Goal: Communication & Community: Share content

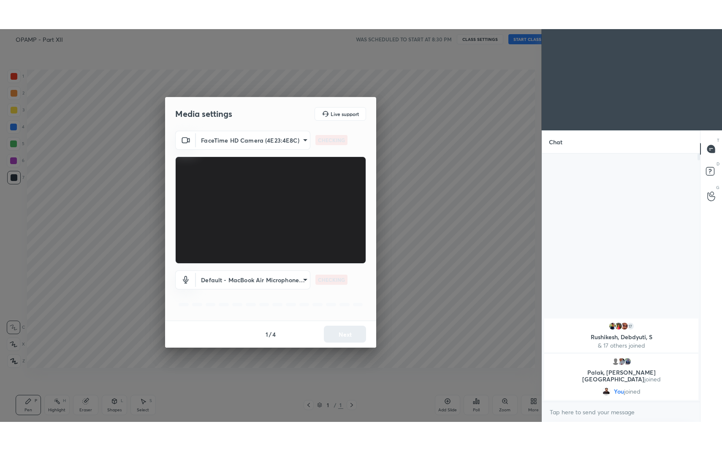
scroll to position [41876, 41707]
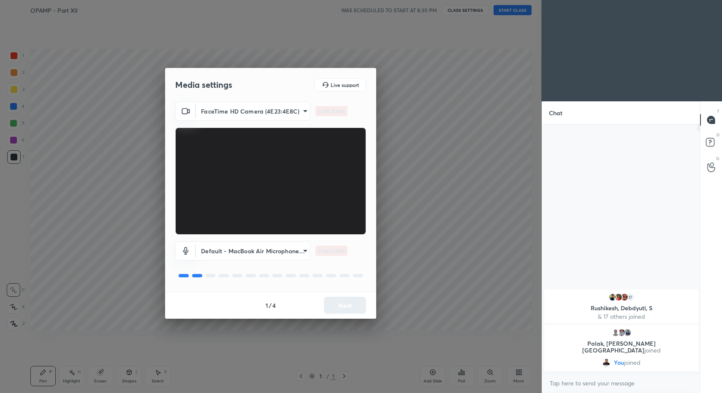
click at [339, 285] on div "Default - MacBook Air Microphone (Built-in) default CHECKING" at bounding box center [270, 263] width 191 height 56
click at [344, 302] on button "Next" at bounding box center [345, 305] width 42 height 17
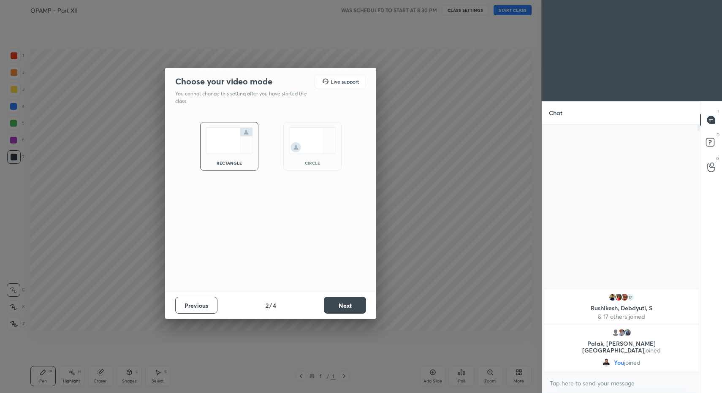
click at [346, 308] on button "Next" at bounding box center [345, 305] width 42 height 17
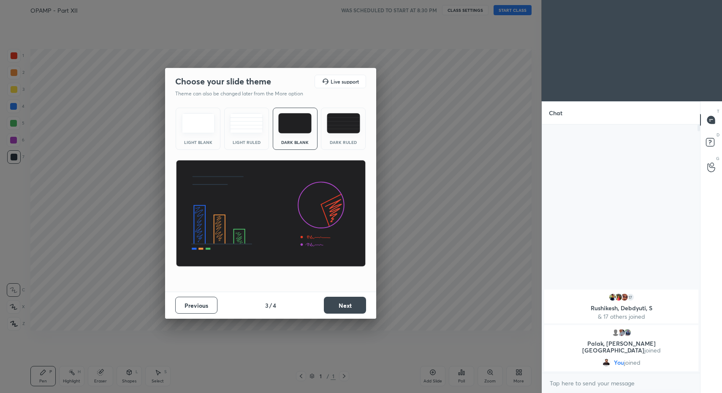
click at [347, 306] on button "Next" at bounding box center [345, 305] width 42 height 17
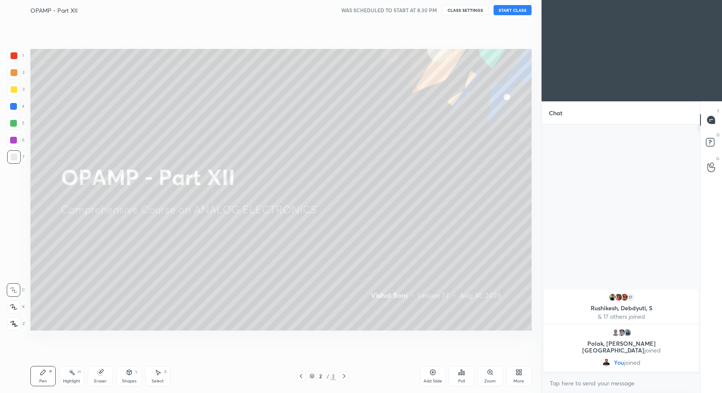
click at [516, 6] on button "START CLASS" at bounding box center [512, 10] width 38 height 10
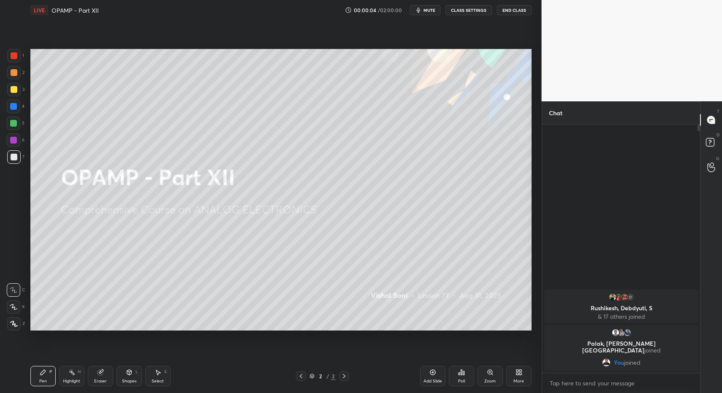
click at [512, 374] on div "More" at bounding box center [518, 376] width 25 height 20
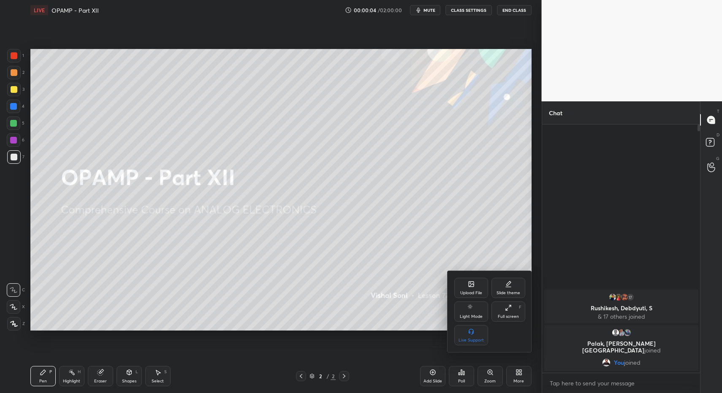
click at [458, 283] on div "Upload File" at bounding box center [471, 288] width 34 height 20
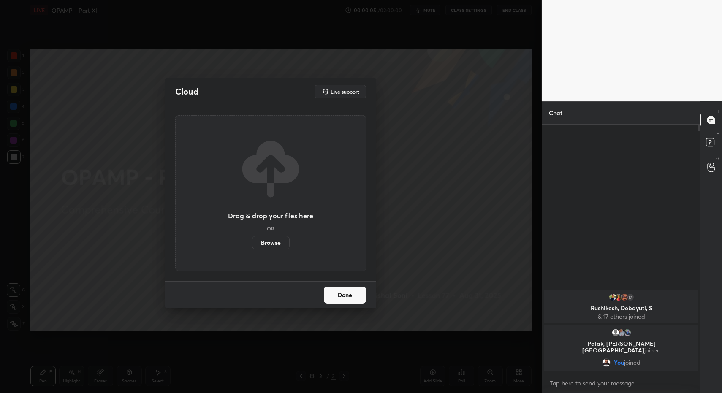
click at [270, 244] on label "Browse" at bounding box center [271, 243] width 38 height 14
click at [252, 244] on input "Browse" at bounding box center [252, 243] width 0 height 14
click at [266, 246] on label "Browse" at bounding box center [271, 243] width 38 height 14
click at [252, 246] on input "Browse" at bounding box center [252, 243] width 0 height 14
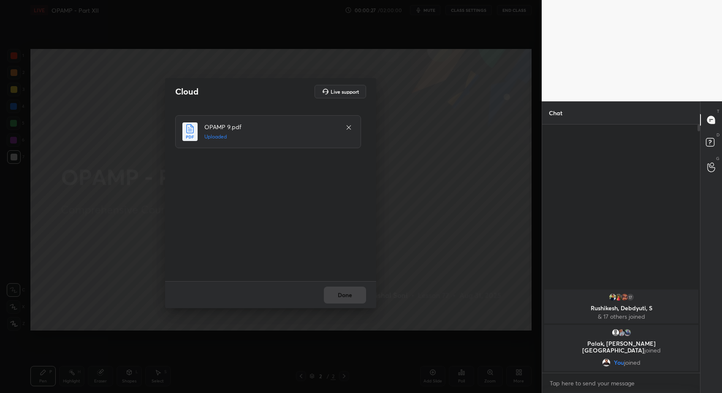
click at [346, 299] on button "Done" at bounding box center [345, 295] width 42 height 17
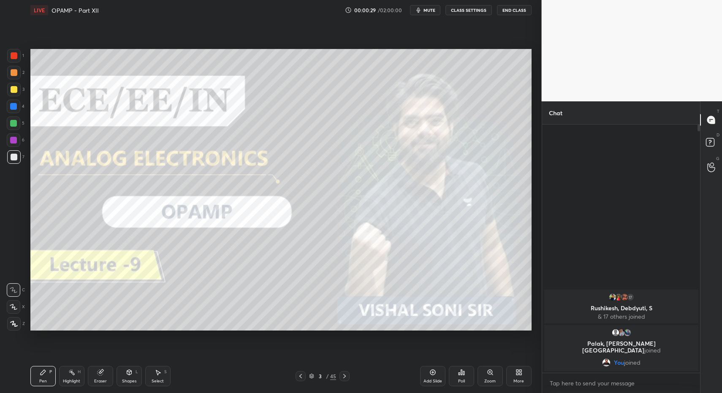
click at [345, 379] on icon at bounding box center [344, 376] width 7 height 7
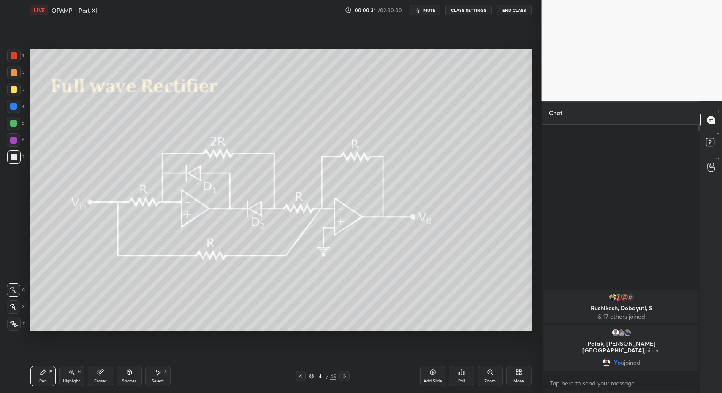
click at [45, 382] on div "Pen" at bounding box center [43, 381] width 8 height 4
click at [124, 375] on div "Shapes L" at bounding box center [129, 376] width 25 height 20
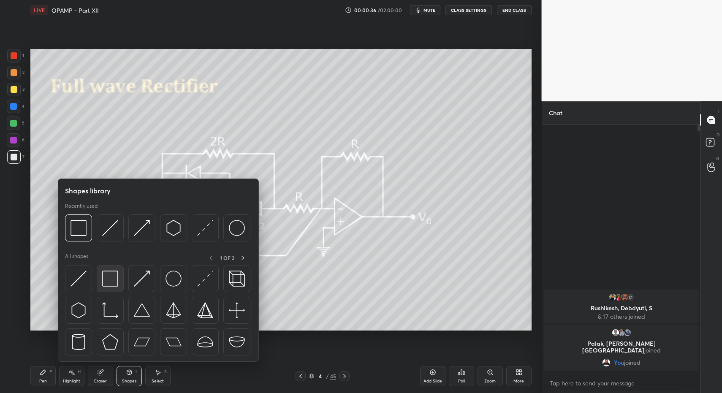
click at [102, 287] on div at bounding box center [110, 278] width 27 height 27
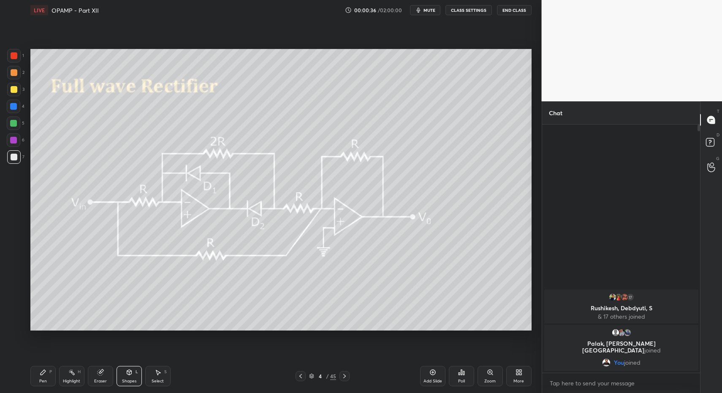
drag, startPoint x: 16, startPoint y: 85, endPoint x: 30, endPoint y: 76, distance: 15.8
click at [14, 84] on div at bounding box center [14, 90] width 14 height 14
drag, startPoint x: 41, startPoint y: 364, endPoint x: 38, endPoint y: 378, distance: 13.7
click at [38, 369] on div "Pen P Highlight H Eraser Shapes L Select S 4 / 45 Add Slide Poll Zoom More" at bounding box center [280, 376] width 501 height 34
drag, startPoint x: 38, startPoint y: 378, endPoint x: 37, endPoint y: 369, distance: 9.4
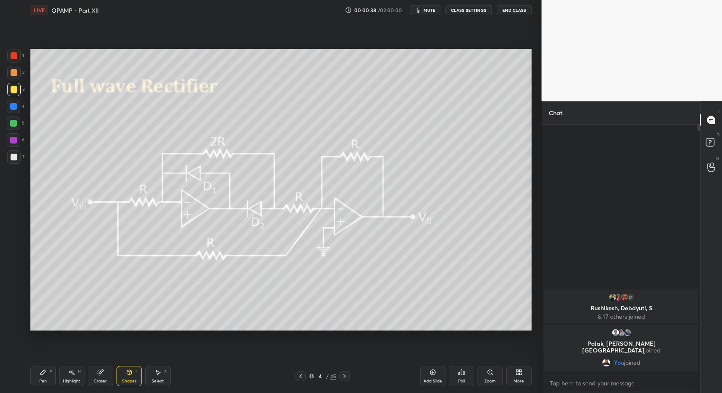
click at [37, 373] on div "Pen P" at bounding box center [42, 376] width 25 height 20
drag, startPoint x: 10, startPoint y: 332, endPoint x: 14, endPoint y: 319, distance: 14.2
click at [10, 331] on div "1 2 3 4 5 6 7 C X Z C X Z E E Erase all H H LIVE OPAMP - Part XII 00:00:38 / 02…" at bounding box center [267, 196] width 535 height 393
drag, startPoint x: 14, startPoint y: 319, endPoint x: 22, endPoint y: 325, distance: 10.5
click at [14, 319] on div at bounding box center [14, 324] width 14 height 14
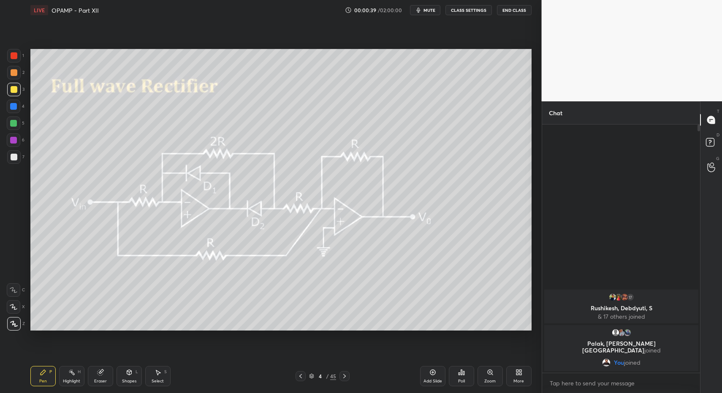
click at [524, 374] on div "More" at bounding box center [518, 376] width 25 height 20
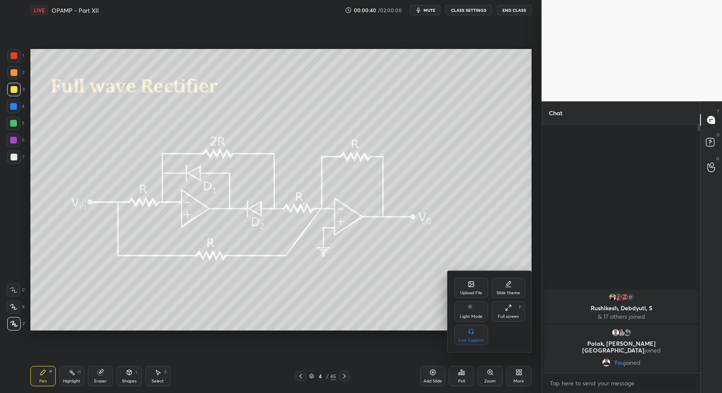
click at [510, 300] on div "Upload File Slide theme Light Mode Full screen F Live Support" at bounding box center [489, 312] width 71 height 68
click at [512, 312] on div "Full screen F" at bounding box center [508, 311] width 34 height 20
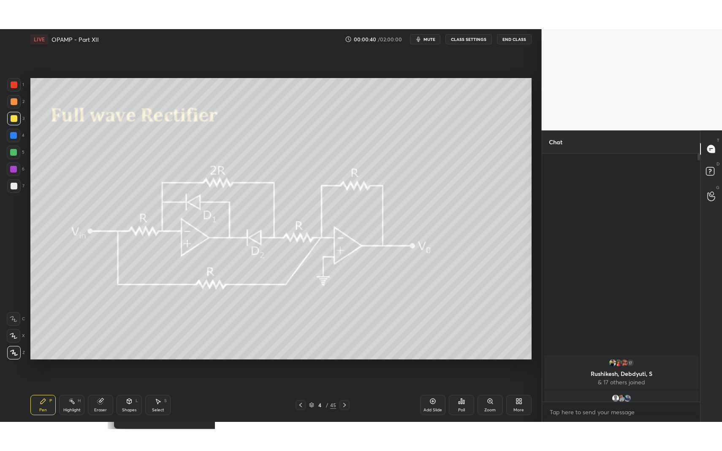
scroll to position [241, 155]
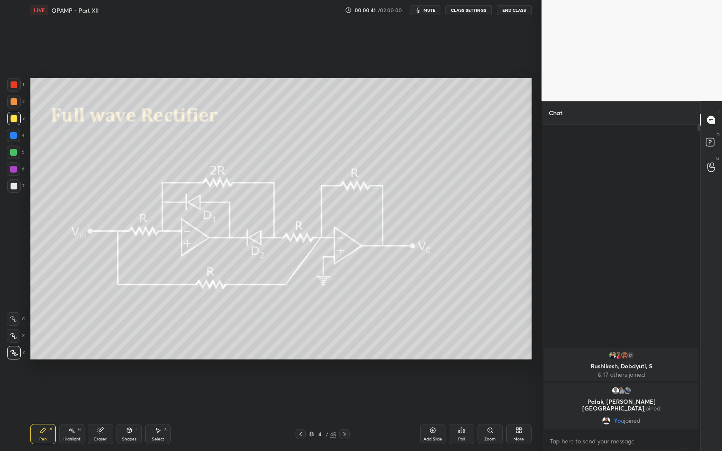
click at [19, 180] on div at bounding box center [14, 186] width 14 height 14
click at [16, 183] on div at bounding box center [14, 186] width 7 height 7
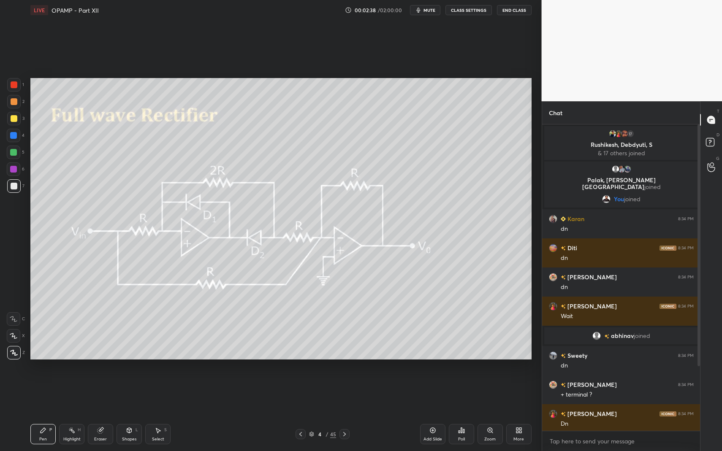
drag, startPoint x: 135, startPoint y: 426, endPoint x: 130, endPoint y: 416, distance: 10.8
click at [135, 393] on div "Shapes L" at bounding box center [129, 434] width 25 height 20
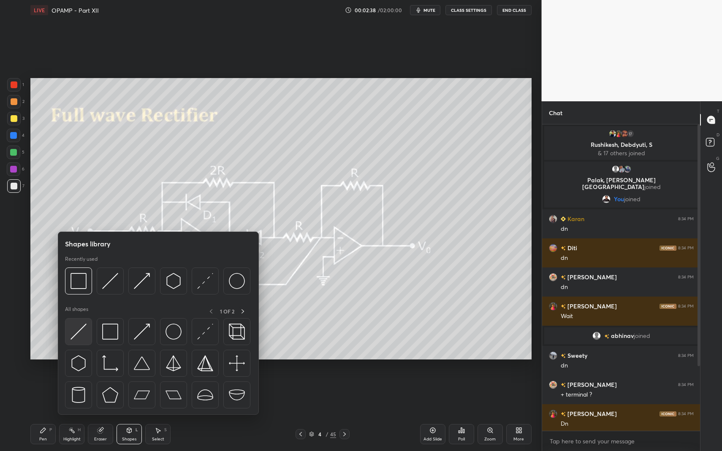
click at [71, 337] on img at bounding box center [78, 332] width 16 height 16
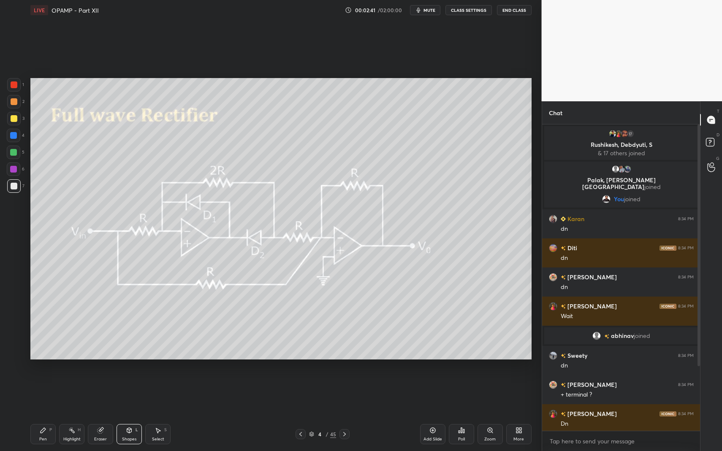
click at [163, 393] on div "Pen P Highlight H Eraser Shapes L Select S 4 / 45 Add Slide Poll Zoom More" at bounding box center [280, 435] width 501 height 34
click at [158, 393] on icon at bounding box center [158, 430] width 5 height 5
drag, startPoint x: 171, startPoint y: 251, endPoint x: 196, endPoint y: 274, distance: 34.4
click at [192, 267] on div "0 ° Undo Copy Duplicate Duplicate to new slide Delete" at bounding box center [280, 219] width 501 height 282
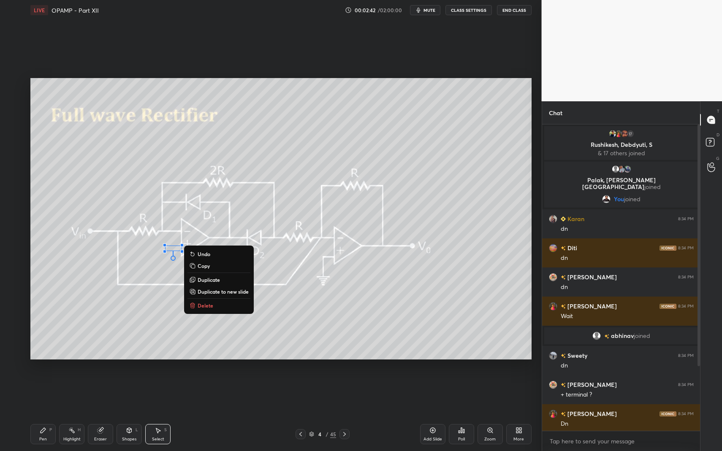
click at [203, 305] on p "Delete" at bounding box center [206, 305] width 16 height 7
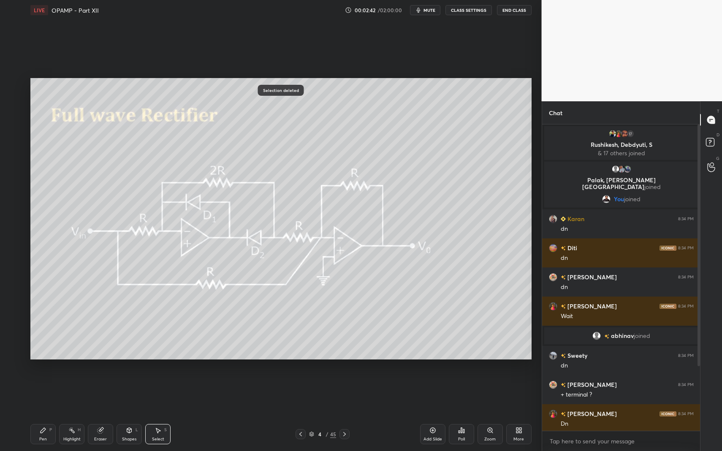
click at [136, 393] on div "Shapes L" at bounding box center [129, 434] width 25 height 20
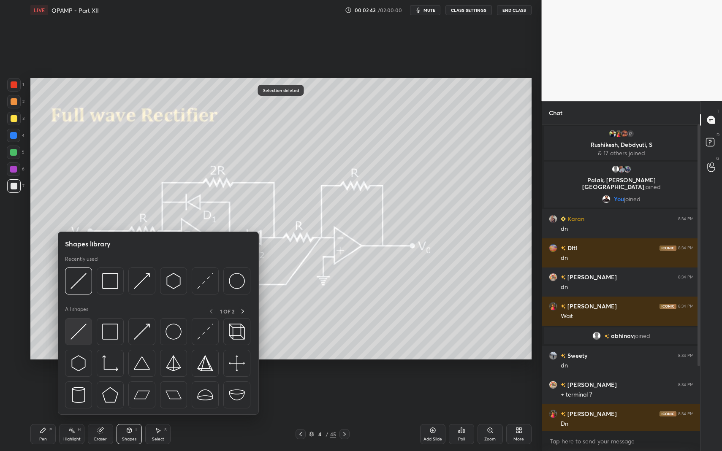
click at [72, 336] on img at bounding box center [78, 332] width 16 height 16
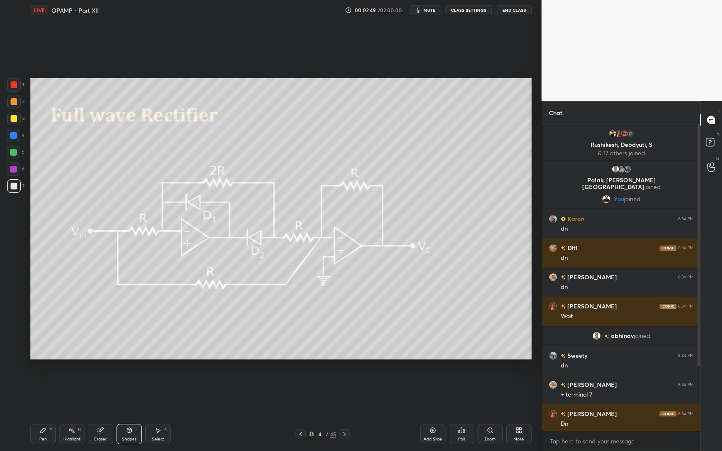
click at [346, 393] on icon at bounding box center [344, 434] width 7 height 7
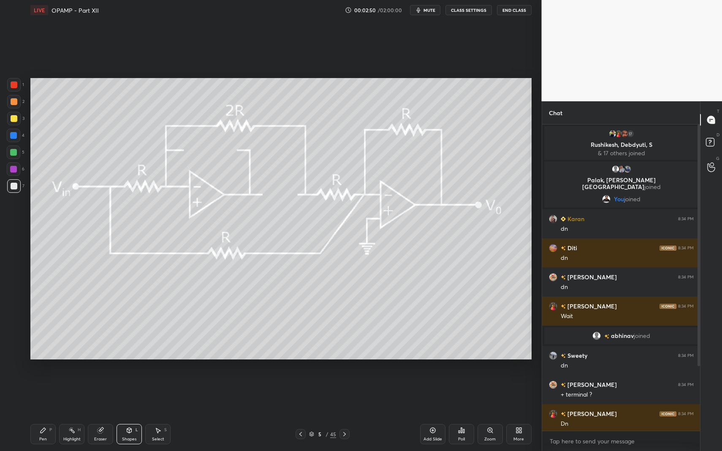
click at [41, 393] on icon at bounding box center [43, 430] width 7 height 7
click at [7, 195] on div "7" at bounding box center [15, 187] width 17 height 17
drag, startPoint x: 46, startPoint y: 419, endPoint x: 48, endPoint y: 365, distance: 54.1
click at [46, 393] on div "Pen P Highlight H Eraser Shapes L Select S 5 / 45 Add Slide Poll Zoom More" at bounding box center [280, 435] width 501 height 34
click at [17, 150] on div at bounding box center [14, 153] width 14 height 14
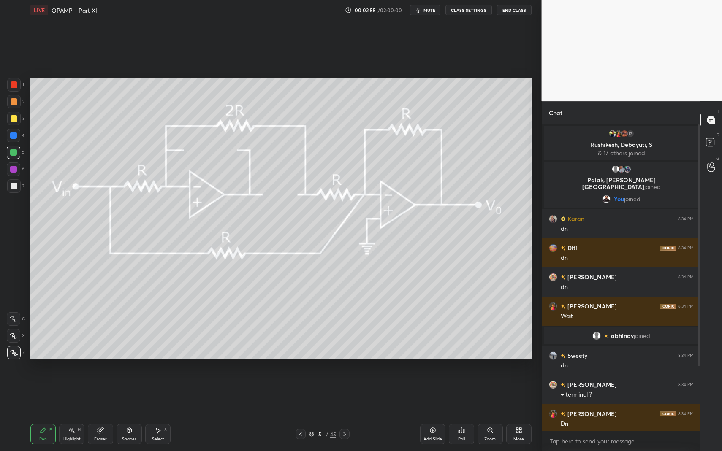
drag, startPoint x: 129, startPoint y: 423, endPoint x: 127, endPoint y: 406, distance: 17.4
click at [127, 393] on div "Pen P Highlight H Eraser Shapes L Select S 5 / 45 Add Slide Poll Zoom More" at bounding box center [280, 435] width 501 height 34
click at [133, 393] on div "Shapes L" at bounding box center [129, 434] width 25 height 20
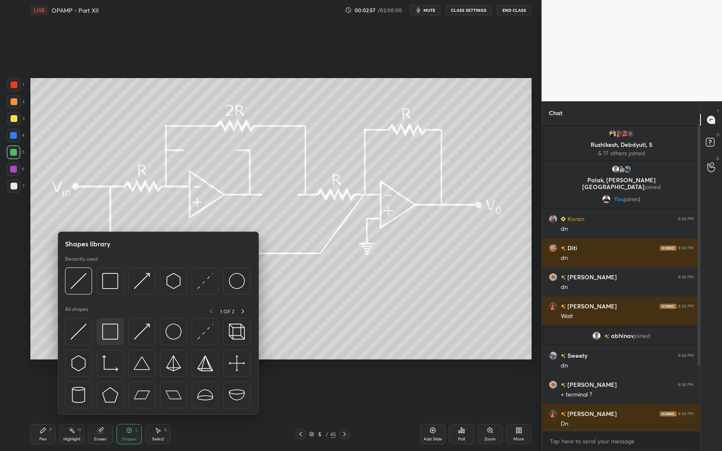
click at [104, 343] on div at bounding box center [110, 331] width 27 height 27
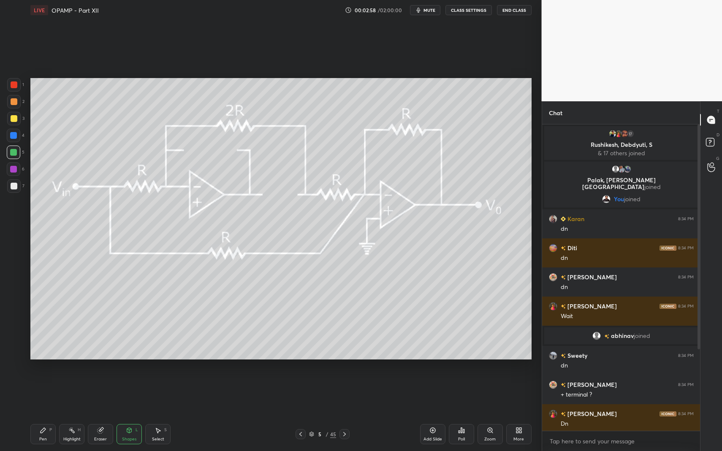
drag, startPoint x: 9, startPoint y: 190, endPoint x: 14, endPoint y: 191, distance: 5.1
click at [9, 190] on div at bounding box center [14, 186] width 14 height 14
drag, startPoint x: 14, startPoint y: 191, endPoint x: 11, endPoint y: 200, distance: 9.3
click at [14, 189] on div at bounding box center [14, 186] width 14 height 14
click at [47, 393] on div "Pen P" at bounding box center [42, 434] width 25 height 20
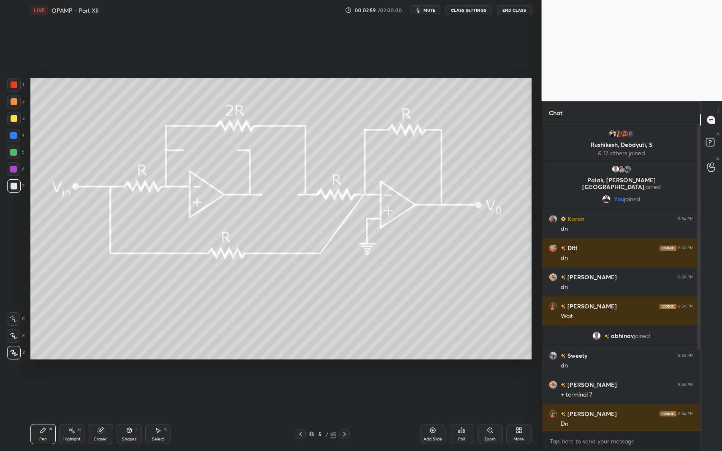
drag, startPoint x: 46, startPoint y: 426, endPoint x: 110, endPoint y: 397, distance: 70.1
click at [45, 393] on div "Pen P" at bounding box center [42, 434] width 25 height 20
click at [140, 393] on div "Shapes L" at bounding box center [129, 434] width 25 height 20
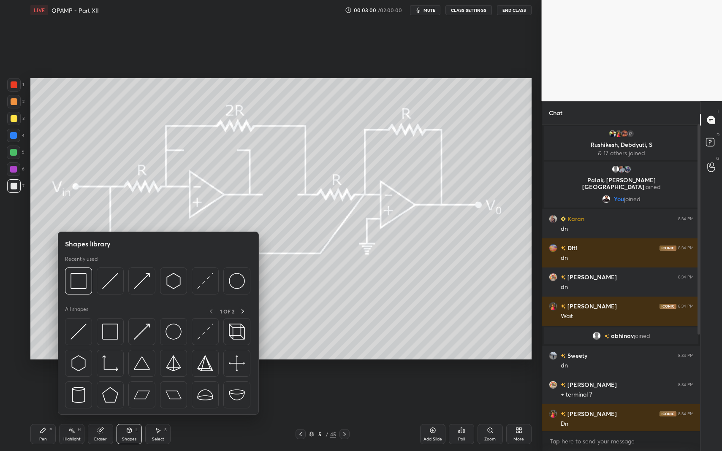
click at [132, 393] on div "Shapes" at bounding box center [129, 439] width 14 height 4
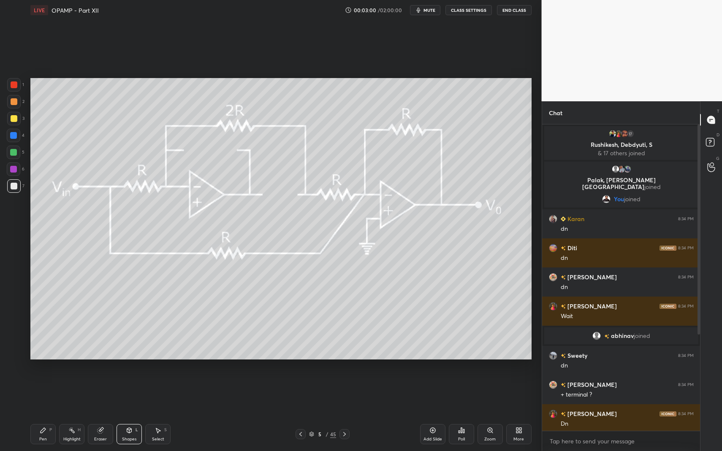
drag, startPoint x: 129, startPoint y: 439, endPoint x: 127, endPoint y: 435, distance: 4.9
click at [128, 393] on div "Shapes" at bounding box center [129, 439] width 14 height 4
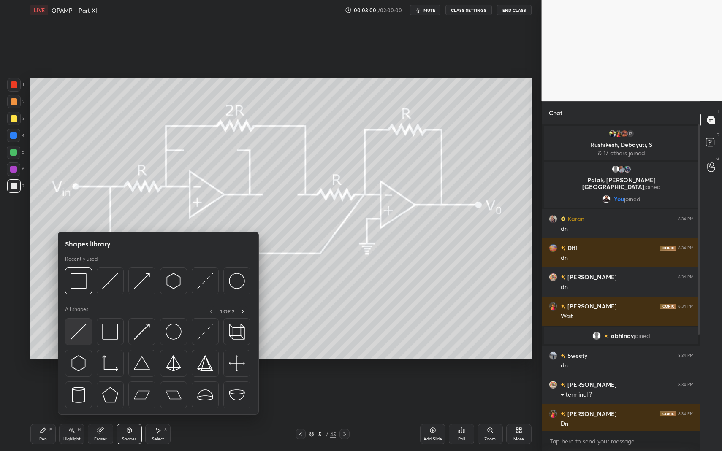
click at [80, 342] on div at bounding box center [78, 331] width 27 height 27
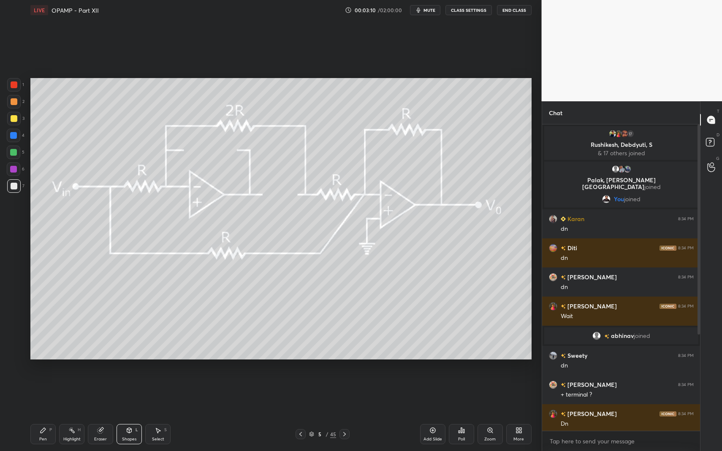
drag, startPoint x: 42, startPoint y: 441, endPoint x: 43, endPoint y: 405, distance: 35.9
click at [42, 393] on div "Pen" at bounding box center [43, 439] width 8 height 4
drag, startPoint x: 17, startPoint y: 120, endPoint x: 13, endPoint y: 121, distance: 4.4
click at [17, 120] on div at bounding box center [14, 119] width 14 height 14
click at [50, 393] on div "Pen P" at bounding box center [42, 434] width 25 height 20
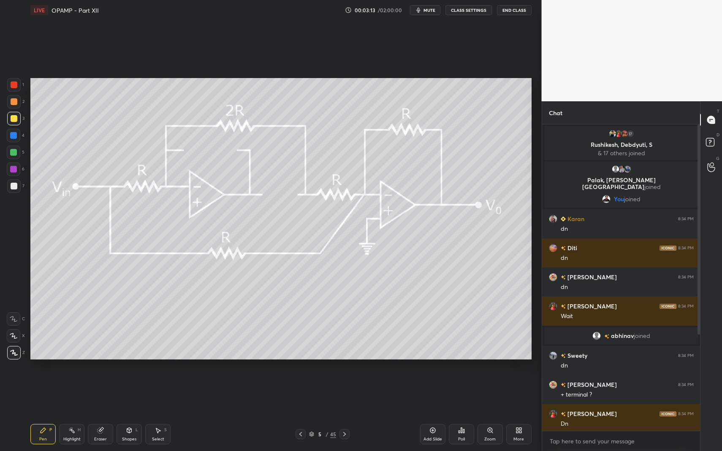
click at [13, 188] on div at bounding box center [14, 186] width 7 height 7
click at [81, 393] on div "Highlight H" at bounding box center [71, 434] width 25 height 20
click at [68, 393] on div "Pen P Highlight H Eraser Shapes L Select S 5 / 45 Add Slide Poll Zoom More" at bounding box center [280, 435] width 501 height 34
click at [76, 393] on div "Pen P Highlight H Eraser Shapes L Select S 5 / 45 Add Slide Poll Zoom More" at bounding box center [280, 435] width 501 height 34
drag, startPoint x: 46, startPoint y: 422, endPoint x: 59, endPoint y: 423, distance: 13.2
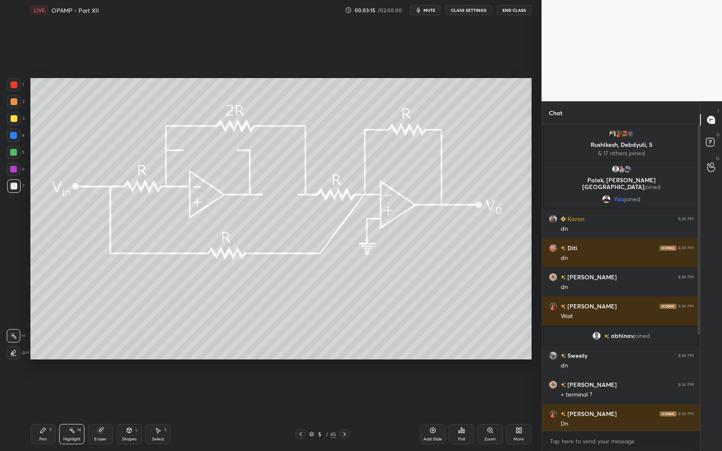
click at [46, 393] on div "Pen P Highlight H Eraser Shapes L Select S 5 / 45 Add Slide Poll Zoom More" at bounding box center [280, 435] width 501 height 34
click at [67, 393] on div "Highlight H" at bounding box center [71, 434] width 25 height 20
click at [72, 393] on div "Pen P Highlight H Eraser Shapes L Select S 5 / 45 Add Slide Poll Zoom More" at bounding box center [280, 435] width 501 height 34
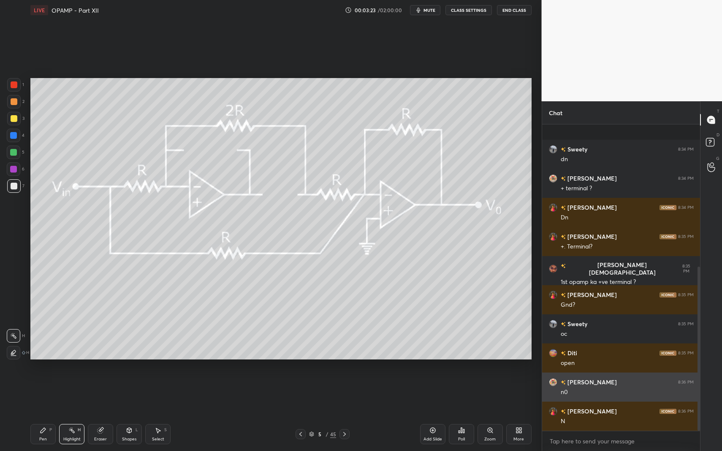
scroll to position [265, 0]
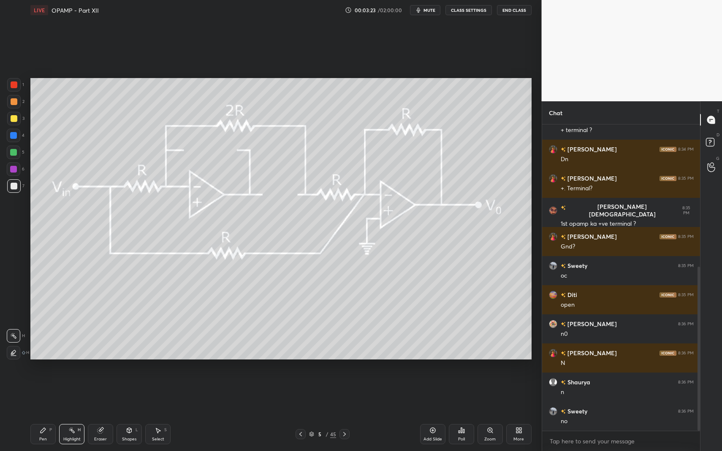
click at [39, 393] on div "Pen P Highlight H Eraser Shapes L Select S 5 / 45 Add Slide Poll Zoom More" at bounding box center [280, 435] width 501 height 34
click at [40, 393] on icon at bounding box center [43, 430] width 7 height 7
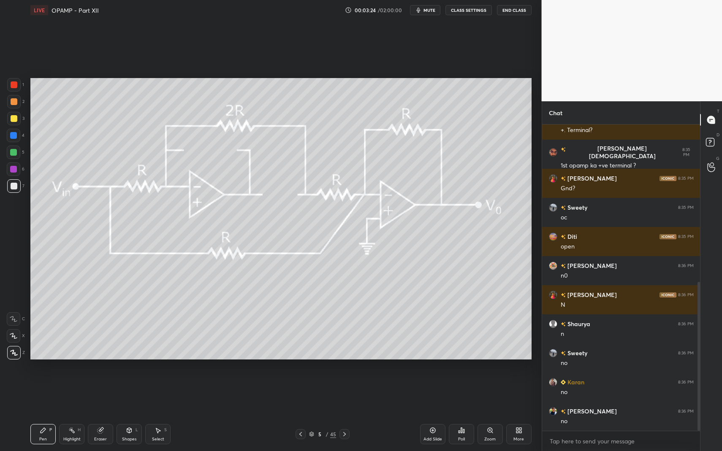
drag, startPoint x: 12, startPoint y: 152, endPoint x: 30, endPoint y: 161, distance: 20.4
click at [13, 154] on div at bounding box center [13, 152] width 7 height 7
click at [6, 190] on div "1 2 3 4 5 6 7 C X Z C X Z E E Erase all H H" at bounding box center [13, 219] width 27 height 282
drag, startPoint x: 14, startPoint y: 185, endPoint x: 16, endPoint y: 223, distance: 37.6
click at [12, 189] on div at bounding box center [14, 186] width 7 height 7
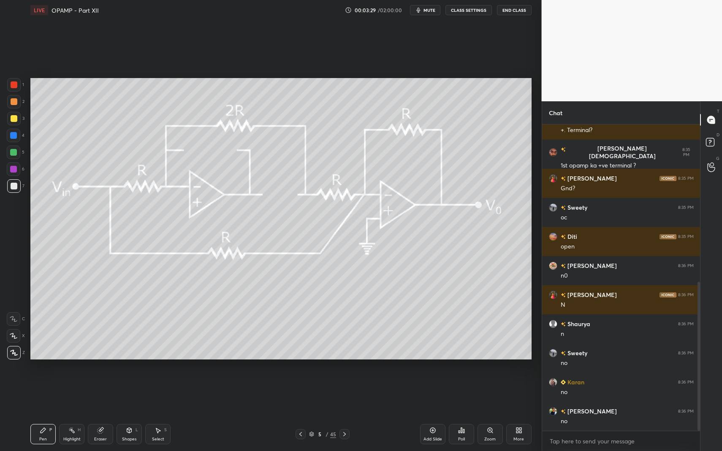
drag, startPoint x: 36, startPoint y: 423, endPoint x: 40, endPoint y: 418, distance: 6.7
click at [36, 393] on div "Pen P Highlight H Eraser Shapes L Select S 5 / 45 Add Slide Poll Zoom More" at bounding box center [280, 435] width 501 height 34
click at [72, 393] on icon at bounding box center [71, 430] width 7 height 7
click at [73, 393] on icon at bounding box center [71, 430] width 7 height 7
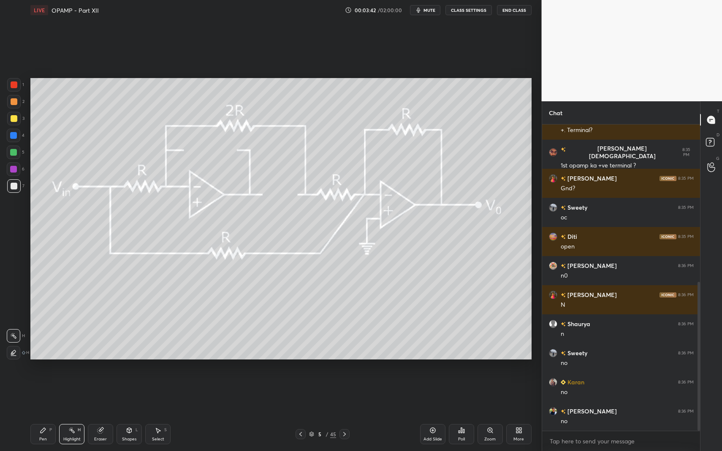
click at [39, 393] on div "Pen P" at bounding box center [42, 434] width 25 height 20
click at [36, 393] on div "Pen P" at bounding box center [42, 434] width 25 height 20
drag, startPoint x: 41, startPoint y: 433, endPoint x: 122, endPoint y: 379, distance: 97.1
click at [40, 393] on icon at bounding box center [43, 430] width 7 height 7
click at [116, 393] on div "Pen P Highlight H Eraser Shapes L Select S" at bounding box center [127, 434] width 195 height 20
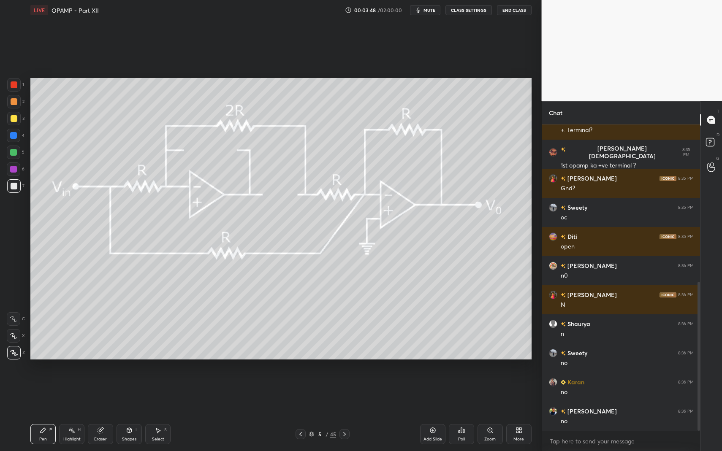
drag, startPoint x: 132, startPoint y: 435, endPoint x: 125, endPoint y: 420, distance: 16.1
click at [130, 393] on div "Shapes L" at bounding box center [129, 434] width 25 height 20
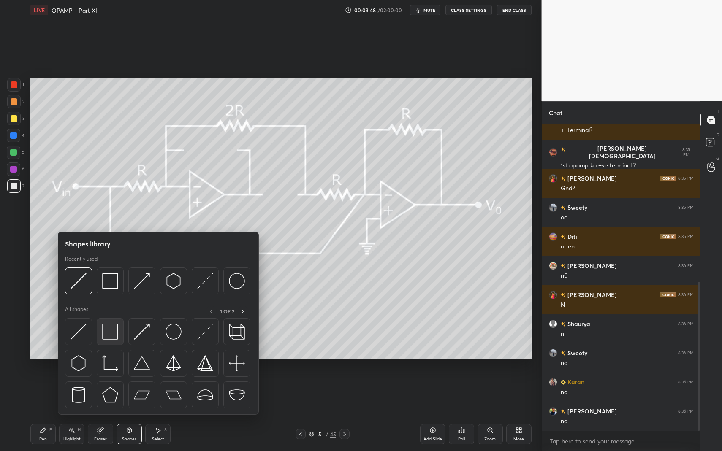
click at [107, 345] on div at bounding box center [110, 331] width 27 height 27
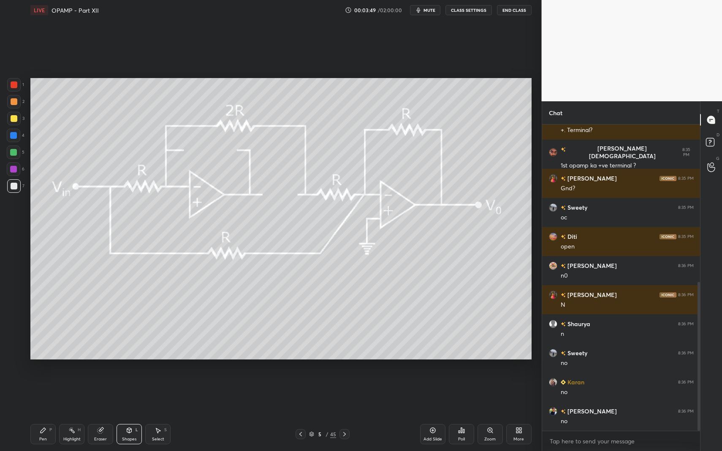
scroll to position [352, 0]
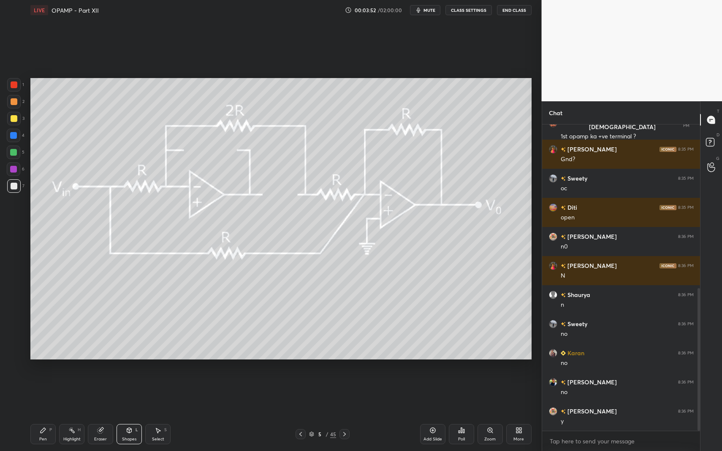
drag, startPoint x: 41, startPoint y: 421, endPoint x: 37, endPoint y: 424, distance: 5.4
click at [38, 393] on div "Pen P Highlight H Eraser Shapes L Select S 5 / 45 Add Slide Poll Zoom More" at bounding box center [280, 435] width 501 height 34
click at [37, 393] on div "Pen P" at bounding box center [42, 434] width 25 height 20
click at [40, 393] on icon at bounding box center [43, 430] width 7 height 7
drag, startPoint x: 17, startPoint y: 172, endPoint x: 12, endPoint y: 169, distance: 5.7
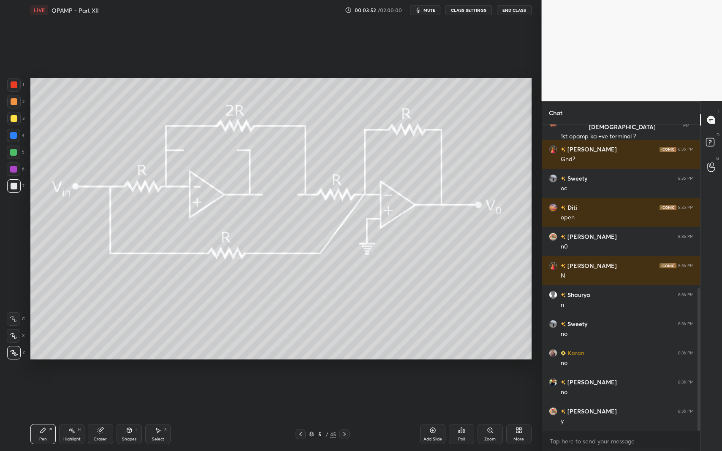
click at [17, 172] on div at bounding box center [14, 170] width 14 height 14
click at [11, 169] on div at bounding box center [13, 169] width 7 height 7
click at [81, 393] on div "Highlight H" at bounding box center [71, 434] width 25 height 20
click at [74, 393] on icon at bounding box center [71, 430] width 7 height 7
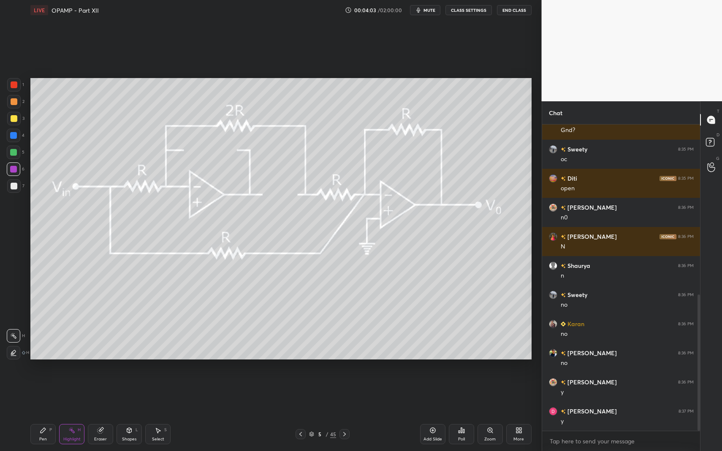
click at [46, 393] on icon at bounding box center [43, 430] width 7 height 7
click at [74, 393] on icon at bounding box center [71, 430] width 7 height 7
click at [14, 349] on div at bounding box center [14, 353] width 14 height 14
click at [14, 120] on div at bounding box center [14, 118] width 7 height 7
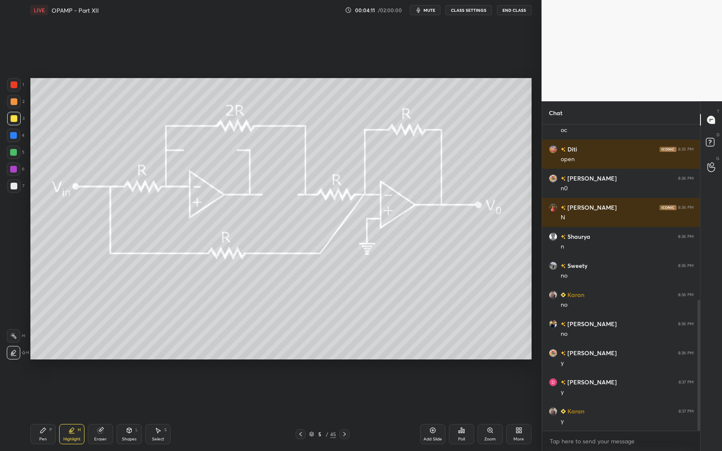
click at [11, 330] on div at bounding box center [14, 336] width 14 height 14
click at [44, 393] on div "Pen P" at bounding box center [42, 434] width 25 height 20
drag, startPoint x: 49, startPoint y: 424, endPoint x: 46, endPoint y: 417, distance: 8.2
click at [47, 393] on div "Pen P Highlight H Eraser Shapes L Select S 5 / 45 Add Slide Poll Zoom More" at bounding box center [280, 435] width 501 height 34
click at [22, 201] on div "1 2 3 4 5 6 7 C X Z C X Z E E Erase all H H" at bounding box center [13, 219] width 27 height 282
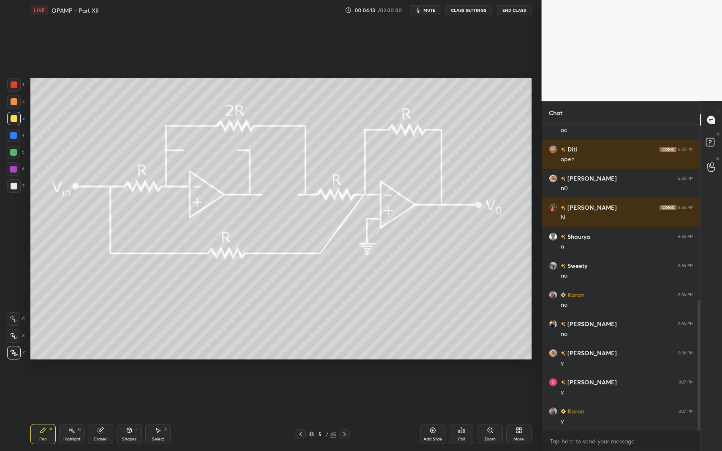
drag, startPoint x: 13, startPoint y: 190, endPoint x: 16, endPoint y: 201, distance: 12.1
click at [16, 195] on div "7" at bounding box center [15, 187] width 17 height 17
click at [29, 393] on div "LIVE OPAMP - Part XII 00:04:13 / 02:00:00 mute CLASS SETTINGS End Class Setting…" at bounding box center [281, 225] width 508 height 451
click at [18, 99] on div at bounding box center [14, 102] width 14 height 14
click at [130, 393] on div "Pen P Highlight H Eraser Shapes L Select S 5 / 45 Add Slide Poll Zoom More" at bounding box center [280, 435] width 501 height 34
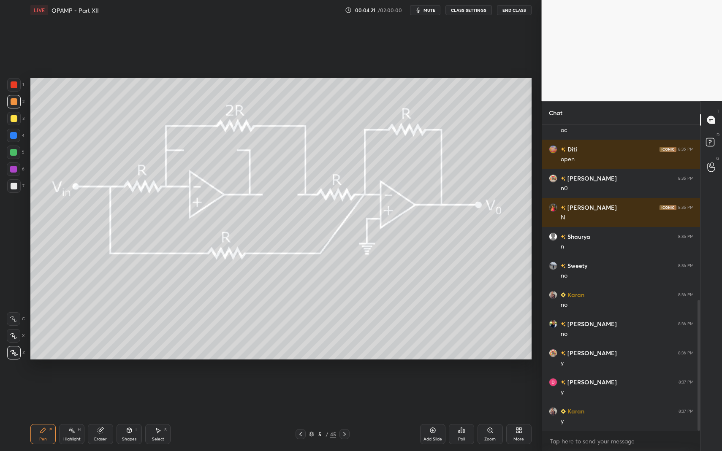
click at [127, 393] on icon at bounding box center [129, 430] width 7 height 7
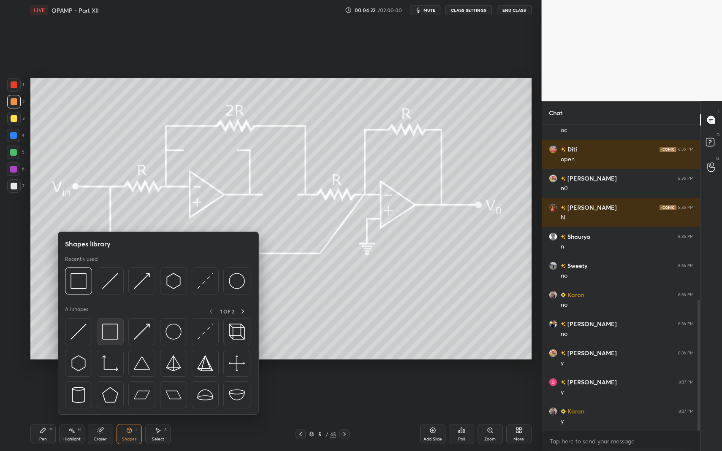
click at [106, 336] on img at bounding box center [110, 332] width 16 height 16
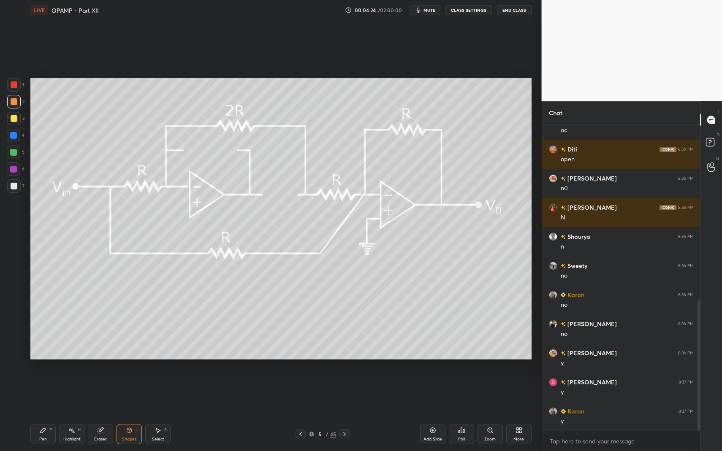
click at [48, 393] on div "Pen P" at bounding box center [42, 434] width 25 height 20
drag, startPoint x: 160, startPoint y: 429, endPoint x: 143, endPoint y: 397, distance: 36.8
click at [159, 393] on icon at bounding box center [158, 430] width 7 height 7
drag, startPoint x: 106, startPoint y: 331, endPoint x: 113, endPoint y: 336, distance: 8.2
click at [112, 335] on div "0 ° Undo Copy Duplicate Duplicate to new slide Delete" at bounding box center [280, 219] width 501 height 282
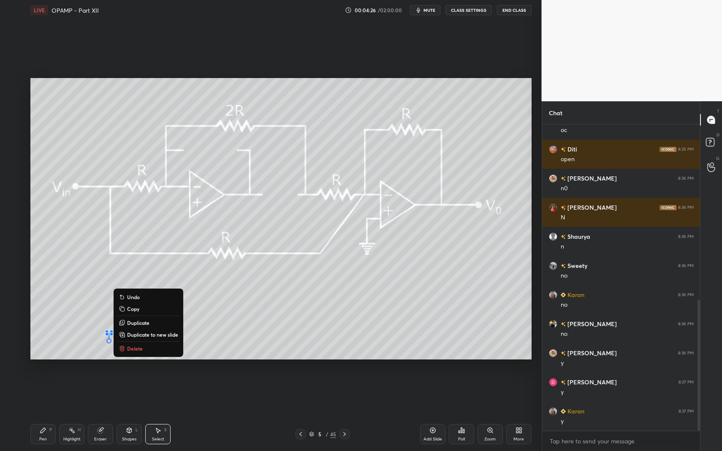
drag, startPoint x: 133, startPoint y: 350, endPoint x: 126, endPoint y: 357, distance: 9.9
click at [133, 351] on p "Delete" at bounding box center [135, 348] width 16 height 7
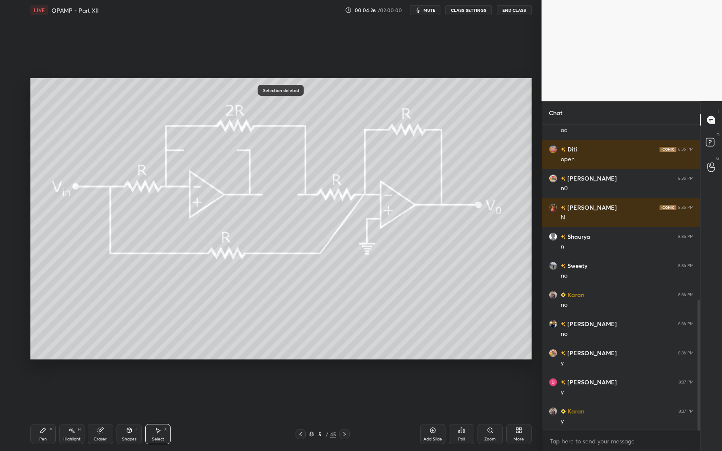
click at [49, 393] on div "Pen P Highlight H Eraser Shapes L Select S 5 / 45 Add Slide Poll Zoom More" at bounding box center [280, 435] width 501 height 34
click at [39, 393] on div "Pen P" at bounding box center [42, 434] width 25 height 20
drag, startPoint x: 17, startPoint y: 188, endPoint x: 11, endPoint y: 189, distance: 6.4
click at [15, 189] on div at bounding box center [14, 186] width 7 height 7
click at [344, 393] on div "Pen P Highlight H Eraser Shapes L Select S 5 / 45 Add Slide Poll Zoom More" at bounding box center [280, 435] width 501 height 34
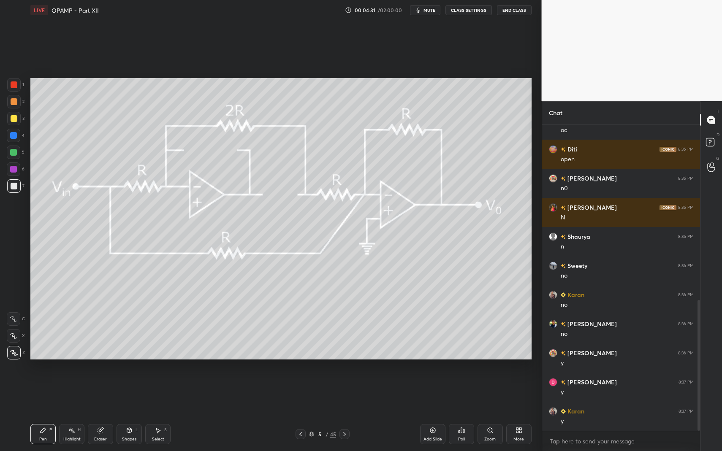
click at [342, 393] on div at bounding box center [344, 434] width 10 height 10
click at [35, 393] on div "Pen P Highlight H Eraser Shapes L Select S 6 / 45 Add Slide Poll Zoom More" at bounding box center [280, 435] width 501 height 34
click at [14, 149] on div at bounding box center [13, 152] width 7 height 7
click at [127, 393] on icon at bounding box center [129, 430] width 7 height 7
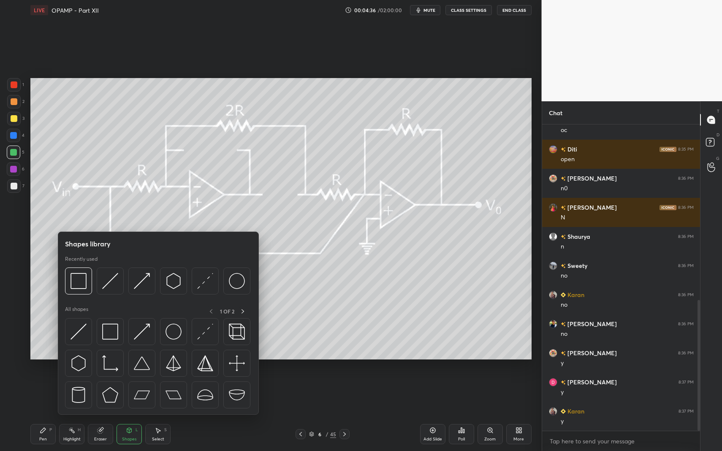
click at [95, 341] on div at bounding box center [158, 365] width 187 height 95
click at [108, 334] on img at bounding box center [110, 332] width 16 height 16
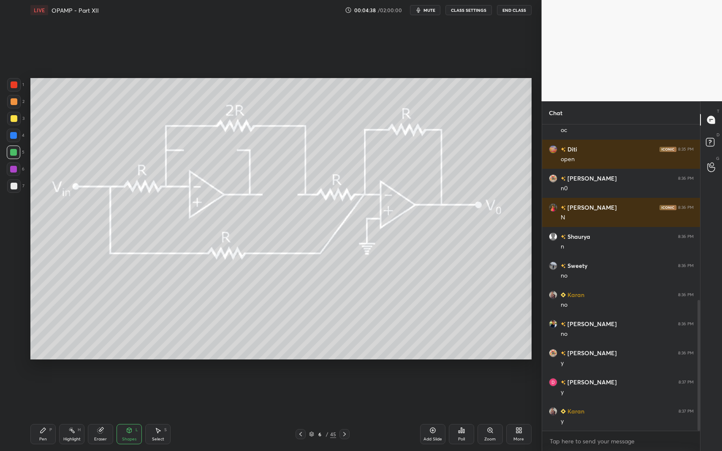
drag, startPoint x: 14, startPoint y: 189, endPoint x: 15, endPoint y: 199, distance: 10.3
click at [14, 189] on div at bounding box center [14, 186] width 7 height 7
drag, startPoint x: 129, startPoint y: 434, endPoint x: 122, endPoint y: 418, distance: 18.0
click at [127, 393] on div "Shapes L" at bounding box center [129, 434] width 25 height 20
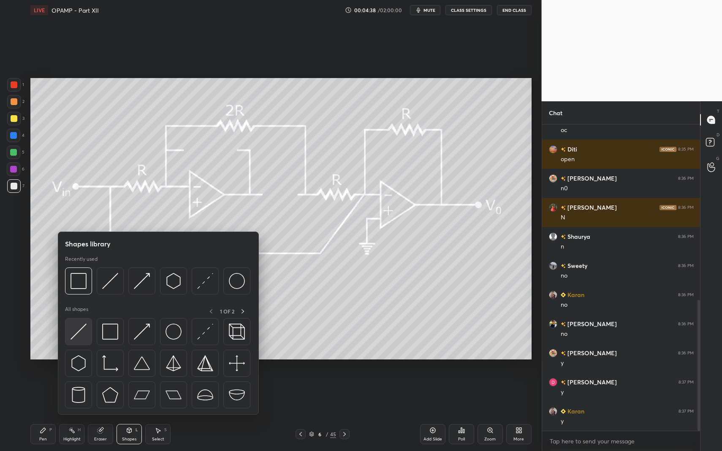
click at [76, 335] on img at bounding box center [78, 332] width 16 height 16
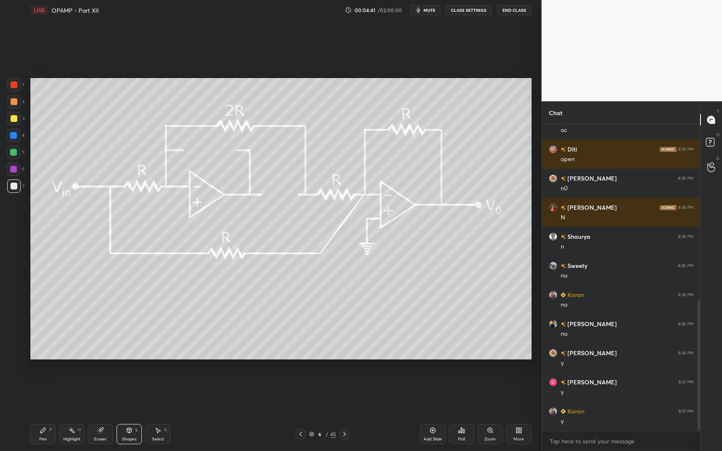
click at [35, 393] on div "Pen P" at bounding box center [42, 434] width 25 height 20
drag, startPoint x: 41, startPoint y: 429, endPoint x: 55, endPoint y: 414, distance: 20.3
click at [43, 393] on icon at bounding box center [43, 430] width 7 height 7
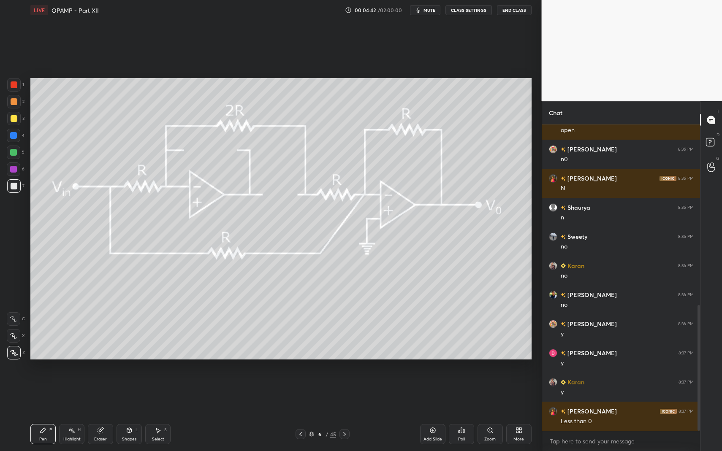
click at [18, 193] on div "7" at bounding box center [15, 187] width 17 height 17
drag, startPoint x: 13, startPoint y: 193, endPoint x: 30, endPoint y: 197, distance: 17.8
click at [14, 192] on div "7" at bounding box center [15, 187] width 17 height 17
click at [15, 112] on div at bounding box center [14, 119] width 14 height 14
drag, startPoint x: 41, startPoint y: 430, endPoint x: 50, endPoint y: 377, distance: 53.0
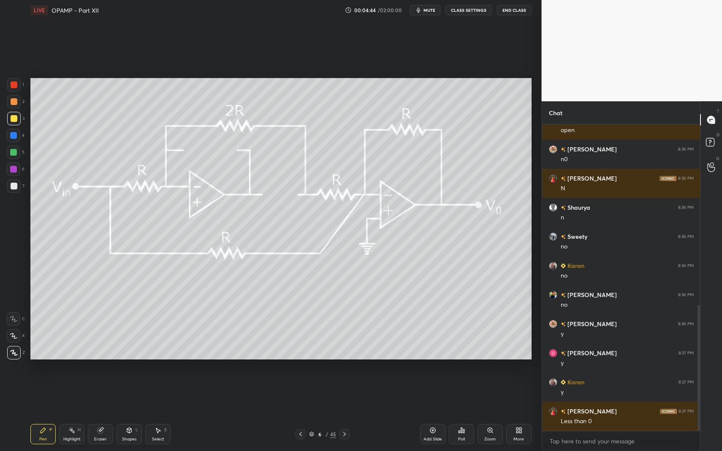
click at [42, 393] on div "Pen P" at bounding box center [42, 434] width 25 height 20
drag, startPoint x: 19, startPoint y: 106, endPoint x: 21, endPoint y: 101, distance: 4.9
click at [19, 106] on div at bounding box center [14, 102] width 14 height 14
drag, startPoint x: 19, startPoint y: 100, endPoint x: 27, endPoint y: 100, distance: 8.9
click at [21, 100] on div "2" at bounding box center [15, 102] width 17 height 14
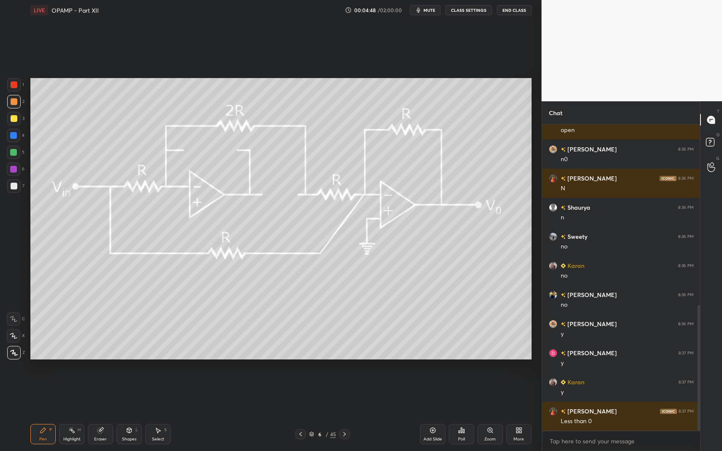
drag, startPoint x: 139, startPoint y: 423, endPoint x: 136, endPoint y: 385, distance: 38.5
click at [139, 393] on div "Pen P Highlight H Eraser Shapes L Select S 6 / 45 Add Slide Poll Zoom More" at bounding box center [280, 435] width 501 height 34
click at [131, 393] on div "Shapes" at bounding box center [129, 439] width 14 height 4
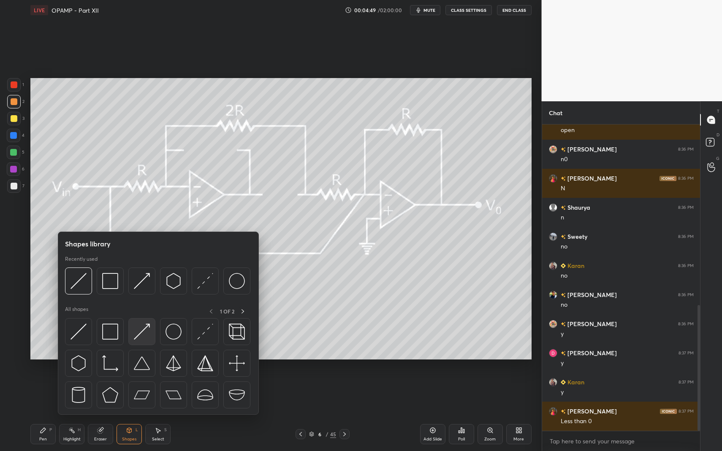
click at [146, 332] on img at bounding box center [142, 332] width 16 height 16
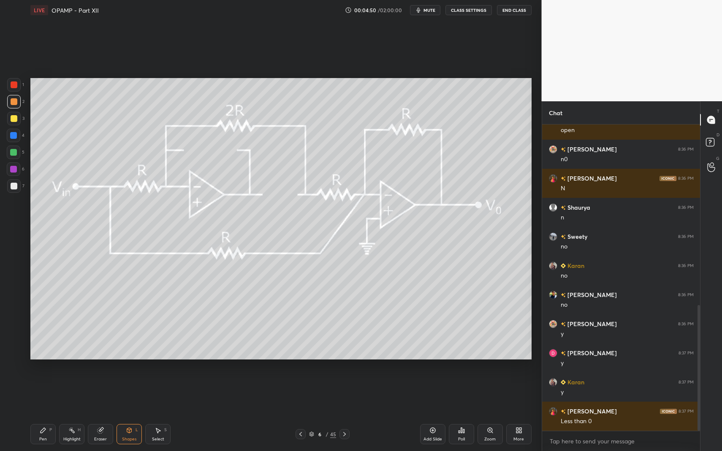
click at [43, 393] on icon at bounding box center [43, 430] width 7 height 7
click at [44, 393] on div "Pen P Highlight H Eraser Shapes L Select S 6 / 45 Add Slide Poll Zoom More" at bounding box center [280, 435] width 501 height 34
click at [19, 182] on div at bounding box center [14, 186] width 14 height 14
drag, startPoint x: 19, startPoint y: 182, endPoint x: 14, endPoint y: 198, distance: 17.8
click at [20, 178] on div "1 2 3 4 5 6 7" at bounding box center [16, 137] width 18 height 118
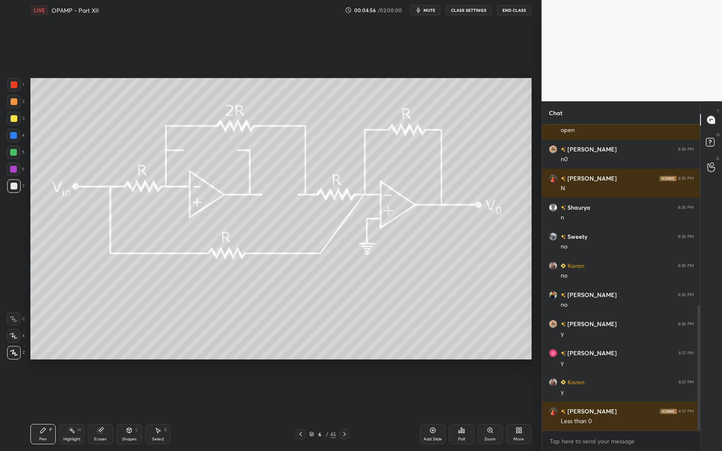
click at [49, 393] on div "Pen P" at bounding box center [42, 434] width 25 height 20
click at [16, 89] on div at bounding box center [14, 85] width 14 height 14
click at [13, 89] on div at bounding box center [14, 85] width 14 height 14
click at [9, 187] on div at bounding box center [14, 186] width 14 height 14
click at [123, 393] on div "Shapes L" at bounding box center [129, 434] width 25 height 20
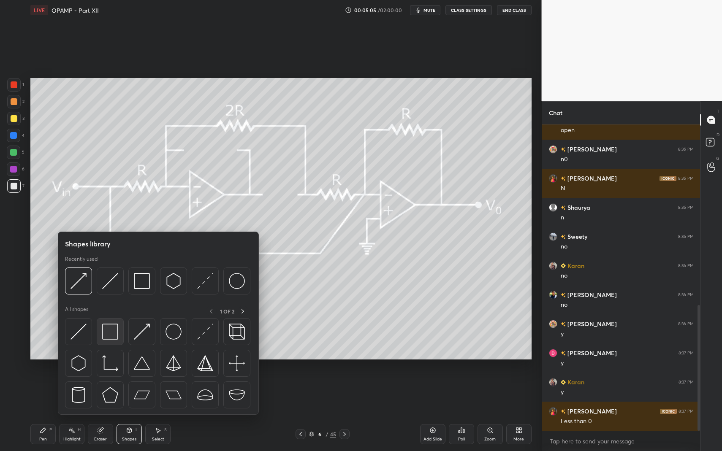
click at [114, 332] on img at bounding box center [110, 332] width 16 height 16
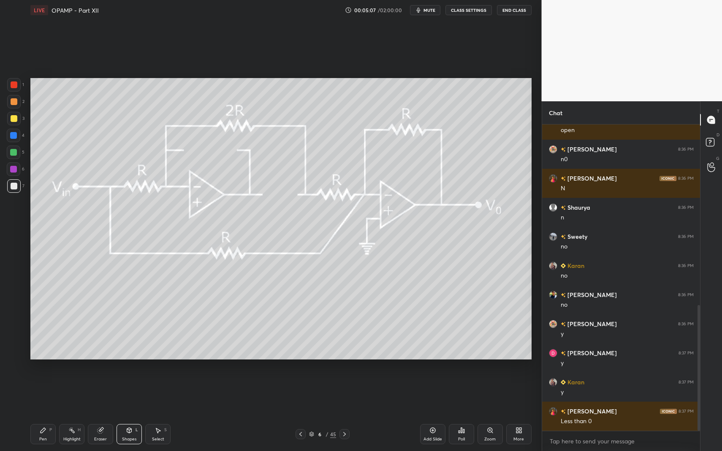
drag, startPoint x: 49, startPoint y: 428, endPoint x: 49, endPoint y: 422, distance: 5.9
click at [46, 393] on div "Pen P" at bounding box center [42, 434] width 25 height 20
click at [43, 393] on icon at bounding box center [43, 430] width 5 height 5
click at [160, 393] on icon at bounding box center [158, 430] width 7 height 7
drag, startPoint x: 163, startPoint y: 425, endPoint x: 212, endPoint y: 345, distance: 93.8
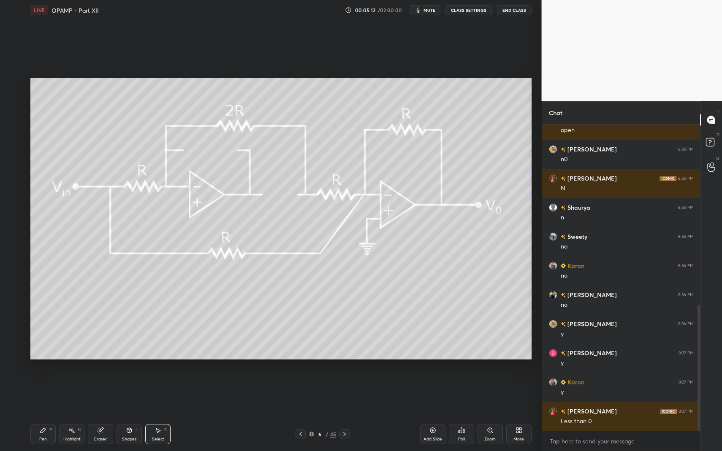
click at [163, 393] on div "Pen P Highlight H Eraser Shapes L Select S 6 / 45 Add Slide Poll Zoom More" at bounding box center [280, 435] width 501 height 34
drag, startPoint x: 232, startPoint y: 286, endPoint x: 237, endPoint y: 299, distance: 14.2
click at [236, 295] on div "0 ° Undo Copy Duplicate Duplicate to new slide Delete" at bounding box center [280, 219] width 501 height 282
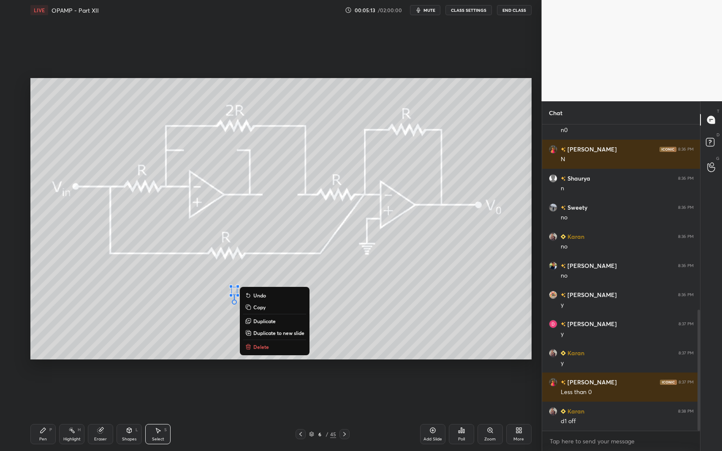
click at [260, 346] on p "Delete" at bounding box center [261, 347] width 16 height 7
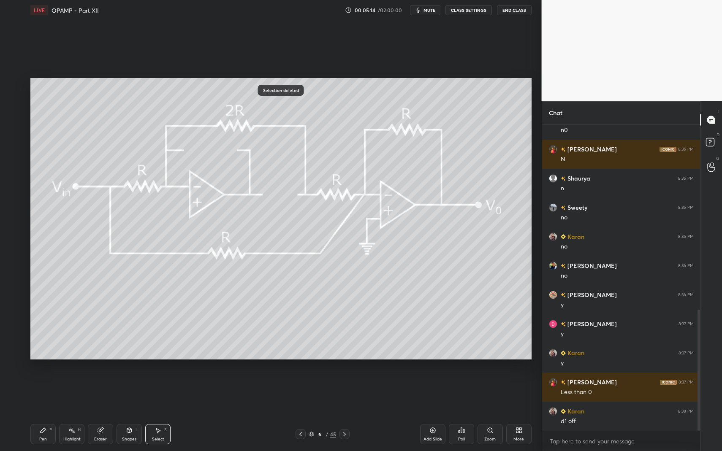
click at [53, 393] on div "Pen P Highlight H Eraser Shapes L Select S 6 / 45 Add Slide Poll Zoom More" at bounding box center [280, 435] width 501 height 34
drag, startPoint x: 48, startPoint y: 422, endPoint x: 60, endPoint y: 412, distance: 16.2
click at [48, 393] on div "Pen P Highlight H Eraser Shapes L Select S 6 / 45 Add Slide Poll Zoom More" at bounding box center [280, 435] width 501 height 34
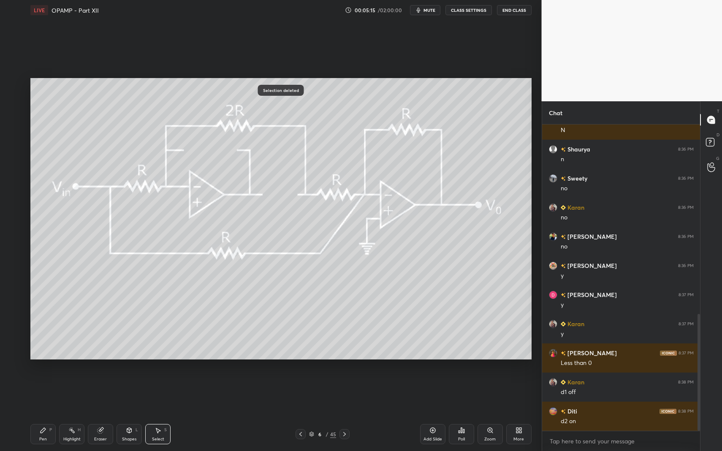
click at [41, 393] on div "Pen P" at bounding box center [42, 434] width 25 height 20
drag, startPoint x: 42, startPoint y: 438, endPoint x: 78, endPoint y: 398, distance: 54.1
click at [42, 393] on div "Pen" at bounding box center [43, 439] width 8 height 4
drag, startPoint x: 163, startPoint y: 432, endPoint x: 161, endPoint y: 424, distance: 7.9
click at [161, 393] on div "Select S" at bounding box center [157, 434] width 25 height 20
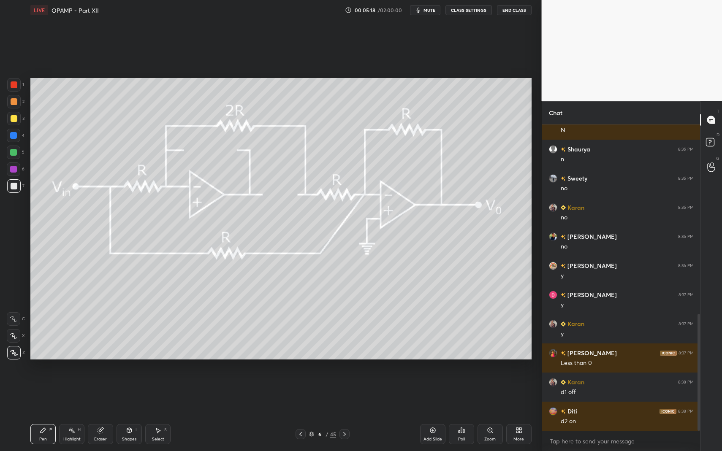
click at [160, 393] on div "Select S" at bounding box center [157, 434] width 25 height 20
drag, startPoint x: 183, startPoint y: 321, endPoint x: 234, endPoint y: 353, distance: 60.3
click at [231, 353] on div "0 ° Undo Copy Duplicate Duplicate to new slide Delete" at bounding box center [280, 219] width 501 height 282
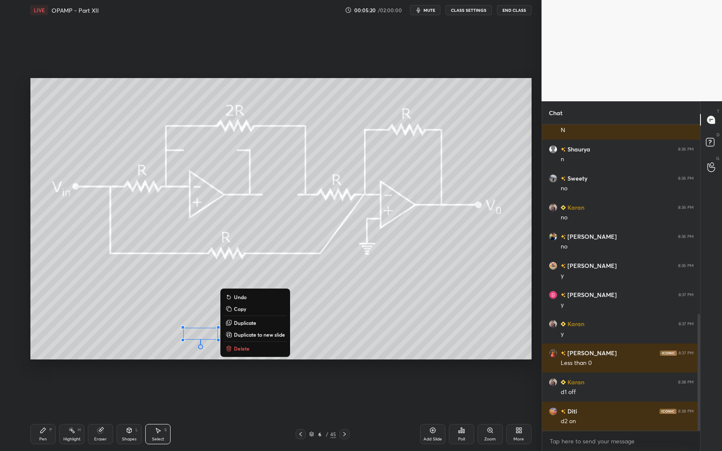
click at [247, 350] on p "Delete" at bounding box center [242, 348] width 16 height 7
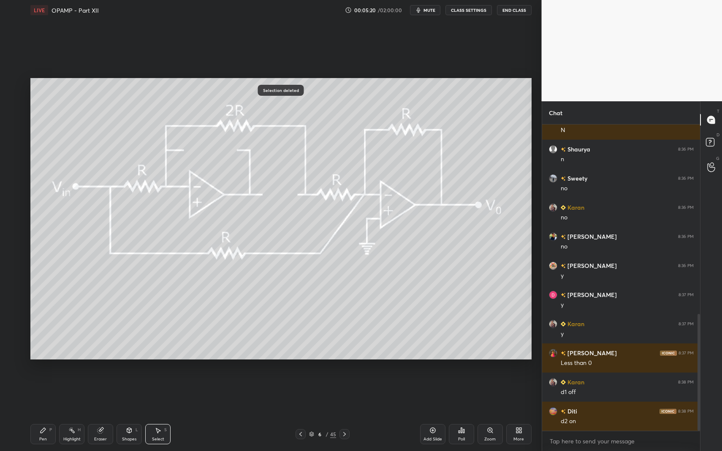
click at [38, 393] on div "Pen P" at bounding box center [42, 434] width 25 height 20
drag, startPoint x: 36, startPoint y: 431, endPoint x: 109, endPoint y: 378, distance: 90.7
click at [39, 393] on div "Pen P" at bounding box center [42, 434] width 25 height 20
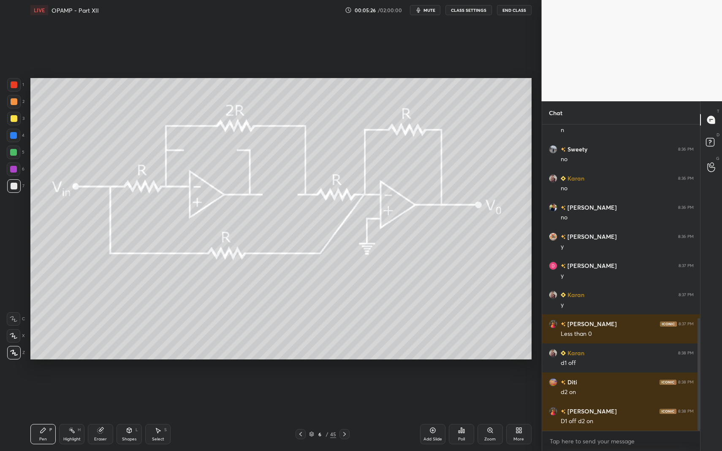
drag, startPoint x: 135, startPoint y: 427, endPoint x: 131, endPoint y: 416, distance: 11.8
click at [135, 393] on div "Shapes L" at bounding box center [129, 434] width 25 height 20
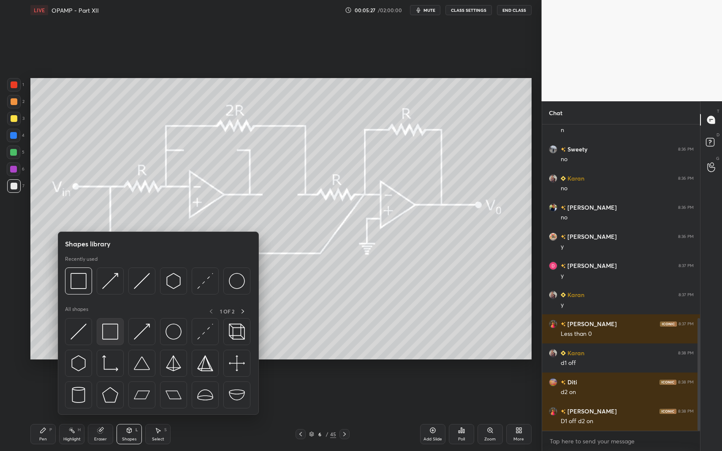
click at [113, 331] on img at bounding box center [110, 332] width 16 height 16
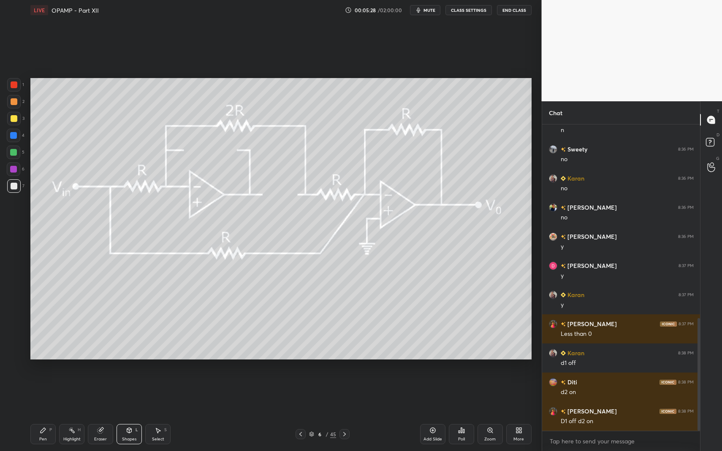
click at [41, 393] on div "Pen P Highlight H Eraser Shapes L Select S 6 / 45 Add Slide Poll Zoom More" at bounding box center [280, 435] width 501 height 34
click at [46, 393] on div "Pen P" at bounding box center [42, 434] width 25 height 20
click at [47, 393] on div "Pen P" at bounding box center [42, 434] width 25 height 20
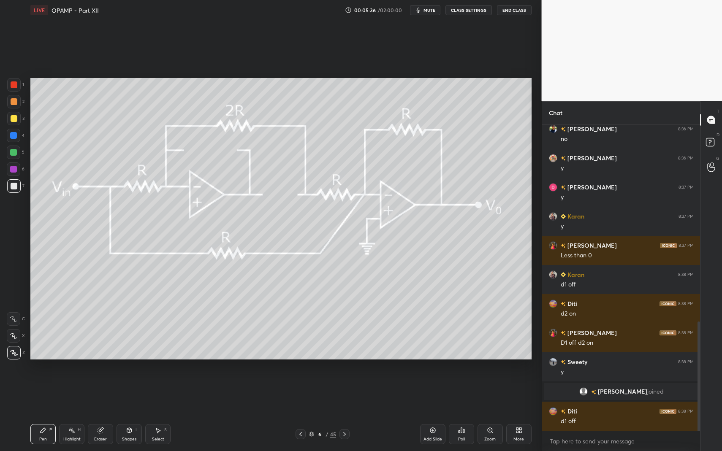
scroll to position [553, 0]
drag, startPoint x: 157, startPoint y: 431, endPoint x: 155, endPoint y: 435, distance: 5.2
click at [157, 393] on icon at bounding box center [158, 430] width 5 height 5
click at [154, 393] on div "Select S" at bounding box center [157, 434] width 25 height 20
drag, startPoint x: 199, startPoint y: 335, endPoint x: 208, endPoint y: 339, distance: 9.6
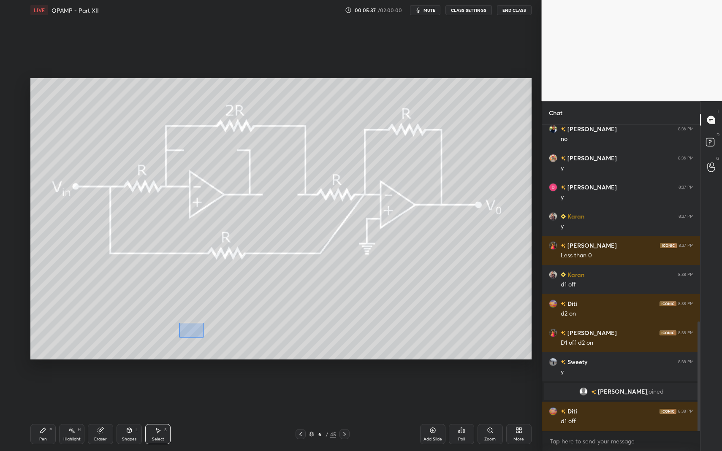
click at [206, 338] on div "0 ° Undo Copy Duplicate Duplicate to new slide Delete" at bounding box center [280, 219] width 501 height 282
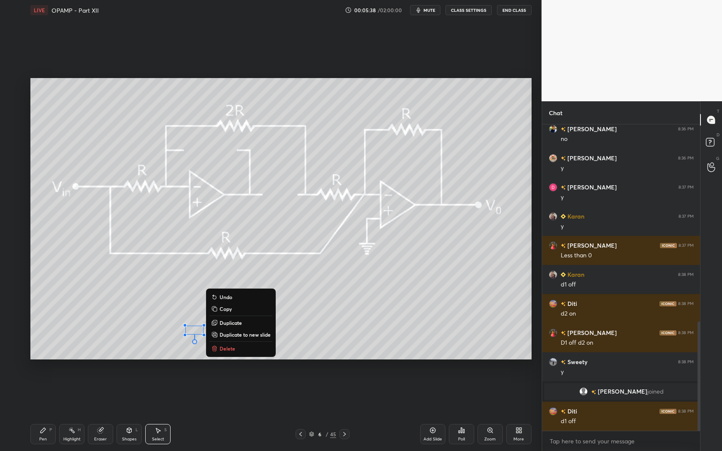
drag, startPoint x: 231, startPoint y: 350, endPoint x: 261, endPoint y: 339, distance: 31.7
click at [232, 350] on p "Delete" at bounding box center [228, 348] width 16 height 7
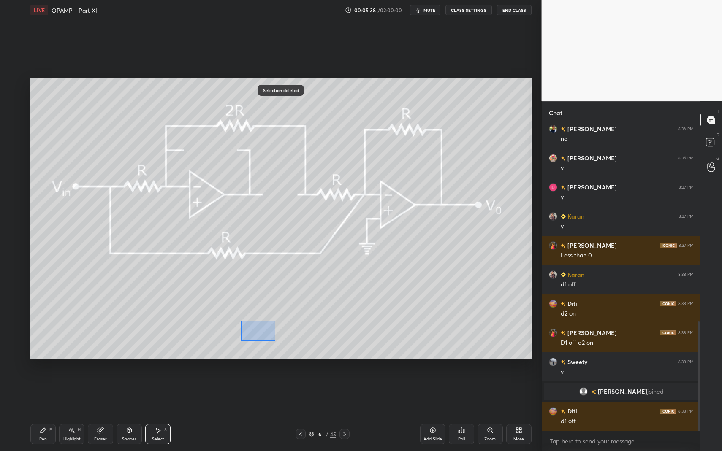
drag, startPoint x: 271, startPoint y: 339, endPoint x: 281, endPoint y: 348, distance: 13.1
click at [274, 341] on div "0 ° Undo Copy Duplicate Duplicate to new slide Delete" at bounding box center [280, 219] width 501 height 282
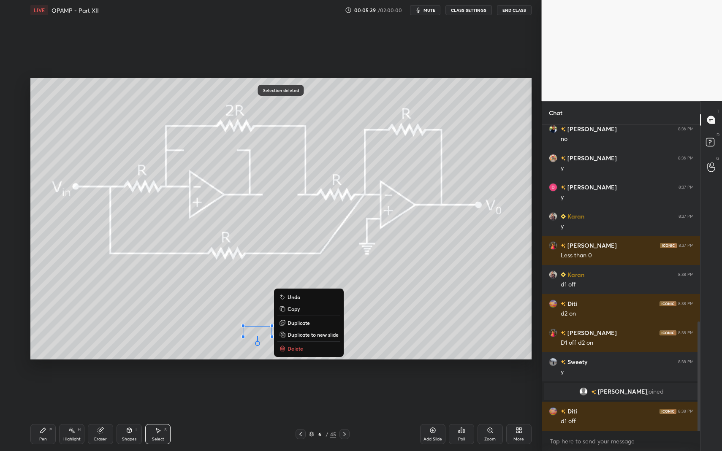
drag, startPoint x: 296, startPoint y: 350, endPoint x: 204, endPoint y: 382, distance: 97.5
click at [296, 350] on p "Delete" at bounding box center [295, 348] width 16 height 7
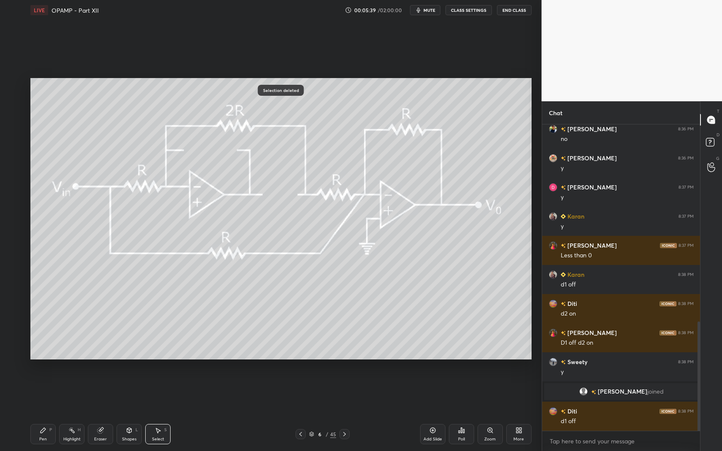
click at [56, 393] on div "Pen P Highlight H Eraser Shapes L Select S" at bounding box center [127, 434] width 195 height 20
click at [52, 393] on div "Pen P" at bounding box center [42, 434] width 25 height 20
click at [347, 393] on div at bounding box center [344, 434] width 10 height 10
click at [125, 393] on div "Shapes L" at bounding box center [129, 434] width 25 height 20
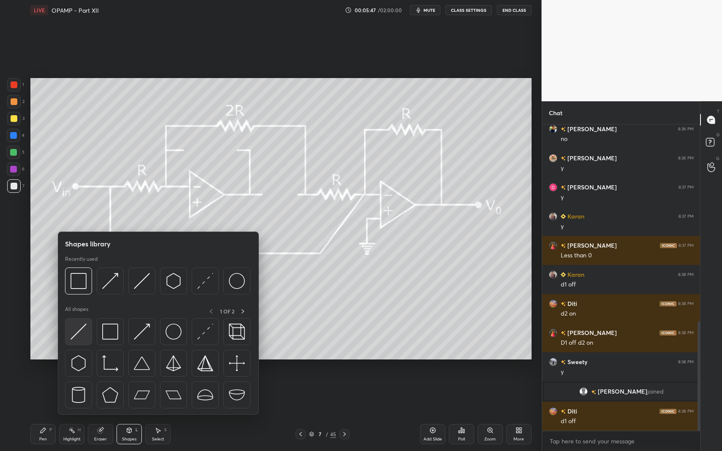
click at [74, 340] on img at bounding box center [78, 332] width 16 height 16
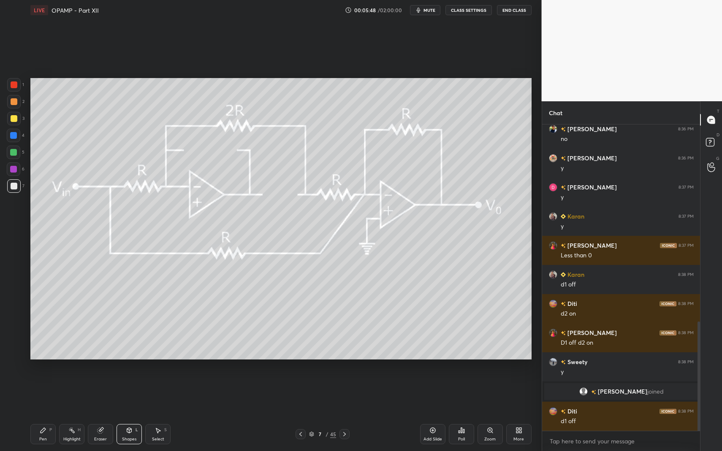
click at [14, 152] on div at bounding box center [13, 152] width 7 height 7
drag, startPoint x: 14, startPoint y: 152, endPoint x: 25, endPoint y: 159, distance: 13.8
click at [14, 152] on div at bounding box center [13, 152] width 7 height 7
click at [298, 393] on icon at bounding box center [300, 434] width 7 height 7
click at [300, 393] on icon at bounding box center [300, 434] width 7 height 7
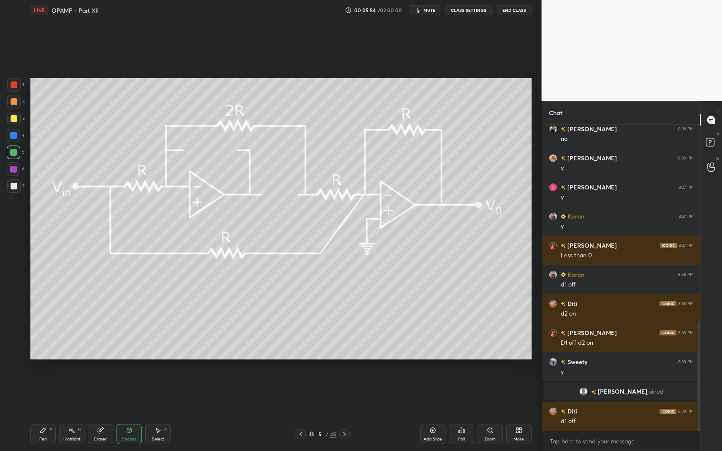
drag, startPoint x: 336, startPoint y: 435, endPoint x: 341, endPoint y: 434, distance: 4.7
click at [336, 393] on div "5 / 45" at bounding box center [323, 434] width 54 height 10
click at [347, 393] on icon at bounding box center [344, 434] width 7 height 7
click at [343, 393] on icon at bounding box center [344, 434] width 7 height 7
drag, startPoint x: 127, startPoint y: 434, endPoint x: 132, endPoint y: 419, distance: 15.2
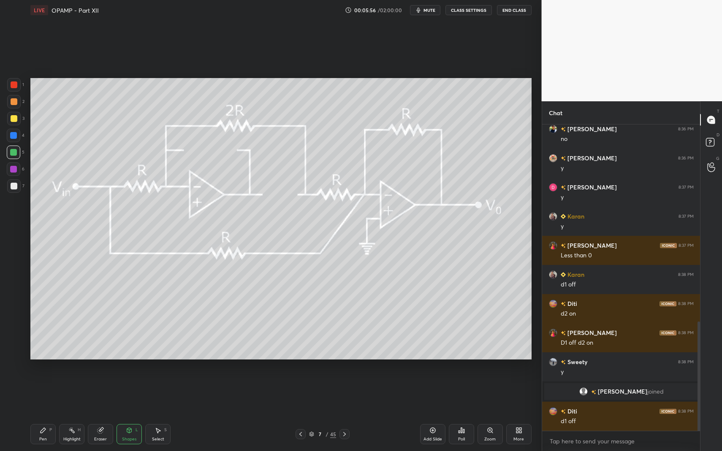
click at [130, 393] on div "Shapes L" at bounding box center [129, 434] width 25 height 20
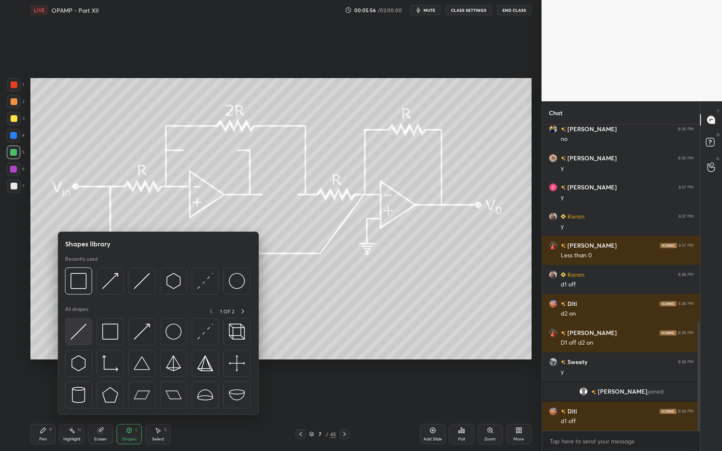
click at [89, 334] on div at bounding box center [78, 331] width 27 height 27
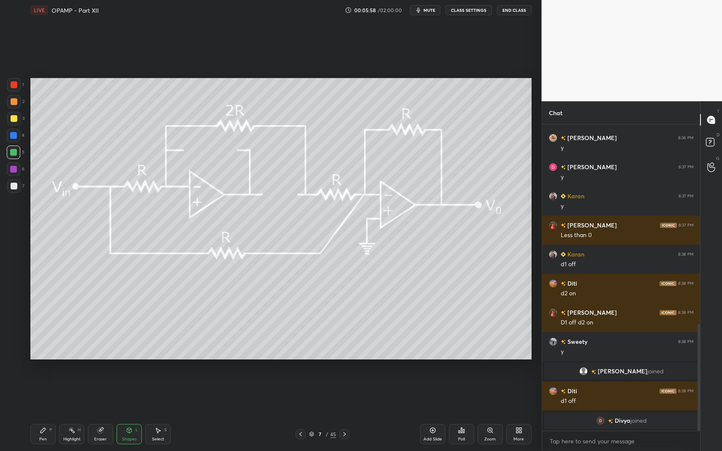
scroll to position [586, 0]
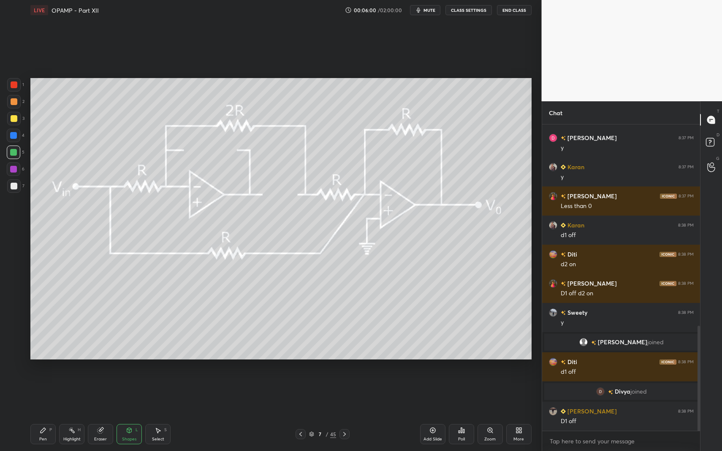
click at [45, 393] on div "Pen P" at bounding box center [42, 434] width 25 height 20
click at [42, 393] on icon at bounding box center [43, 430] width 7 height 7
click at [16, 119] on div at bounding box center [14, 118] width 7 height 7
click at [9, 84] on div at bounding box center [14, 85] width 14 height 14
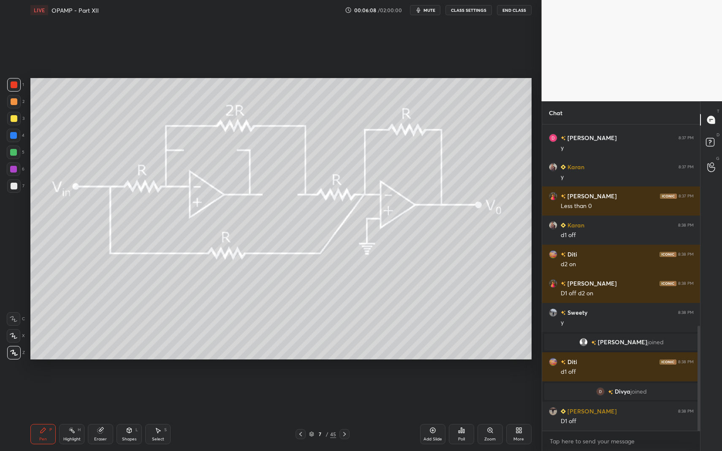
drag, startPoint x: 44, startPoint y: 420, endPoint x: 51, endPoint y: 418, distance: 7.2
click at [44, 393] on div "Pen P Highlight H Eraser Shapes L Select S 7 / 45 Add Slide Poll Zoom More" at bounding box center [280, 435] width 501 height 34
click at [17, 84] on div at bounding box center [14, 85] width 14 height 14
click at [14, 131] on div at bounding box center [14, 136] width 14 height 14
drag, startPoint x: 36, startPoint y: 415, endPoint x: 47, endPoint y: 404, distance: 15.5
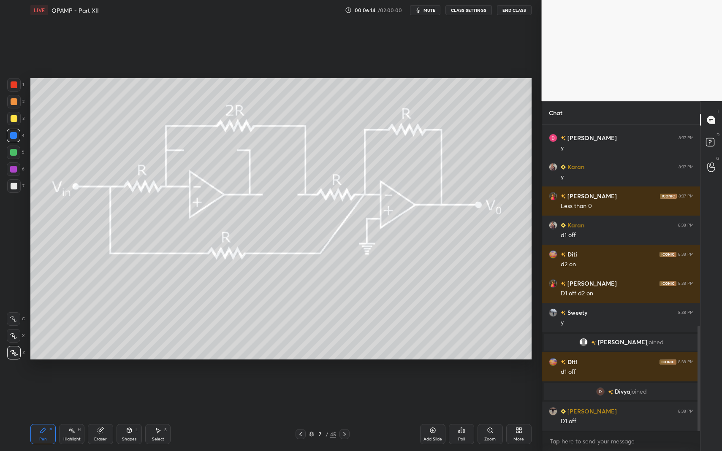
click at [36, 393] on div "Setting up your live class Poll for secs No correct answer Start poll" at bounding box center [281, 218] width 508 height 397
drag, startPoint x: 14, startPoint y: 190, endPoint x: 16, endPoint y: 177, distance: 12.8
click at [16, 188] on div at bounding box center [14, 186] width 14 height 14
click at [12, 82] on div at bounding box center [14, 84] width 7 height 7
click at [10, 81] on div at bounding box center [14, 85] width 14 height 14
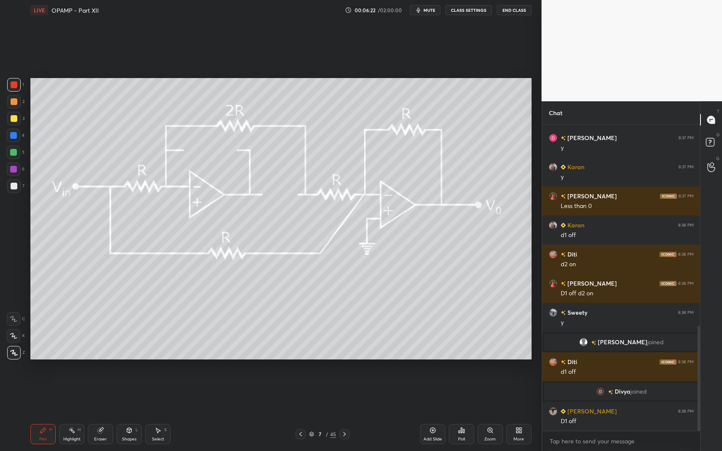
click at [123, 393] on div "Shapes L" at bounding box center [129, 434] width 25 height 20
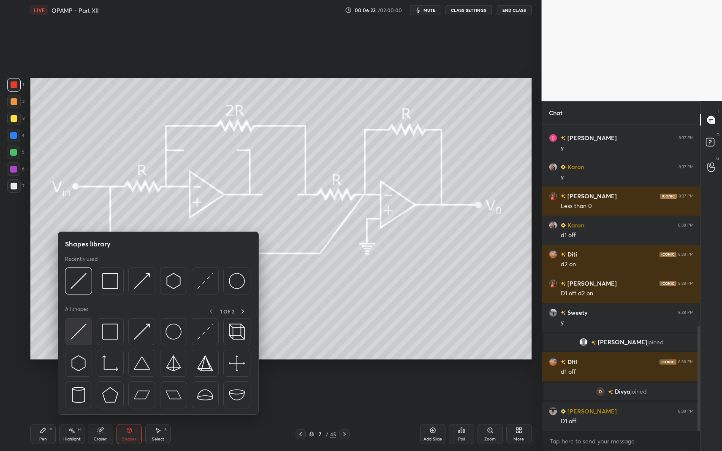
click at [75, 331] on img at bounding box center [78, 332] width 16 height 16
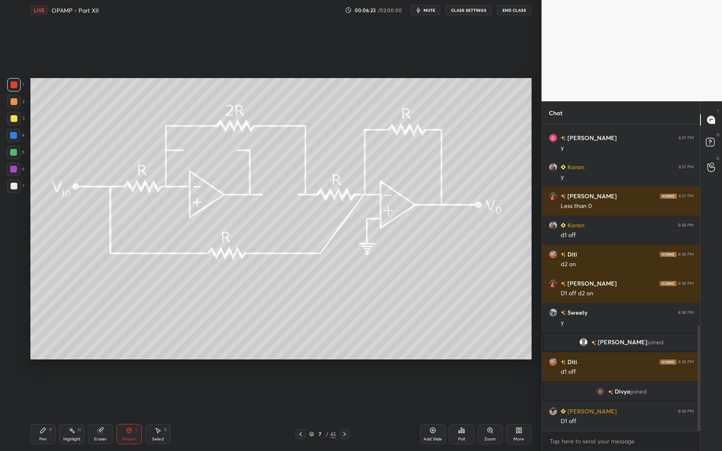
click at [9, 200] on div "1 2 3 4 5 6 7 C X Z C X Z E E Erase all H H" at bounding box center [13, 219] width 27 height 282
drag, startPoint x: 9, startPoint y: 192, endPoint x: 12, endPoint y: 196, distance: 4.8
click at [9, 192] on div at bounding box center [14, 186] width 14 height 14
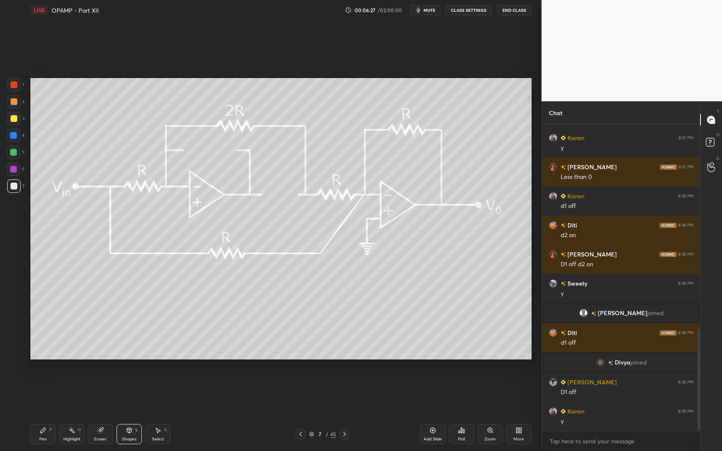
click at [37, 393] on div "Pen P" at bounding box center [42, 434] width 25 height 20
drag, startPoint x: 37, startPoint y: 435, endPoint x: 41, endPoint y: 430, distance: 6.9
click at [40, 393] on div "Pen P" at bounding box center [42, 434] width 25 height 20
click at [11, 170] on div at bounding box center [13, 169] width 7 height 7
drag, startPoint x: 14, startPoint y: 166, endPoint x: 14, endPoint y: 155, distance: 11.9
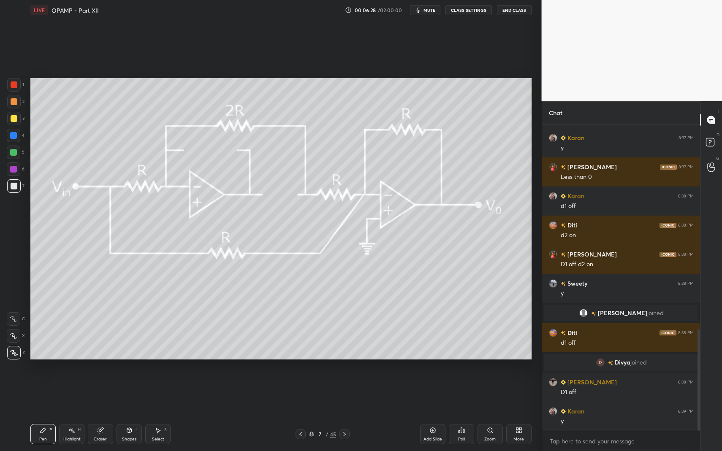
click at [14, 163] on div at bounding box center [14, 170] width 14 height 14
click at [12, 84] on div at bounding box center [14, 84] width 7 height 7
click at [83, 393] on div "Highlight H" at bounding box center [71, 434] width 25 height 20
click at [75, 393] on div "Pen P Highlight H Eraser Shapes L Select S 7 / 45 Add Slide Poll Zoom More" at bounding box center [280, 435] width 501 height 34
drag, startPoint x: 43, startPoint y: 428, endPoint x: 60, endPoint y: 426, distance: 17.0
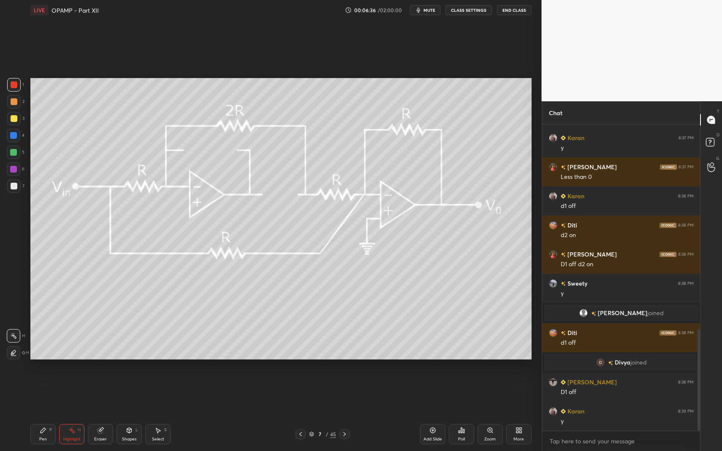
click at [43, 393] on icon at bounding box center [43, 430] width 7 height 7
click at [65, 393] on div "Highlight H" at bounding box center [71, 434] width 25 height 20
click at [38, 393] on div "Pen P" at bounding box center [42, 434] width 25 height 20
drag, startPoint x: 36, startPoint y: 434, endPoint x: 38, endPoint y: 426, distance: 8.4
click at [36, 393] on div "Pen P" at bounding box center [42, 434] width 25 height 20
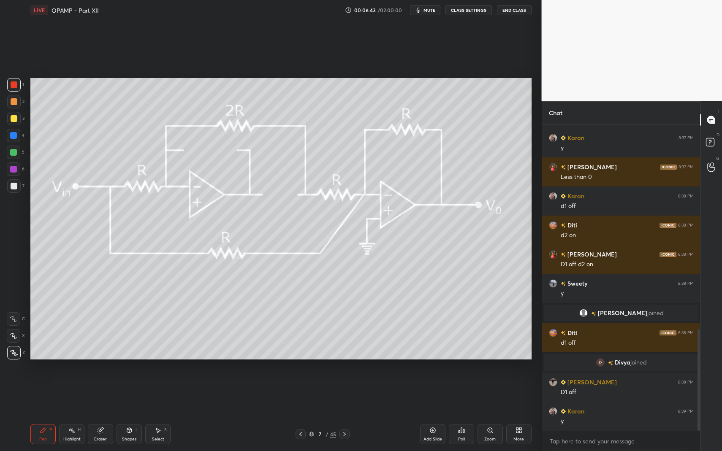
click at [16, 184] on div at bounding box center [14, 186] width 7 height 7
click at [17, 172] on div at bounding box center [14, 170] width 14 height 14
click at [17, 192] on div at bounding box center [14, 186] width 14 height 14
click at [64, 393] on div "Highlight H" at bounding box center [71, 434] width 25 height 20
click at [73, 393] on icon at bounding box center [71, 430] width 7 height 7
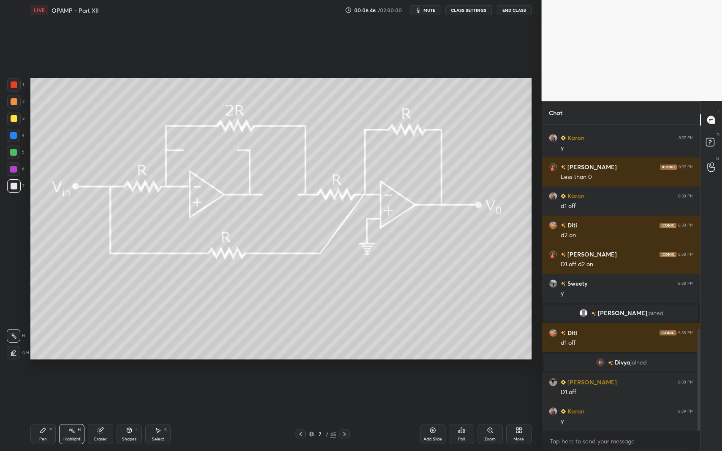
drag, startPoint x: 76, startPoint y: 428, endPoint x: 184, endPoint y: 366, distance: 124.6
click at [76, 393] on div "Highlight H" at bounding box center [71, 434] width 25 height 20
click at [56, 393] on div "Pen P Highlight H Eraser Shapes L Select S" at bounding box center [127, 434] width 195 height 20
drag, startPoint x: 49, startPoint y: 430, endPoint x: 78, endPoint y: 432, distance: 28.8
click at [51, 393] on div "Pen P" at bounding box center [42, 434] width 25 height 20
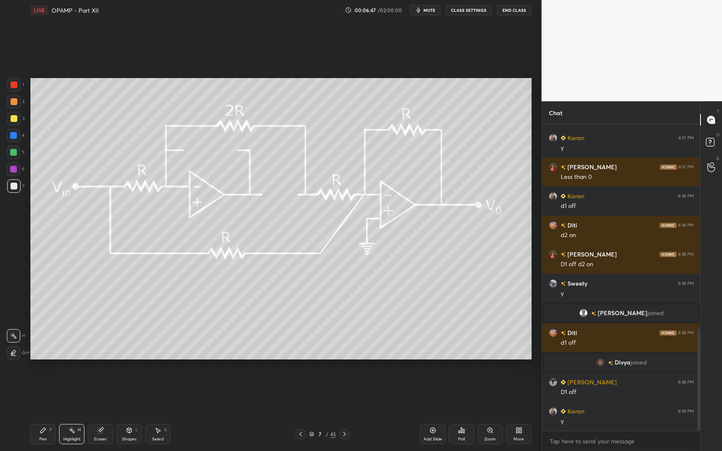
drag, startPoint x: 78, startPoint y: 432, endPoint x: 76, endPoint y: 418, distance: 14.4
click at [78, 393] on div "H" at bounding box center [79, 430] width 3 height 4
click at [40, 393] on div "Pen P" at bounding box center [42, 434] width 25 height 20
click at [45, 393] on icon at bounding box center [43, 430] width 5 height 5
click at [15, 180] on div at bounding box center [14, 186] width 14 height 14
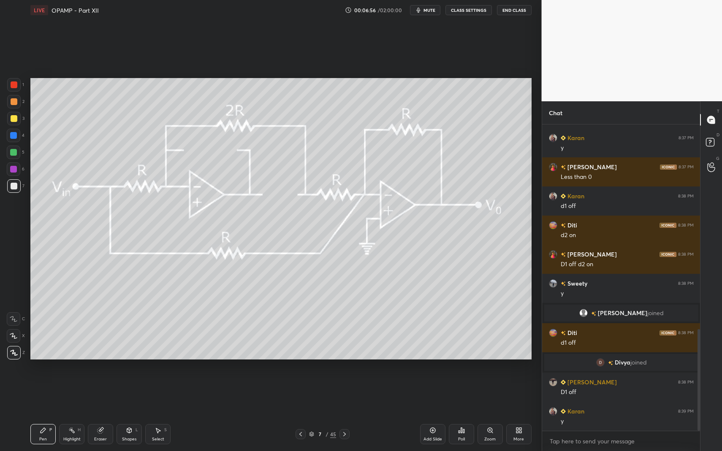
click at [16, 81] on div at bounding box center [14, 85] width 14 height 14
click at [18, 142] on div "4" at bounding box center [16, 137] width 18 height 17
click at [18, 133] on div at bounding box center [14, 136] width 14 height 14
click at [134, 393] on div "Shapes L" at bounding box center [129, 434] width 25 height 20
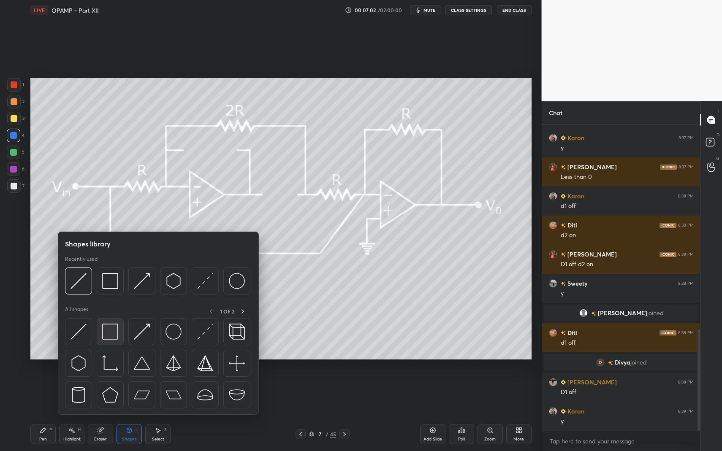
click at [114, 328] on img at bounding box center [110, 332] width 16 height 16
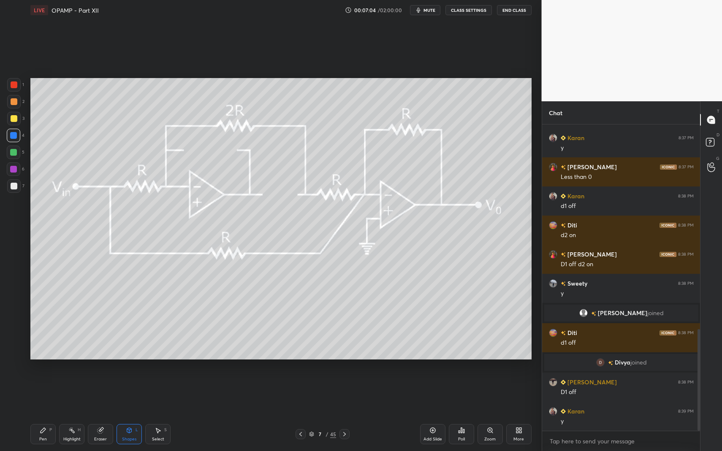
drag, startPoint x: 15, startPoint y: 187, endPoint x: 18, endPoint y: 210, distance: 23.8
click at [15, 188] on div at bounding box center [14, 186] width 7 height 7
click at [40, 393] on div "Setting up your live class Poll for secs No correct answer Start poll" at bounding box center [281, 218] width 508 height 397
click at [38, 393] on div "Pen P Highlight H Eraser Shapes L Select S 7 / 45 Add Slide Poll Zoom More" at bounding box center [280, 435] width 501 height 34
click at [46, 393] on div "Pen P Highlight H Eraser Shapes L Select S 7 / 45 Add Slide Poll Zoom More" at bounding box center [280, 435] width 501 height 34
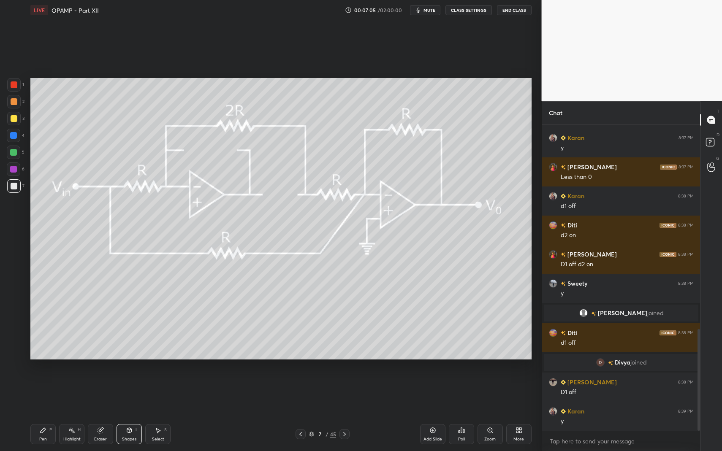
click at [39, 393] on div "Pen P Highlight H Eraser Shapes L Select S 7 / 45 Add Slide Poll Zoom More" at bounding box center [280, 435] width 501 height 34
drag, startPoint x: 34, startPoint y: 425, endPoint x: 108, endPoint y: 368, distance: 93.3
click at [37, 393] on div "Pen P Highlight H Eraser Shapes L Select S 7 / 45 Add Slide Poll Zoom More" at bounding box center [280, 435] width 501 height 34
click at [46, 393] on icon at bounding box center [43, 430] width 7 height 7
drag, startPoint x: 44, startPoint y: 430, endPoint x: 90, endPoint y: 369, distance: 76.2
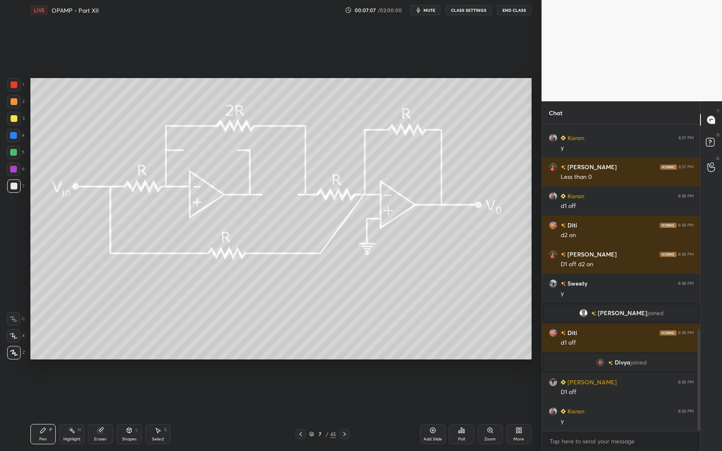
click at [45, 393] on icon at bounding box center [43, 430] width 7 height 7
click at [15, 98] on div at bounding box center [14, 102] width 14 height 14
drag, startPoint x: 132, startPoint y: 426, endPoint x: 130, endPoint y: 418, distance: 7.9
click at [132, 393] on div "Shapes L" at bounding box center [129, 434] width 25 height 20
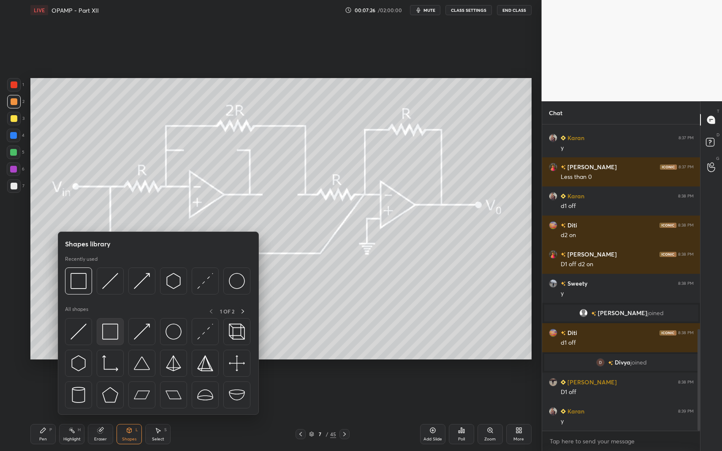
click at [111, 334] on img at bounding box center [110, 332] width 16 height 16
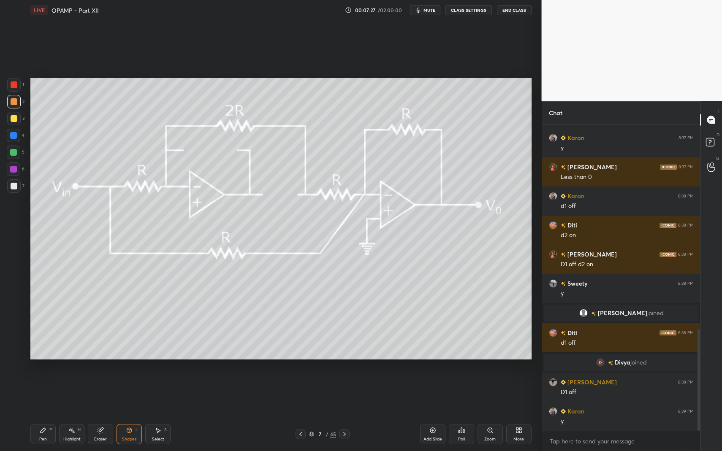
click at [54, 393] on div "Pen P" at bounding box center [42, 434] width 25 height 20
drag, startPoint x: 46, startPoint y: 428, endPoint x: 58, endPoint y: 424, distance: 12.7
click at [49, 393] on div "Pen P" at bounding box center [42, 434] width 25 height 20
click at [75, 393] on div "Highlight H" at bounding box center [71, 434] width 25 height 20
click at [44, 393] on div "Pen P" at bounding box center [42, 434] width 25 height 20
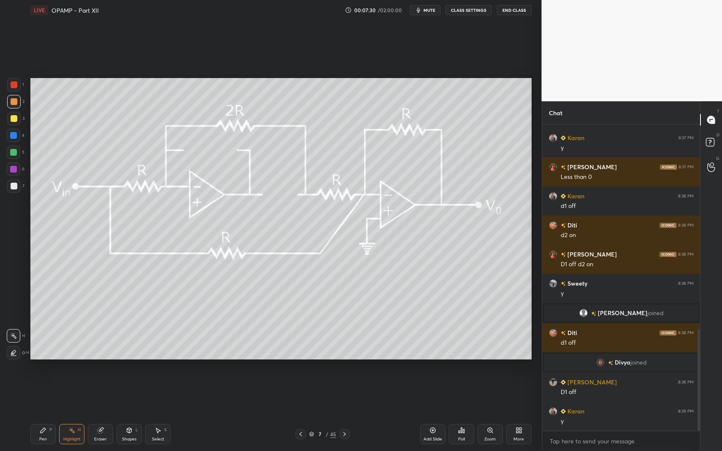
drag, startPoint x: 35, startPoint y: 429, endPoint x: 47, endPoint y: 416, distance: 17.4
click at [35, 393] on div "Pen P" at bounding box center [42, 434] width 25 height 20
click at [18, 186] on div at bounding box center [14, 186] width 14 height 14
drag, startPoint x: 18, startPoint y: 186, endPoint x: 12, endPoint y: 185, distance: 5.6
click at [18, 186] on div at bounding box center [14, 186] width 14 height 14
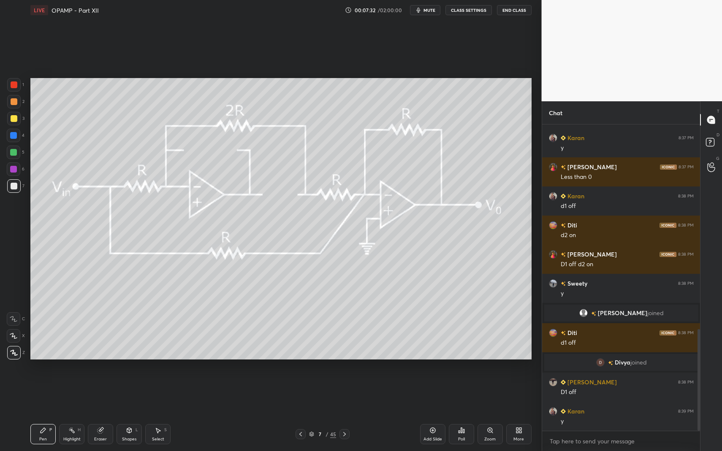
click at [19, 138] on div at bounding box center [14, 136] width 14 height 14
drag, startPoint x: 80, startPoint y: 421, endPoint x: 79, endPoint y: 429, distance: 8.0
click at [79, 393] on div "Pen P Highlight H Eraser Shapes L Select S 7 / 45 Add Slide Poll Zoom More" at bounding box center [280, 435] width 501 height 34
drag, startPoint x: 79, startPoint y: 432, endPoint x: 114, endPoint y: 378, distance: 64.2
click at [77, 393] on div "Highlight H" at bounding box center [71, 434] width 25 height 20
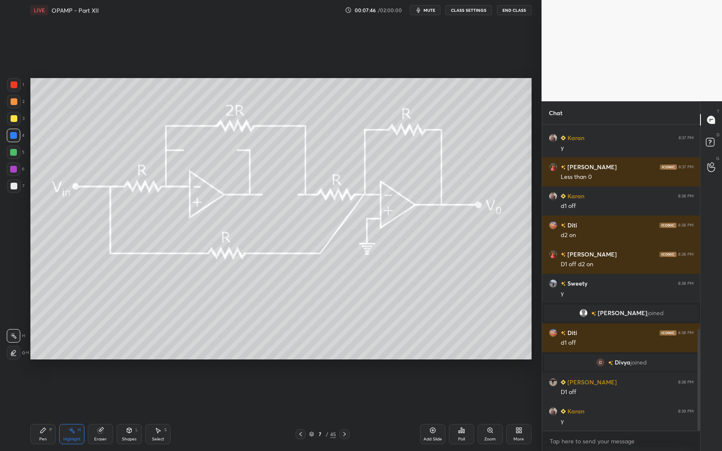
click at [43, 393] on div "Pen" at bounding box center [43, 439] width 8 height 4
drag, startPoint x: 44, startPoint y: 433, endPoint x: 54, endPoint y: 401, distance: 33.4
click at [44, 393] on icon at bounding box center [43, 430] width 7 height 7
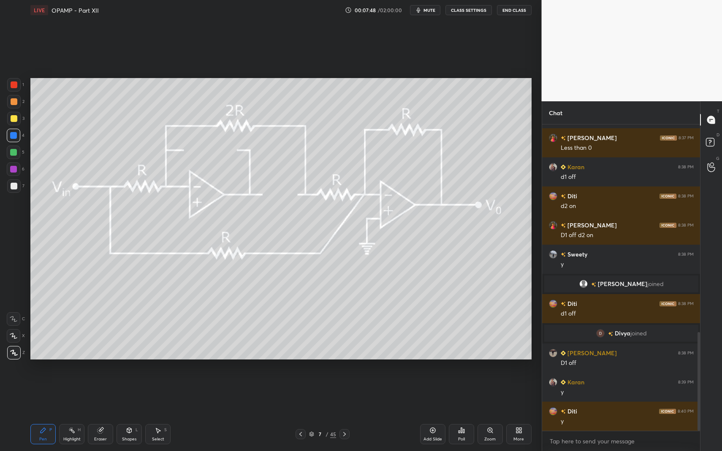
click at [17, 88] on div at bounding box center [14, 85] width 14 height 14
drag, startPoint x: 13, startPoint y: 84, endPoint x: 19, endPoint y: 91, distance: 9.6
click at [12, 86] on div at bounding box center [14, 84] width 7 height 7
click at [14, 151] on div at bounding box center [13, 152] width 7 height 7
click at [14, 153] on div at bounding box center [13, 152] width 7 height 7
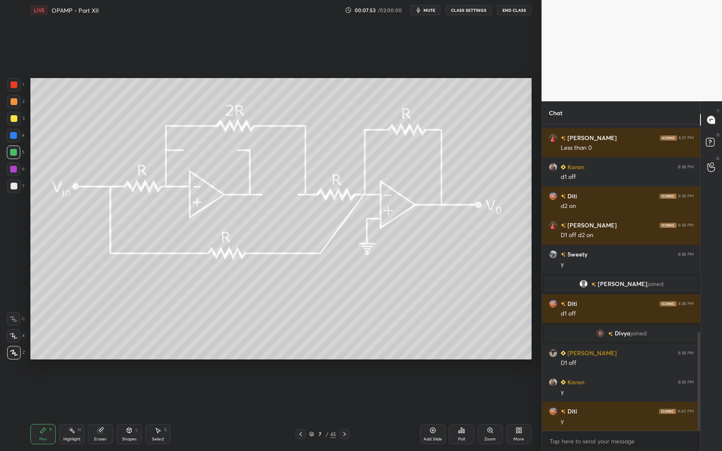
click at [4, 190] on div "1 2 3 4 5 6 7 C X Z C X Z E E Erase all H H" at bounding box center [13, 219] width 27 height 282
click at [13, 187] on div at bounding box center [14, 186] width 7 height 7
drag, startPoint x: 15, startPoint y: 130, endPoint x: 22, endPoint y: 139, distance: 11.7
click at [14, 132] on div at bounding box center [14, 136] width 14 height 14
click at [122, 393] on div "Shapes L" at bounding box center [129, 434] width 25 height 20
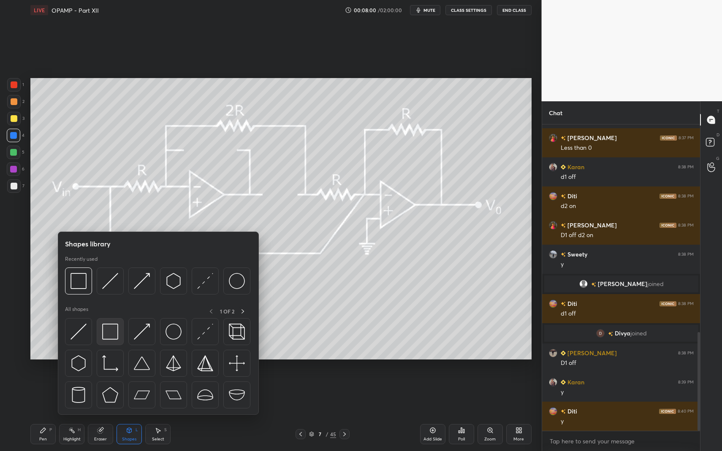
click at [104, 330] on img at bounding box center [110, 332] width 16 height 16
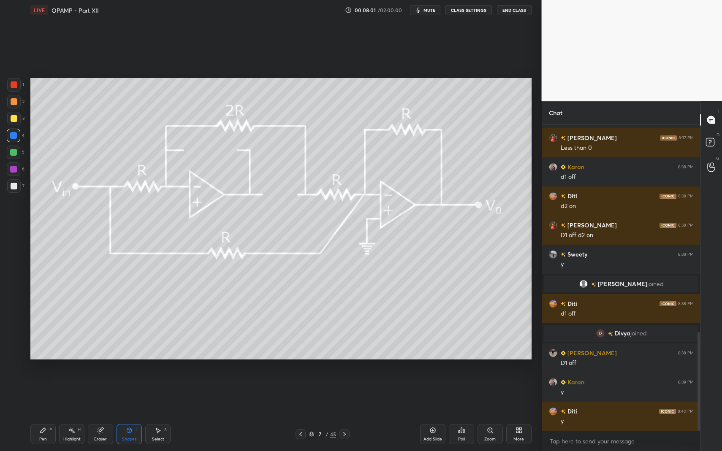
drag, startPoint x: 19, startPoint y: 188, endPoint x: 11, endPoint y: 208, distance: 21.6
click at [14, 189] on div at bounding box center [14, 186] width 14 height 14
click at [41, 393] on div "Pen P" at bounding box center [42, 434] width 25 height 20
drag, startPoint x: 37, startPoint y: 420, endPoint x: 148, endPoint y: 362, distance: 125.0
click at [39, 393] on div "Pen P Highlight H Eraser Shapes L Select S 7 / 45 Add Slide Poll Zoom More" at bounding box center [280, 435] width 501 height 34
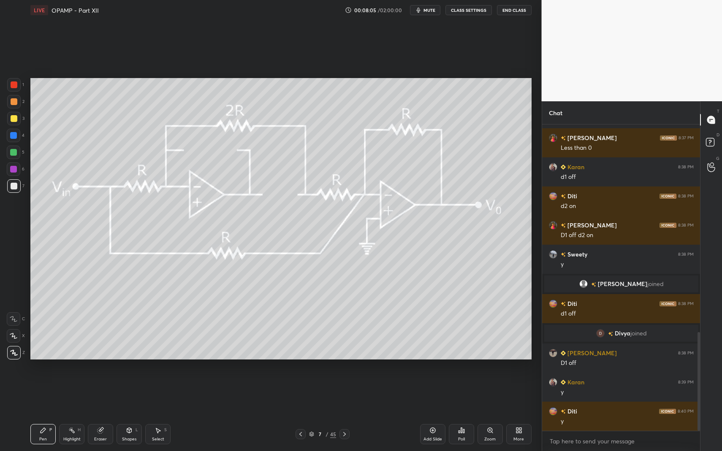
drag, startPoint x: 62, startPoint y: 422, endPoint x: 79, endPoint y: 427, distance: 17.2
click at [65, 393] on div "Pen P Highlight H Eraser Shapes L Select S 7 / 45 Add Slide Poll Zoom More" at bounding box center [280, 435] width 501 height 34
drag, startPoint x: 79, startPoint y: 427, endPoint x: 98, endPoint y: 368, distance: 61.7
click at [78, 393] on div "H" at bounding box center [79, 430] width 3 height 4
click at [37, 393] on div "Pen P Highlight H Eraser Shapes L Select S 7 / 45 Add Slide Poll Zoom More" at bounding box center [280, 435] width 501 height 34
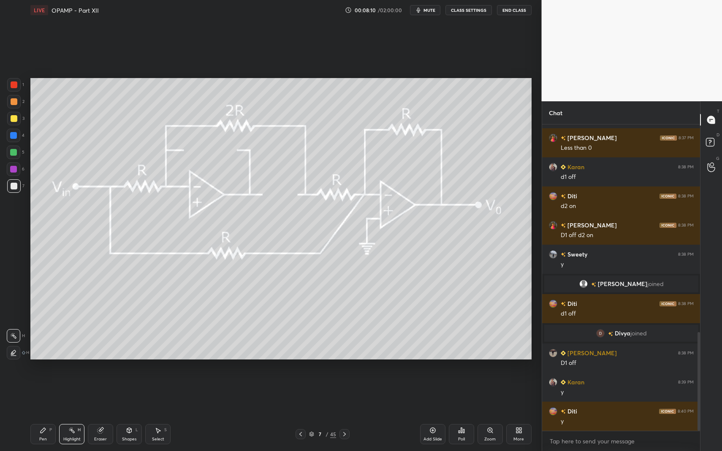
click at [46, 393] on icon at bounding box center [43, 430] width 5 height 5
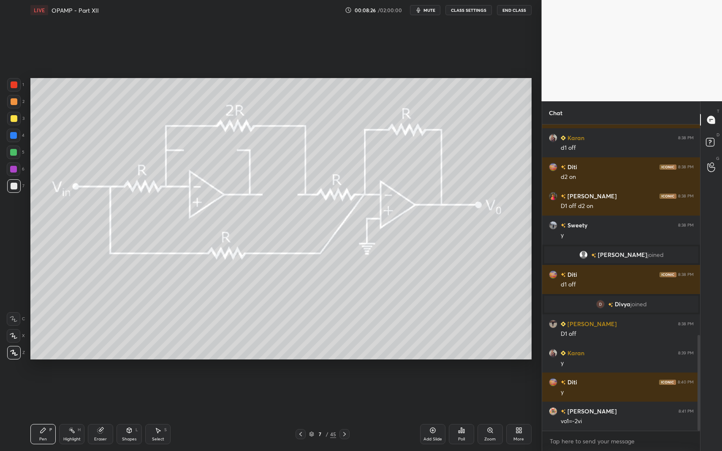
click at [429, 393] on icon at bounding box center [432, 430] width 7 height 7
click at [48, 393] on div "Pen P" at bounding box center [42, 434] width 25 height 20
click at [34, 393] on div "Pen P" at bounding box center [42, 434] width 25 height 20
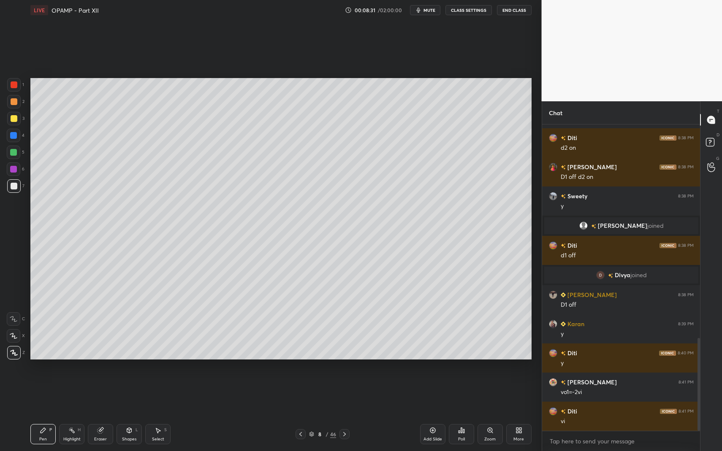
click at [11, 120] on div at bounding box center [14, 118] width 7 height 7
click at [127, 393] on icon at bounding box center [129, 430] width 7 height 7
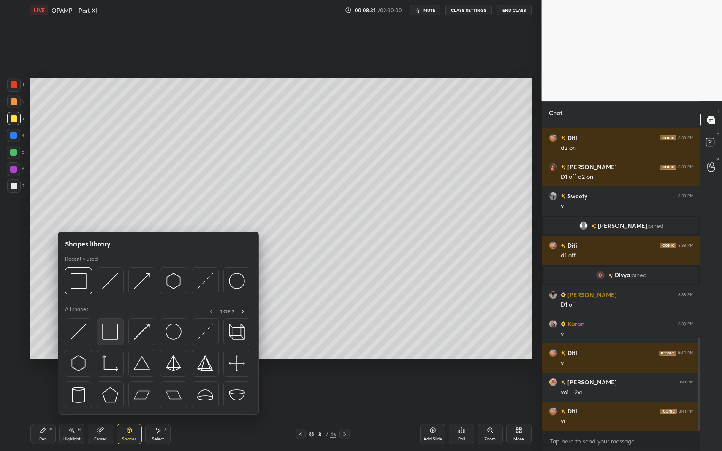
click at [111, 336] on img at bounding box center [110, 332] width 16 height 16
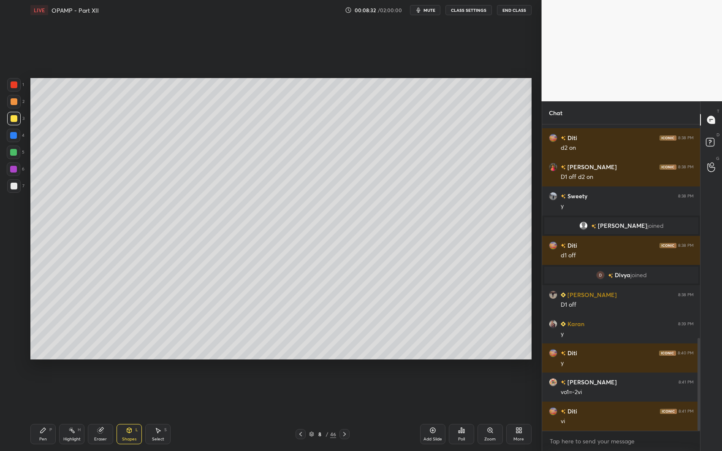
scroll to position [732, 0]
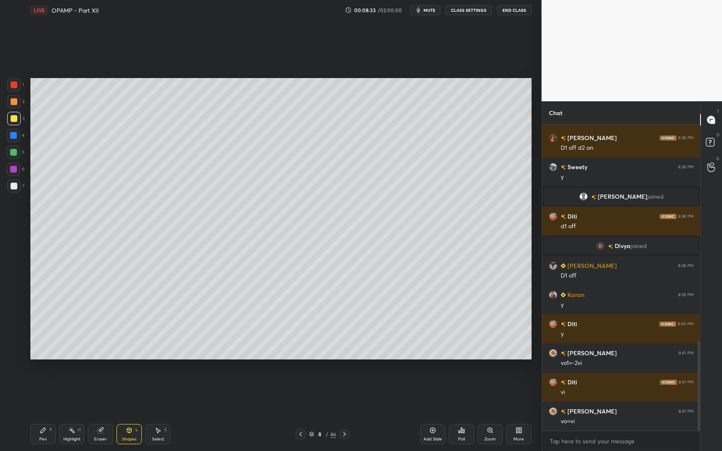
click at [15, 190] on div at bounding box center [14, 186] width 14 height 14
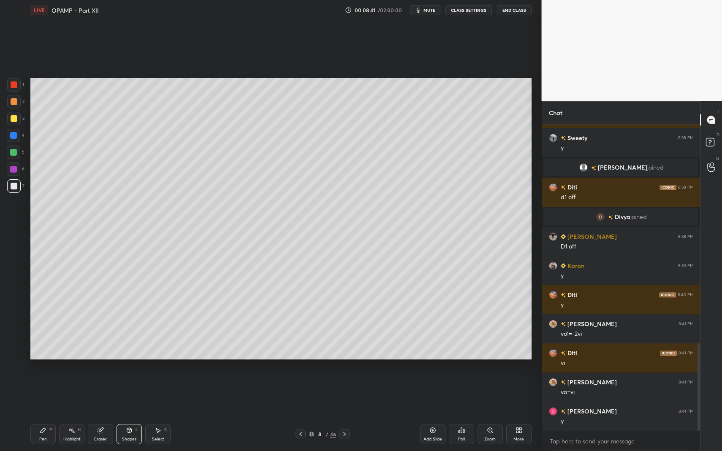
scroll to position [790, 0]
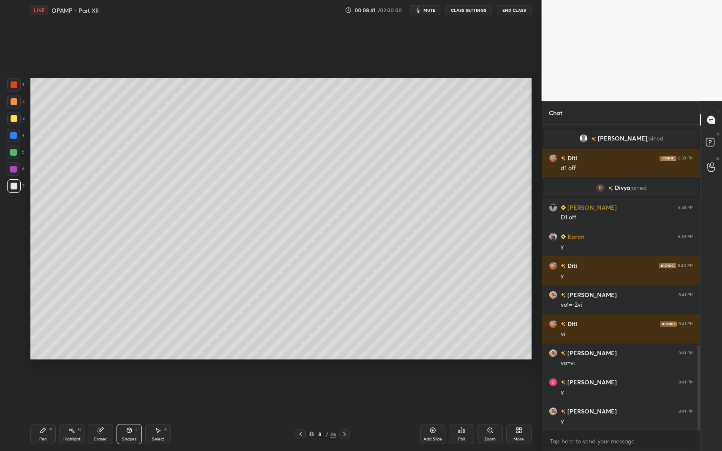
click at [346, 393] on div "Pen P Highlight H Eraser Shapes L Select S 8 / 46 Add Slide Poll Zoom More" at bounding box center [280, 435] width 501 height 34
click at [347, 393] on icon at bounding box center [344, 434] width 7 height 7
drag, startPoint x: 32, startPoint y: 423, endPoint x: 33, endPoint y: 416, distance: 7.6
click at [32, 393] on div "Pen P Highlight H Eraser Shapes L Select S 9 / 46 Add Slide Poll Zoom More" at bounding box center [280, 435] width 501 height 34
click at [46, 393] on div "Pen" at bounding box center [43, 439] width 8 height 4
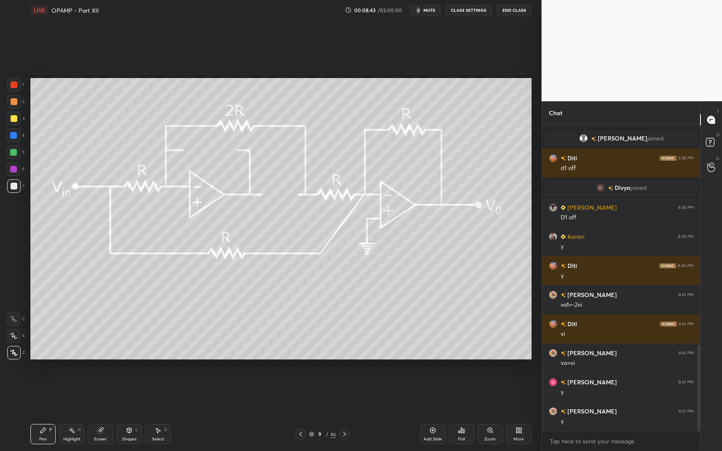
click at [46, 393] on div "Pen P" at bounding box center [42, 434] width 25 height 20
click at [10, 148] on div at bounding box center [14, 153] width 14 height 14
click at [14, 151] on div at bounding box center [13, 152] width 7 height 7
drag, startPoint x: 120, startPoint y: 427, endPoint x: 116, endPoint y: 419, distance: 9.1
click at [118, 393] on div "Shapes L" at bounding box center [129, 434] width 25 height 20
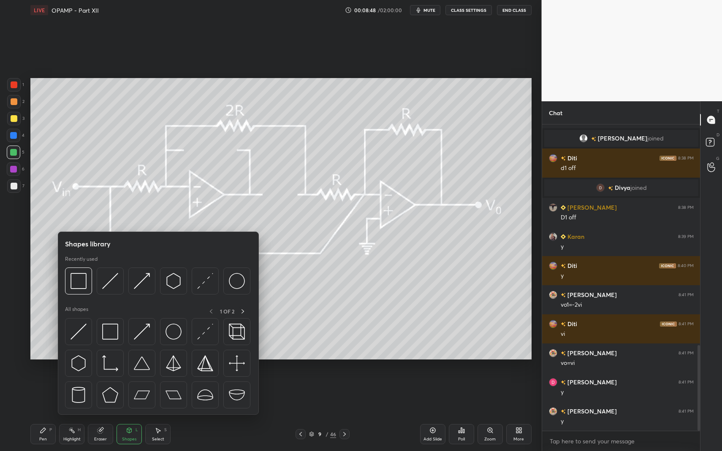
click at [104, 332] on img at bounding box center [110, 332] width 16 height 16
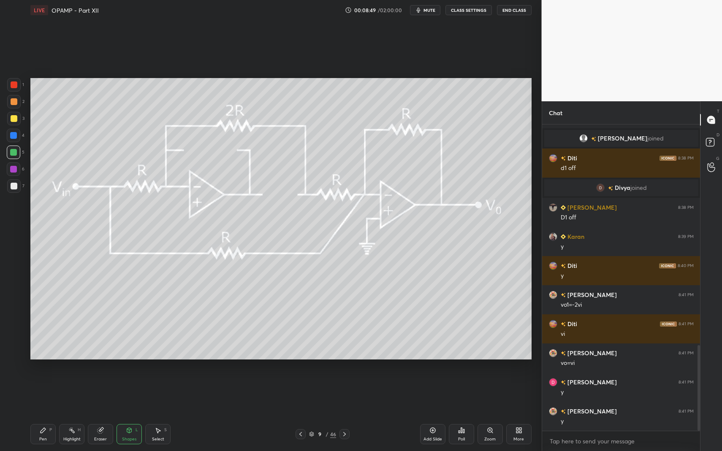
click at [12, 187] on div at bounding box center [14, 186] width 7 height 7
click at [38, 393] on div "Pen P" at bounding box center [42, 434] width 25 height 20
drag, startPoint x: 38, startPoint y: 426, endPoint x: 101, endPoint y: 406, distance: 66.4
click at [38, 393] on div "Pen P" at bounding box center [42, 434] width 25 height 20
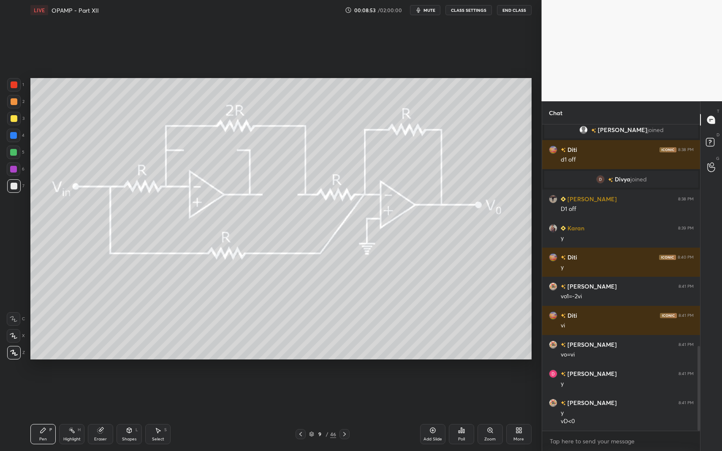
drag, startPoint x: 136, startPoint y: 427, endPoint x: 134, endPoint y: 416, distance: 10.9
click at [136, 393] on div "Shapes L" at bounding box center [129, 434] width 25 height 20
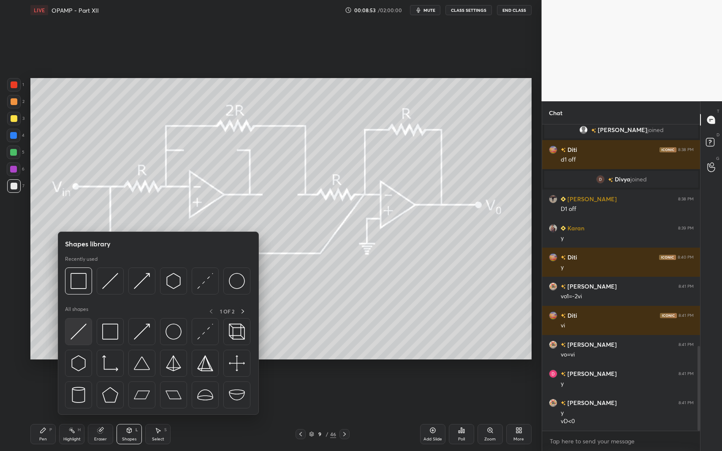
click at [85, 329] on img at bounding box center [78, 332] width 16 height 16
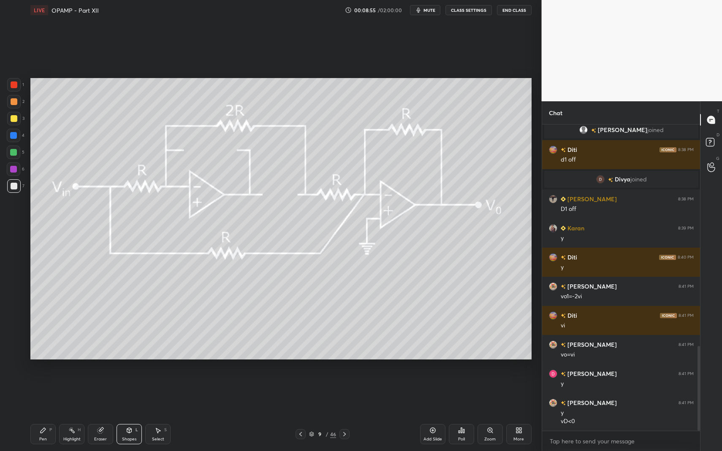
click at [39, 393] on div "Pen P" at bounding box center [42, 434] width 25 height 20
click at [37, 393] on div "Pen P" at bounding box center [42, 434] width 25 height 20
click at [18, 103] on div at bounding box center [14, 102] width 14 height 14
click at [19, 118] on div at bounding box center [14, 119] width 14 height 14
click at [14, 119] on div at bounding box center [14, 118] width 7 height 7
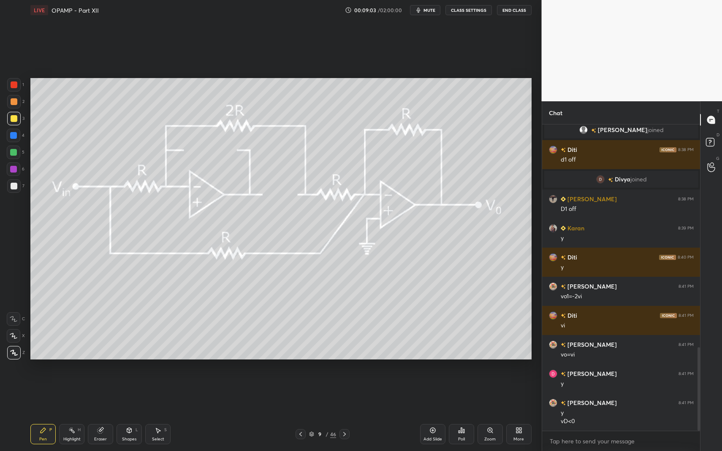
scroll to position [819, 0]
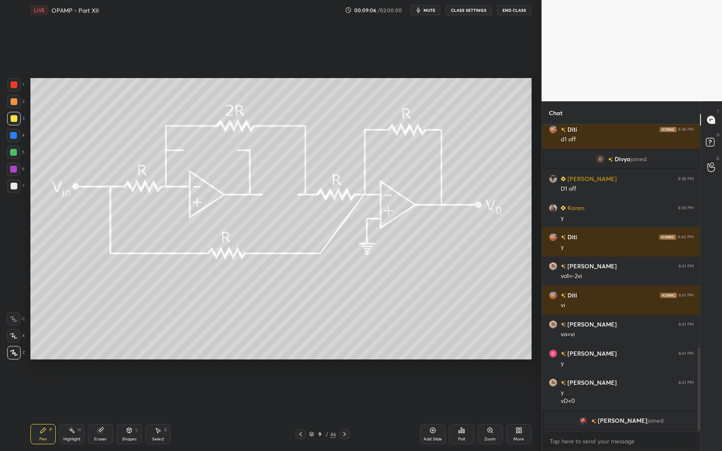
click at [141, 393] on div "Shapes L" at bounding box center [129, 434] width 25 height 20
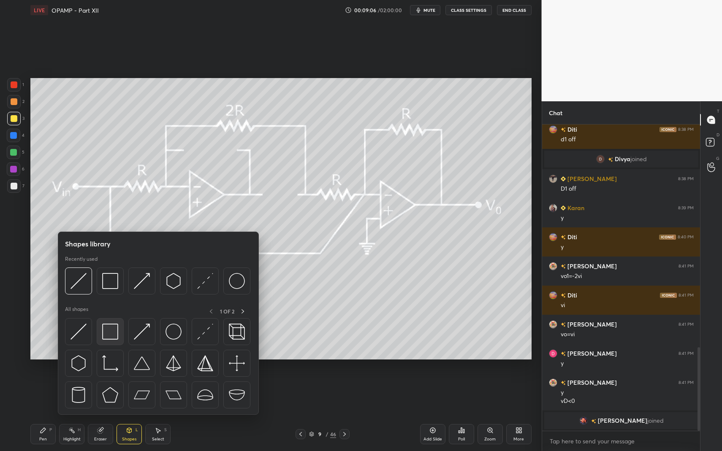
click at [109, 339] on img at bounding box center [110, 332] width 16 height 16
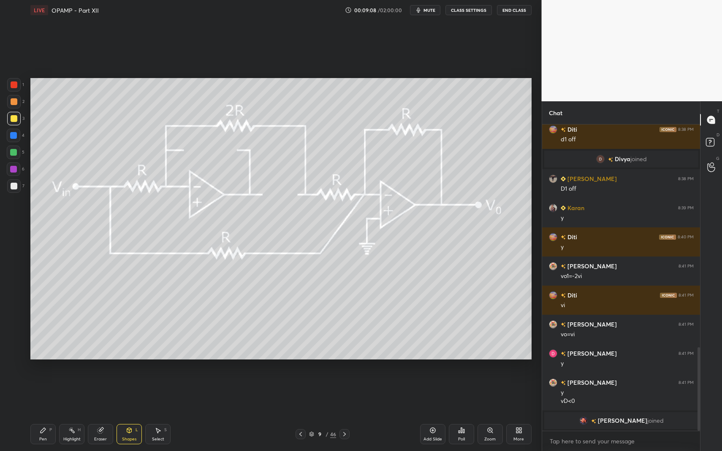
click at [29, 393] on div "LIVE OPAMP - Part XII 00:09:08 / 02:00:00 mute CLASS SETTINGS End Class Setting…" at bounding box center [281, 225] width 508 height 451
drag, startPoint x: 29, startPoint y: 430, endPoint x: 43, endPoint y: 391, distance: 41.3
click at [29, 393] on div "LIVE OPAMP - Part XII 00:09:08 / 02:00:00 mute CLASS SETTINGS End Class Setting…" at bounding box center [281, 225] width 508 height 451
drag, startPoint x: 9, startPoint y: 152, endPoint x: 17, endPoint y: 153, distance: 8.1
click at [9, 152] on div at bounding box center [14, 153] width 14 height 14
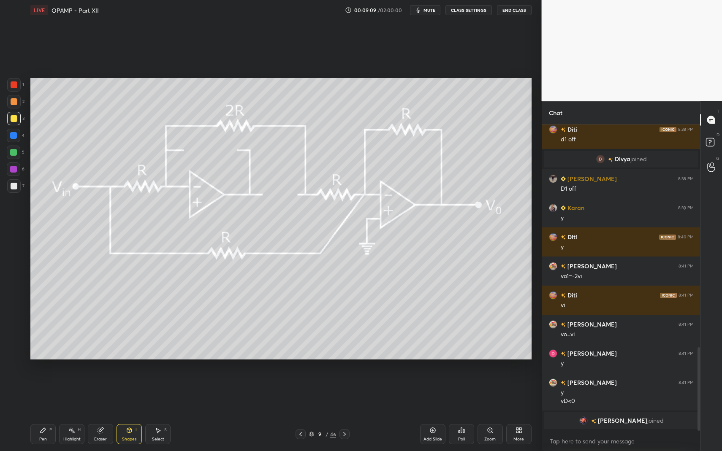
click at [17, 153] on div at bounding box center [14, 153] width 14 height 14
click at [55, 393] on div "Pen P" at bounding box center [42, 434] width 25 height 20
click at [12, 190] on div at bounding box center [14, 186] width 14 height 14
click at [347, 393] on icon at bounding box center [344, 434] width 7 height 7
drag, startPoint x: 130, startPoint y: 436, endPoint x: 125, endPoint y: 421, distance: 15.4
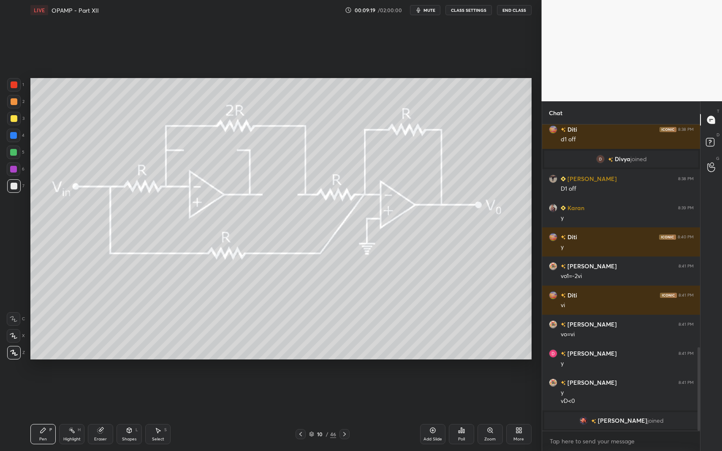
click at [130, 393] on div "Shapes L" at bounding box center [129, 434] width 25 height 20
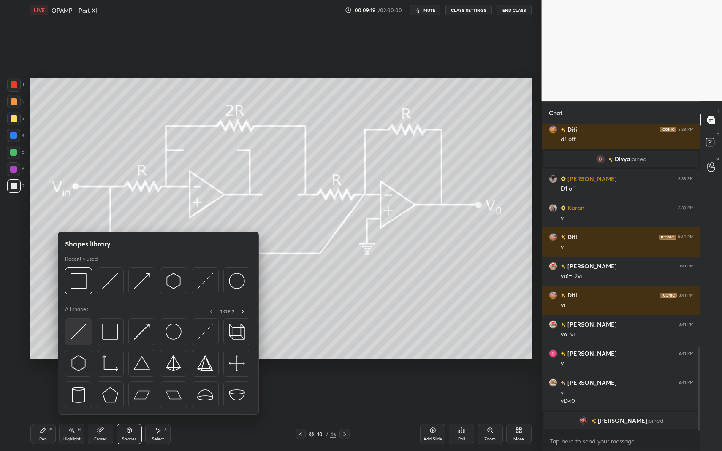
click at [84, 336] on img at bounding box center [78, 332] width 16 height 16
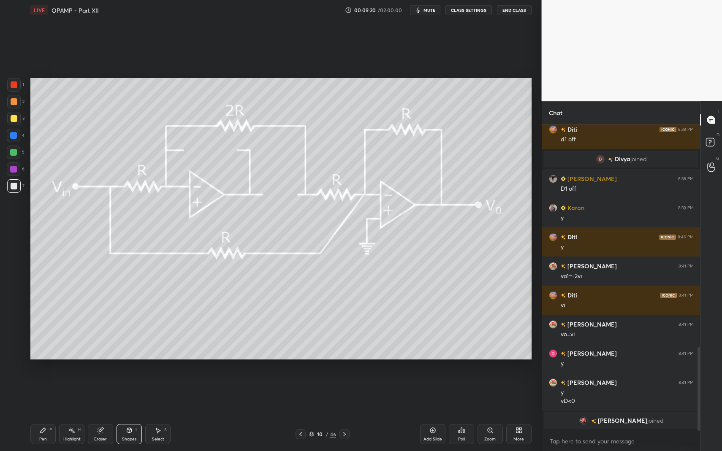
click at [17, 150] on div at bounding box center [14, 153] width 14 height 14
drag, startPoint x: 17, startPoint y: 151, endPoint x: 26, endPoint y: 149, distance: 9.0
click at [22, 151] on div "5" at bounding box center [16, 153] width 18 height 14
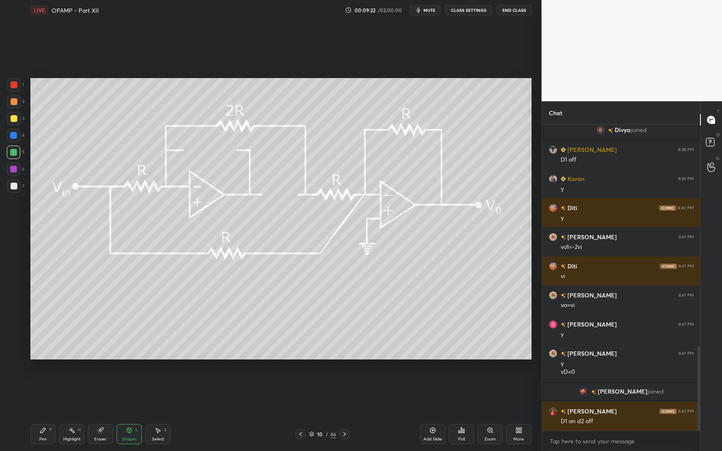
scroll to position [805, 0]
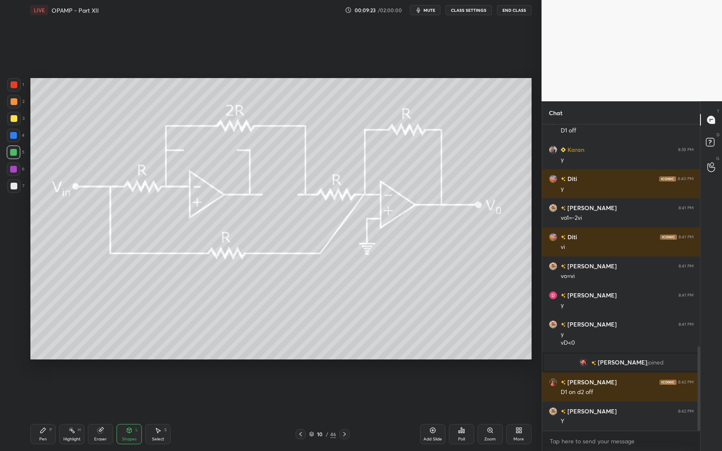
click at [38, 393] on div "Pen P" at bounding box center [42, 434] width 25 height 20
drag, startPoint x: 43, startPoint y: 429, endPoint x: 90, endPoint y: 363, distance: 80.6
click at [42, 393] on icon at bounding box center [43, 430] width 7 height 7
click at [52, 393] on div "Pen P" at bounding box center [42, 434] width 25 height 20
click at [47, 393] on div "Pen P" at bounding box center [42, 434] width 25 height 20
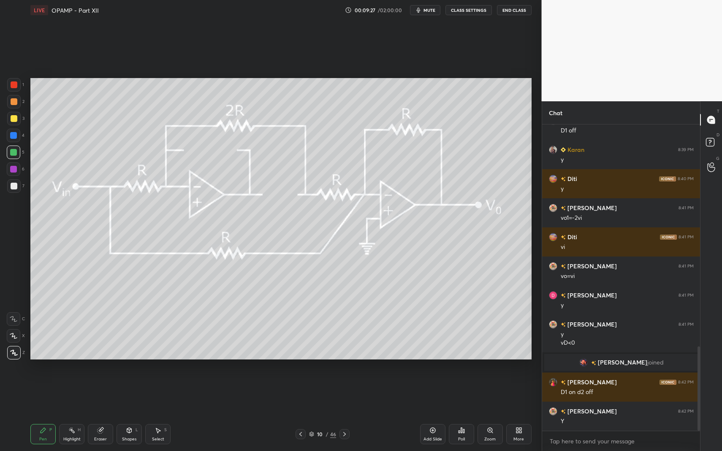
click at [19, 182] on div at bounding box center [14, 186] width 14 height 14
click at [301, 393] on icon at bounding box center [300, 434] width 7 height 7
drag, startPoint x: 147, startPoint y: 436, endPoint x: 133, endPoint y: 394, distance: 44.2
click at [148, 393] on div "Select S" at bounding box center [157, 434] width 25 height 20
click at [131, 393] on div "Shapes" at bounding box center [129, 439] width 14 height 4
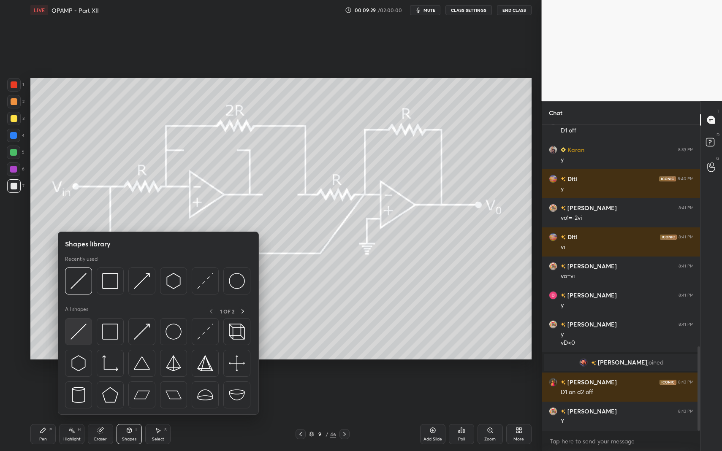
click at [81, 330] on img at bounding box center [78, 332] width 16 height 16
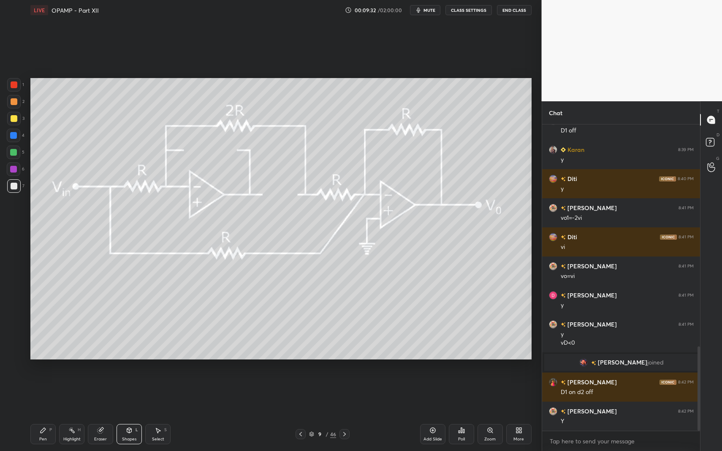
drag, startPoint x: 346, startPoint y: 430, endPoint x: 340, endPoint y: 431, distance: 6.0
click at [345, 393] on div at bounding box center [344, 434] width 10 height 10
click at [142, 393] on div "Pen P Highlight H Eraser Shapes L Select S" at bounding box center [127, 434] width 195 height 20
click at [134, 393] on div "Shapes L" at bounding box center [129, 434] width 25 height 20
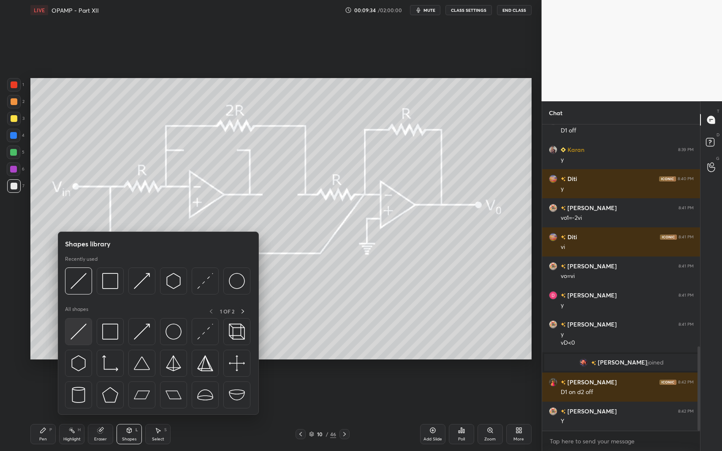
click at [83, 328] on img at bounding box center [78, 332] width 16 height 16
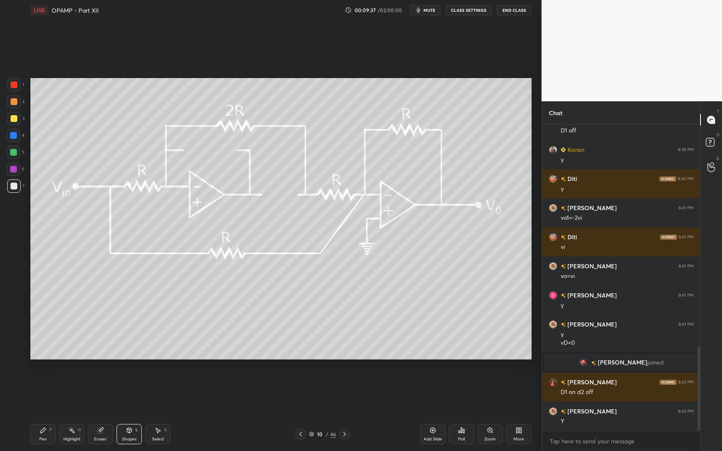
drag, startPoint x: 48, startPoint y: 435, endPoint x: 27, endPoint y: 432, distance: 20.8
click at [46, 393] on div "Pen P" at bounding box center [42, 434] width 25 height 20
drag, startPoint x: 27, startPoint y: 432, endPoint x: 19, endPoint y: 328, distance: 104.2
click at [28, 393] on div "LIVE OPAMP - Part XII 00:09:37 / 02:00:00 mute CLASS SETTINGS End Class Setting…" at bounding box center [281, 225] width 508 height 451
click at [14, 81] on div at bounding box center [14, 85] width 14 height 14
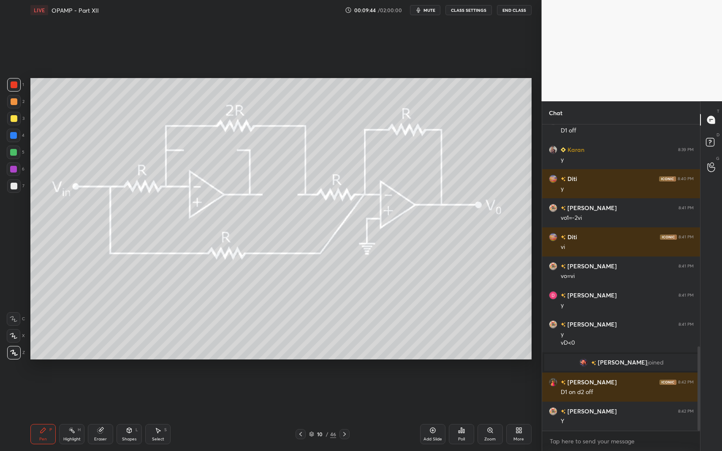
click at [40, 393] on icon at bounding box center [43, 430] width 7 height 7
click at [36, 393] on div "Pen P Highlight H Eraser Shapes L Select S 10 / 46 Add Slide Poll Zoom More" at bounding box center [280, 435] width 501 height 34
drag, startPoint x: 11, startPoint y: 187, endPoint x: 16, endPoint y: 179, distance: 9.8
click at [12, 187] on div at bounding box center [14, 186] width 7 height 7
click at [10, 176] on div at bounding box center [14, 170] width 14 height 14
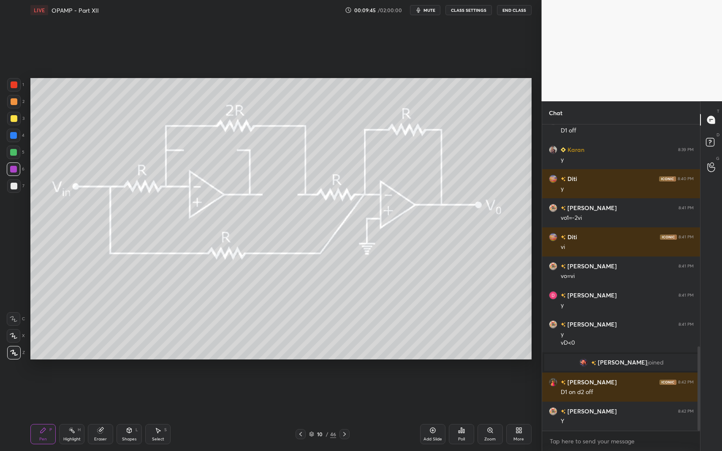
drag, startPoint x: 14, startPoint y: 150, endPoint x: 17, endPoint y: 160, distance: 10.1
click at [14, 150] on div at bounding box center [13, 152] width 7 height 7
click at [15, 188] on div at bounding box center [14, 186] width 7 height 7
click at [49, 393] on div "Pen P" at bounding box center [42, 434] width 25 height 20
click at [77, 393] on div "Highlight H" at bounding box center [71, 434] width 25 height 20
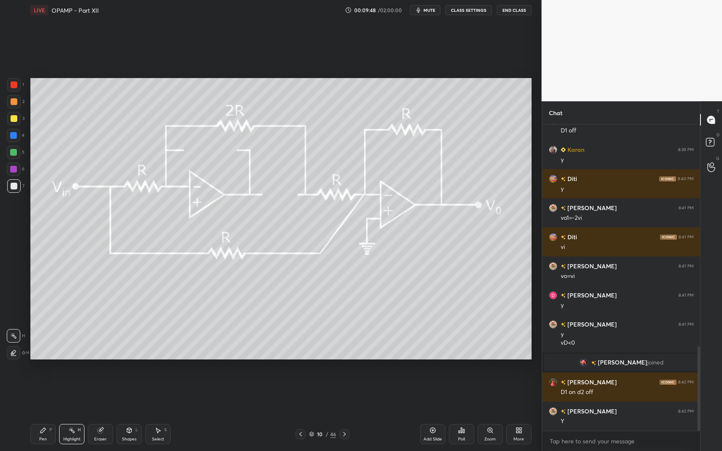
click at [74, 393] on div "Highlight H" at bounding box center [71, 434] width 25 height 20
drag, startPoint x: 16, startPoint y: 155, endPoint x: 16, endPoint y: 143, distance: 11.8
click at [16, 155] on div at bounding box center [13, 152] width 7 height 7
drag, startPoint x: 14, startPoint y: 133, endPoint x: 29, endPoint y: 131, distance: 15.3
click at [14, 133] on div at bounding box center [13, 135] width 7 height 7
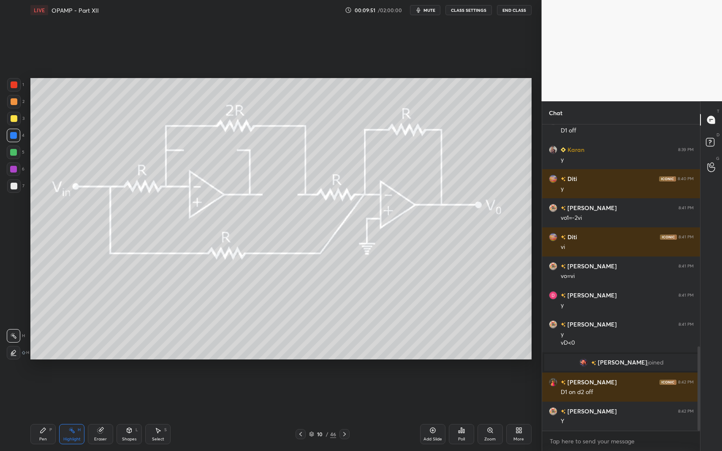
click at [56, 393] on div "Pen P Highlight H Eraser Shapes L Select S" at bounding box center [127, 434] width 195 height 20
drag, startPoint x: 51, startPoint y: 428, endPoint x: 51, endPoint y: 420, distance: 8.4
click at [51, 393] on div "P" at bounding box center [50, 430] width 3 height 4
click at [47, 393] on div "Pen P Highlight H Eraser Shapes L Select S 10 / 46 Add Slide Poll Zoom More" at bounding box center [280, 435] width 501 height 34
click at [130, 393] on icon at bounding box center [129, 430] width 7 height 7
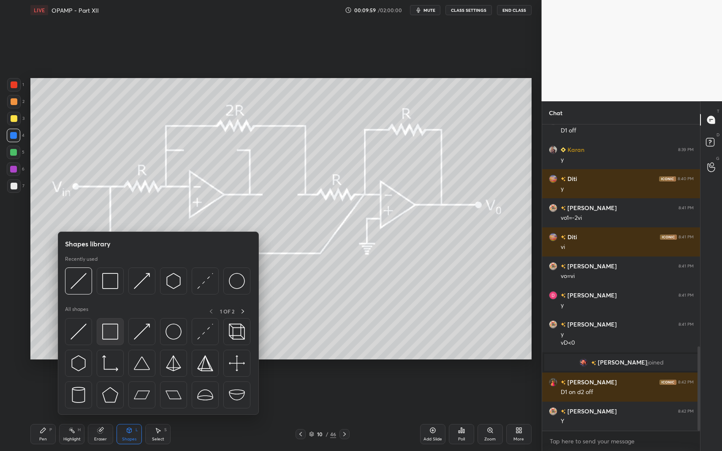
click at [109, 334] on img at bounding box center [110, 332] width 16 height 16
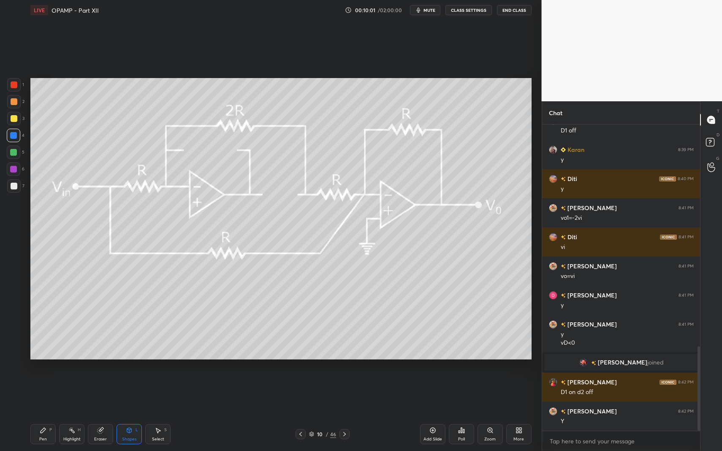
click at [35, 393] on div "Pen P" at bounding box center [42, 434] width 25 height 20
drag, startPoint x: 33, startPoint y: 428, endPoint x: 41, endPoint y: 374, distance: 55.1
click at [36, 393] on div "Pen P Highlight H Eraser Shapes L Select S 10 / 46 Add Slide Poll Zoom More" at bounding box center [280, 435] width 501 height 34
drag, startPoint x: 15, startPoint y: 187, endPoint x: 12, endPoint y: 172, distance: 15.1
click at [17, 184] on div at bounding box center [14, 186] width 14 height 14
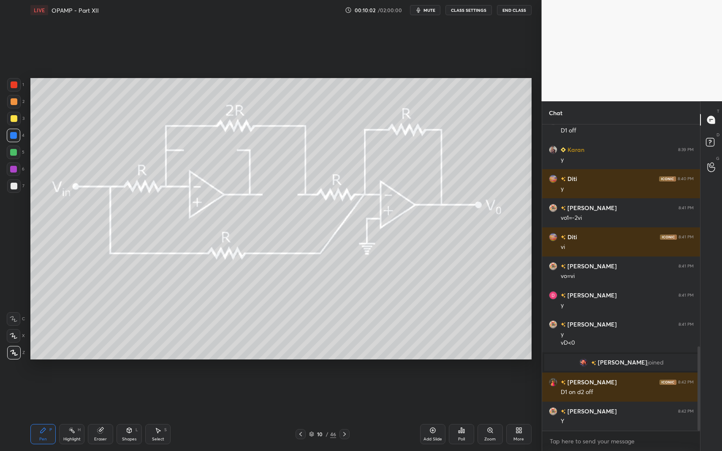
click at [14, 169] on div at bounding box center [13, 169] width 7 height 7
drag, startPoint x: 12, startPoint y: 184, endPoint x: 17, endPoint y: 195, distance: 12.7
click at [12, 184] on div at bounding box center [14, 186] width 7 height 7
drag, startPoint x: 44, startPoint y: 427, endPoint x: 89, endPoint y: 386, distance: 60.1
click at [44, 393] on icon at bounding box center [43, 430] width 7 height 7
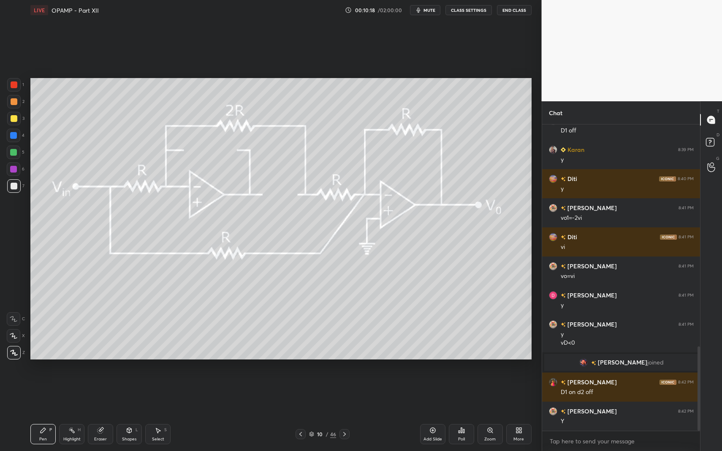
click at [45, 393] on icon at bounding box center [43, 430] width 7 height 7
drag, startPoint x: 47, startPoint y: 432, endPoint x: 59, endPoint y: 420, distance: 17.0
click at [49, 393] on div "Pen P" at bounding box center [42, 434] width 25 height 20
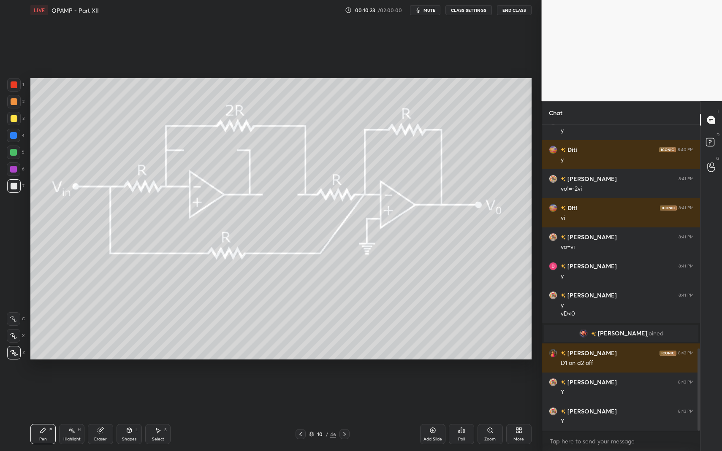
click at [11, 133] on div at bounding box center [13, 135] width 7 height 7
click at [133, 393] on div "Shapes L" at bounding box center [129, 434] width 25 height 20
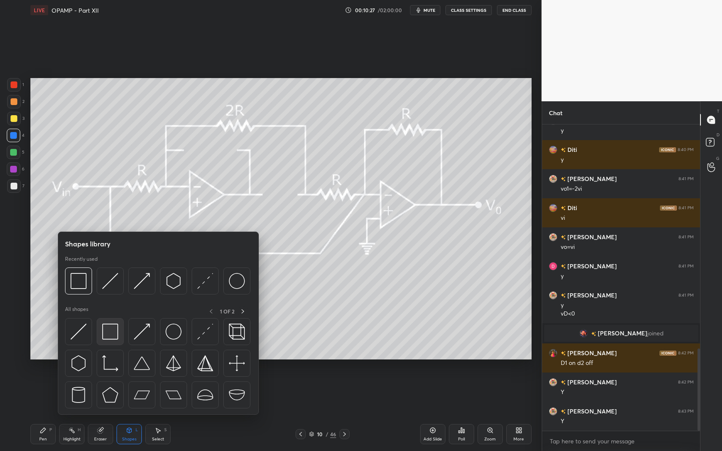
click at [105, 326] on img at bounding box center [110, 332] width 16 height 16
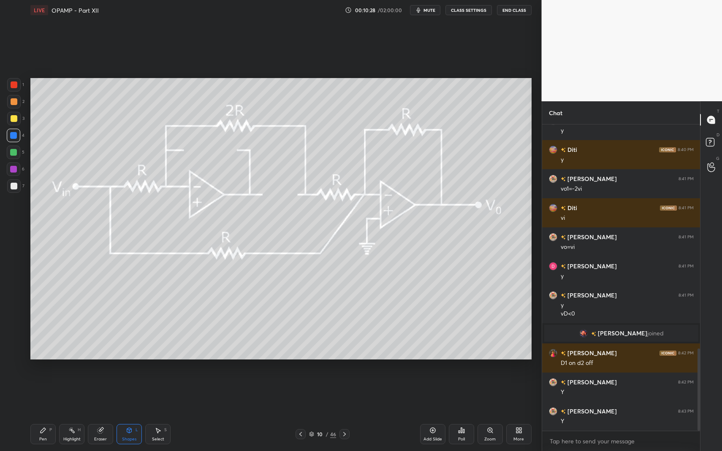
click at [21, 183] on div "7" at bounding box center [15, 186] width 17 height 14
click at [43, 393] on icon at bounding box center [43, 430] width 5 height 5
click at [73, 393] on div "Highlight H" at bounding box center [71, 434] width 25 height 20
drag, startPoint x: 76, startPoint y: 428, endPoint x: 78, endPoint y: 415, distance: 13.7
click at [75, 393] on div "Highlight H" at bounding box center [71, 434] width 25 height 20
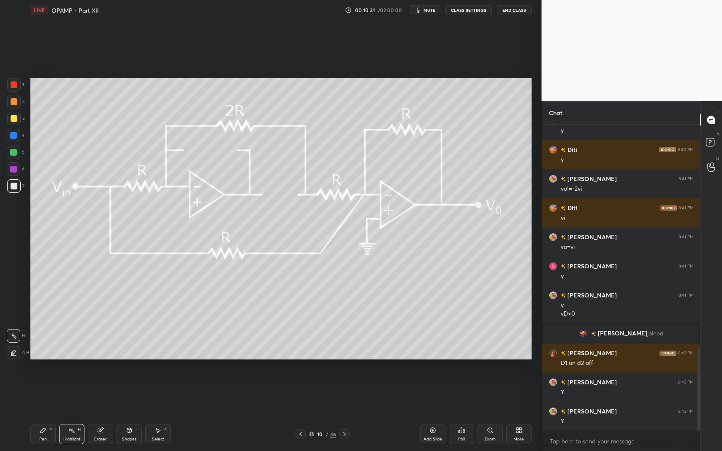
drag, startPoint x: 50, startPoint y: 421, endPoint x: 45, endPoint y: 421, distance: 4.6
click at [50, 393] on div "Pen P Highlight H Eraser Shapes L Select S 10 / 46 Add Slide Poll Zoom More" at bounding box center [280, 435] width 501 height 34
drag, startPoint x: 43, startPoint y: 426, endPoint x: 49, endPoint y: 429, distance: 7.2
click at [42, 393] on div "Pen P" at bounding box center [42, 434] width 25 height 20
drag, startPoint x: 49, startPoint y: 429, endPoint x: 73, endPoint y: 412, distance: 29.9
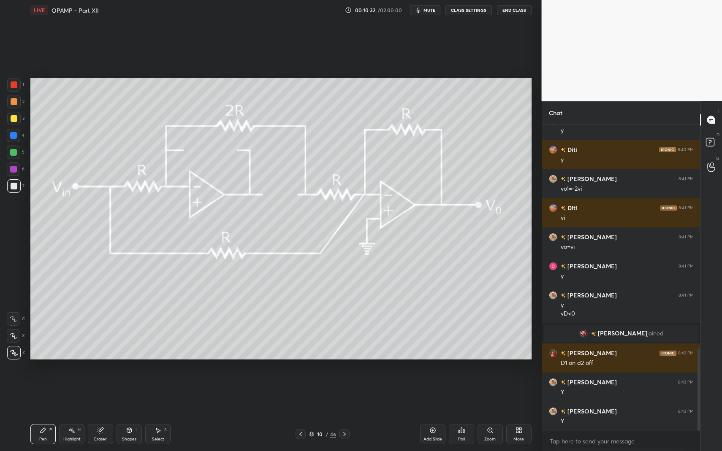
click at [44, 393] on div "Pen P" at bounding box center [42, 434] width 25 height 20
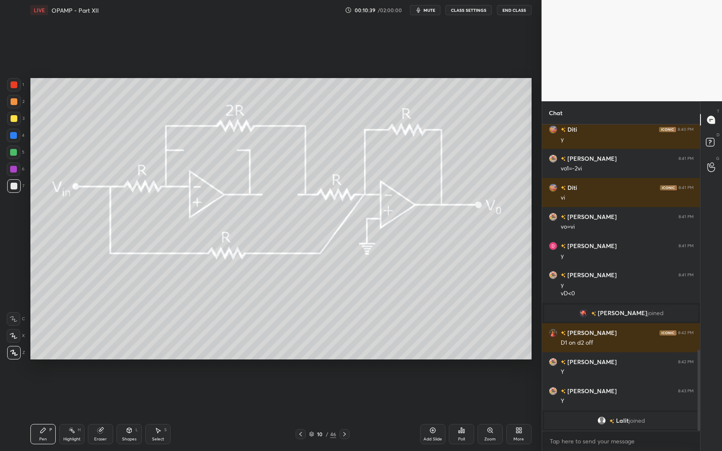
click at [45, 393] on icon at bounding box center [43, 430] width 7 height 7
drag, startPoint x: 42, startPoint y: 427, endPoint x: 64, endPoint y: 418, distance: 23.7
click at [43, 393] on icon at bounding box center [43, 430] width 7 height 7
click at [75, 393] on div "Pen P Highlight H Eraser Shapes L Select S 10 / 46 Add Slide Poll Zoom More" at bounding box center [280, 435] width 501 height 34
click at [77, 393] on div "Highlight H" at bounding box center [71, 434] width 25 height 20
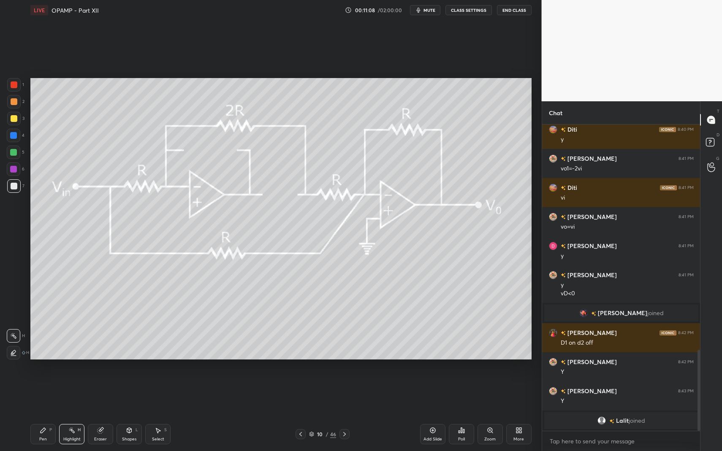
click at [37, 393] on div "Pen P" at bounding box center [42, 434] width 25 height 20
click at [38, 393] on div "Pen P" at bounding box center [42, 434] width 25 height 20
click at [17, 77] on div "1 2 3 4 5 6 7 C X Z C X Z E E Erase all H H LIVE OPAMP - Part XII 00:11:09 / 02…" at bounding box center [267, 225] width 535 height 451
click at [15, 83] on div at bounding box center [14, 84] width 7 height 7
drag, startPoint x: 17, startPoint y: 136, endPoint x: 26, endPoint y: 146, distance: 13.5
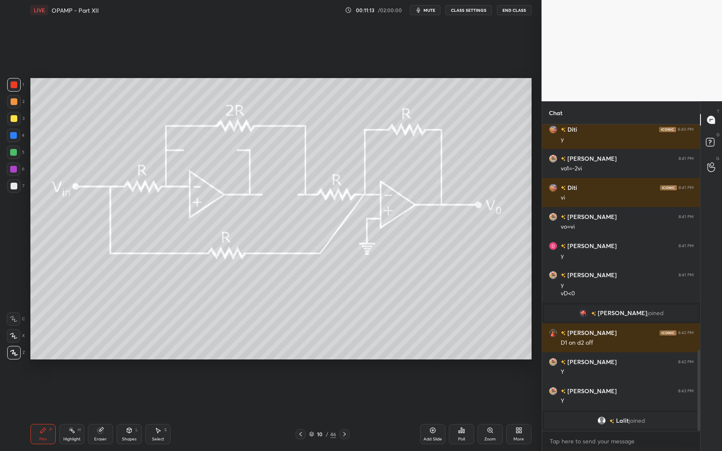
click at [17, 136] on div at bounding box center [14, 136] width 14 height 14
click at [134, 393] on div "Shapes L" at bounding box center [129, 434] width 25 height 20
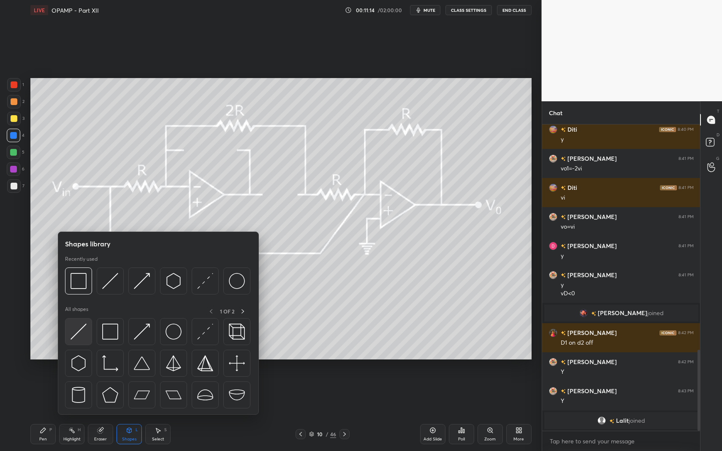
click at [77, 334] on img at bounding box center [78, 332] width 16 height 16
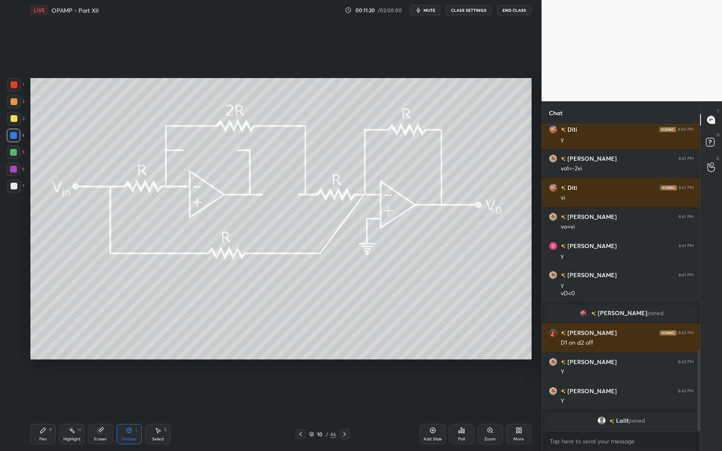
click at [51, 393] on div "P" at bounding box center [50, 430] width 3 height 4
drag, startPoint x: 48, startPoint y: 427, endPoint x: 73, endPoint y: 383, distance: 50.6
click at [47, 393] on div "Pen P" at bounding box center [42, 434] width 25 height 20
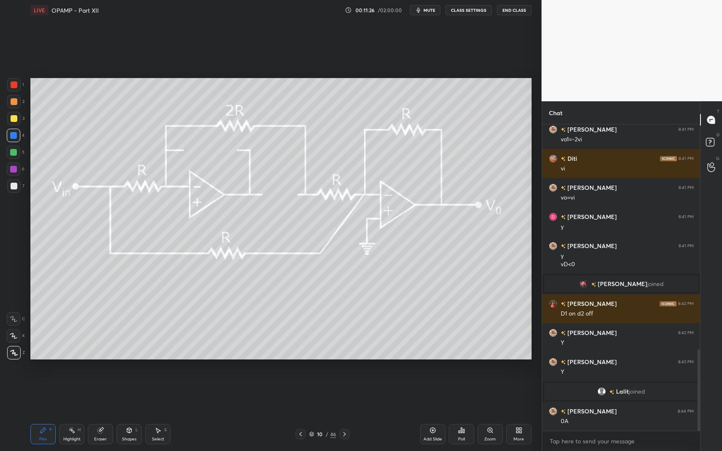
click at [46, 393] on div "Pen P" at bounding box center [42, 434] width 25 height 20
click at [48, 393] on div "Pen P" at bounding box center [42, 434] width 25 height 20
click at [72, 393] on div "Highlight H" at bounding box center [71, 434] width 25 height 20
drag, startPoint x: 72, startPoint y: 436, endPoint x: 77, endPoint y: 431, distance: 7.2
click at [72, 393] on div "Highlight H" at bounding box center [71, 434] width 25 height 20
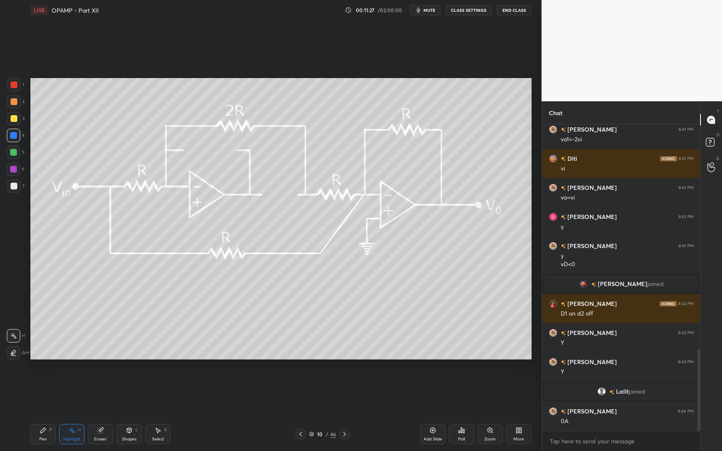
click at [51, 393] on div "Pen P" at bounding box center [42, 434] width 25 height 20
click at [75, 393] on div "Highlight H" at bounding box center [71, 434] width 25 height 20
click at [157, 393] on div "Select S" at bounding box center [157, 434] width 25 height 20
drag, startPoint x: 155, startPoint y: 431, endPoint x: 187, endPoint y: 392, distance: 49.5
click at [155, 393] on icon at bounding box center [158, 430] width 7 height 7
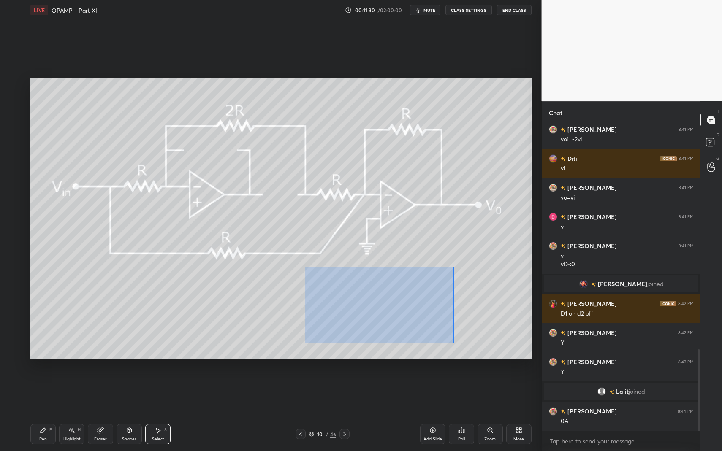
drag, startPoint x: 370, startPoint y: 312, endPoint x: 445, endPoint y: 336, distance: 78.8
click at [455, 342] on div "0 ° Undo Copy Duplicate Duplicate to new slide Delete" at bounding box center [280, 219] width 501 height 282
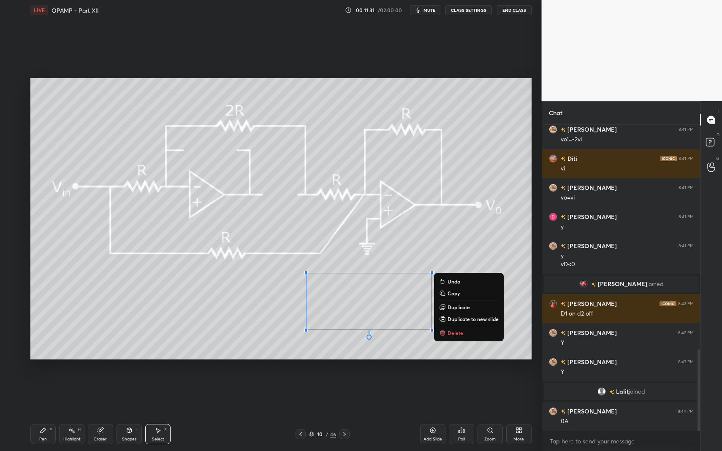
drag, startPoint x: 449, startPoint y: 332, endPoint x: 420, endPoint y: 332, distance: 29.6
click at [449, 332] on p "Delete" at bounding box center [455, 333] width 16 height 7
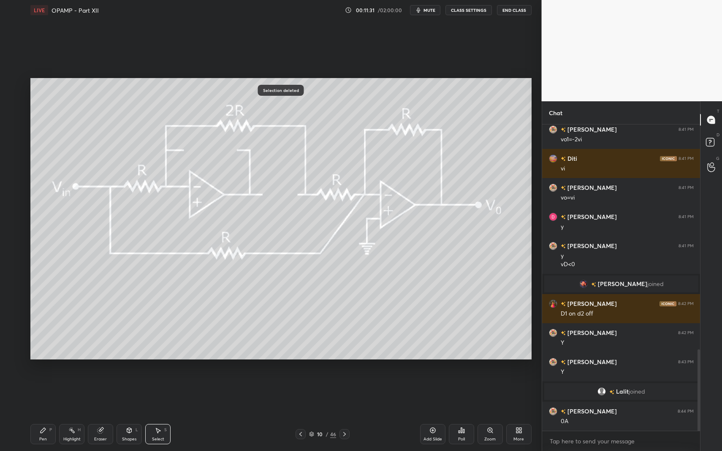
click at [52, 393] on div "Pen P Highlight H Eraser Shapes L Select S 10 / 46 Add Slide Poll Zoom More" at bounding box center [280, 435] width 501 height 34
click at [40, 393] on div "Pen P" at bounding box center [42, 434] width 25 height 20
click at [79, 393] on div "H" at bounding box center [79, 430] width 3 height 4
click at [75, 393] on div "Highlight H" at bounding box center [71, 434] width 25 height 20
click at [45, 393] on div "Pen P" at bounding box center [42, 434] width 25 height 20
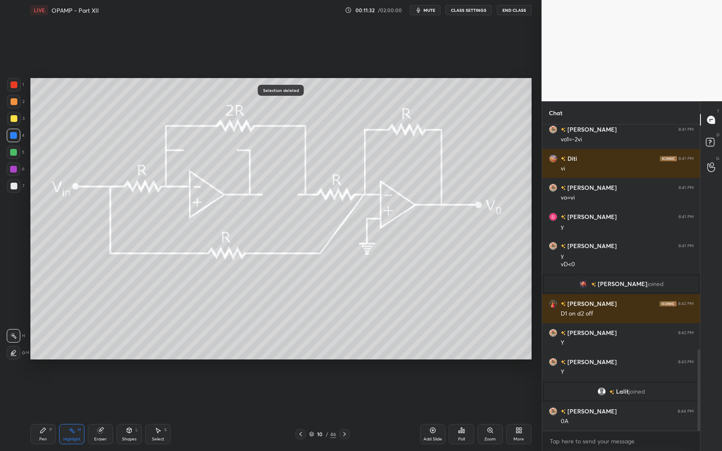
click at [52, 393] on div "Pen P" at bounding box center [42, 434] width 25 height 20
click at [73, 393] on icon at bounding box center [71, 430] width 7 height 7
click at [48, 393] on div "Pen P" at bounding box center [42, 434] width 25 height 20
drag, startPoint x: 58, startPoint y: 431, endPoint x: 72, endPoint y: 427, distance: 14.7
click at [58, 393] on div "Pen P Highlight H Eraser Shapes L Select S" at bounding box center [127, 434] width 195 height 20
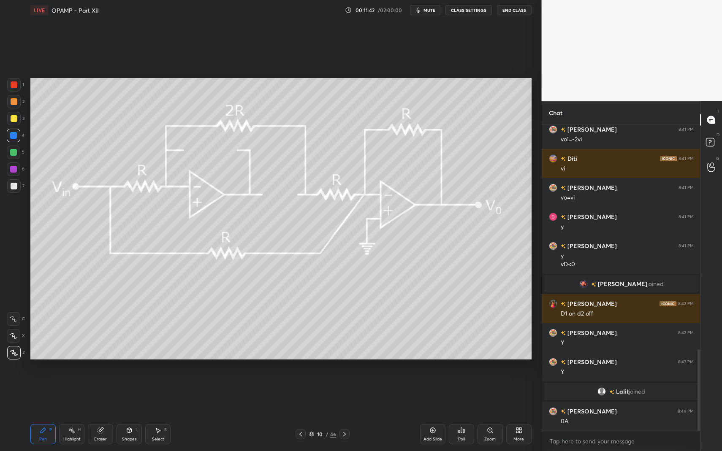
drag, startPoint x: 73, startPoint y: 427, endPoint x: 101, endPoint y: 401, distance: 38.2
click at [71, 393] on icon at bounding box center [71, 430] width 7 height 7
click at [142, 393] on div "Pen P Highlight H Eraser Shapes L Select S" at bounding box center [127, 434] width 195 height 20
drag, startPoint x: 154, startPoint y: 429, endPoint x: 146, endPoint y: 424, distance: 10.1
click at [149, 393] on div "Select S" at bounding box center [157, 434] width 25 height 20
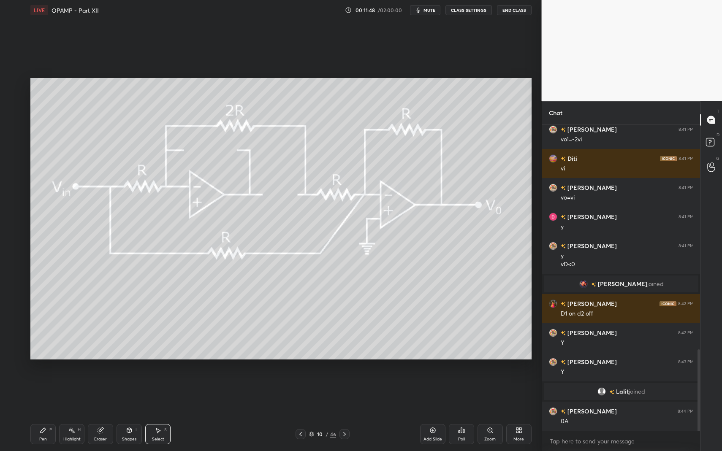
drag, startPoint x: 51, startPoint y: 311, endPoint x: 173, endPoint y: 362, distance: 132.7
click at [176, 365] on div "0 ° Undo Copy Duplicate Duplicate to new slide Delete Setting up your live clas…" at bounding box center [281, 218] width 508 height 397
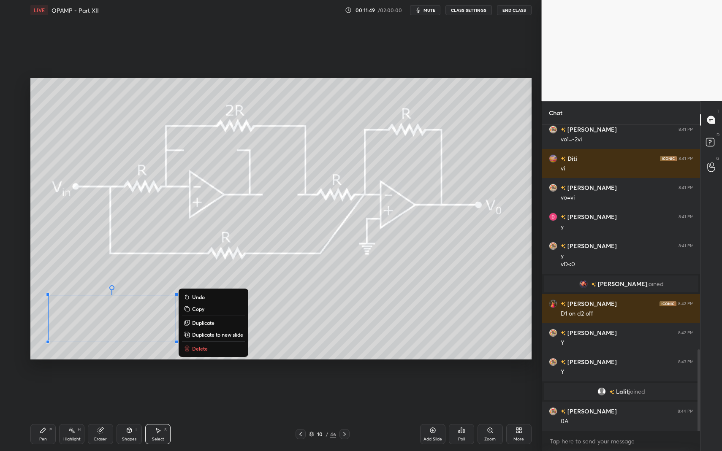
drag, startPoint x: 65, startPoint y: 315, endPoint x: 196, endPoint y: 355, distance: 136.2
click at [196, 356] on div "0 ° Undo Copy Duplicate Duplicate to new slide Delete" at bounding box center [280, 219] width 501 height 282
drag, startPoint x: 200, startPoint y: 347, endPoint x: 163, endPoint y: 364, distance: 40.8
click at [200, 347] on p "Delete" at bounding box center [200, 348] width 16 height 7
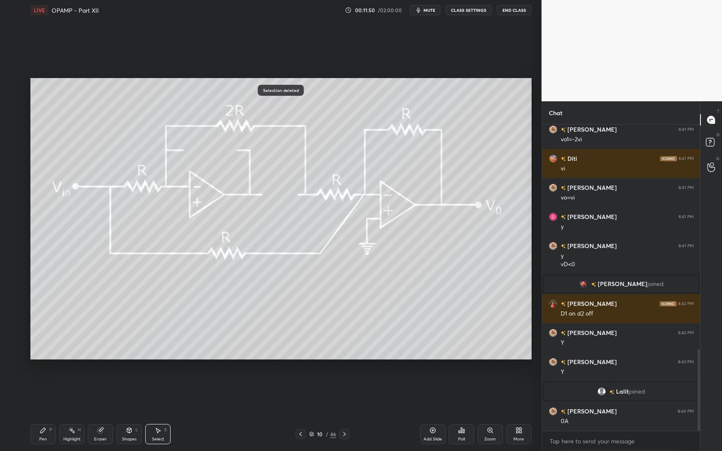
drag, startPoint x: 42, startPoint y: 427, endPoint x: 46, endPoint y: 426, distance: 4.5
click at [42, 393] on icon at bounding box center [43, 430] width 7 height 7
click at [47, 393] on div "Pen P" at bounding box center [42, 434] width 25 height 20
drag, startPoint x: 15, startPoint y: 195, endPoint x: 16, endPoint y: 189, distance: 6.0
click at [15, 194] on div "7" at bounding box center [15, 187] width 17 height 17
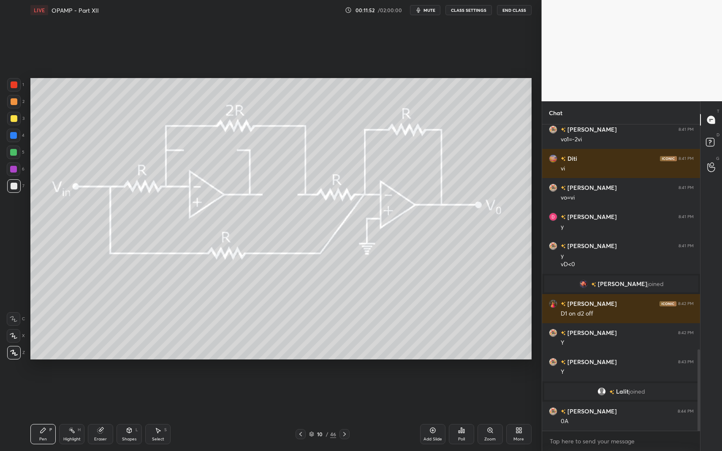
drag, startPoint x: 46, startPoint y: 433, endPoint x: 61, endPoint y: 386, distance: 48.7
click at [46, 393] on icon at bounding box center [43, 430] width 7 height 7
click at [36, 393] on div "Pen P" at bounding box center [42, 434] width 25 height 20
drag, startPoint x: 36, startPoint y: 434, endPoint x: 63, endPoint y: 431, distance: 27.1
click at [36, 393] on div "Pen P" at bounding box center [42, 434] width 25 height 20
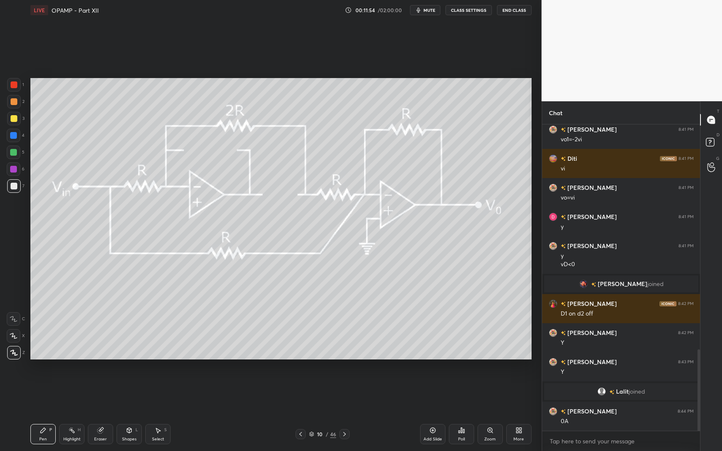
click at [72, 393] on icon at bounding box center [71, 430] width 7 height 7
drag, startPoint x: 72, startPoint y: 433, endPoint x: 89, endPoint y: 420, distance: 22.0
click at [72, 393] on icon at bounding box center [71, 430] width 7 height 7
drag, startPoint x: 40, startPoint y: 430, endPoint x: 45, endPoint y: 428, distance: 4.8
click at [42, 393] on icon at bounding box center [43, 430] width 7 height 7
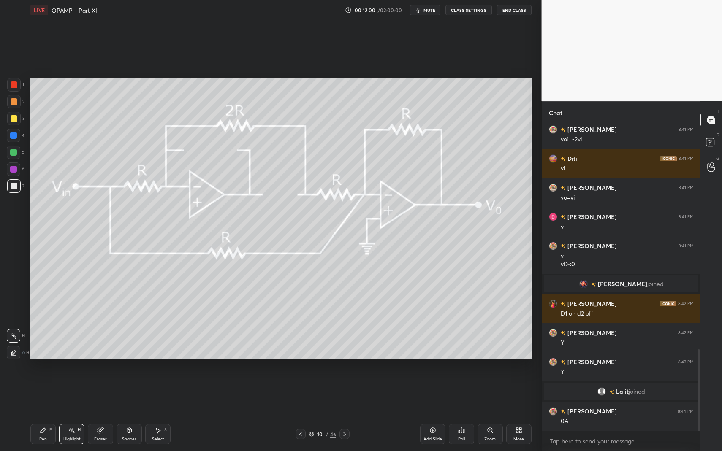
click at [47, 393] on div "Pen P" at bounding box center [42, 434] width 25 height 20
click at [16, 83] on div at bounding box center [14, 84] width 7 height 7
click at [16, 188] on div at bounding box center [14, 186] width 7 height 7
click at [31, 393] on div "Pen P" at bounding box center [42, 434] width 25 height 20
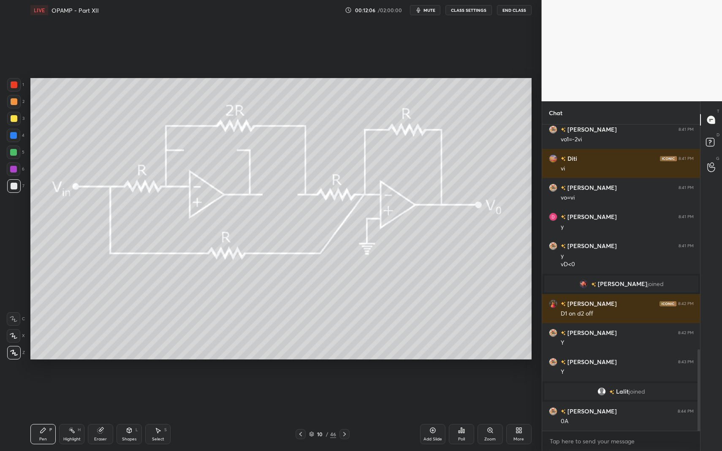
drag, startPoint x: 151, startPoint y: 441, endPoint x: 155, endPoint y: 440, distance: 4.3
click at [155, 393] on div "Select S" at bounding box center [157, 434] width 25 height 20
click at [158, 393] on div "Select S" at bounding box center [157, 434] width 25 height 20
drag, startPoint x: 54, startPoint y: 309, endPoint x: 77, endPoint y: 325, distance: 27.7
click at [77, 324] on div "0 ° Undo Copy Duplicate Duplicate to new slide Delete" at bounding box center [280, 219] width 501 height 282
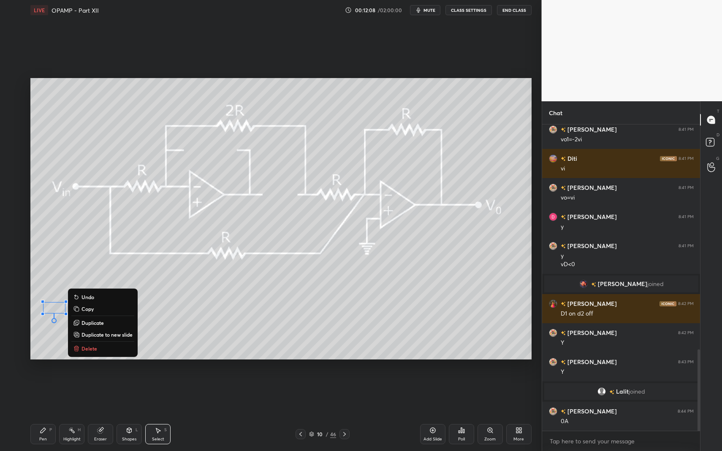
drag, startPoint x: 90, startPoint y: 346, endPoint x: 89, endPoint y: 350, distance: 4.8
click at [90, 346] on p "Delete" at bounding box center [89, 348] width 16 height 7
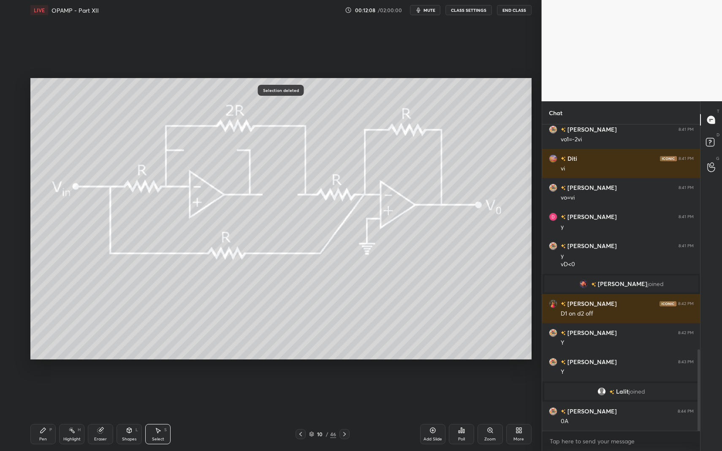
click at [43, 393] on div "Pen P" at bounding box center [42, 434] width 25 height 20
drag, startPoint x: 44, startPoint y: 423, endPoint x: 74, endPoint y: 390, distance: 44.5
click at [44, 393] on div "Pen P Highlight H Eraser Shapes L Select S 10 / 46 Add Slide Poll Zoom More" at bounding box center [280, 435] width 501 height 34
click at [28, 393] on div "LIVE OPAMP - Part XII 00:12:09 / 02:00:00 mute CLASS SETTINGS End Class Selecti…" at bounding box center [281, 225] width 508 height 451
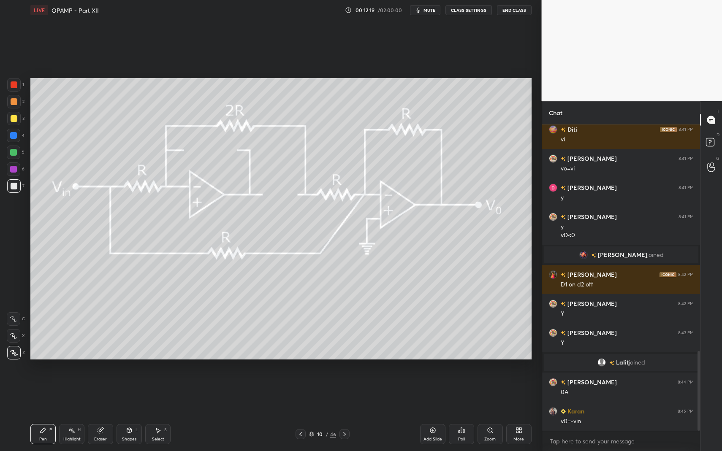
drag, startPoint x: 156, startPoint y: 438, endPoint x: 158, endPoint y: 422, distance: 16.2
click at [155, 393] on div "Select S" at bounding box center [157, 434] width 25 height 20
drag, startPoint x: 116, startPoint y: 301, endPoint x: 131, endPoint y: 325, distance: 28.2
click at [129, 320] on div "0 ° Undo Copy Duplicate Duplicate to new slide Delete" at bounding box center [280, 219] width 501 height 282
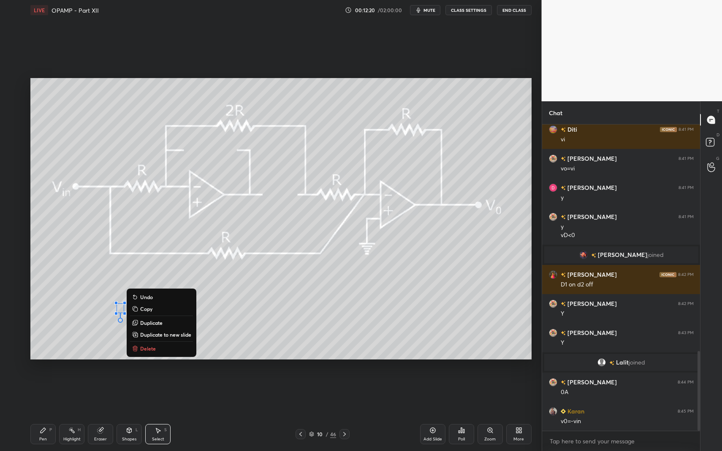
click at [144, 350] on p "Delete" at bounding box center [148, 348] width 16 height 7
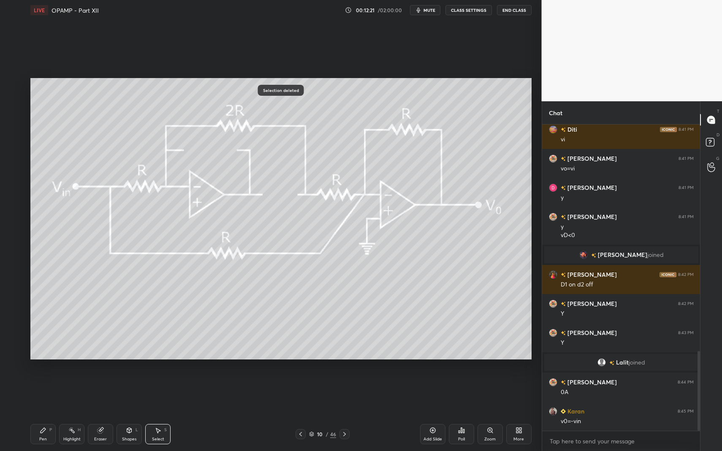
drag, startPoint x: 45, startPoint y: 434, endPoint x: 45, endPoint y: 422, distance: 12.2
click at [45, 393] on div "Pen P" at bounding box center [42, 434] width 25 height 20
click at [42, 393] on icon at bounding box center [43, 430] width 5 height 5
click at [163, 393] on div "Select S" at bounding box center [157, 434] width 25 height 20
drag, startPoint x: 159, startPoint y: 429, endPoint x: 185, endPoint y: 387, distance: 49.1
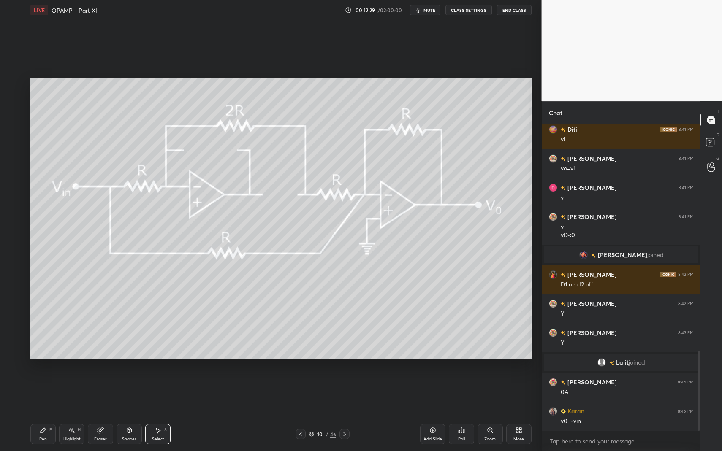
click at [160, 393] on div "Select S" at bounding box center [157, 434] width 25 height 20
drag, startPoint x: 209, startPoint y: 279, endPoint x: 300, endPoint y: 326, distance: 102.9
click at [310, 306] on div "0 ° Undo Copy Duplicate Duplicate to new slide Delete" at bounding box center [280, 219] width 501 height 282
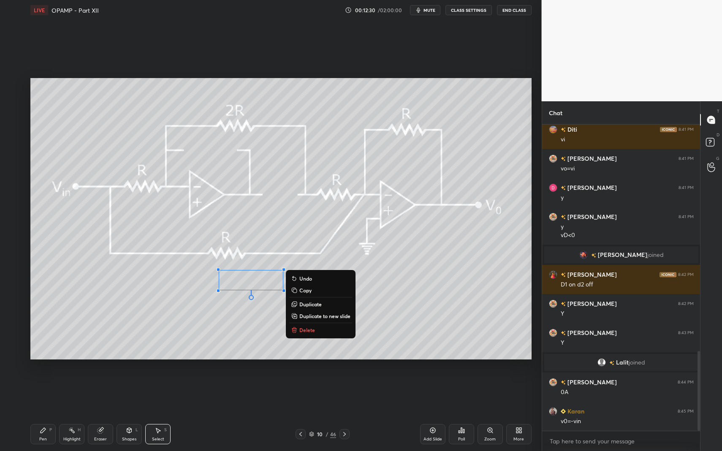
click at [303, 331] on p "Delete" at bounding box center [307, 330] width 16 height 7
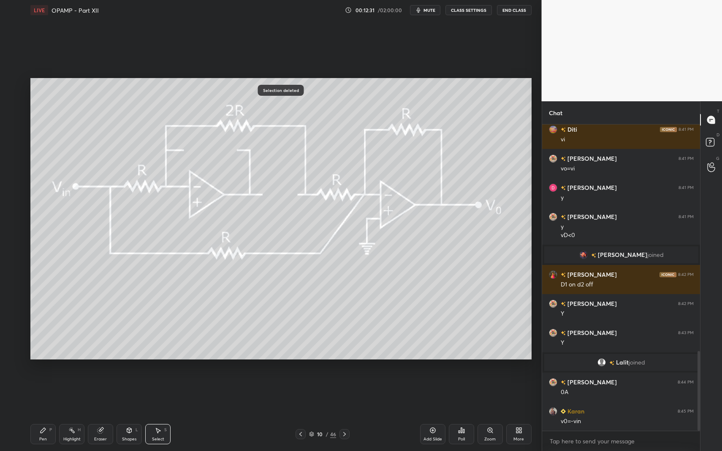
click at [42, 393] on div "Pen P" at bounding box center [42, 434] width 25 height 20
drag, startPoint x: 41, startPoint y: 438, endPoint x: 54, endPoint y: 365, distance: 73.9
click at [41, 393] on div "Pen P" at bounding box center [42, 434] width 25 height 20
click at [24, 186] on div "1 2 3 4 5 6 7 C X Z C X Z E E Erase all H H" at bounding box center [13, 219] width 27 height 282
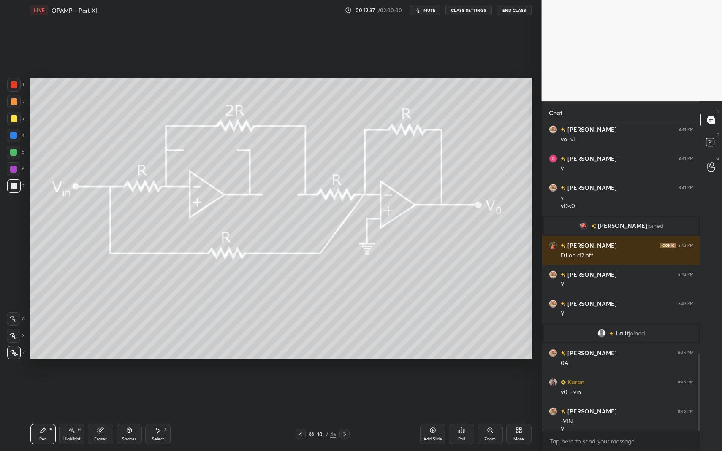
scroll to position [910, 0]
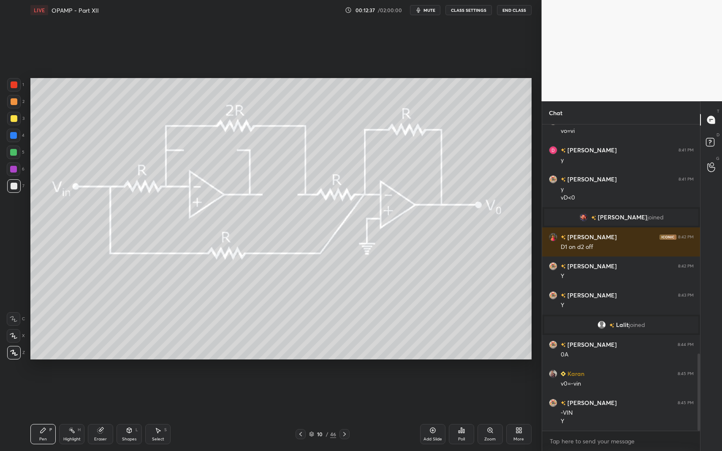
click at [345, 393] on icon at bounding box center [344, 434] width 7 height 7
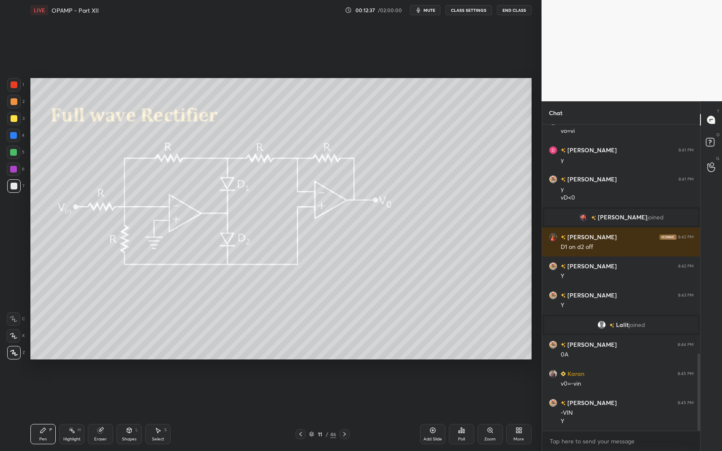
click at [301, 393] on icon at bounding box center [300, 434] width 7 height 7
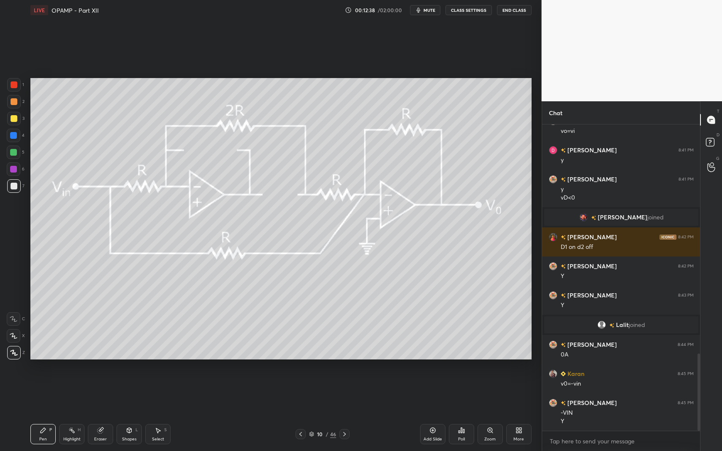
click at [66, 393] on div "Highlight H" at bounding box center [71, 434] width 25 height 20
click at [69, 393] on div "Highlight H" at bounding box center [71, 434] width 25 height 20
drag, startPoint x: 347, startPoint y: 431, endPoint x: 339, endPoint y: 431, distance: 7.6
click at [347, 393] on icon at bounding box center [344, 434] width 7 height 7
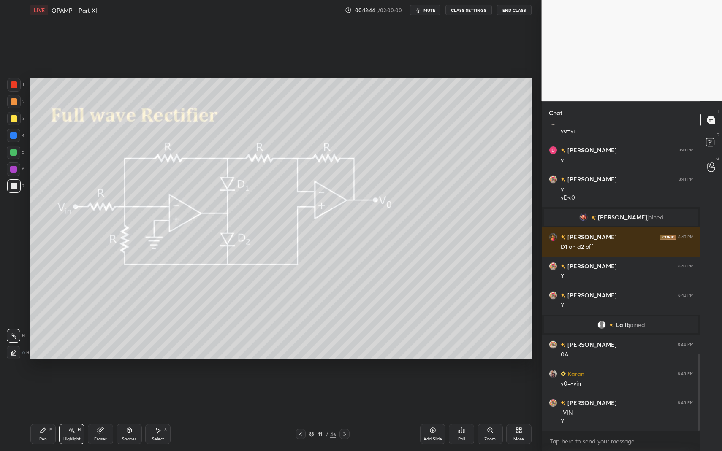
drag, startPoint x: 297, startPoint y: 431, endPoint x: 325, endPoint y: 434, distance: 28.0
click at [297, 393] on icon at bounding box center [300, 434] width 7 height 7
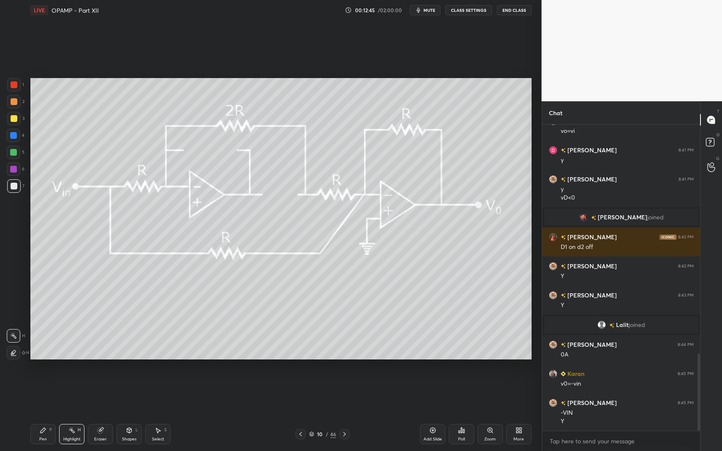
click at [431, 393] on div "Add Slide" at bounding box center [432, 434] width 25 height 20
click at [39, 393] on div "Pen P" at bounding box center [42, 434] width 25 height 20
drag, startPoint x: 41, startPoint y: 431, endPoint x: 46, endPoint y: 424, distance: 8.1
click at [43, 393] on icon at bounding box center [43, 430] width 7 height 7
click at [18, 187] on div at bounding box center [14, 186] width 14 height 14
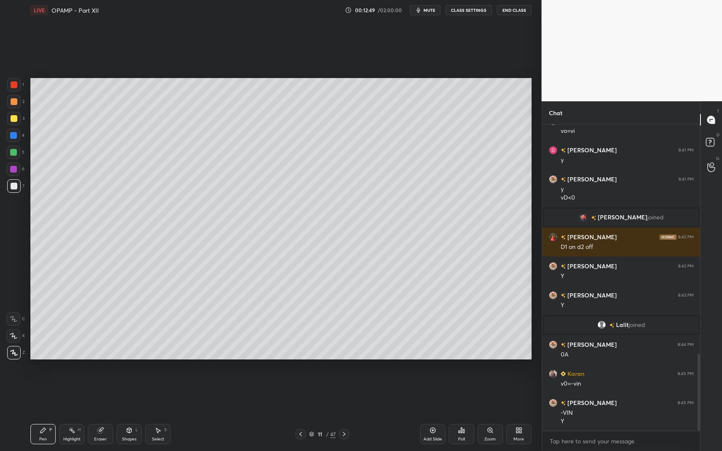
click at [36, 393] on div "Pen P" at bounding box center [42, 434] width 25 height 20
click at [37, 393] on div "Pen P" at bounding box center [42, 434] width 25 height 20
click at [9, 123] on div at bounding box center [14, 119] width 14 height 14
drag, startPoint x: 15, startPoint y: 118, endPoint x: 30, endPoint y: 174, distance: 57.6
click at [15, 122] on div at bounding box center [14, 119] width 14 height 14
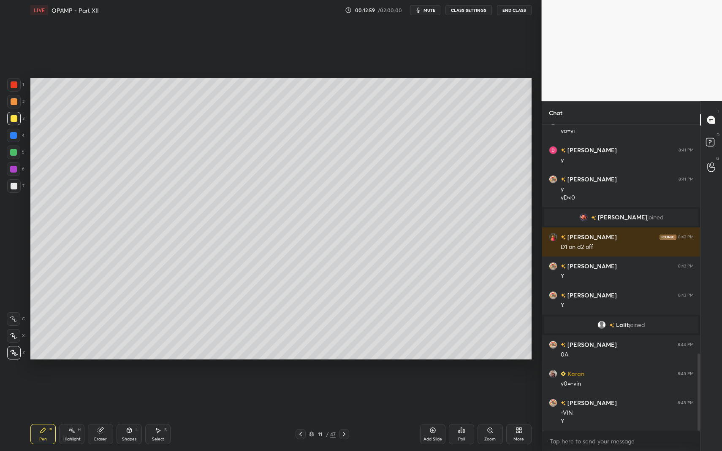
drag, startPoint x: 128, startPoint y: 437, endPoint x: 128, endPoint y: 420, distance: 17.3
click at [128, 393] on div "Shapes" at bounding box center [129, 439] width 14 height 4
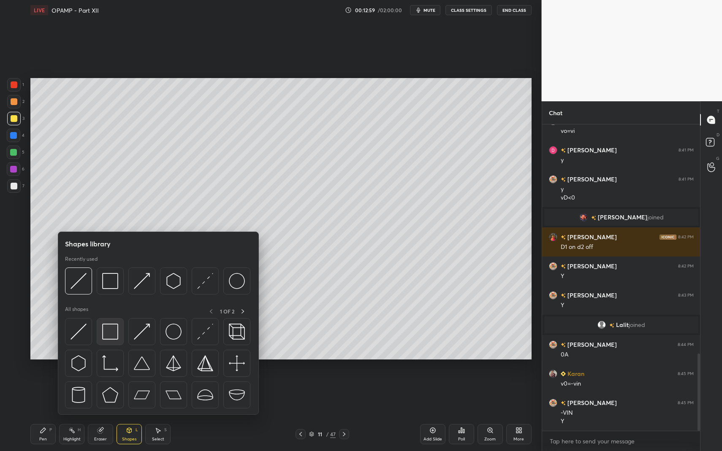
click at [119, 335] on div at bounding box center [110, 331] width 27 height 27
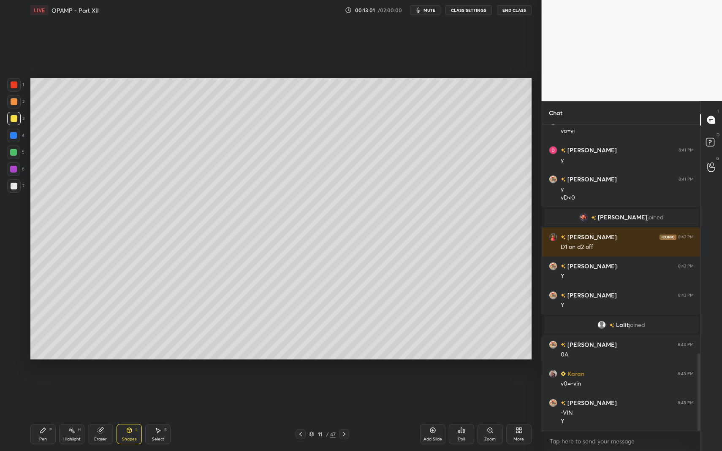
drag, startPoint x: 133, startPoint y: 429, endPoint x: 129, endPoint y: 418, distance: 12.2
click at [131, 393] on div "Shapes L" at bounding box center [129, 434] width 25 height 20
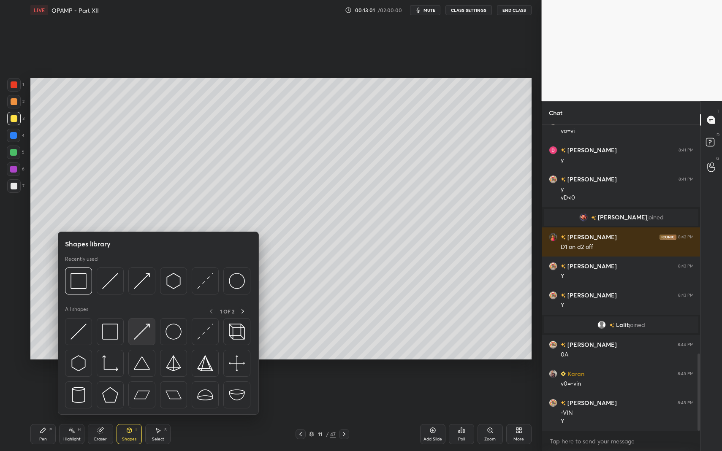
click at [150, 320] on div at bounding box center [141, 331] width 27 height 27
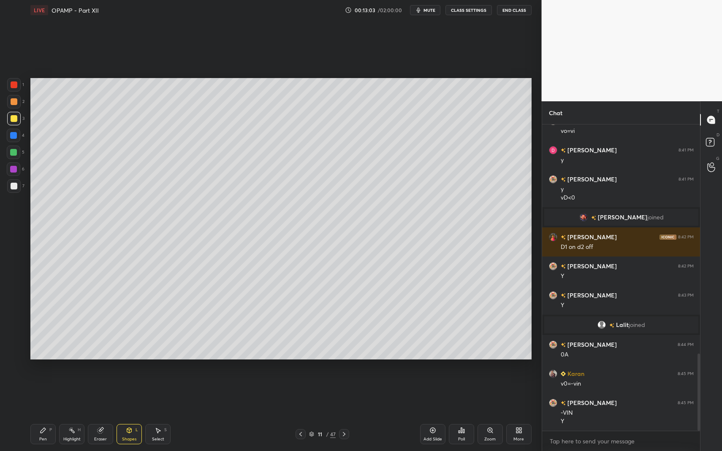
click at [14, 190] on div at bounding box center [14, 186] width 14 height 14
click at [17, 184] on div at bounding box center [14, 186] width 14 height 14
click at [15, 154] on div at bounding box center [13, 152] width 7 height 7
drag, startPoint x: 36, startPoint y: 450, endPoint x: 46, endPoint y: 435, distance: 18.6
click at [35, 393] on div "Pen P Highlight H Eraser Shapes L Select S 11 / 47 Add Slide Poll Zoom More" at bounding box center [280, 435] width 501 height 34
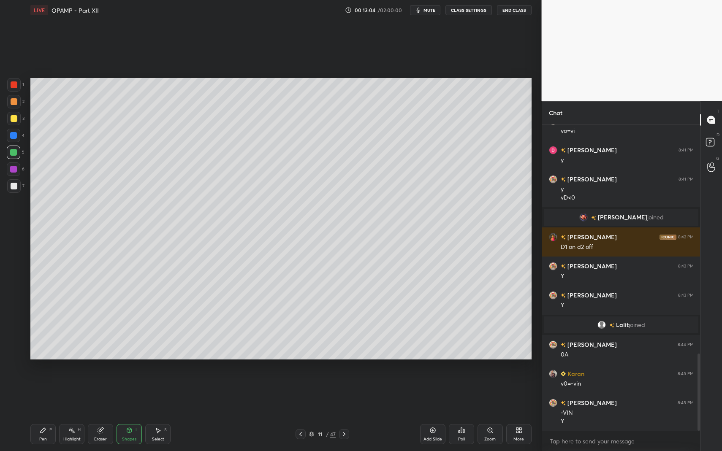
click at [43, 393] on div "Pen" at bounding box center [43, 439] width 8 height 4
click at [46, 393] on div "Pen P" at bounding box center [42, 434] width 25 height 20
click at [299, 393] on icon at bounding box center [300, 434] width 7 height 7
click at [346, 393] on icon at bounding box center [344, 434] width 7 height 7
click at [300, 393] on icon at bounding box center [300, 434] width 7 height 7
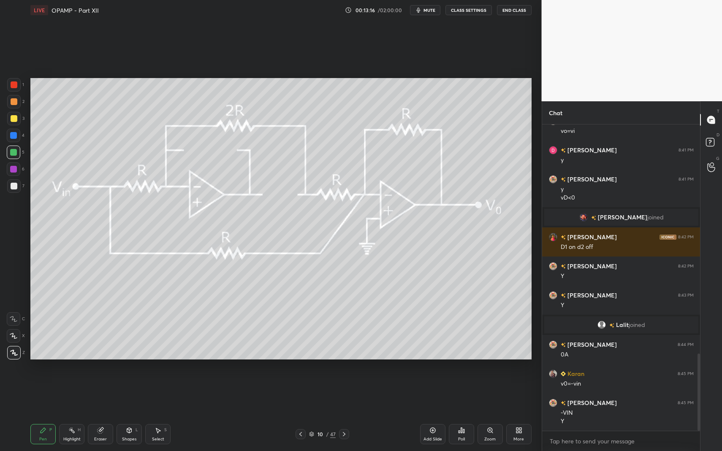
click at [73, 393] on div "Highlight" at bounding box center [71, 439] width 17 height 4
click at [73, 393] on icon at bounding box center [71, 430] width 7 height 7
click at [43, 393] on icon at bounding box center [43, 430] width 5 height 5
drag, startPoint x: 70, startPoint y: 436, endPoint x: 73, endPoint y: 427, distance: 9.1
click at [70, 393] on div "Highlight H" at bounding box center [71, 434] width 25 height 20
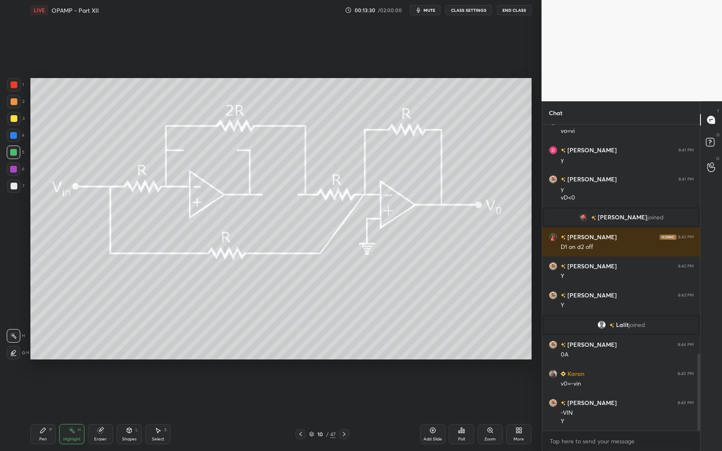
click at [37, 393] on div "Pen P" at bounding box center [42, 434] width 25 height 20
drag, startPoint x: 41, startPoint y: 428, endPoint x: 36, endPoint y: 431, distance: 5.9
click at [41, 393] on icon at bounding box center [43, 430] width 7 height 7
click at [157, 393] on div "Pen P Highlight H Eraser Shapes L Select S 10 / 47 Add Slide Poll Zoom More" at bounding box center [280, 435] width 501 height 34
drag, startPoint x: 159, startPoint y: 422, endPoint x: 164, endPoint y: 417, distance: 7.5
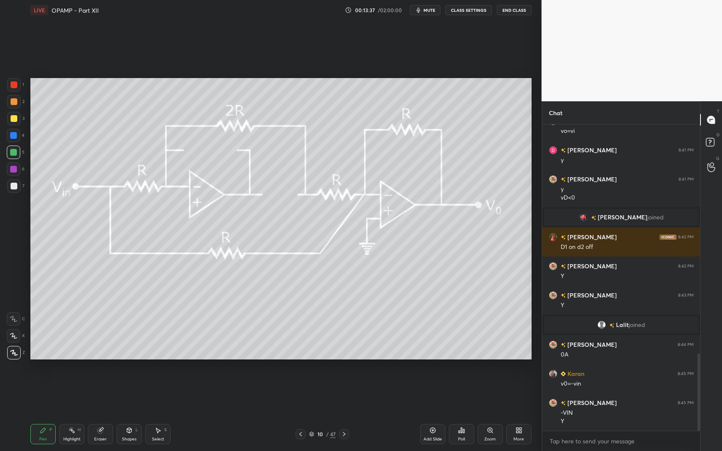
click at [157, 393] on div "Pen P Highlight H Eraser Shapes L Select S 10 / 47 Add Slide Poll Zoom More" at bounding box center [280, 435] width 501 height 34
click at [164, 393] on div "Select S" at bounding box center [157, 434] width 25 height 20
click at [161, 393] on div "Select S" at bounding box center [157, 434] width 25 height 20
drag, startPoint x: 285, startPoint y: 202, endPoint x: 306, endPoint y: 218, distance: 26.4
click at [306, 217] on div "0 ° Undo Copy Duplicate Duplicate to new slide Delete" at bounding box center [280, 219] width 501 height 282
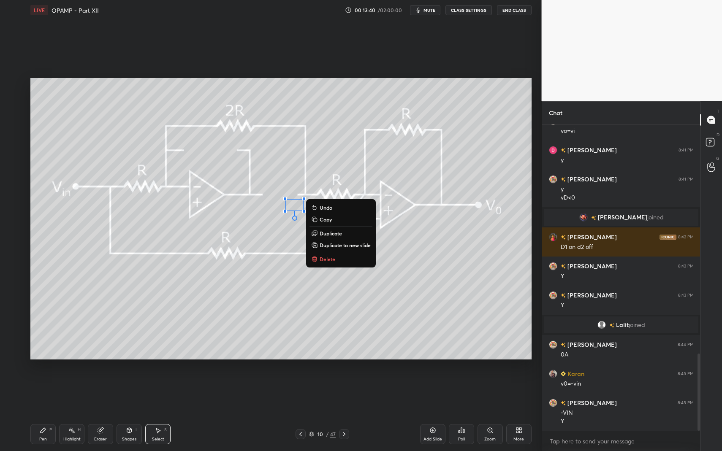
click at [324, 256] on p "Delete" at bounding box center [328, 259] width 16 height 7
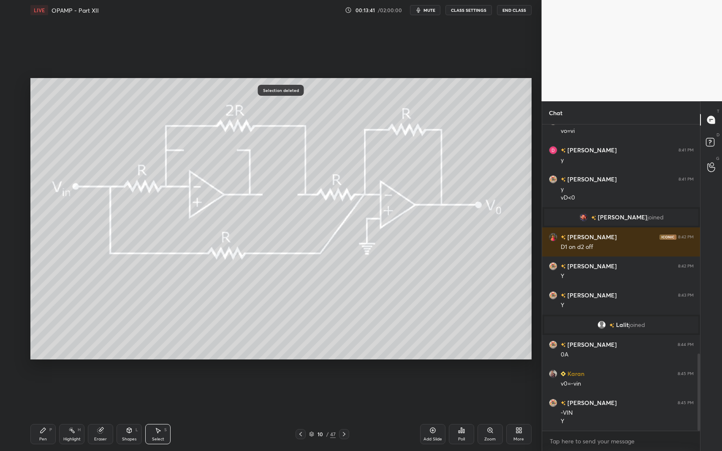
click at [37, 393] on div "Pen P" at bounding box center [42, 434] width 25 height 20
drag, startPoint x: 37, startPoint y: 437, endPoint x: 42, endPoint y: 427, distance: 11.2
click at [37, 393] on div "Pen P" at bounding box center [42, 434] width 25 height 20
click at [9, 184] on div "7" at bounding box center [15, 186] width 17 height 14
click at [14, 184] on div at bounding box center [14, 186] width 7 height 7
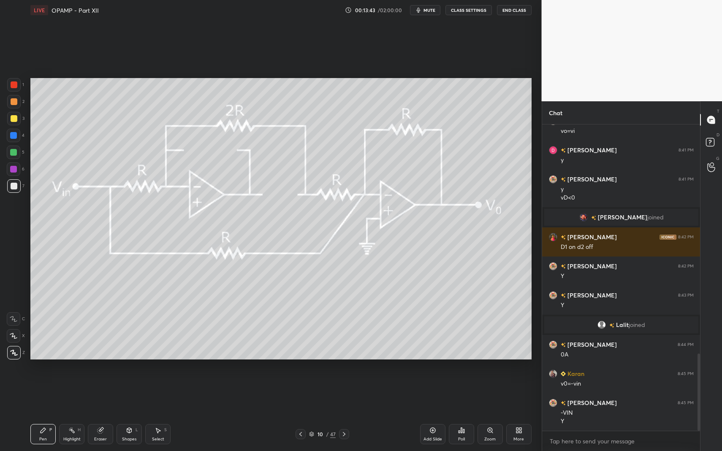
click at [341, 393] on div at bounding box center [344, 434] width 10 height 10
click at [343, 393] on icon at bounding box center [344, 434] width 7 height 7
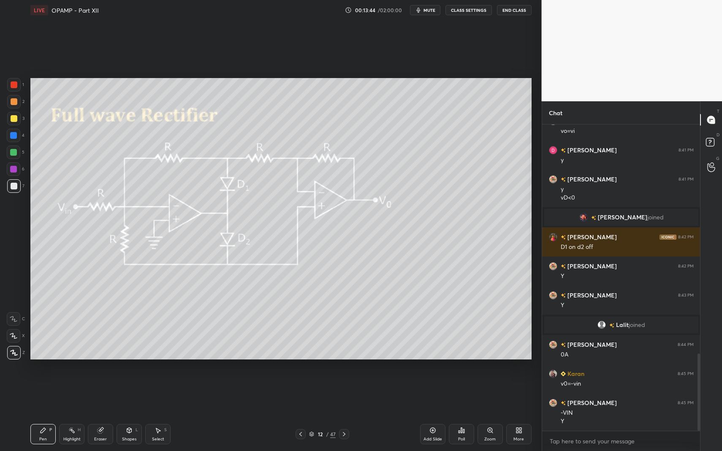
scroll to position [946, 0]
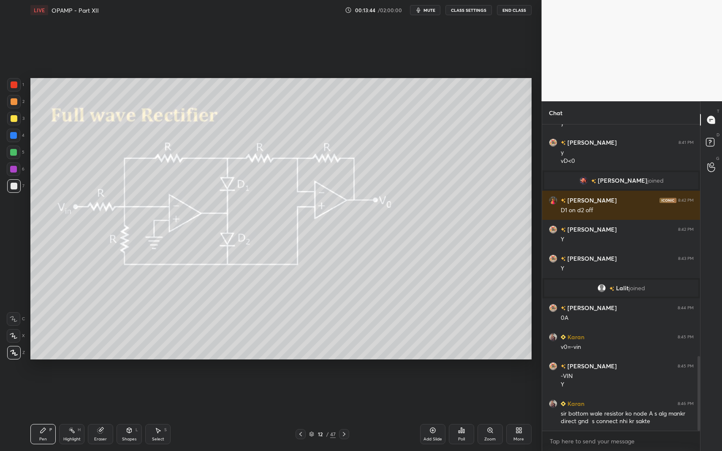
drag, startPoint x: 46, startPoint y: 431, endPoint x: 65, endPoint y: 411, distance: 28.1
click at [46, 393] on div "Pen P" at bounding box center [42, 434] width 25 height 20
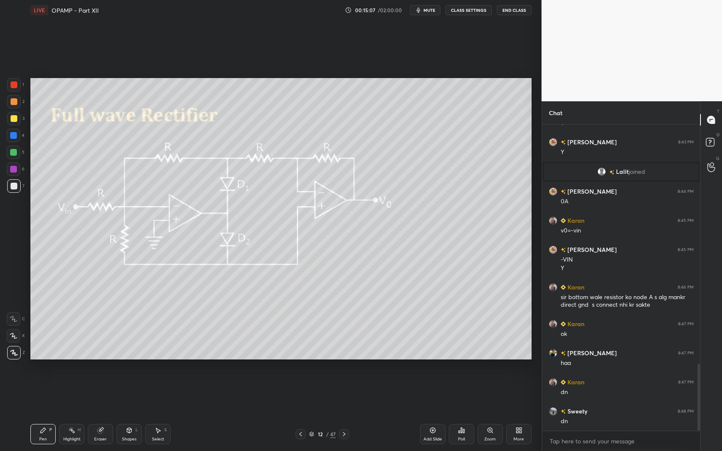
scroll to position [1092, 0]
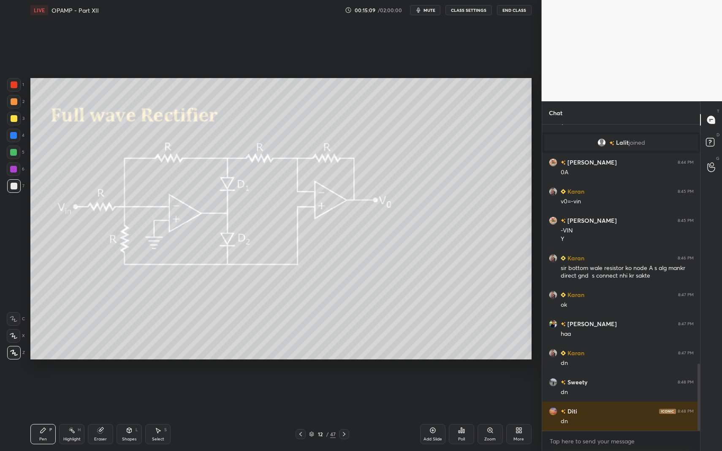
click at [347, 393] on icon at bounding box center [344, 434] width 7 height 7
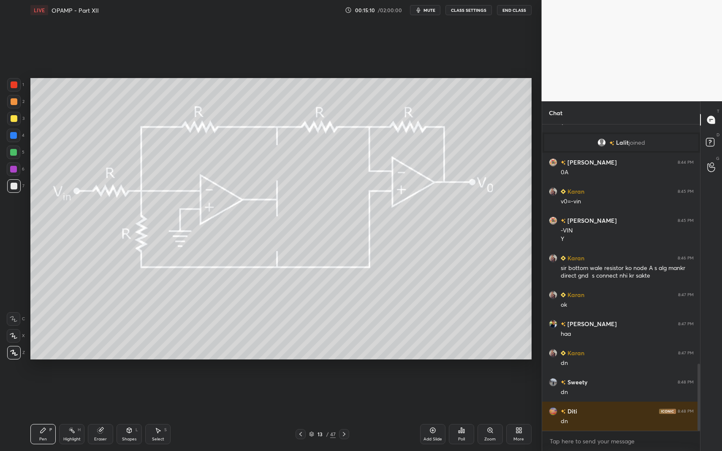
click at [44, 393] on div "Pen P" at bounding box center [42, 434] width 25 height 20
click at [16, 154] on div at bounding box center [14, 153] width 14 height 14
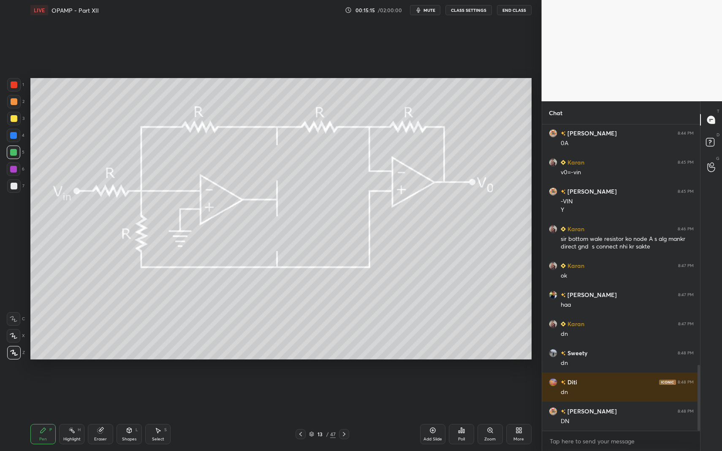
click at [119, 393] on div "Shapes L" at bounding box center [129, 434] width 25 height 20
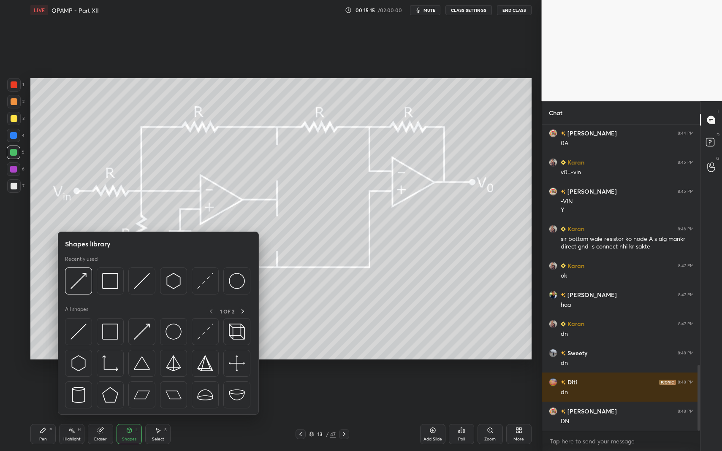
click at [132, 393] on icon at bounding box center [129, 430] width 7 height 7
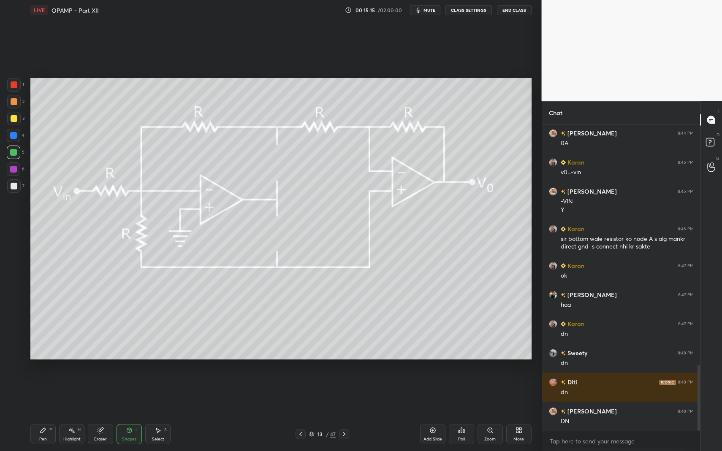
click at [131, 393] on div "Shapes L" at bounding box center [129, 434] width 25 height 20
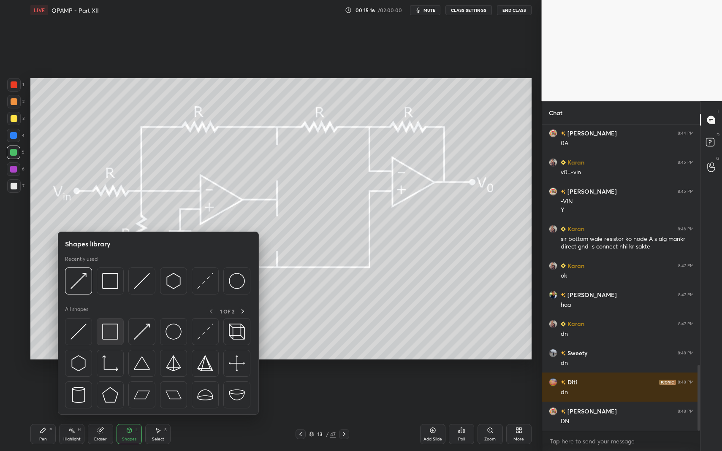
click at [101, 341] on div at bounding box center [110, 331] width 27 height 27
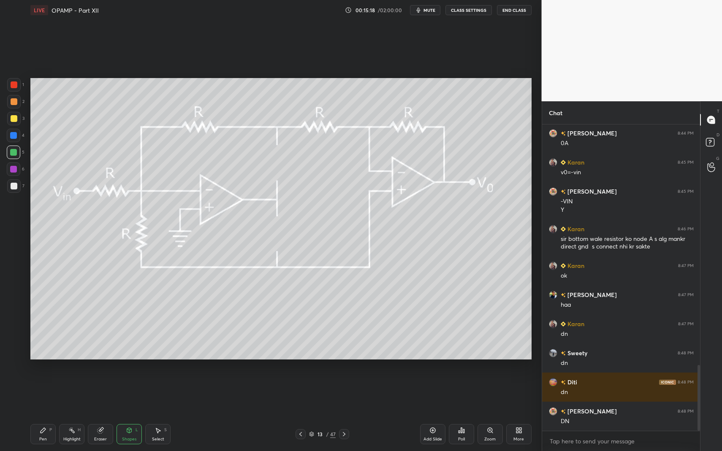
click at [11, 185] on div at bounding box center [14, 186] width 14 height 14
drag, startPoint x: 11, startPoint y: 184, endPoint x: 15, endPoint y: 223, distance: 39.5
click at [11, 184] on div at bounding box center [14, 186] width 7 height 7
drag, startPoint x: 44, startPoint y: 433, endPoint x: 47, endPoint y: 429, distance: 4.8
click at [44, 393] on icon at bounding box center [43, 430] width 7 height 7
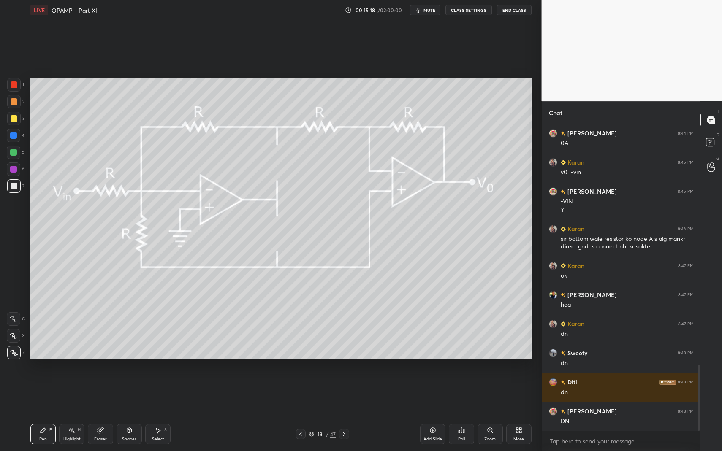
click at [45, 393] on icon at bounding box center [43, 430] width 5 height 5
click at [13, 119] on div at bounding box center [14, 118] width 7 height 7
click at [14, 119] on div at bounding box center [14, 118] width 7 height 7
click at [51, 393] on div "P" at bounding box center [50, 430] width 3 height 4
click at [300, 393] on icon at bounding box center [300, 434] width 7 height 7
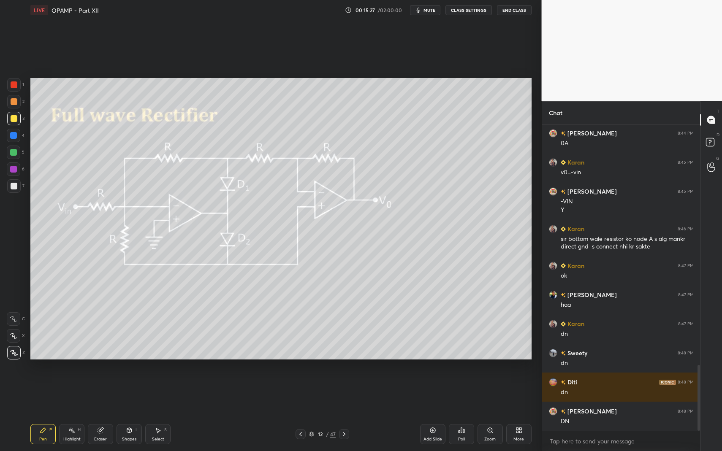
click at [346, 393] on icon at bounding box center [344, 434] width 7 height 7
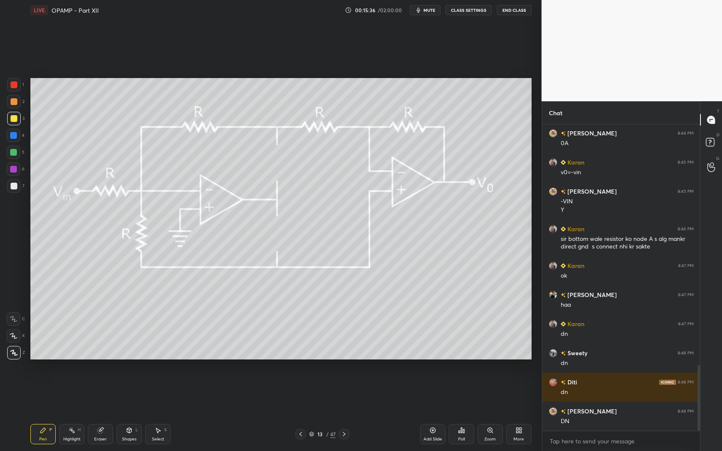
click at [49, 393] on div "Pen P" at bounding box center [42, 434] width 25 height 20
click at [41, 393] on icon at bounding box center [43, 430] width 5 height 5
click at [10, 190] on div at bounding box center [14, 186] width 14 height 14
click at [11, 187] on div at bounding box center [14, 186] width 7 height 7
drag, startPoint x: 11, startPoint y: 193, endPoint x: 30, endPoint y: 187, distance: 19.8
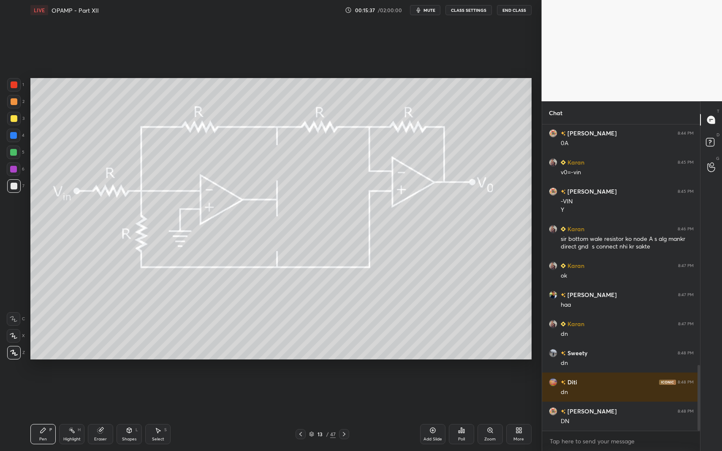
click at [11, 193] on div "7" at bounding box center [15, 187] width 17 height 17
click at [43, 393] on div "Pen P" at bounding box center [42, 434] width 25 height 20
click at [69, 393] on icon at bounding box center [71, 430] width 7 height 7
click at [64, 393] on div "Highlight H" at bounding box center [71, 434] width 25 height 20
drag, startPoint x: 34, startPoint y: 434, endPoint x: 42, endPoint y: 431, distance: 8.9
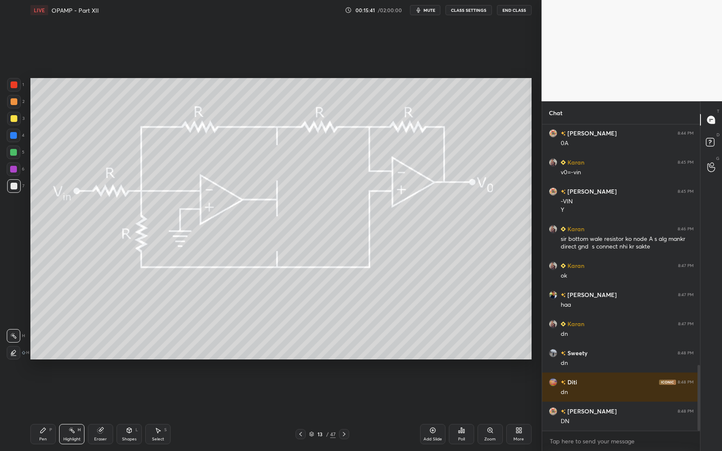
click at [35, 393] on div "Pen P" at bounding box center [42, 434] width 25 height 20
drag, startPoint x: 42, startPoint y: 431, endPoint x: 62, endPoint y: 406, distance: 32.4
click at [42, 393] on div "Pen P" at bounding box center [42, 434] width 25 height 20
click at [134, 393] on div "Shapes L" at bounding box center [129, 434] width 25 height 20
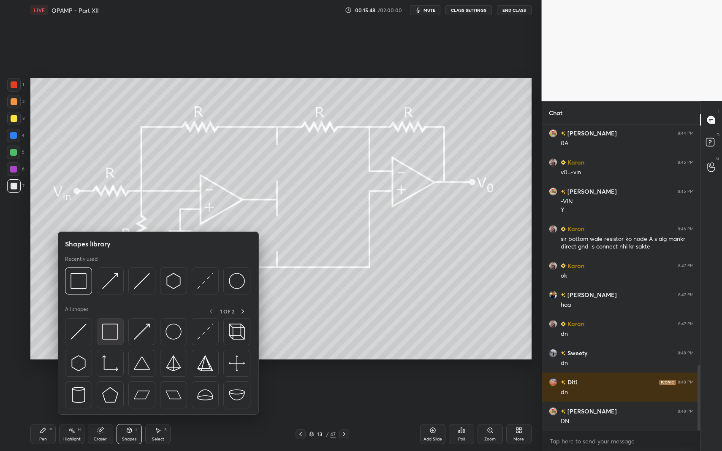
click at [118, 333] on img at bounding box center [110, 332] width 16 height 16
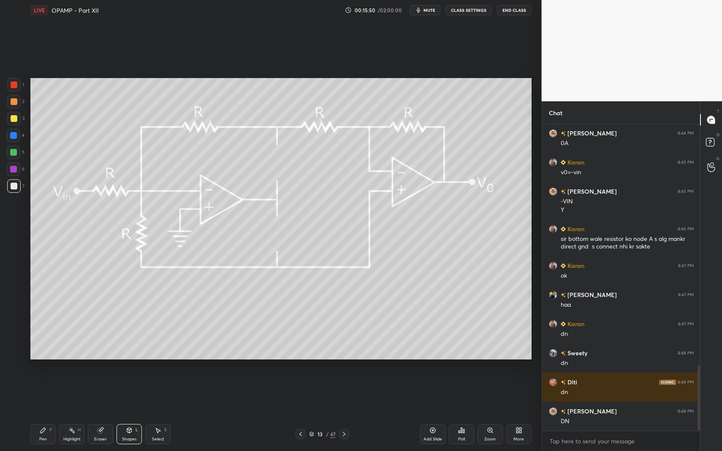
click at [45, 393] on div "Pen P" at bounding box center [42, 434] width 25 height 20
click at [47, 393] on div "Pen P Highlight H Eraser Shapes L Select S 13 / 47 Add Slide Poll Zoom More" at bounding box center [280, 435] width 501 height 34
click at [70, 393] on icon at bounding box center [71, 430] width 7 height 7
click at [138, 393] on div "Shapes L" at bounding box center [129, 434] width 25 height 20
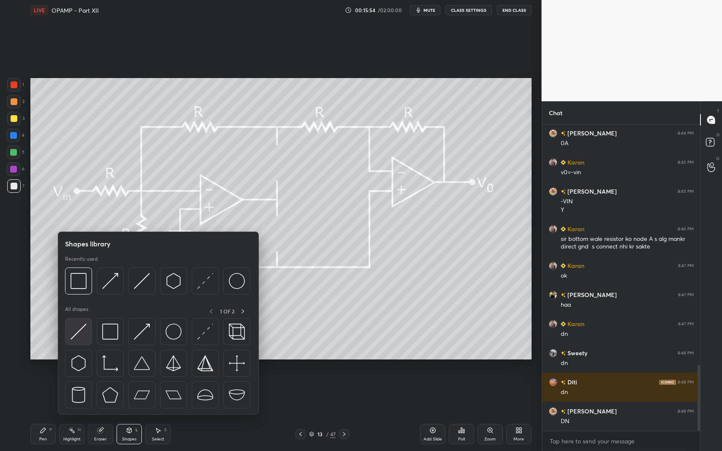
click at [67, 331] on div at bounding box center [78, 331] width 27 height 27
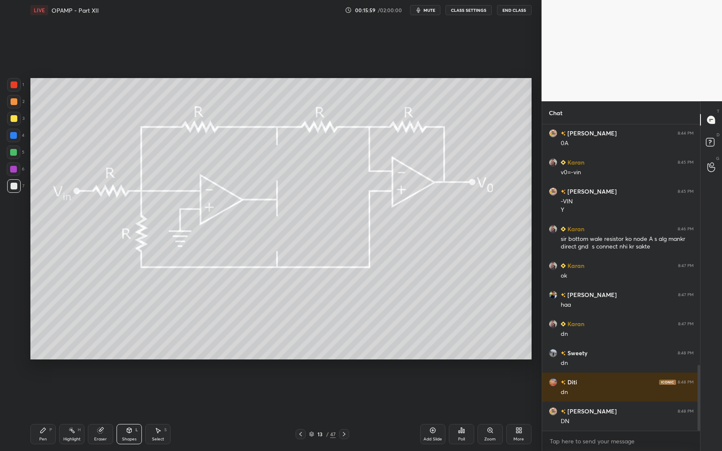
click at [48, 393] on div "Pen P" at bounding box center [42, 434] width 25 height 20
drag, startPoint x: 48, startPoint y: 425, endPoint x: 77, endPoint y: 411, distance: 32.5
click at [48, 393] on div "Pen P" at bounding box center [42, 434] width 25 height 20
click at [44, 393] on icon at bounding box center [43, 430] width 5 height 5
click at [110, 393] on div "Eraser" at bounding box center [100, 434] width 25 height 20
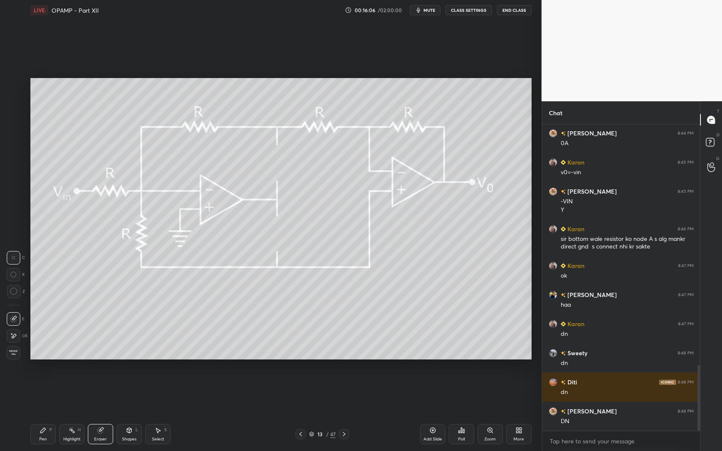
click at [133, 393] on div "Shapes L" at bounding box center [129, 434] width 25 height 20
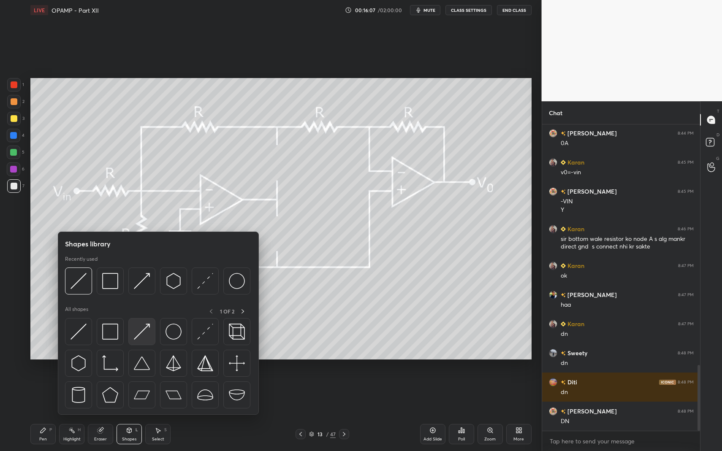
click at [132, 333] on div at bounding box center [141, 331] width 27 height 27
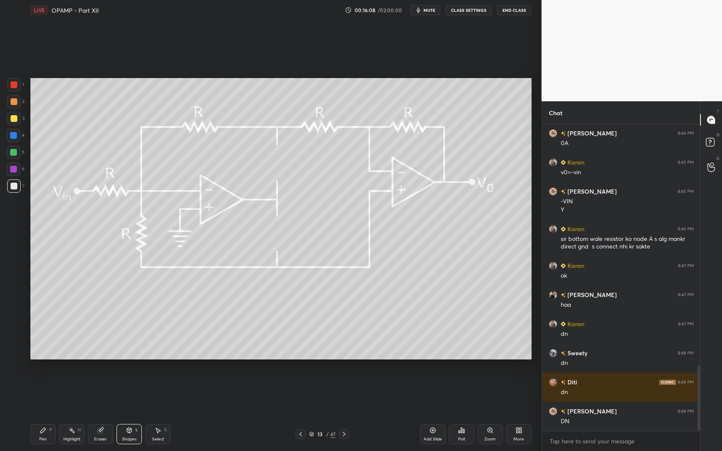
click at [43, 393] on icon at bounding box center [43, 430] width 7 height 7
click at [45, 393] on icon at bounding box center [43, 430] width 5 height 5
drag, startPoint x: 126, startPoint y: 432, endPoint x: 126, endPoint y: 427, distance: 5.5
click at [127, 393] on icon at bounding box center [129, 430] width 7 height 7
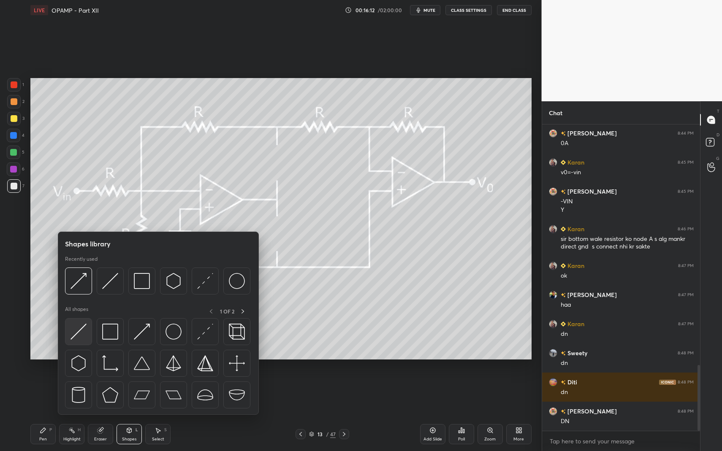
click at [81, 331] on img at bounding box center [78, 332] width 16 height 16
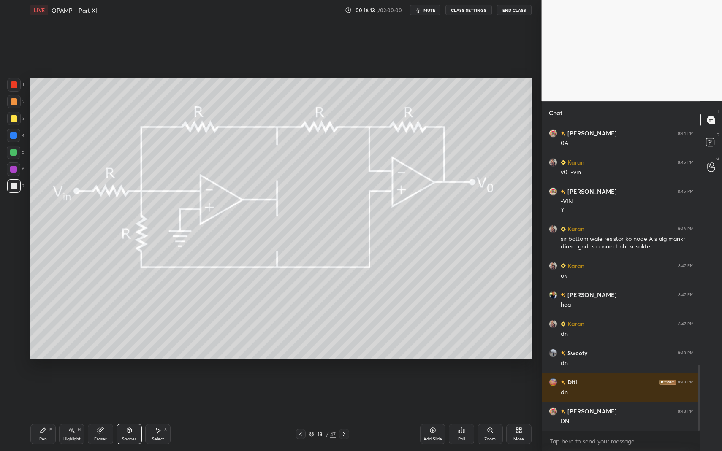
click at [127, 393] on icon at bounding box center [129, 430] width 7 height 7
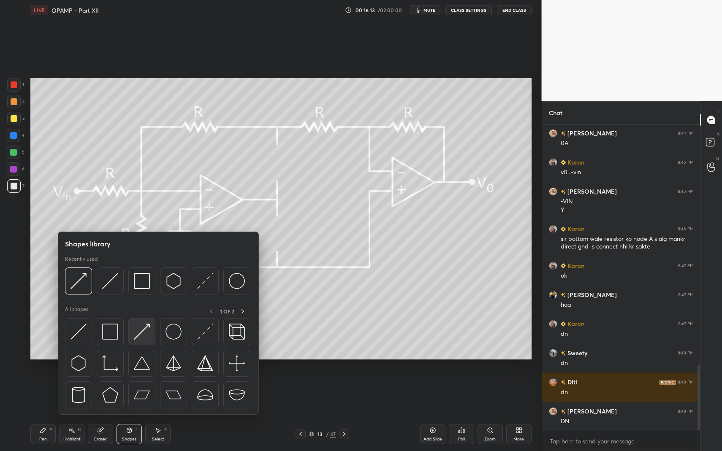
click at [142, 328] on img at bounding box center [142, 332] width 16 height 16
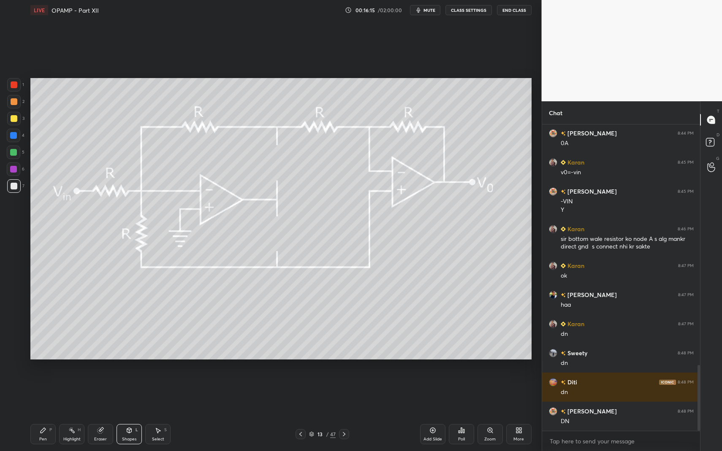
click at [48, 393] on div "Pen P Highlight H Eraser Shapes L Select S 13 / 47 Add Slide Poll Zoom More" at bounding box center [280, 435] width 501 height 34
click at [41, 393] on icon at bounding box center [43, 430] width 7 height 7
click at [139, 393] on div "Shapes L" at bounding box center [129, 434] width 25 height 20
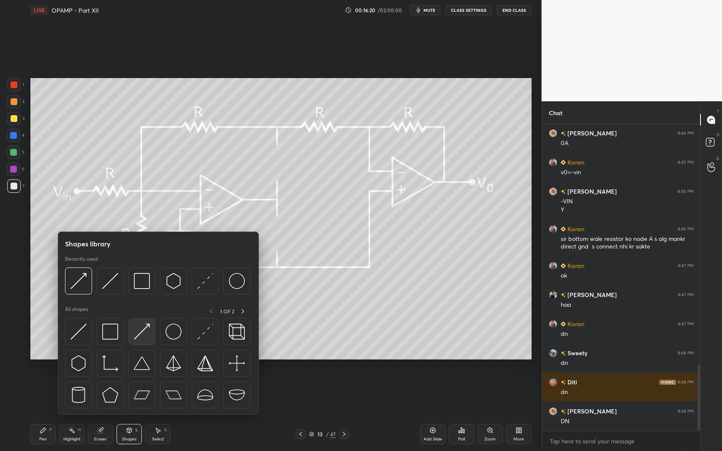
click at [131, 332] on div at bounding box center [141, 331] width 27 height 27
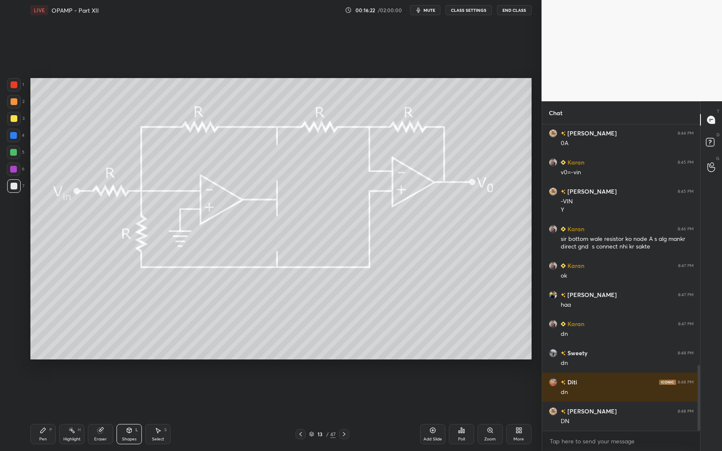
click at [41, 393] on icon at bounding box center [43, 430] width 5 height 5
drag, startPoint x: 37, startPoint y: 429, endPoint x: 89, endPoint y: 404, distance: 58.0
click at [37, 393] on div "Pen P" at bounding box center [42, 434] width 25 height 20
drag, startPoint x: 130, startPoint y: 437, endPoint x: 126, endPoint y: 415, distance: 22.7
click at [130, 393] on div "Shapes" at bounding box center [129, 439] width 14 height 4
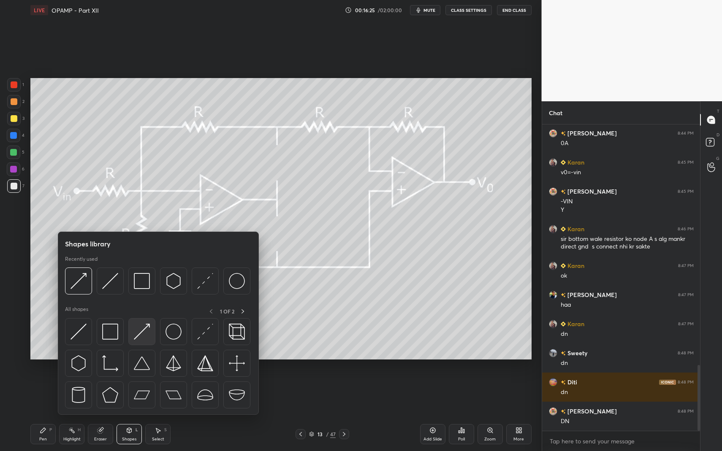
click at [139, 333] on img at bounding box center [142, 332] width 16 height 16
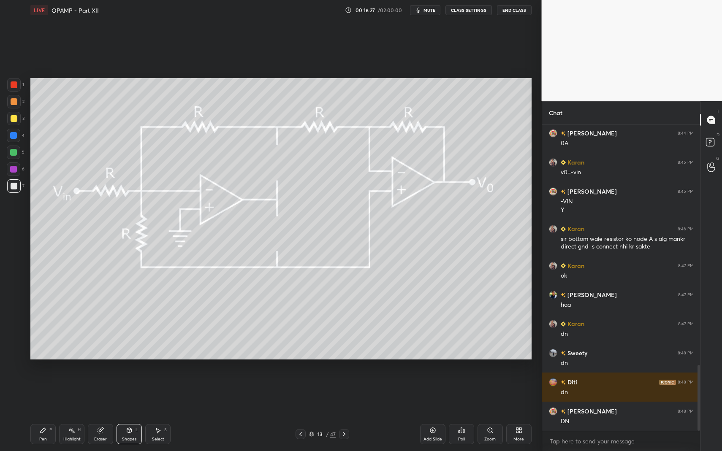
click at [71, 393] on icon at bounding box center [71, 430] width 7 height 7
click at [63, 393] on div "Highlight H" at bounding box center [71, 434] width 25 height 20
drag, startPoint x: 35, startPoint y: 435, endPoint x: 43, endPoint y: 438, distance: 8.7
click at [35, 393] on div "Pen P" at bounding box center [42, 434] width 25 height 20
click at [43, 393] on div "Pen" at bounding box center [43, 439] width 8 height 4
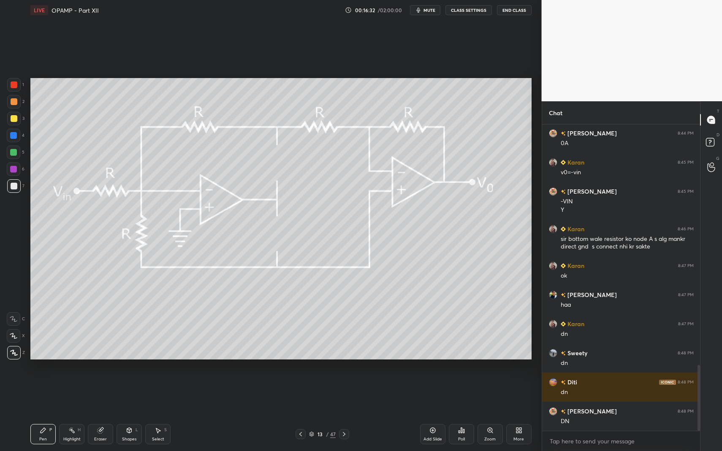
click at [18, 90] on div at bounding box center [14, 85] width 14 height 14
click at [14, 335] on icon at bounding box center [14, 336] width 8 height 6
drag, startPoint x: 136, startPoint y: 428, endPoint x: 134, endPoint y: 418, distance: 10.0
click at [136, 393] on div "L" at bounding box center [137, 430] width 3 height 4
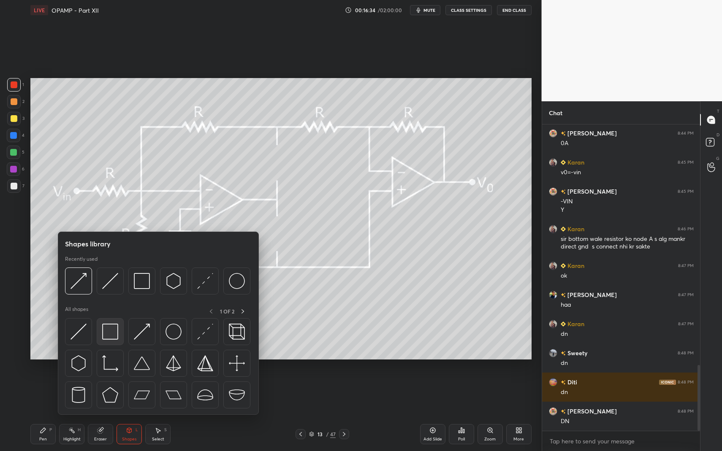
click at [113, 328] on img at bounding box center [110, 332] width 16 height 16
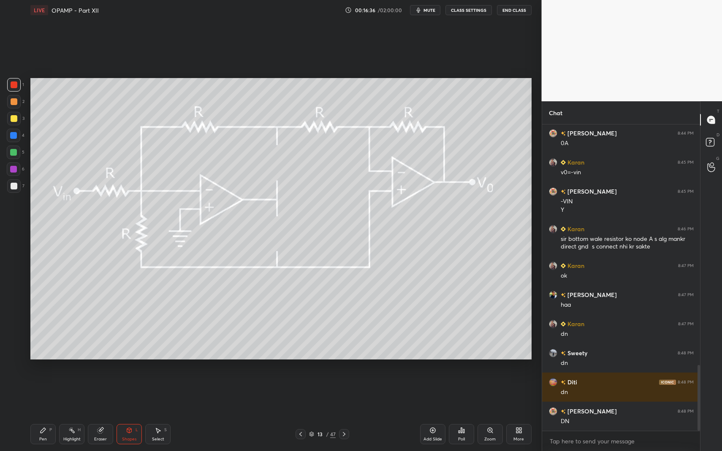
click at [49, 393] on div "Pen P" at bounding box center [42, 434] width 25 height 20
click at [46, 393] on div "Pen P" at bounding box center [42, 434] width 25 height 20
click at [12, 188] on div at bounding box center [14, 186] width 14 height 14
click at [16, 189] on div at bounding box center [14, 186] width 14 height 14
click at [11, 347] on div at bounding box center [14, 353] width 14 height 14
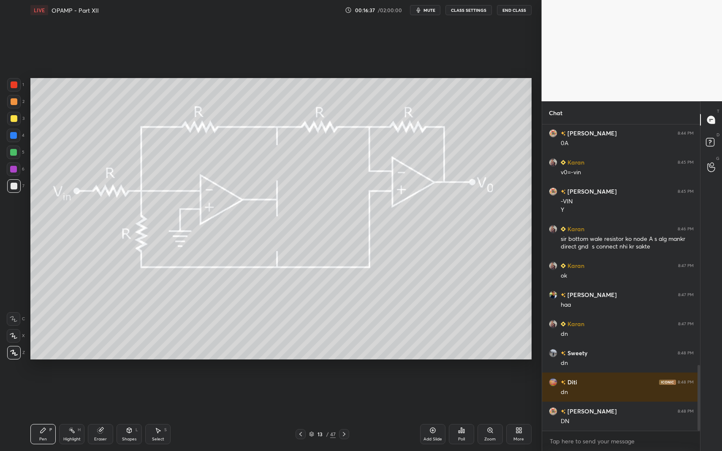
drag, startPoint x: 11, startPoint y: 350, endPoint x: 11, endPoint y: 344, distance: 5.5
click at [11, 350] on icon at bounding box center [14, 353] width 8 height 6
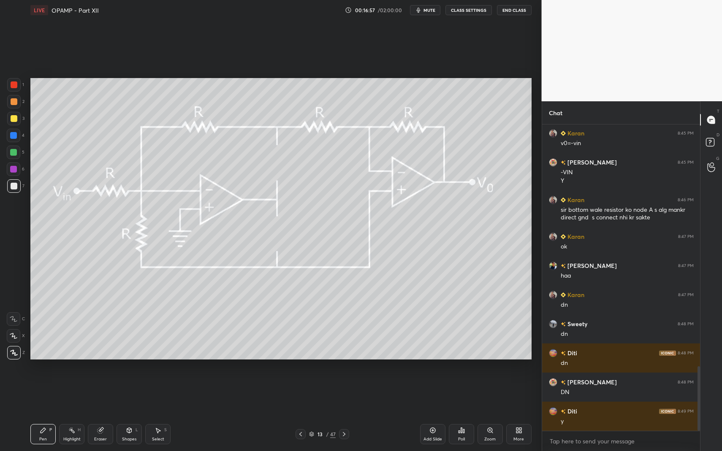
drag, startPoint x: 20, startPoint y: 153, endPoint x: 27, endPoint y: 162, distance: 10.6
click at [19, 152] on div "5" at bounding box center [16, 153] width 18 height 14
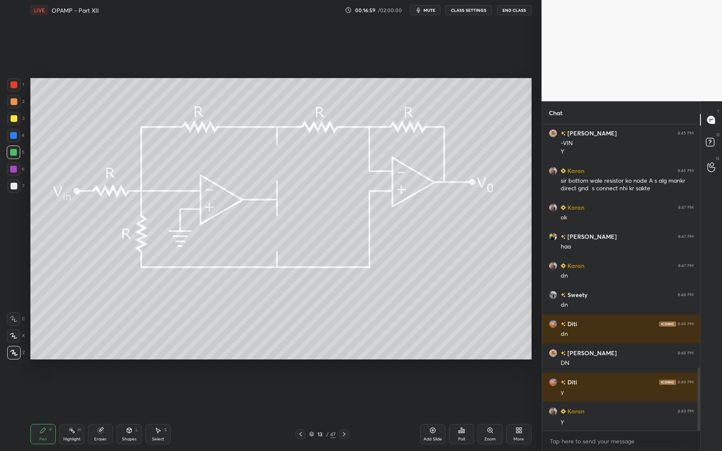
drag, startPoint x: 340, startPoint y: 432, endPoint x: 323, endPoint y: 431, distance: 17.8
click at [342, 393] on div at bounding box center [344, 434] width 10 height 10
click at [40, 393] on div "Pen P" at bounding box center [42, 434] width 25 height 20
click at [120, 393] on div "Shapes L" at bounding box center [129, 434] width 25 height 20
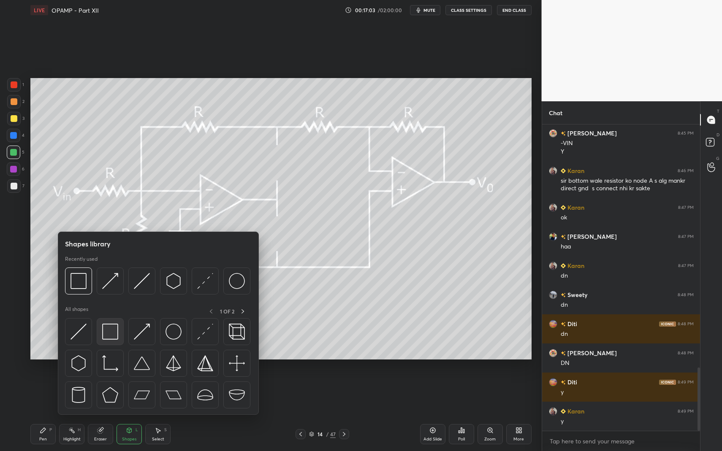
click at [105, 337] on img at bounding box center [110, 332] width 16 height 16
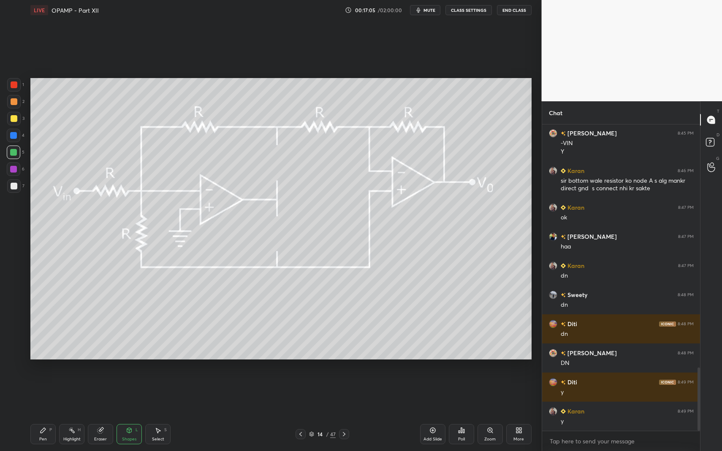
drag, startPoint x: 14, startPoint y: 190, endPoint x: 14, endPoint y: 226, distance: 35.9
click at [14, 190] on div at bounding box center [14, 186] width 14 height 14
click at [42, 393] on div "Pen P" at bounding box center [42, 434] width 25 height 20
click at [162, 393] on div "Select" at bounding box center [158, 439] width 12 height 4
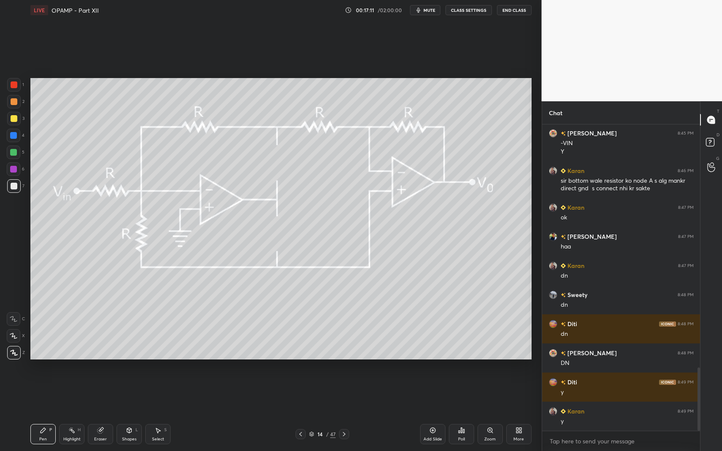
drag, startPoint x: 168, startPoint y: 424, endPoint x: 167, endPoint y: 385, distance: 39.3
click at [168, 393] on div "Pen P Highlight H Eraser Shapes L Select S 14 / 47 Add Slide Poll Zoom More" at bounding box center [280, 435] width 501 height 34
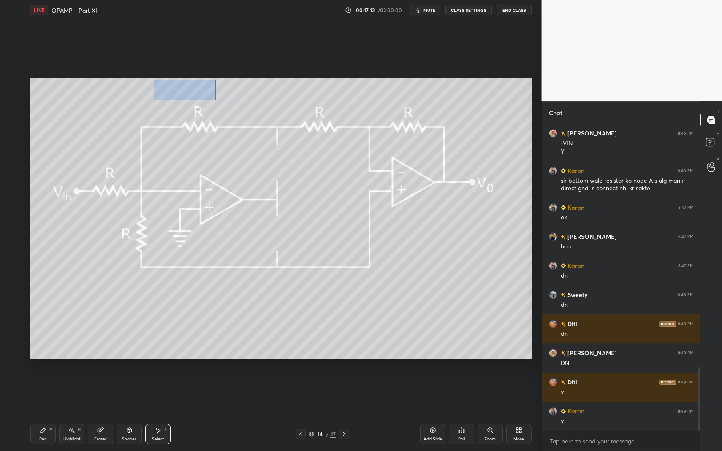
drag, startPoint x: 180, startPoint y: 92, endPoint x: 209, endPoint y: 95, distance: 28.9
click at [216, 98] on div "0 ° Undo Copy Duplicate Duplicate to new slide Delete" at bounding box center [280, 219] width 501 height 282
drag, startPoint x: 184, startPoint y: 90, endPoint x: 198, endPoint y: 153, distance: 64.5
click at [204, 89] on div "0 ° Undo Copy Duplicate Duplicate to new slide Delete" at bounding box center [280, 219] width 501 height 282
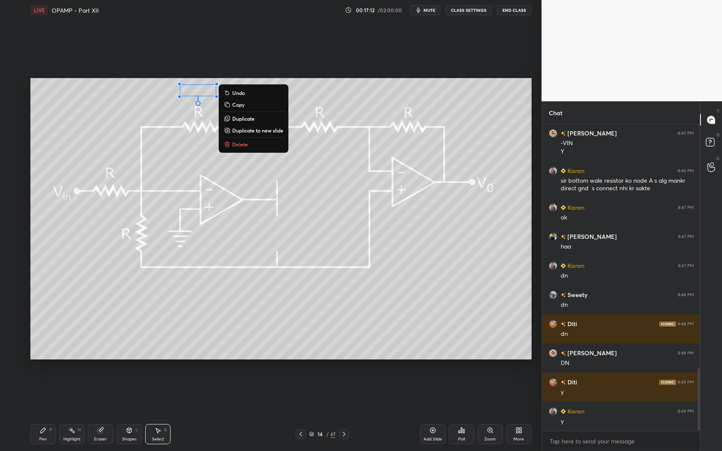
drag, startPoint x: 133, startPoint y: 436, endPoint x: 132, endPoint y: 417, distance: 19.1
click at [133, 393] on div "Shapes L" at bounding box center [129, 434] width 25 height 20
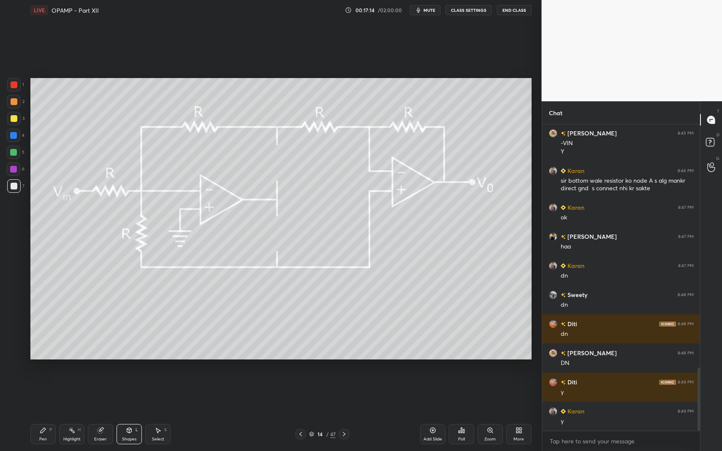
click at [34, 393] on div "Pen P" at bounding box center [42, 434] width 25 height 20
click at [39, 393] on div "Pen P" at bounding box center [42, 434] width 25 height 20
click at [17, 189] on div at bounding box center [14, 186] width 14 height 14
drag, startPoint x: 15, startPoint y: 87, endPoint x: 26, endPoint y: 94, distance: 13.0
click at [14, 89] on div at bounding box center [14, 85] width 14 height 14
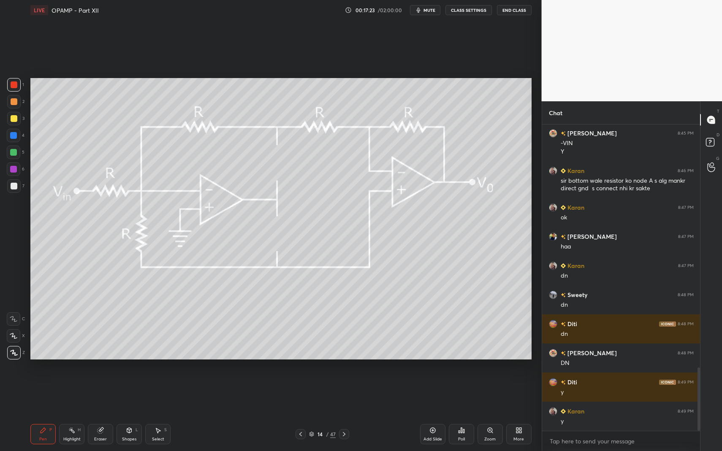
click at [153, 393] on div "Select S" at bounding box center [157, 434] width 25 height 20
click at [152, 393] on div "Pen P Highlight H Eraser Shapes L Select S 14 / 47 Add Slide Poll Zoom More" at bounding box center [280, 435] width 501 height 34
drag, startPoint x: 281, startPoint y: 323, endPoint x: 325, endPoint y: 340, distance: 46.6
click at [327, 338] on div "0 ° Undo Copy Duplicate Duplicate to new slide Delete" at bounding box center [280, 219] width 501 height 282
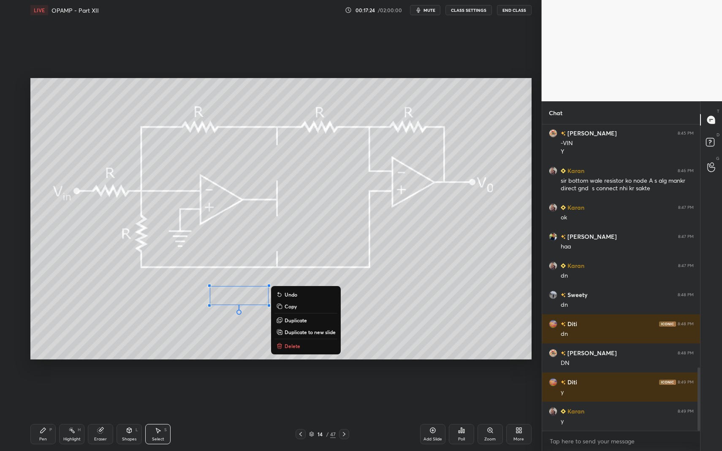
click at [297, 344] on p "Delete" at bounding box center [293, 346] width 16 height 7
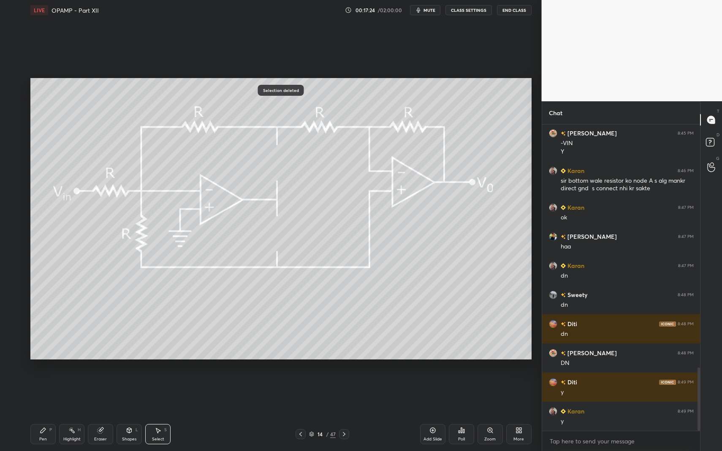
click at [37, 393] on div "Pen P" at bounding box center [42, 434] width 25 height 20
drag, startPoint x: 38, startPoint y: 431, endPoint x: 19, endPoint y: 344, distance: 89.2
click at [33, 393] on div "Pen P" at bounding box center [42, 434] width 25 height 20
click at [14, 187] on div at bounding box center [14, 186] width 7 height 7
click at [124, 393] on div "Shapes L" at bounding box center [129, 434] width 25 height 20
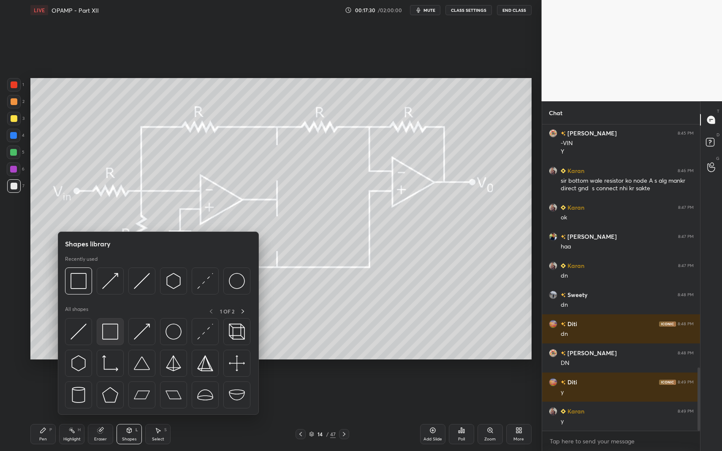
click at [107, 333] on img at bounding box center [110, 332] width 16 height 16
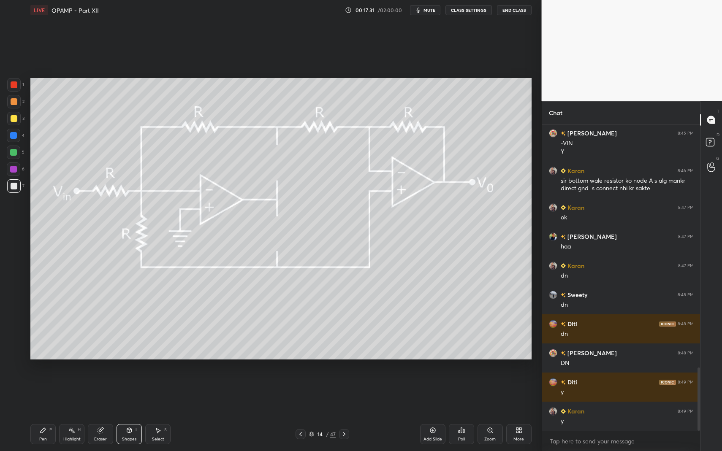
click at [16, 116] on div at bounding box center [14, 118] width 7 height 7
click at [54, 393] on div "Pen P" at bounding box center [42, 434] width 25 height 20
click at [39, 393] on div "Pen P" at bounding box center [42, 434] width 25 height 20
click at [16, 102] on div at bounding box center [14, 101] width 7 height 7
click at [11, 100] on div at bounding box center [14, 101] width 7 height 7
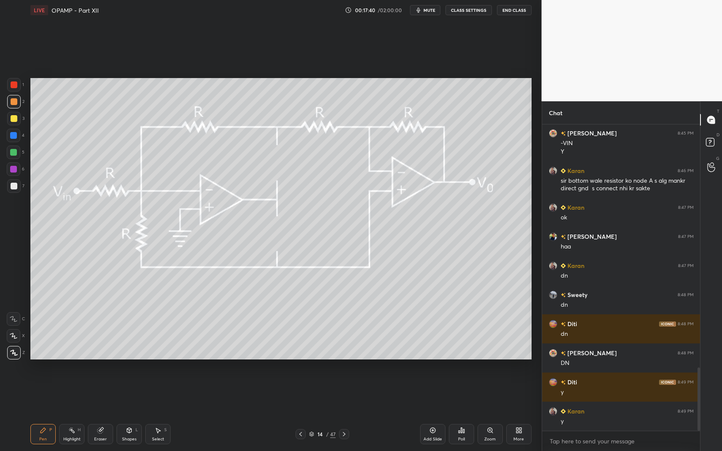
click at [18, 189] on div at bounding box center [14, 186] width 14 height 14
click at [14, 184] on div at bounding box center [14, 186] width 7 height 7
click at [43, 393] on icon at bounding box center [43, 430] width 5 height 5
drag, startPoint x: 47, startPoint y: 429, endPoint x: 156, endPoint y: 381, distance: 119.1
click at [47, 393] on div "Pen P" at bounding box center [42, 434] width 25 height 20
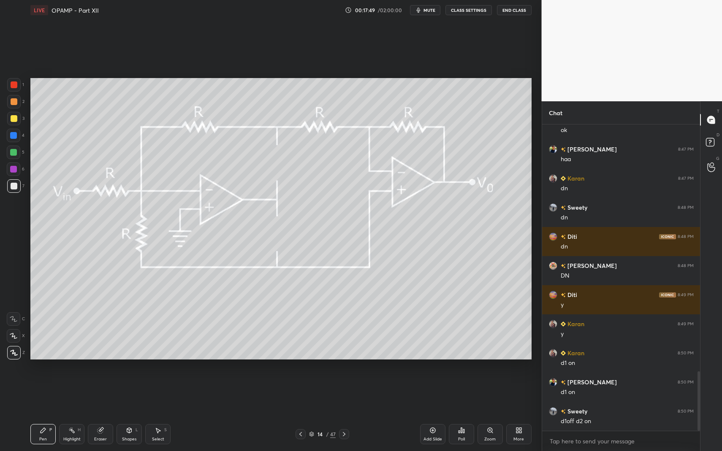
scroll to position [1296, 0]
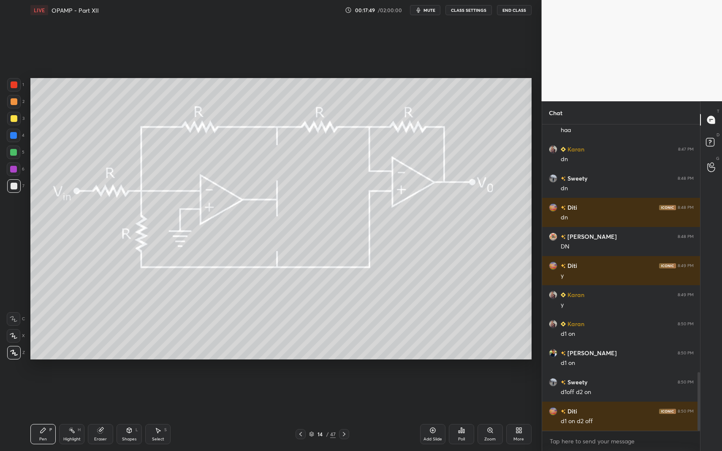
click at [299, 393] on icon at bounding box center [300, 434] width 7 height 7
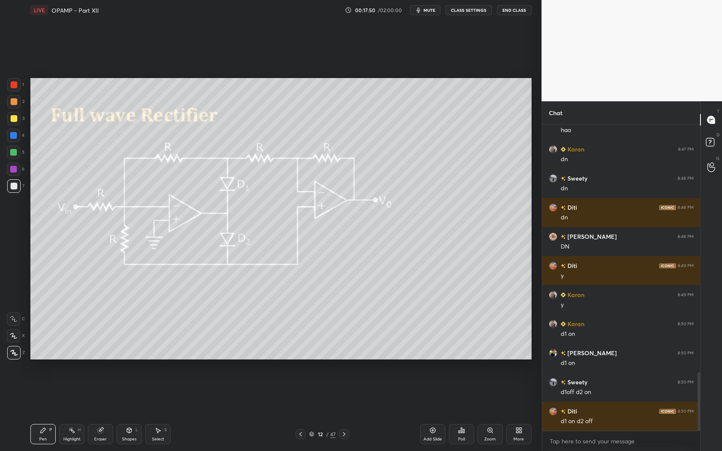
click at [301, 393] on icon at bounding box center [300, 434] width 3 height 4
click at [344, 393] on icon at bounding box center [344, 434] width 7 height 7
click at [346, 393] on div at bounding box center [344, 434] width 10 height 10
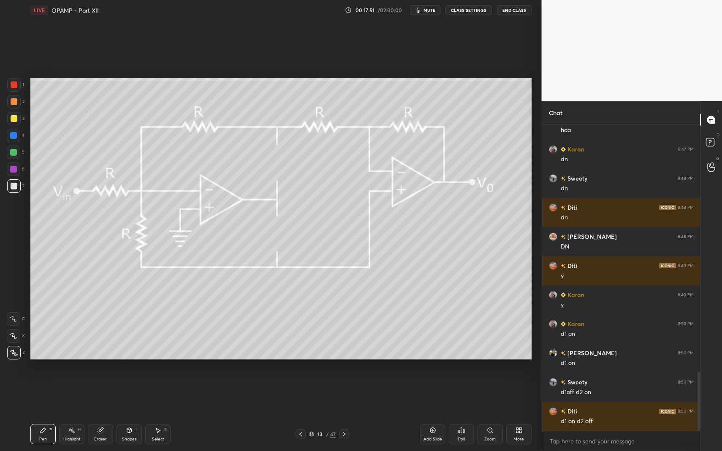
click at [346, 393] on div at bounding box center [344, 434] width 10 height 10
click at [345, 393] on icon at bounding box center [344, 434] width 7 height 7
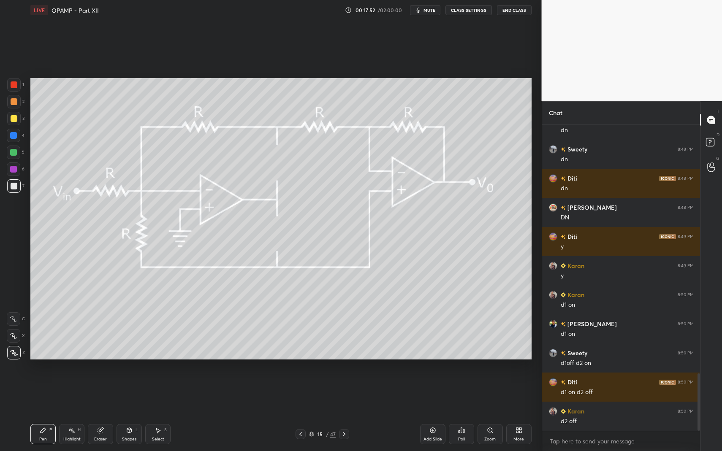
click at [306, 393] on div "15 / 47" at bounding box center [323, 434] width 54 height 10
click at [296, 393] on div at bounding box center [301, 434] width 10 height 10
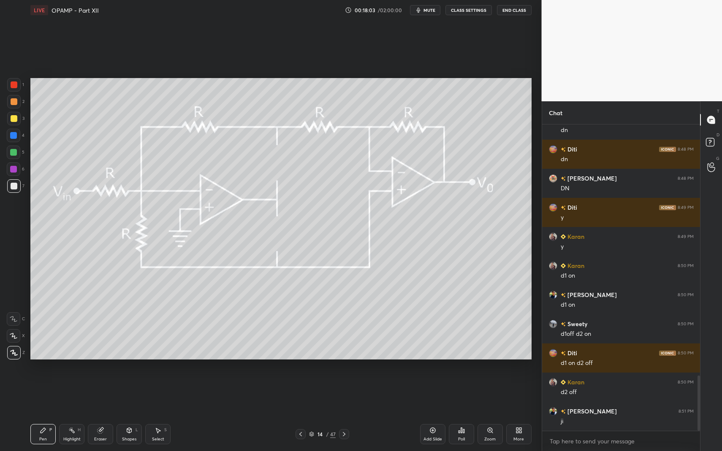
scroll to position [1391, 0]
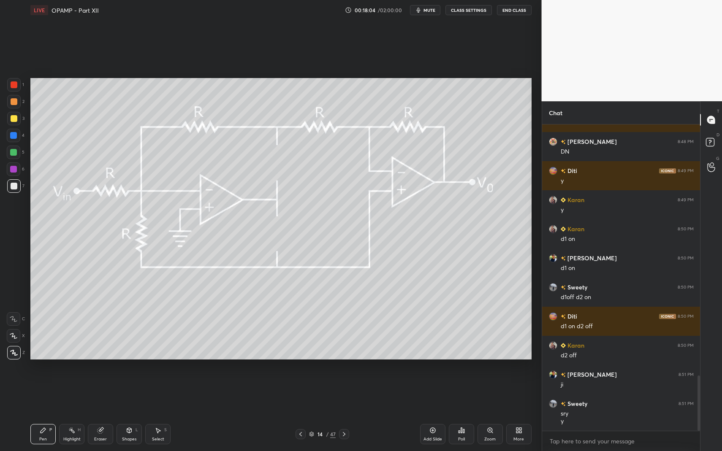
click at [348, 393] on div at bounding box center [344, 434] width 10 height 10
click at [132, 393] on icon at bounding box center [129, 430] width 7 height 7
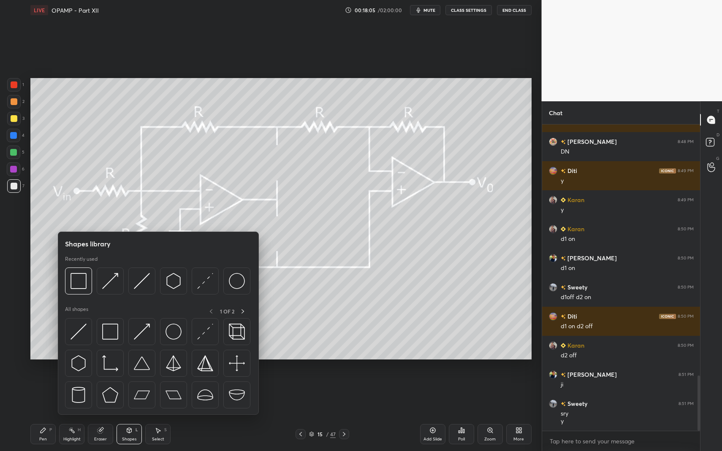
click at [300, 393] on div "Pen P Highlight H Eraser Shapes L Select S 15 / 47 Add Slide Poll Zoom More" at bounding box center [280, 435] width 501 height 34
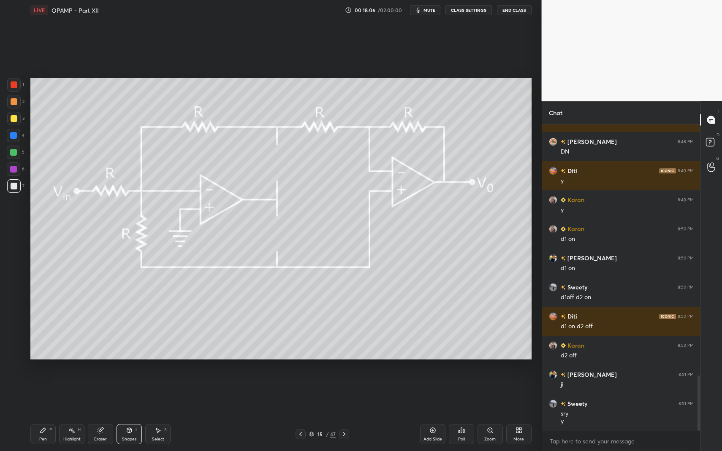
click at [304, 393] on icon at bounding box center [300, 434] width 7 height 7
drag, startPoint x: 342, startPoint y: 433, endPoint x: 259, endPoint y: 425, distance: 83.5
click at [343, 393] on icon at bounding box center [344, 434] width 7 height 7
click at [141, 393] on div "Shapes L" at bounding box center [129, 434] width 25 height 20
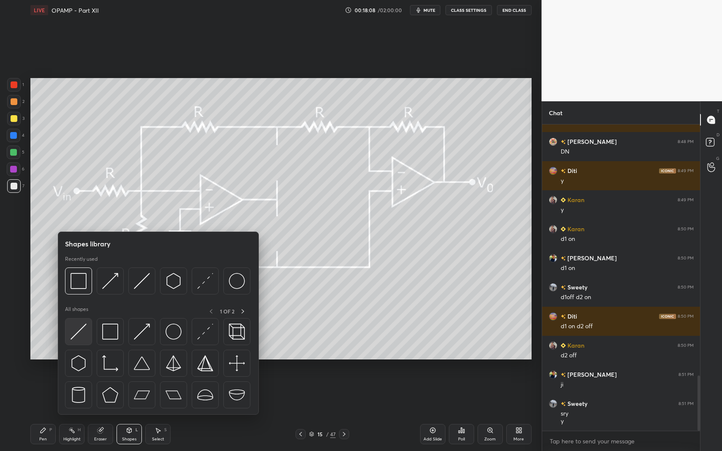
click at [81, 332] on img at bounding box center [78, 332] width 16 height 16
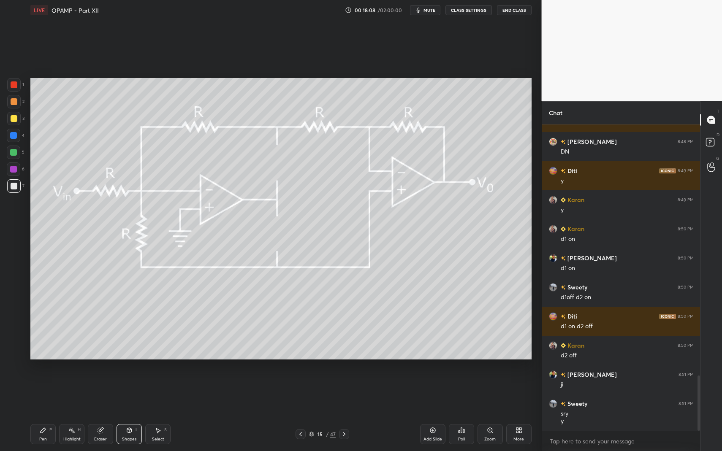
click at [14, 187] on div at bounding box center [14, 186] width 7 height 7
click at [14, 122] on div at bounding box center [14, 119] width 14 height 14
drag, startPoint x: 14, startPoint y: 122, endPoint x: 25, endPoint y: 124, distance: 11.1
click at [14, 122] on div at bounding box center [14, 119] width 14 height 14
click at [43, 393] on div "Pen" at bounding box center [43, 439] width 8 height 4
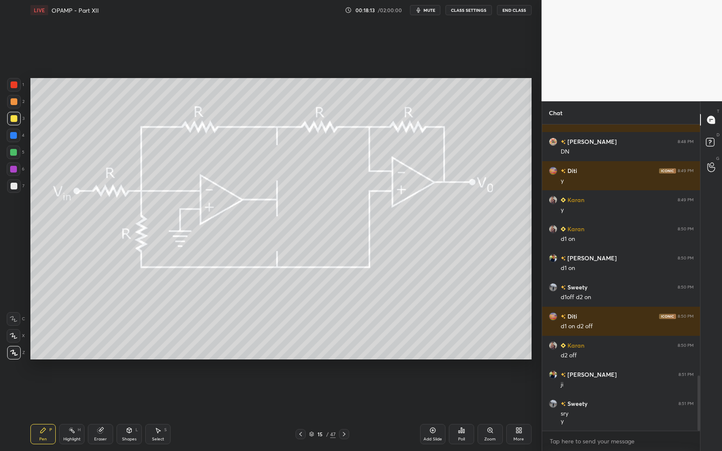
click at [32, 393] on div "Pen P" at bounding box center [42, 434] width 25 height 20
click at [43, 393] on div "Pen P" at bounding box center [42, 434] width 25 height 20
click at [11, 84] on div at bounding box center [14, 84] width 7 height 7
drag, startPoint x: 11, startPoint y: 84, endPoint x: 8, endPoint y: 114, distance: 30.1
click at [11, 84] on div at bounding box center [14, 84] width 7 height 7
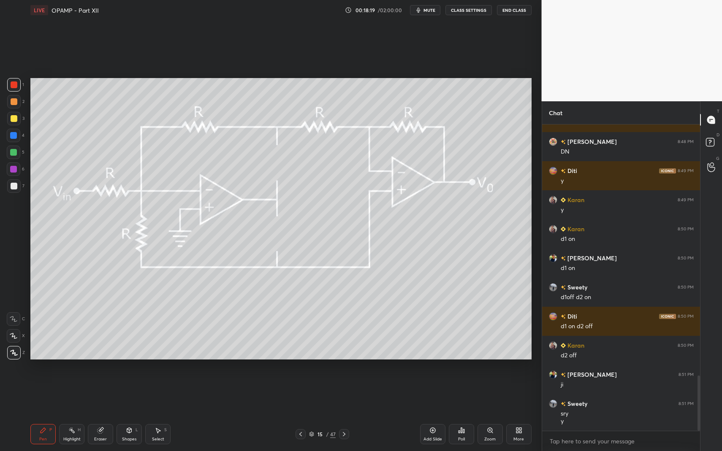
click at [46, 393] on div "Pen P" at bounding box center [42, 434] width 25 height 20
click at [43, 393] on div "Pen P Highlight H Eraser Shapes L Select S 15 / 47 Add Slide Poll Zoom More" at bounding box center [280, 435] width 501 height 34
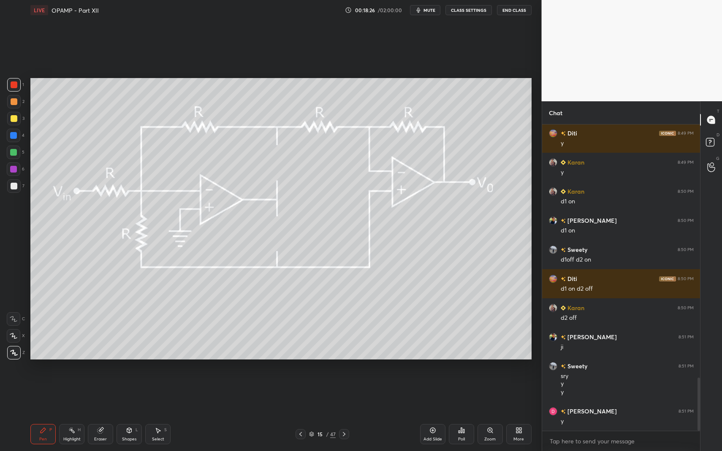
scroll to position [1458, 0]
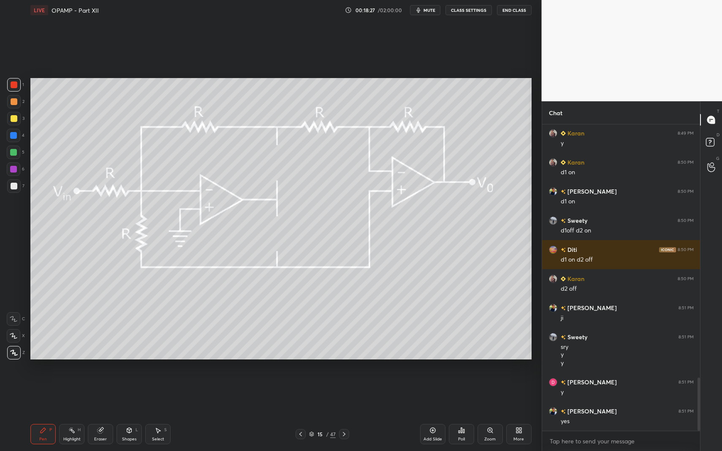
click at [32, 393] on div "Pen P" at bounding box center [42, 434] width 25 height 20
click at [33, 393] on div "Pen P" at bounding box center [42, 434] width 25 height 20
drag, startPoint x: 11, startPoint y: 124, endPoint x: 16, endPoint y: 133, distance: 10.4
click at [11, 124] on div at bounding box center [14, 119] width 14 height 14
click at [16, 133] on div at bounding box center [13, 135] width 7 height 7
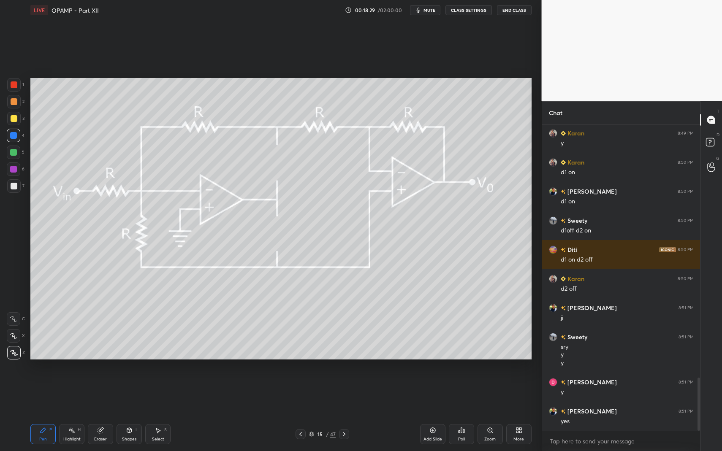
drag, startPoint x: 122, startPoint y: 431, endPoint x: 119, endPoint y: 418, distance: 14.2
click at [122, 393] on div "Shapes L" at bounding box center [129, 434] width 25 height 20
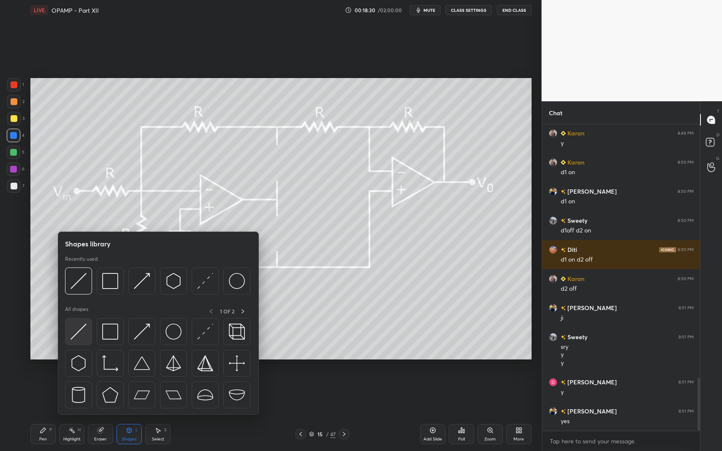
click at [75, 341] on div at bounding box center [78, 331] width 27 height 27
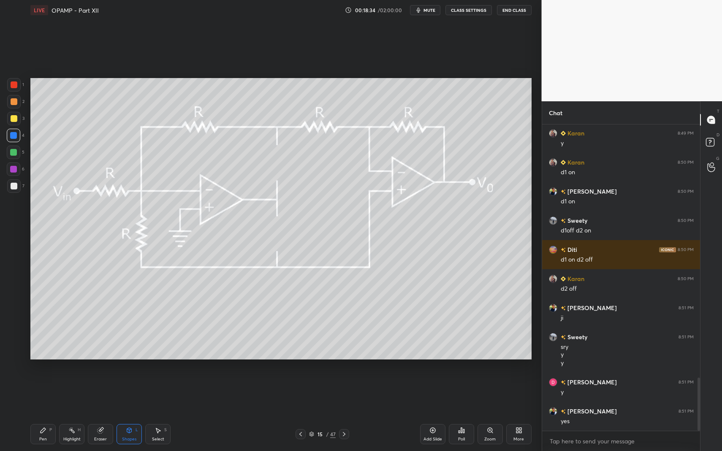
click at [51, 393] on div "Pen P" at bounding box center [42, 434] width 25 height 20
drag, startPoint x: 46, startPoint y: 431, endPoint x: 102, endPoint y: 380, distance: 75.9
click at [44, 393] on div "Pen P" at bounding box center [42, 434] width 25 height 20
drag, startPoint x: 127, startPoint y: 435, endPoint x: 128, endPoint y: 420, distance: 15.3
click at [126, 393] on div "Shapes L" at bounding box center [129, 434] width 25 height 20
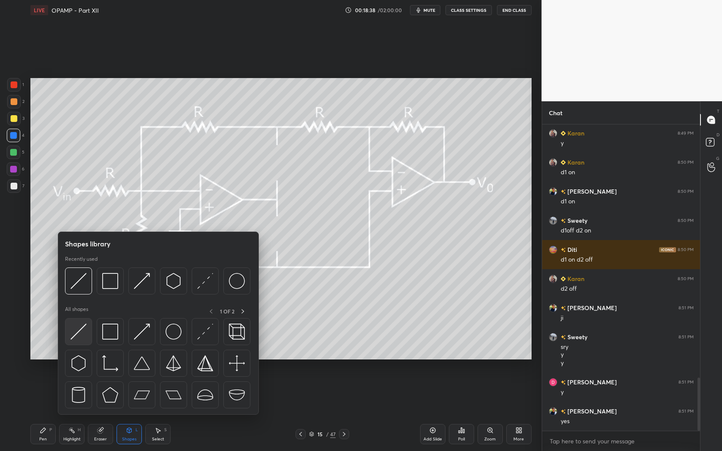
click at [73, 325] on img at bounding box center [78, 332] width 16 height 16
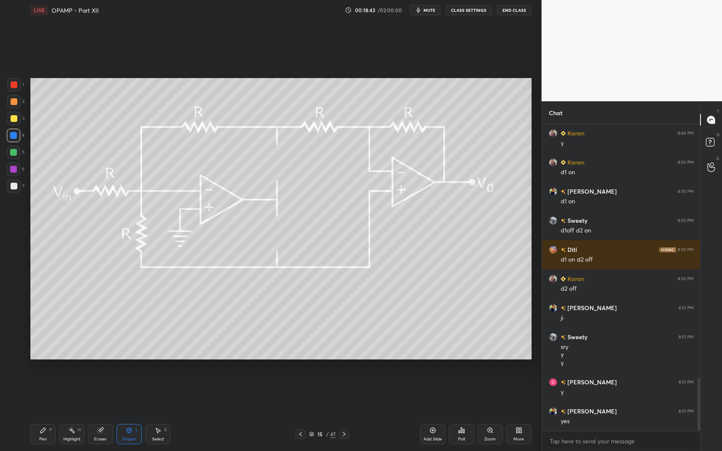
click at [47, 393] on div "Pen P" at bounding box center [42, 434] width 25 height 20
click at [45, 393] on div "Pen P" at bounding box center [42, 434] width 25 height 20
click at [36, 393] on div "Pen P" at bounding box center [42, 434] width 25 height 20
click at [40, 393] on div "Pen P" at bounding box center [42, 434] width 25 height 20
click at [11, 87] on div at bounding box center [14, 84] width 7 height 7
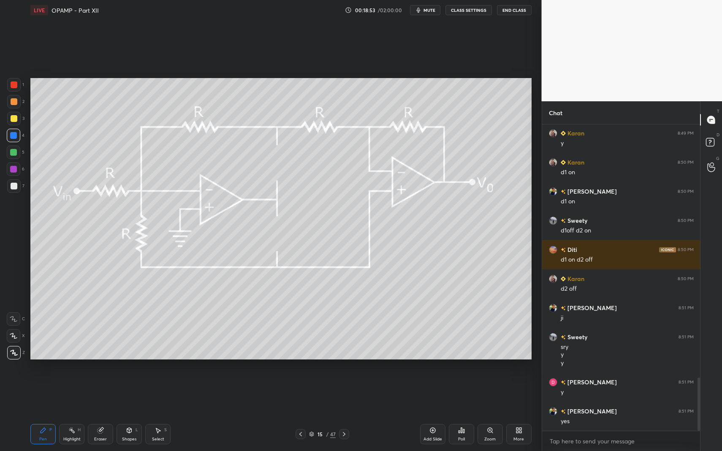
click at [16, 84] on div at bounding box center [14, 85] width 14 height 14
drag, startPoint x: 16, startPoint y: 86, endPoint x: 16, endPoint y: 91, distance: 5.1
click at [16, 86] on div at bounding box center [14, 84] width 7 height 7
click at [15, 133] on div at bounding box center [13, 135] width 7 height 7
click at [14, 130] on div at bounding box center [14, 136] width 14 height 14
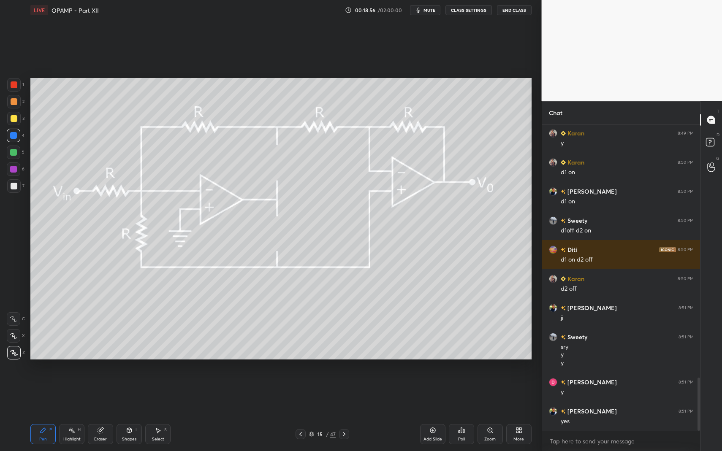
click at [12, 116] on div at bounding box center [14, 118] width 7 height 7
click at [11, 102] on div at bounding box center [14, 101] width 7 height 7
click at [8, 99] on div at bounding box center [14, 102] width 14 height 14
click at [8, 117] on div at bounding box center [14, 119] width 14 height 14
click at [5, 117] on div "1 2 3 4 5 6 7 C X Z C X Z E E Erase all H H" at bounding box center [13, 219] width 27 height 282
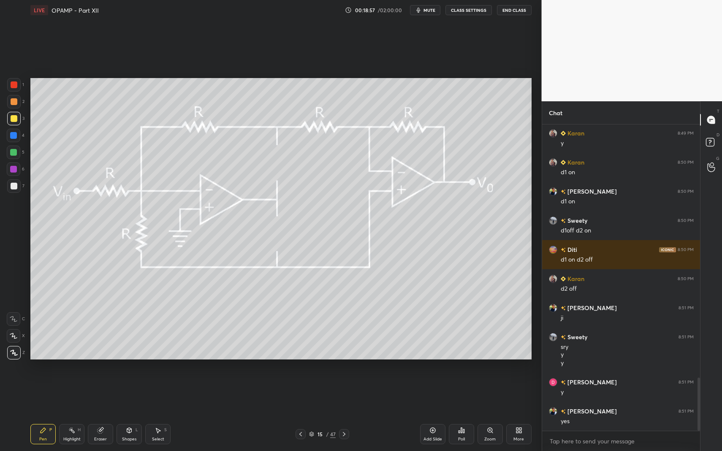
click at [5, 117] on div "1 2 3 4 5 6 7 C X Z C X Z E E Erase all H H" at bounding box center [13, 219] width 27 height 282
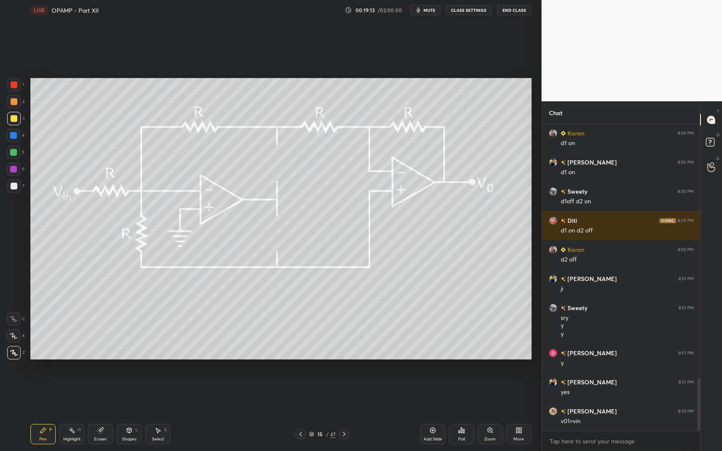
click at [37, 393] on div "Pen P" at bounding box center [42, 434] width 25 height 20
click at [34, 393] on div "Pen P" at bounding box center [42, 434] width 25 height 20
click at [36, 393] on div "Pen P" at bounding box center [42, 434] width 25 height 20
click at [63, 393] on div "Highlight H" at bounding box center [71, 434] width 25 height 20
click at [61, 393] on div "Highlight H" at bounding box center [71, 434] width 25 height 20
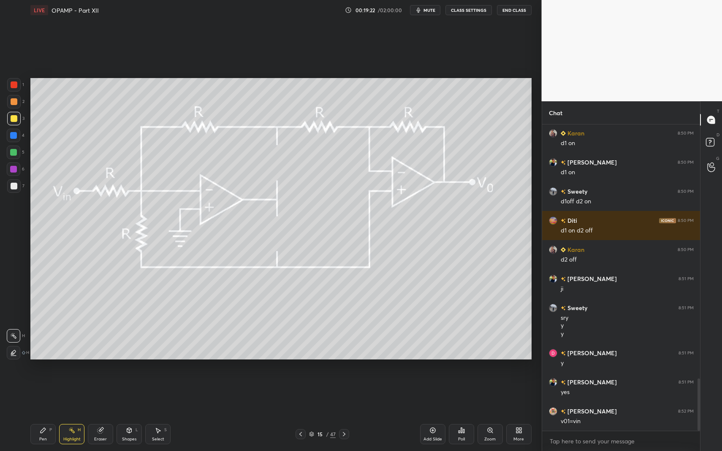
drag, startPoint x: 49, startPoint y: 434, endPoint x: 65, endPoint y: 431, distance: 16.0
click at [49, 393] on div "Pen P" at bounding box center [42, 434] width 25 height 20
click at [65, 393] on div "Highlight H" at bounding box center [71, 434] width 25 height 20
drag, startPoint x: 65, startPoint y: 430, endPoint x: 132, endPoint y: 367, distance: 92.0
click at [66, 393] on div "Highlight H" at bounding box center [71, 434] width 25 height 20
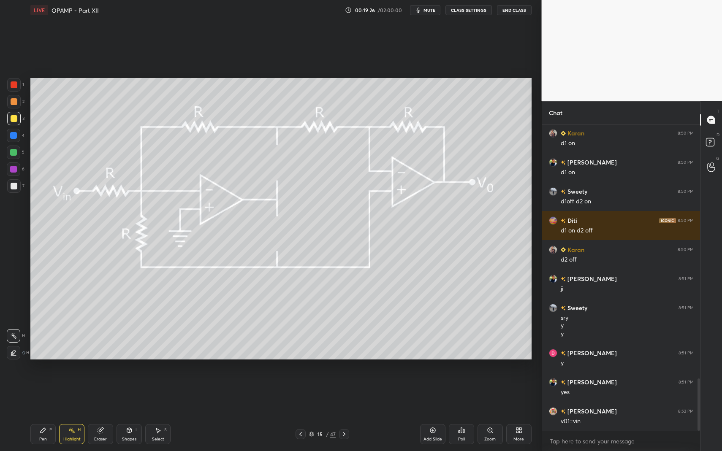
click at [45, 393] on div "Pen P" at bounding box center [42, 434] width 25 height 20
click at [14, 186] on div at bounding box center [14, 186] width 7 height 7
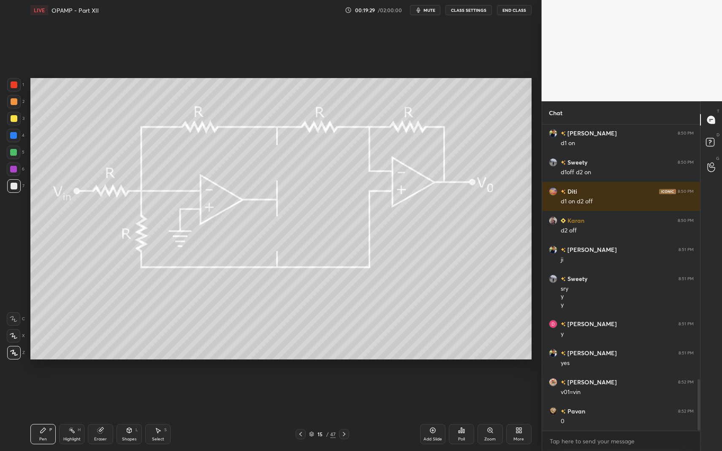
scroll to position [1545, 0]
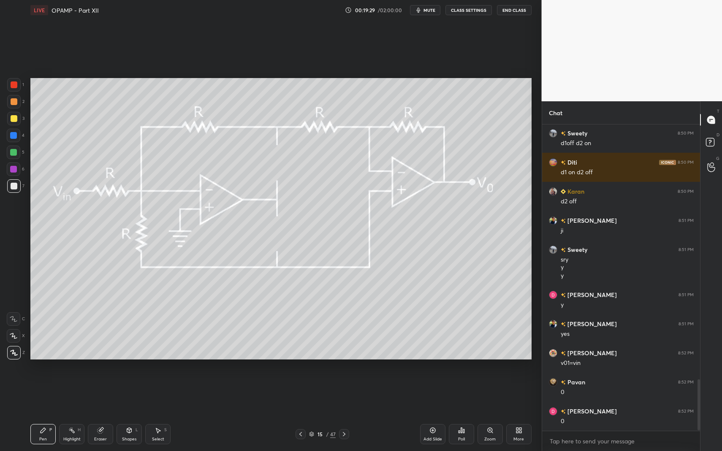
click at [47, 393] on div "Pen P" at bounding box center [42, 434] width 25 height 20
click at [12, 157] on div "5" at bounding box center [16, 154] width 18 height 17
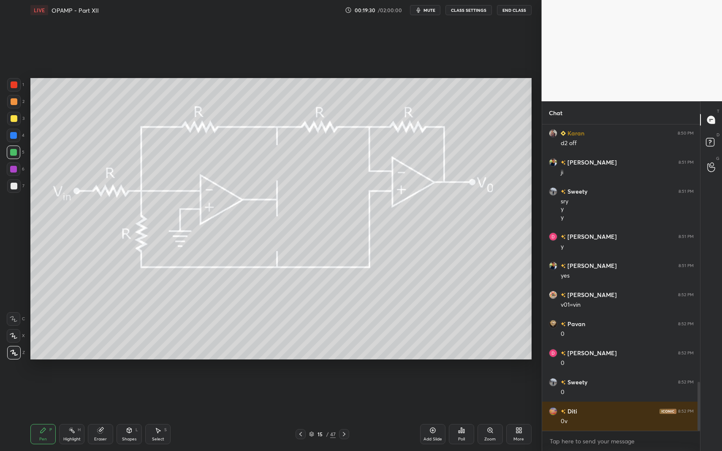
click at [15, 81] on div at bounding box center [14, 84] width 7 height 7
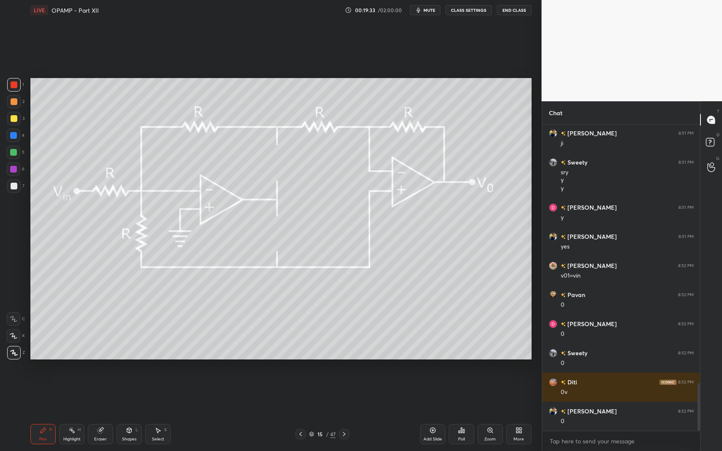
scroll to position [1662, 0]
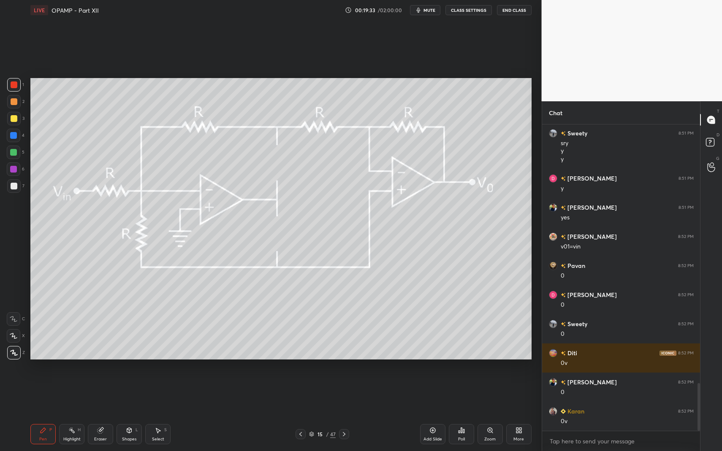
drag, startPoint x: 42, startPoint y: 433, endPoint x: 26, endPoint y: 329, distance: 105.4
click at [42, 393] on div "Pen P" at bounding box center [42, 434] width 25 height 20
drag, startPoint x: 10, startPoint y: 193, endPoint x: 15, endPoint y: 175, distance: 17.9
click at [10, 193] on div "7" at bounding box center [15, 187] width 17 height 17
click at [15, 121] on div at bounding box center [14, 118] width 7 height 7
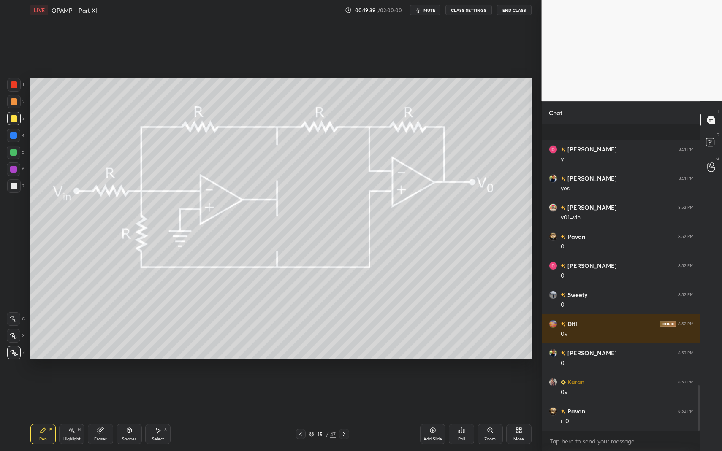
scroll to position [1749, 0]
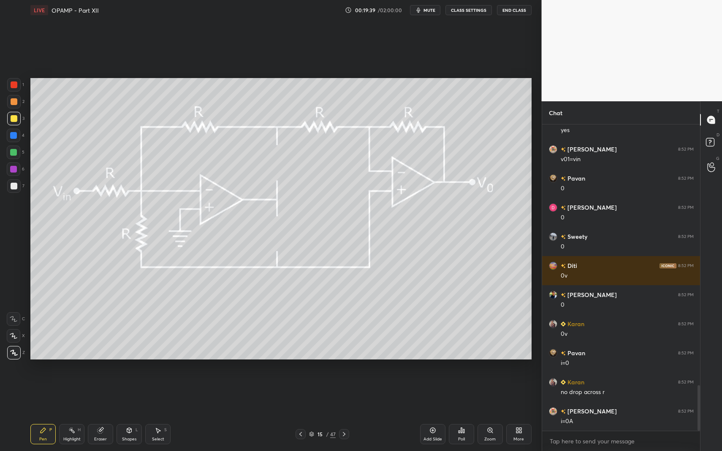
click at [80, 393] on div "Highlight H" at bounding box center [71, 434] width 25 height 20
drag, startPoint x: 82, startPoint y: 428, endPoint x: 93, endPoint y: 382, distance: 47.0
click at [78, 393] on div "Highlight H" at bounding box center [71, 434] width 25 height 20
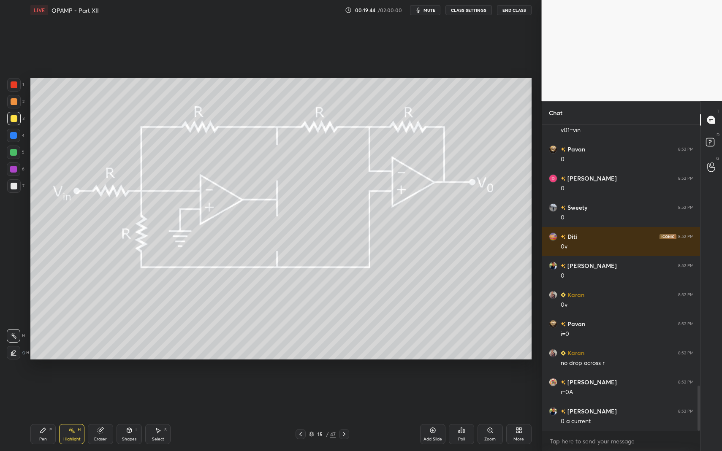
drag, startPoint x: 60, startPoint y: 431, endPoint x: 43, endPoint y: 432, distance: 17.0
click at [60, 393] on div "Highlight H" at bounding box center [71, 434] width 25 height 20
click at [42, 393] on div "Pen P" at bounding box center [42, 434] width 25 height 20
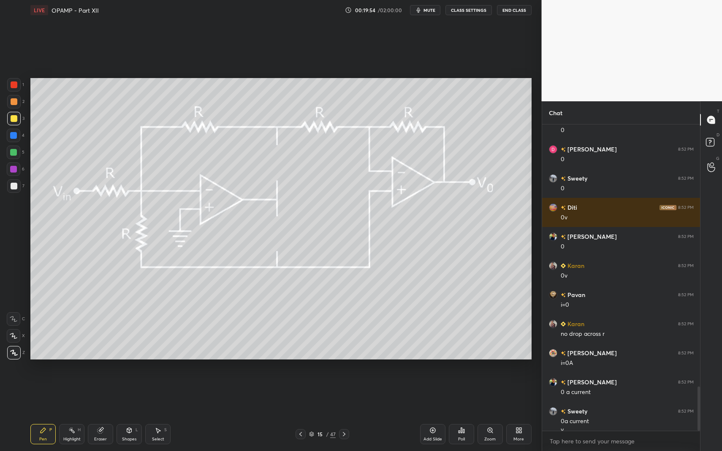
scroll to position [1816, 0]
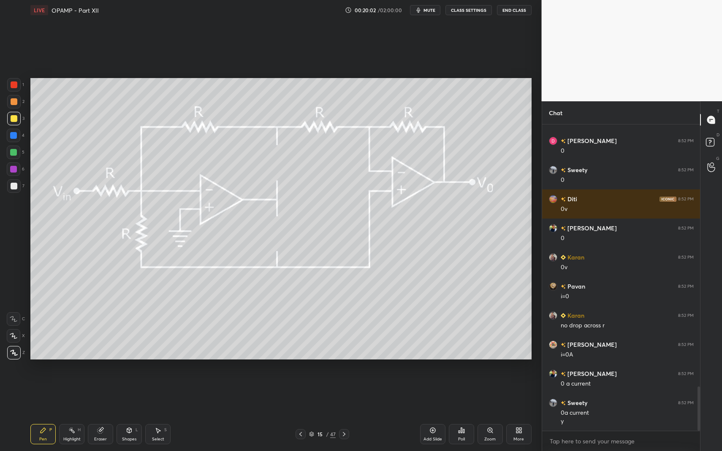
click at [42, 393] on div "Pen P" at bounding box center [42, 434] width 25 height 20
click at [11, 161] on div "5" at bounding box center [16, 154] width 18 height 17
drag, startPoint x: 15, startPoint y: 171, endPoint x: 30, endPoint y: 164, distance: 16.6
click at [15, 171] on div at bounding box center [13, 169] width 7 height 7
click at [13, 192] on div at bounding box center [14, 186] width 14 height 14
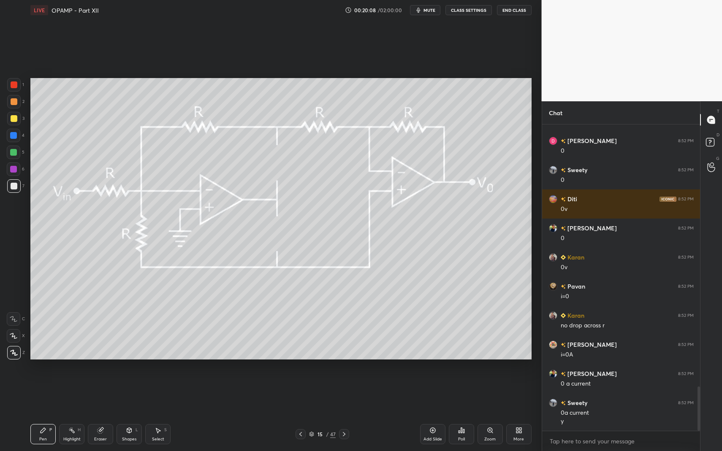
click at [14, 189] on div at bounding box center [14, 186] width 7 height 7
drag, startPoint x: 35, startPoint y: 428, endPoint x: 70, endPoint y: 427, distance: 34.2
click at [35, 393] on div "Pen P" at bounding box center [42, 434] width 25 height 20
click at [72, 393] on icon at bounding box center [71, 430] width 7 height 7
drag, startPoint x: 70, startPoint y: 431, endPoint x: 106, endPoint y: 365, distance: 75.9
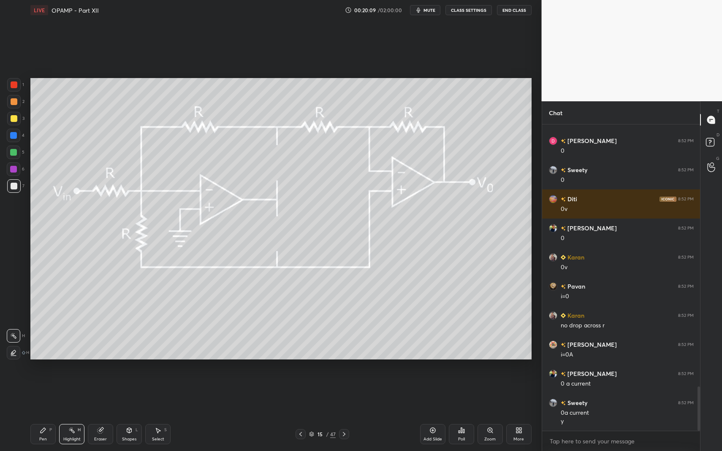
click at [70, 393] on icon at bounding box center [71, 430] width 7 height 7
drag, startPoint x: 44, startPoint y: 435, endPoint x: 45, endPoint y: 428, distance: 6.9
click at [44, 393] on div "Pen P" at bounding box center [42, 434] width 25 height 20
click at [45, 393] on icon at bounding box center [43, 430] width 7 height 7
click at [15, 133] on div at bounding box center [13, 135] width 7 height 7
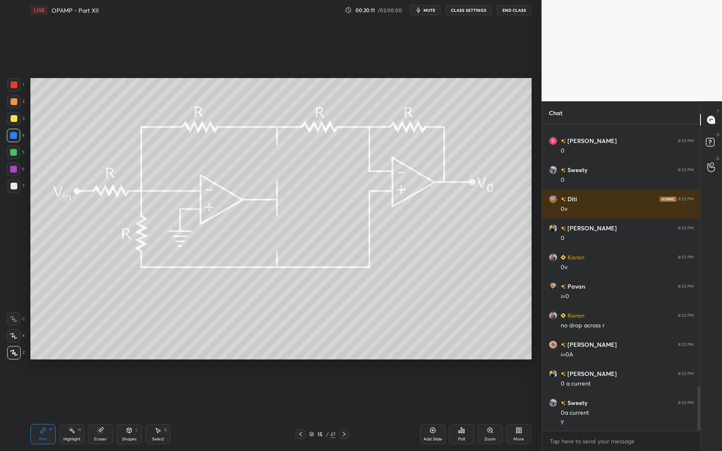
drag, startPoint x: 15, startPoint y: 133, endPoint x: 28, endPoint y: 128, distance: 13.8
click at [12, 133] on div at bounding box center [13, 135] width 7 height 7
click at [131, 393] on icon at bounding box center [129, 430] width 7 height 7
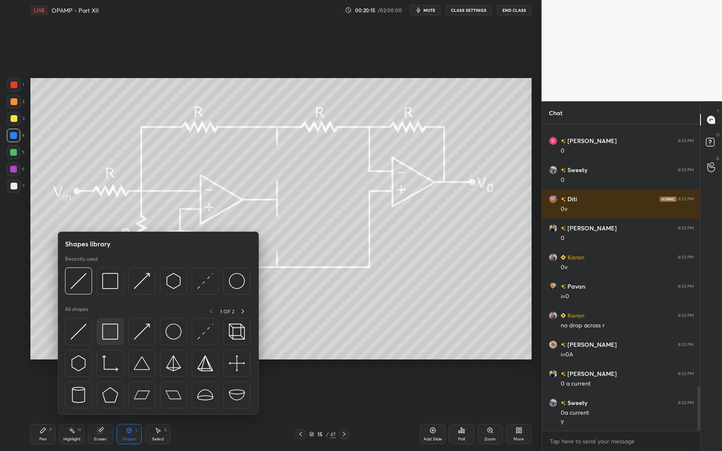
click at [114, 325] on img at bounding box center [110, 332] width 16 height 16
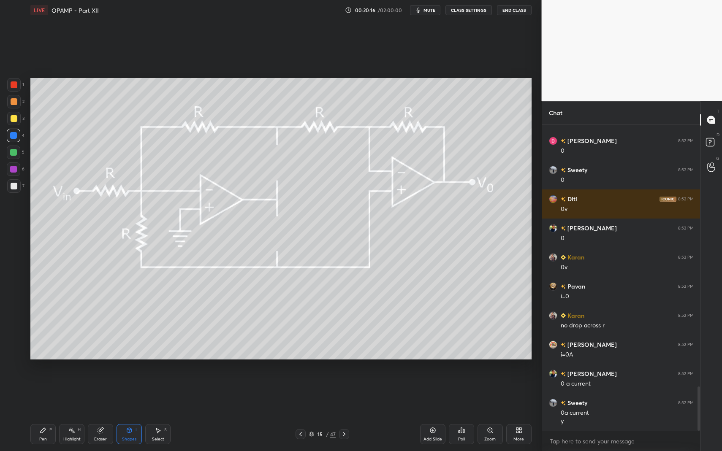
click at [40, 393] on icon at bounding box center [43, 430] width 7 height 7
drag, startPoint x: 42, startPoint y: 428, endPoint x: 36, endPoint y: 372, distance: 55.7
click at [42, 393] on icon at bounding box center [43, 430] width 7 height 7
click at [21, 194] on div "1 2 3 4 5 6 7 C X Z C X Z E E Erase all H H" at bounding box center [13, 219] width 27 height 282
drag, startPoint x: 15, startPoint y: 187, endPoint x: 15, endPoint y: 217, distance: 30.8
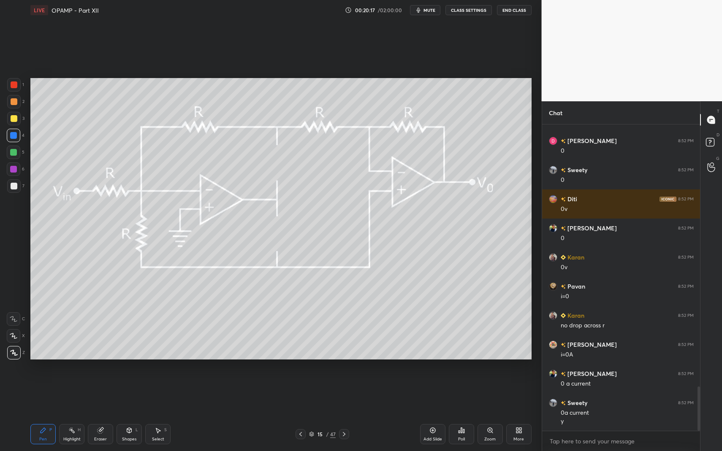
click at [16, 189] on div at bounding box center [14, 186] width 7 height 7
click at [56, 393] on div "Pen P Highlight H Eraser Shapes L Select S" at bounding box center [127, 434] width 195 height 20
click at [49, 393] on div "Pen P" at bounding box center [42, 434] width 25 height 20
drag, startPoint x: 39, startPoint y: 427, endPoint x: 41, endPoint y: 423, distance: 5.1
click at [39, 393] on div "Pen P" at bounding box center [42, 434] width 25 height 20
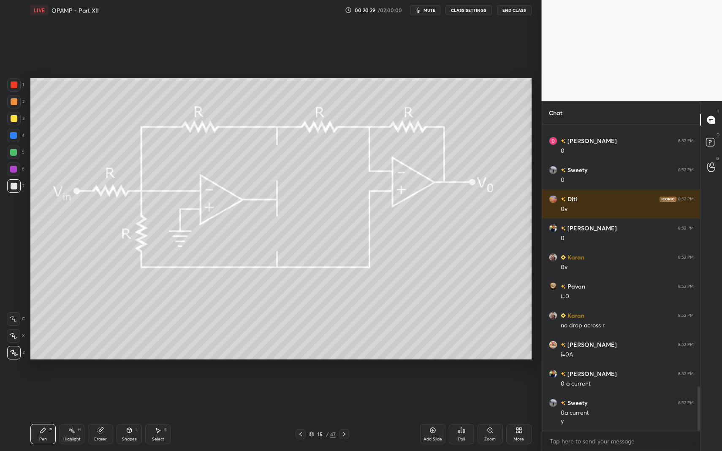
click at [15, 133] on div at bounding box center [13, 135] width 7 height 7
drag, startPoint x: 10, startPoint y: 132, endPoint x: 21, endPoint y: 131, distance: 11.0
click at [10, 132] on div at bounding box center [14, 136] width 14 height 14
click at [127, 393] on icon at bounding box center [129, 430] width 7 height 7
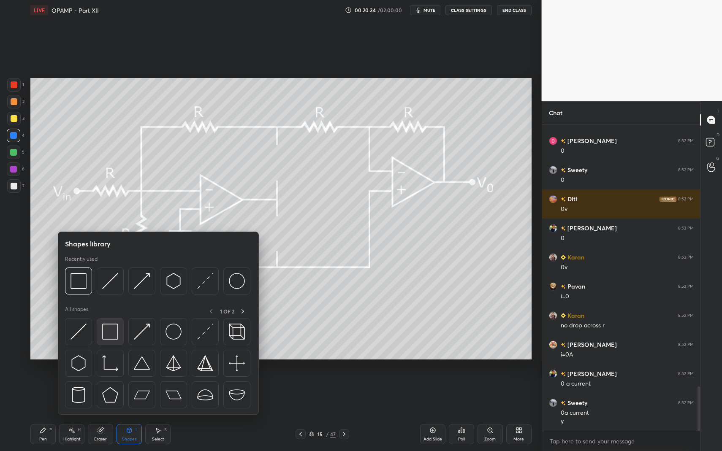
click at [117, 342] on div at bounding box center [110, 331] width 27 height 27
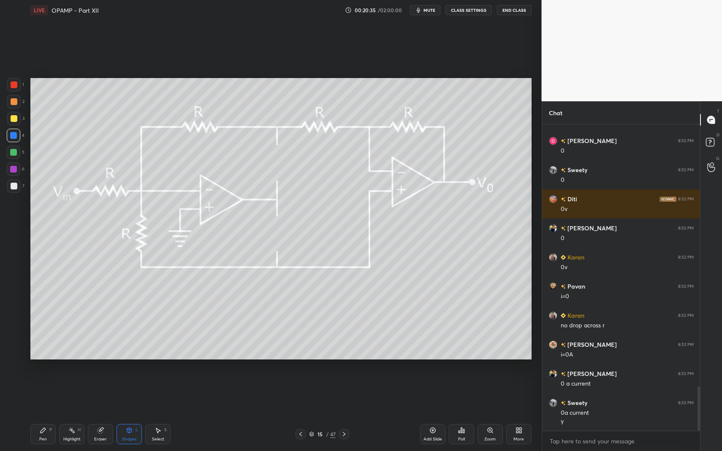
click at [16, 188] on div at bounding box center [14, 186] width 7 height 7
drag, startPoint x: 46, startPoint y: 426, endPoint x: 41, endPoint y: 428, distance: 6.3
click at [46, 393] on div "Pen P" at bounding box center [42, 434] width 25 height 20
drag, startPoint x: 41, startPoint y: 428, endPoint x: 60, endPoint y: 415, distance: 24.0
click at [43, 393] on div "Pen P" at bounding box center [42, 434] width 25 height 20
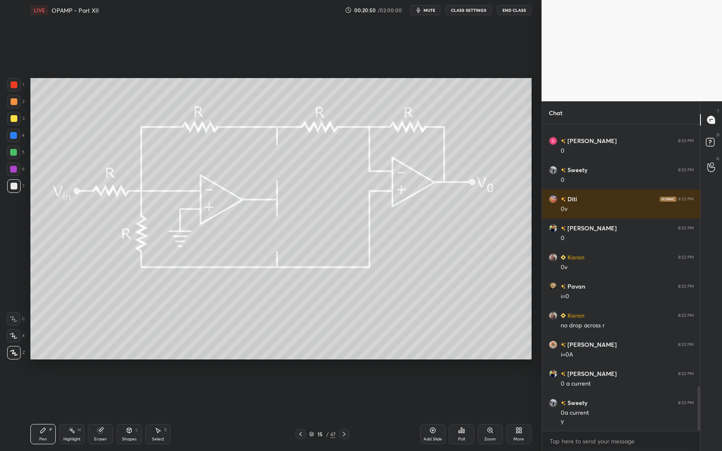
drag, startPoint x: 13, startPoint y: 114, endPoint x: 16, endPoint y: 120, distance: 6.6
click at [14, 118] on div at bounding box center [14, 119] width 14 height 14
drag, startPoint x: 146, startPoint y: 424, endPoint x: 141, endPoint y: 416, distance: 8.9
click at [146, 393] on div "Select S" at bounding box center [157, 434] width 25 height 20
drag, startPoint x: 135, startPoint y: 436, endPoint x: 133, endPoint y: 418, distance: 17.9
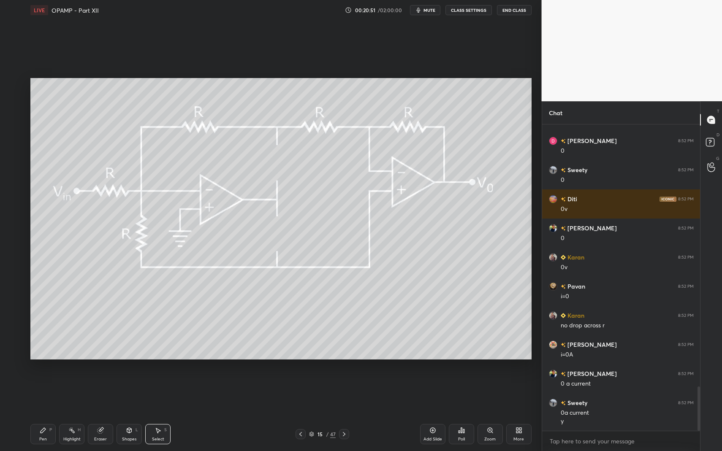
click at [134, 393] on div "Shapes L" at bounding box center [129, 434] width 25 height 20
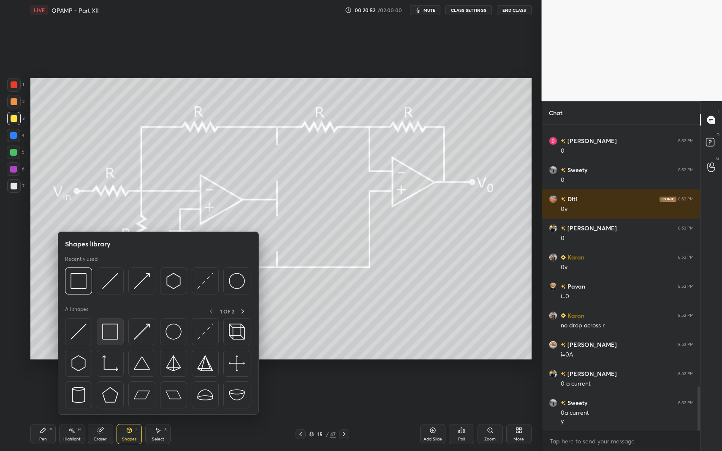
click at [113, 328] on img at bounding box center [110, 332] width 16 height 16
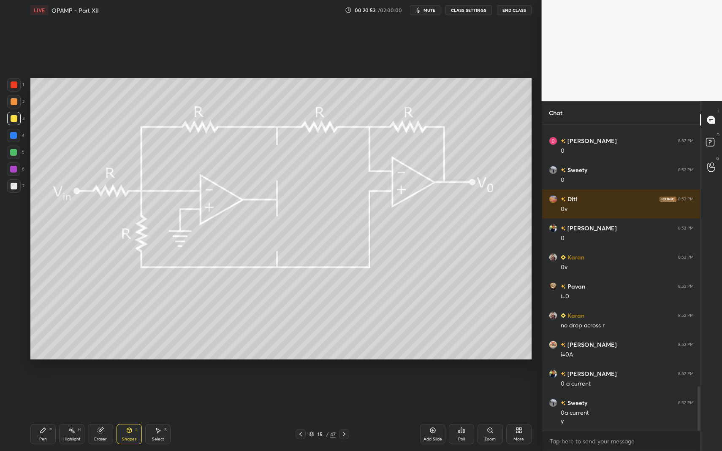
click at [38, 393] on div "Pen P" at bounding box center [42, 434] width 25 height 20
click at [44, 393] on icon at bounding box center [43, 430] width 5 height 5
click at [16, 198] on div "1 2 3 4 5 6 7 C X Z C X Z E E Erase all H H" at bounding box center [13, 219] width 27 height 282
click at [14, 192] on div "7" at bounding box center [15, 187] width 17 height 17
click at [74, 393] on icon at bounding box center [71, 430] width 7 height 7
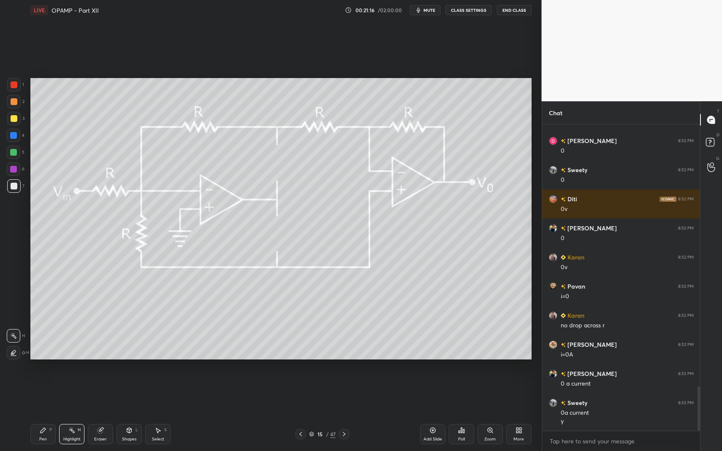
drag, startPoint x: 74, startPoint y: 427, endPoint x: 119, endPoint y: 374, distance: 69.8
click at [74, 393] on icon at bounding box center [71, 430] width 7 height 7
click at [70, 393] on circle at bounding box center [69, 430] width 1 height 1
click at [52, 393] on div "Pen P" at bounding box center [42, 434] width 25 height 20
click at [69, 393] on icon at bounding box center [71, 430] width 7 height 7
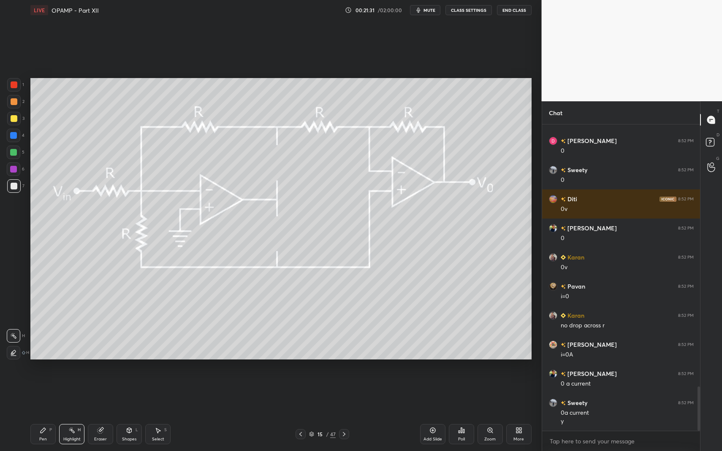
click at [343, 393] on icon at bounding box center [344, 434] width 7 height 7
click at [49, 393] on div "Pen P" at bounding box center [42, 434] width 25 height 20
click at [38, 393] on div "Pen P" at bounding box center [42, 434] width 25 height 20
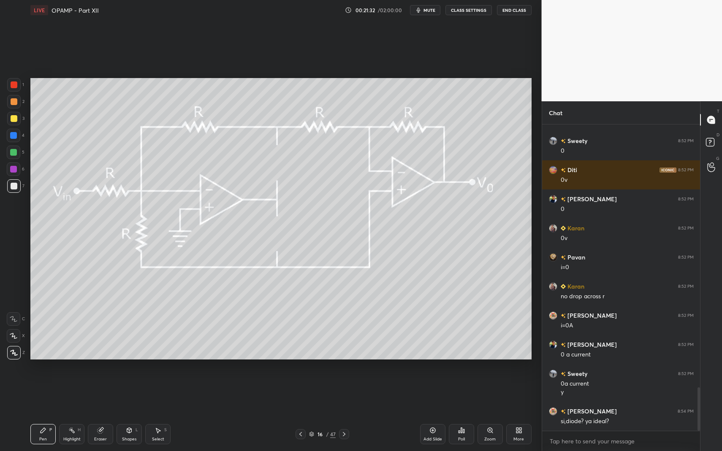
click at [14, 153] on div at bounding box center [13, 152] width 7 height 7
click at [131, 393] on div "Shapes" at bounding box center [129, 439] width 14 height 4
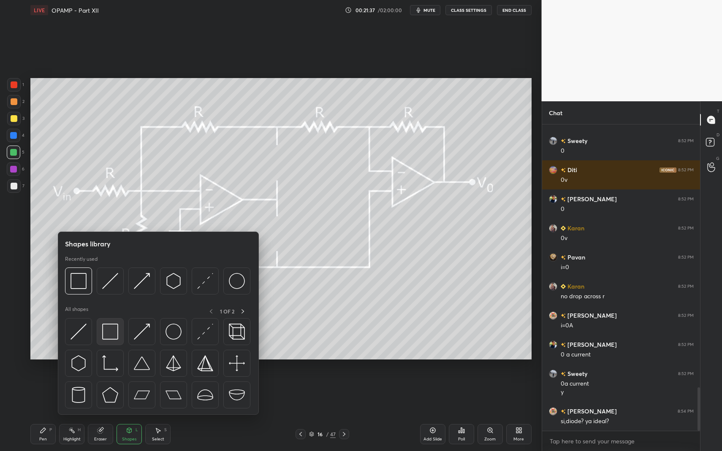
click at [113, 347] on div at bounding box center [158, 365] width 187 height 95
click at [109, 338] on img at bounding box center [110, 332] width 16 height 16
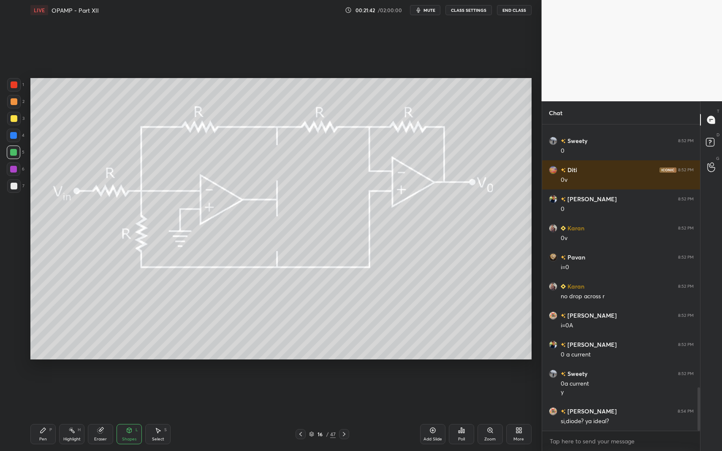
click at [43, 393] on div "Pen" at bounding box center [43, 439] width 8 height 4
click at [42, 393] on div "Pen P" at bounding box center [42, 434] width 25 height 20
click at [19, 190] on div "7" at bounding box center [15, 186] width 17 height 14
drag, startPoint x: 18, startPoint y: 191, endPoint x: 29, endPoint y: 189, distance: 11.2
click at [18, 191] on div at bounding box center [14, 186] width 14 height 14
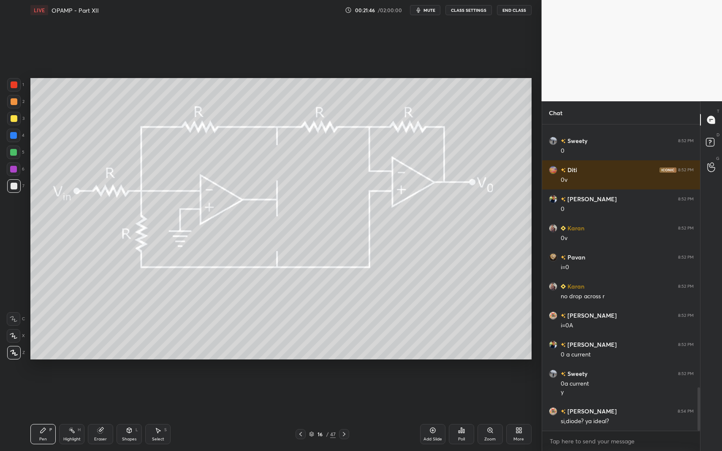
click at [138, 393] on div "Shapes L" at bounding box center [129, 434] width 25 height 20
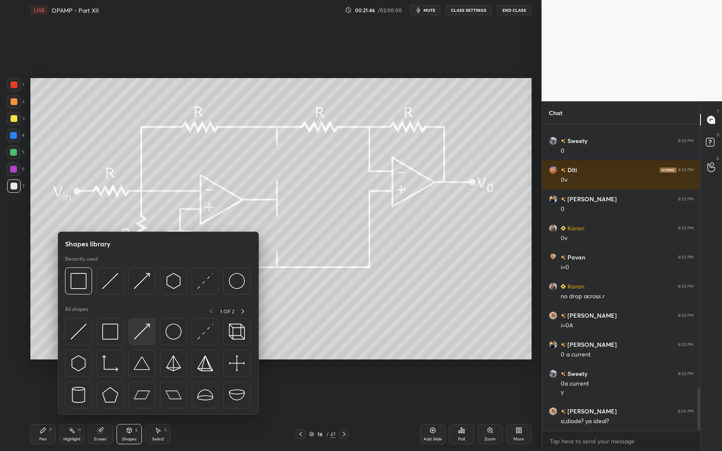
click at [138, 334] on img at bounding box center [142, 332] width 16 height 16
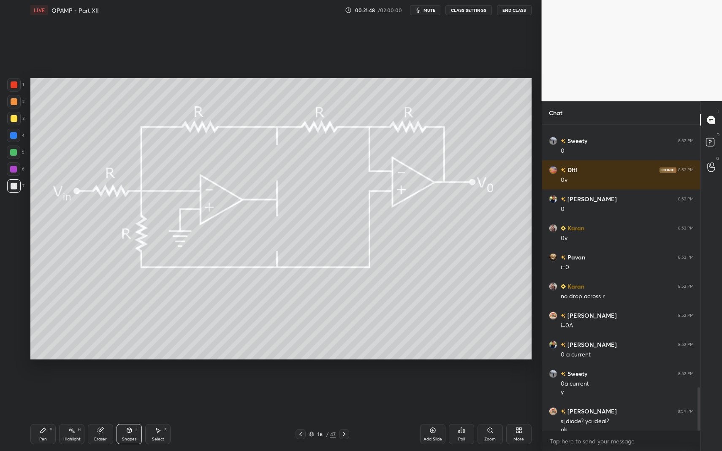
scroll to position [1853, 0]
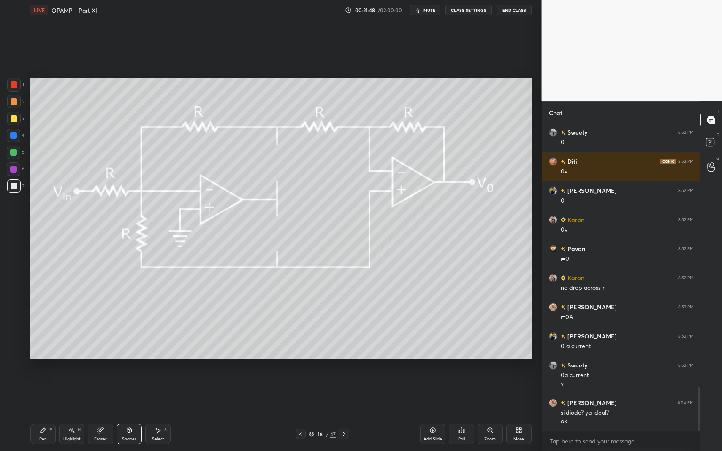
click at [38, 393] on div "Pen P" at bounding box center [42, 434] width 25 height 20
drag, startPoint x: 34, startPoint y: 429, endPoint x: 47, endPoint y: 419, distance: 16.6
click at [34, 393] on div "Pen P" at bounding box center [42, 434] width 25 height 20
drag, startPoint x: 46, startPoint y: 437, endPoint x: 96, endPoint y: 402, distance: 61.2
click at [46, 393] on div "Pen" at bounding box center [43, 439] width 8 height 4
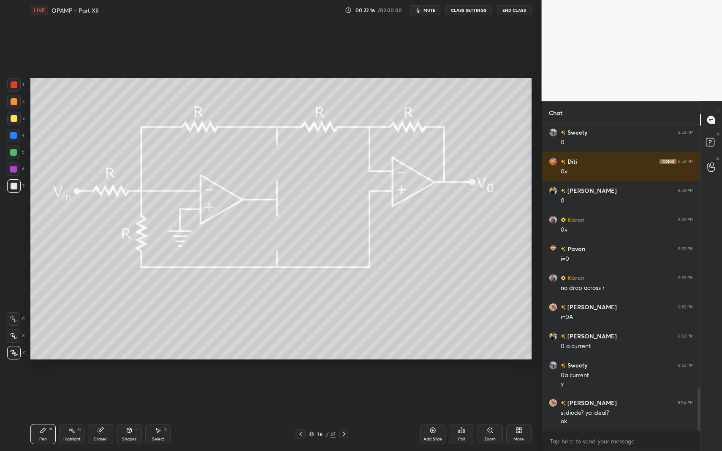
click at [15, 91] on div at bounding box center [14, 85] width 14 height 14
drag, startPoint x: 15, startPoint y: 80, endPoint x: 21, endPoint y: 89, distance: 10.7
click at [14, 83] on div at bounding box center [14, 85] width 14 height 14
click at [134, 393] on div "Shapes L" at bounding box center [129, 434] width 25 height 20
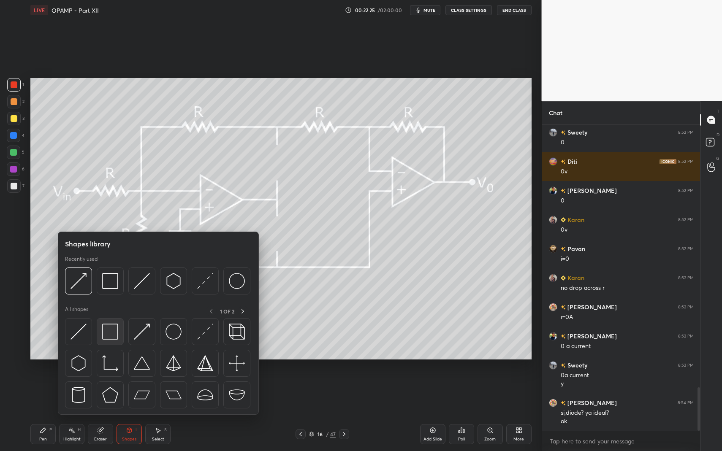
click at [113, 323] on div at bounding box center [110, 331] width 27 height 27
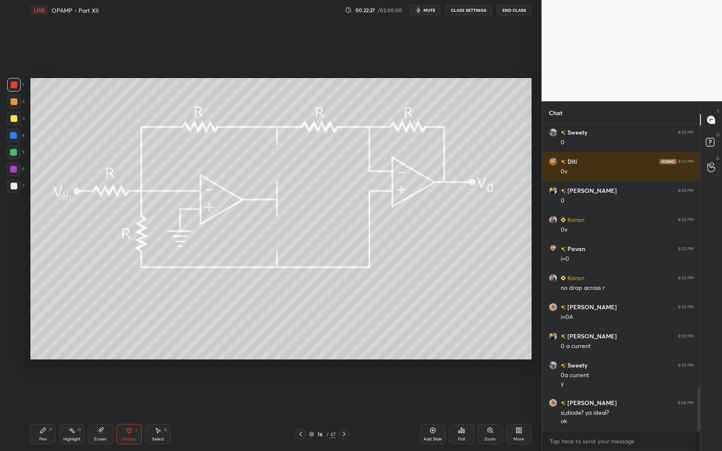
click at [10, 187] on div at bounding box center [14, 186] width 14 height 14
drag, startPoint x: 44, startPoint y: 430, endPoint x: 53, endPoint y: 421, distance: 12.5
click at [42, 393] on icon at bounding box center [43, 430] width 5 height 5
click at [45, 393] on icon at bounding box center [43, 430] width 5 height 5
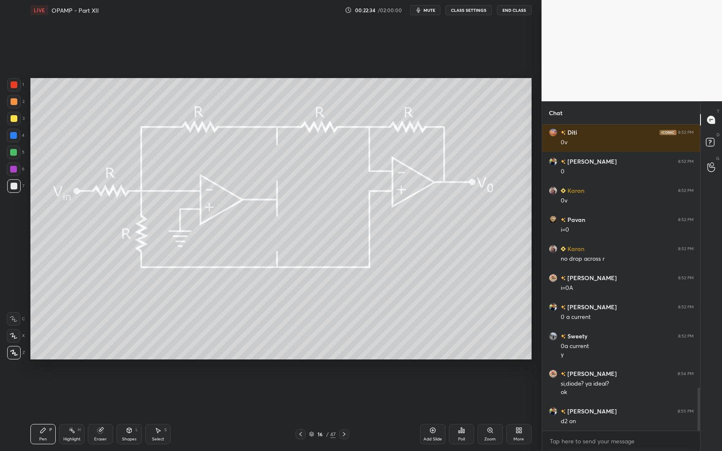
click at [42, 393] on div "Pen P" at bounding box center [42, 434] width 25 height 20
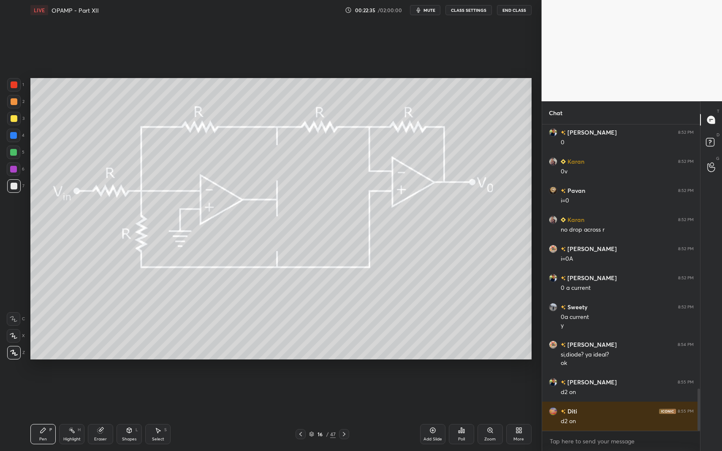
click at [16, 84] on div at bounding box center [14, 84] width 7 height 7
click at [15, 82] on div at bounding box center [14, 84] width 7 height 7
click at [172, 393] on div "Pen P Highlight H Eraser Shapes L Select S" at bounding box center [127, 434] width 195 height 20
drag, startPoint x: 163, startPoint y: 432, endPoint x: 155, endPoint y: 385, distance: 48.0
click at [161, 393] on div "Pen P Highlight H Eraser Shapes L Select S 16 / 47 Add Slide Poll Zoom More" at bounding box center [280, 435] width 501 height 34
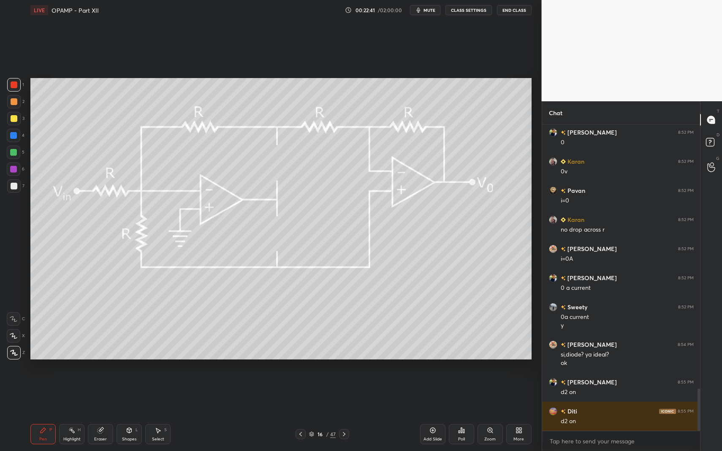
drag, startPoint x: 150, startPoint y: 437, endPoint x: 148, endPoint y: 430, distance: 7.8
click at [150, 393] on div "Select S" at bounding box center [157, 434] width 25 height 20
drag, startPoint x: 148, startPoint y: 430, endPoint x: 151, endPoint y: 361, distance: 68.9
click at [147, 393] on div "Select S" at bounding box center [157, 434] width 25 height 20
drag, startPoint x: 145, startPoint y: 168, endPoint x: 177, endPoint y: 194, distance: 41.1
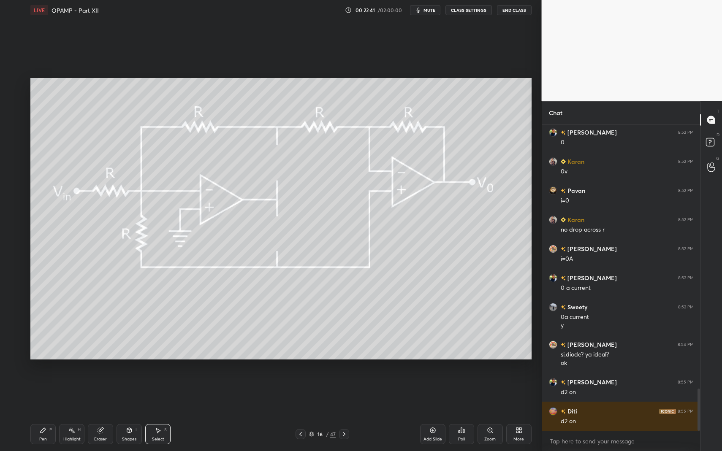
click at [176, 194] on div "0 ° Undo Copy Duplicate Duplicate to new slide Delete" at bounding box center [280, 219] width 501 height 282
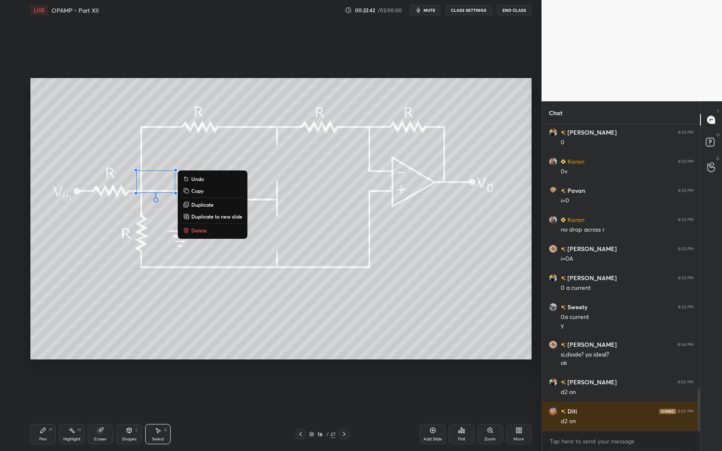
drag, startPoint x: 195, startPoint y: 227, endPoint x: 198, endPoint y: 230, distance: 5.4
click at [195, 227] on p "Delete" at bounding box center [199, 230] width 16 height 7
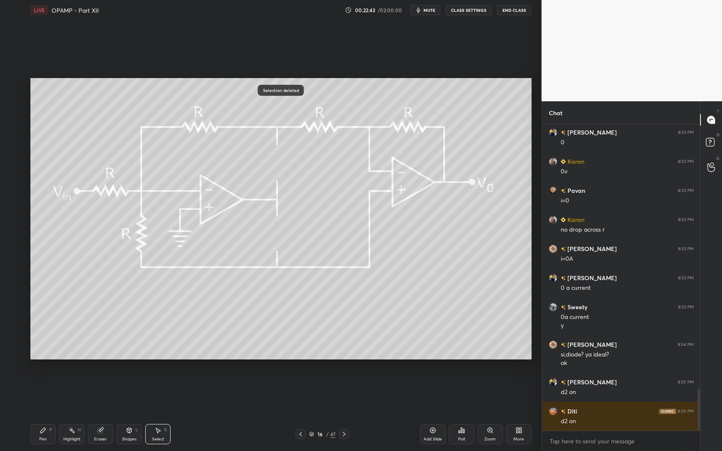
click at [337, 393] on div "16 / 47" at bounding box center [323, 434] width 54 height 10
click at [345, 393] on div at bounding box center [344, 434] width 10 height 10
drag, startPoint x: 38, startPoint y: 431, endPoint x: 44, endPoint y: 384, distance: 47.3
click at [38, 393] on div "Pen P" at bounding box center [42, 434] width 25 height 20
click at [17, 187] on div at bounding box center [14, 186] width 14 height 14
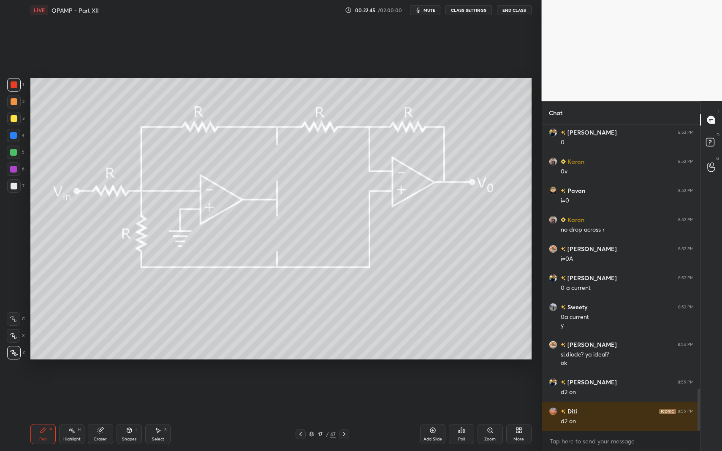
click at [13, 184] on div at bounding box center [14, 186] width 7 height 7
drag, startPoint x: 119, startPoint y: 431, endPoint x: 115, endPoint y: 416, distance: 15.4
click at [119, 393] on div "Shapes L" at bounding box center [129, 434] width 25 height 20
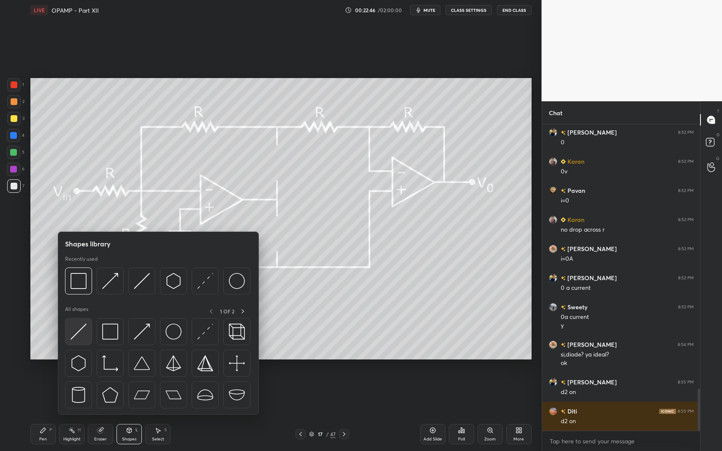
click at [89, 335] on div at bounding box center [78, 331] width 27 height 27
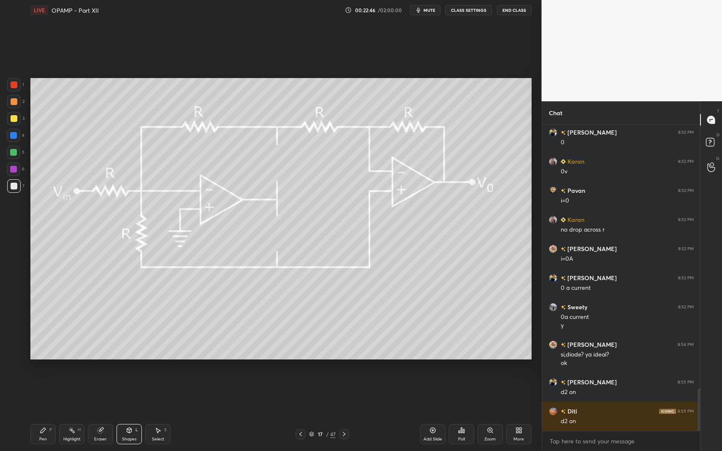
drag, startPoint x: 18, startPoint y: 118, endPoint x: 27, endPoint y: 153, distance: 36.0
click at [16, 117] on div at bounding box center [14, 119] width 14 height 14
drag, startPoint x: 134, startPoint y: 423, endPoint x: 126, endPoint y: 397, distance: 27.4
click at [132, 393] on div "Pen P Highlight H Eraser Shapes L Select S 17 / 47 Add Slide Poll Zoom More" at bounding box center [280, 435] width 501 height 34
click at [127, 393] on icon at bounding box center [129, 430] width 5 height 5
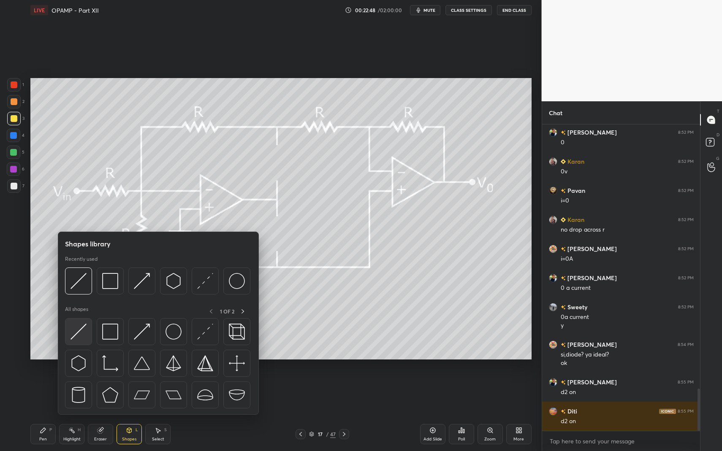
click at [69, 325] on div at bounding box center [78, 331] width 27 height 27
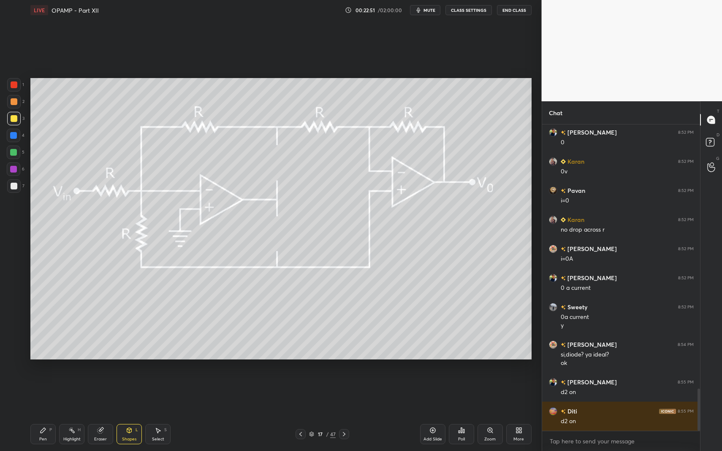
click at [50, 393] on div "P" at bounding box center [50, 430] width 3 height 4
click at [45, 393] on div "Pen P" at bounding box center [42, 434] width 25 height 20
drag, startPoint x: 15, startPoint y: 184, endPoint x: 16, endPoint y: 151, distance: 33.4
click at [15, 182] on div at bounding box center [14, 186] width 14 height 14
drag, startPoint x: 16, startPoint y: 165, endPoint x: 14, endPoint y: 155, distance: 9.6
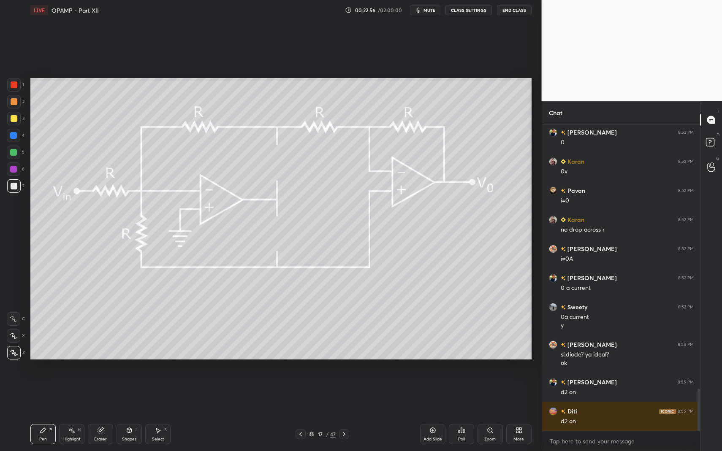
click at [16, 163] on div at bounding box center [14, 170] width 14 height 14
click at [12, 154] on div at bounding box center [13, 152] width 7 height 7
click at [46, 393] on div "Pen P" at bounding box center [42, 434] width 25 height 20
click at [42, 393] on div "Pen P" at bounding box center [42, 434] width 25 height 20
drag, startPoint x: 13, startPoint y: 190, endPoint x: 20, endPoint y: 168, distance: 23.5
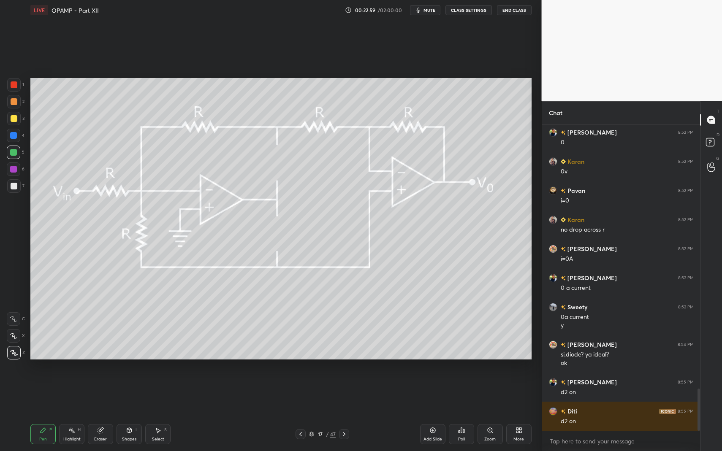
click at [13, 190] on div at bounding box center [14, 186] width 14 height 14
click at [14, 92] on div "1" at bounding box center [15, 86] width 17 height 17
click at [10, 88] on div at bounding box center [14, 85] width 14 height 14
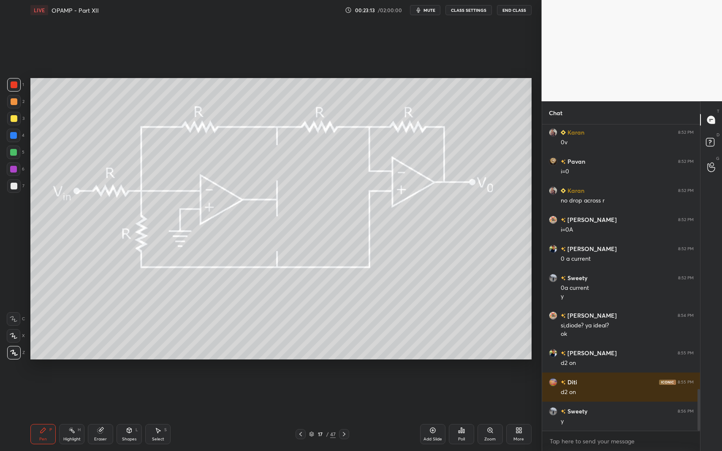
drag, startPoint x: 45, startPoint y: 435, endPoint x: 44, endPoint y: 430, distance: 5.1
click at [44, 393] on div "Pen P" at bounding box center [42, 434] width 25 height 20
click at [41, 393] on icon at bounding box center [43, 430] width 7 height 7
click at [14, 138] on div at bounding box center [14, 136] width 14 height 14
click at [122, 393] on div "Shapes L" at bounding box center [129, 434] width 25 height 20
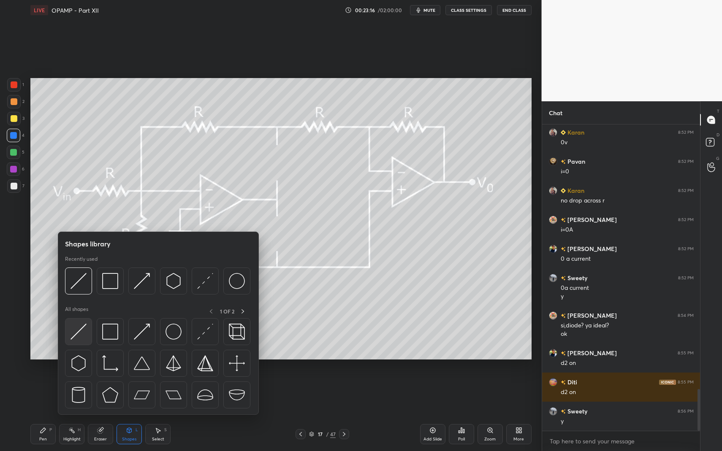
click at [80, 335] on img at bounding box center [78, 332] width 16 height 16
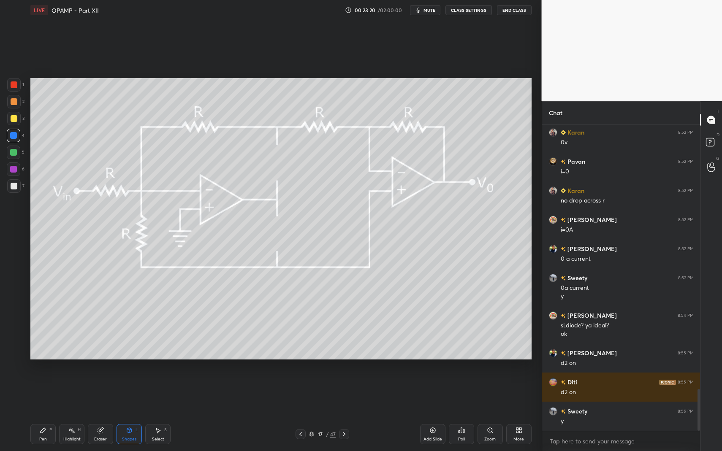
click at [55, 393] on div "Pen P Highlight H Eraser Shapes L Select S" at bounding box center [127, 434] width 195 height 20
click at [46, 393] on icon at bounding box center [43, 430] width 7 height 7
click at [51, 393] on div "Pen P" at bounding box center [42, 434] width 25 height 20
drag, startPoint x: 37, startPoint y: 436, endPoint x: 60, endPoint y: 408, distance: 36.6
click at [37, 393] on div "Pen P" at bounding box center [42, 434] width 25 height 20
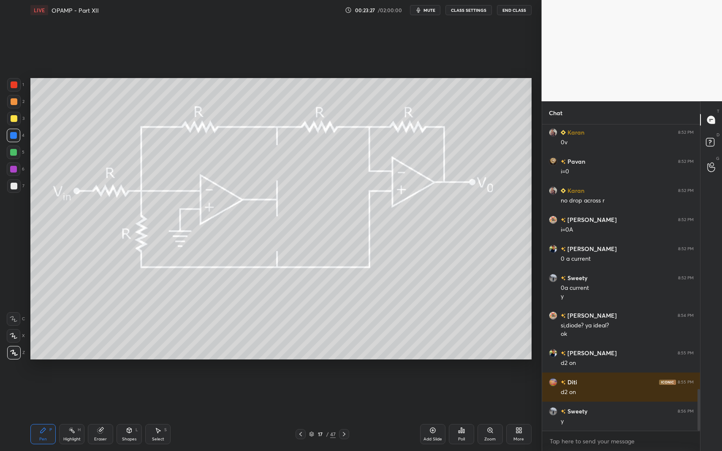
click at [69, 393] on icon at bounding box center [71, 430] width 7 height 7
drag, startPoint x: 70, startPoint y: 431, endPoint x: 72, endPoint y: 423, distance: 8.8
click at [70, 393] on icon at bounding box center [71, 430] width 7 height 7
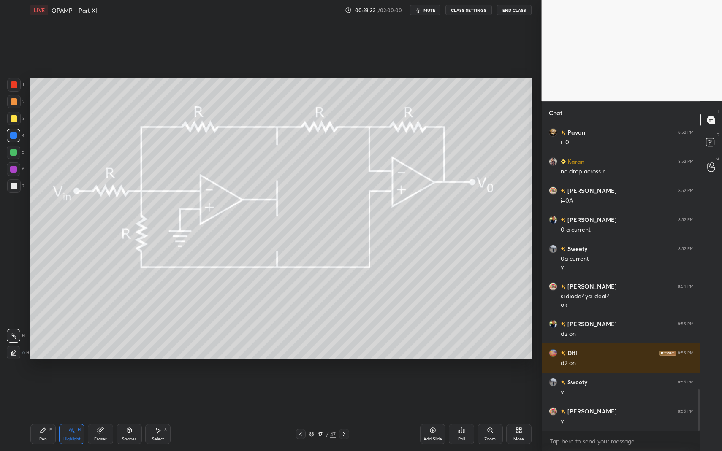
drag, startPoint x: 57, startPoint y: 421, endPoint x: 42, endPoint y: 442, distance: 26.6
click at [56, 393] on div "Pen P Highlight H Eraser Shapes L Select S 17 / 47 Add Slide Poll Zoom More" at bounding box center [280, 435] width 501 height 34
click at [45, 393] on div "Pen P" at bounding box center [42, 434] width 25 height 20
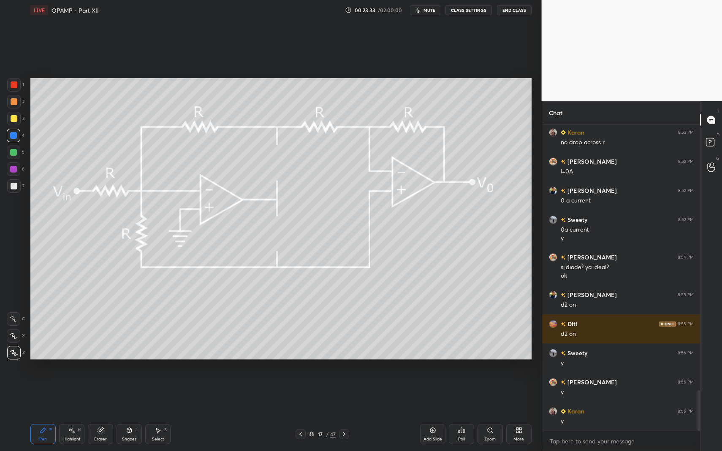
click at [34, 393] on div "Pen P Highlight H Eraser Shapes L Select S 17 / 47 Add Slide Poll Zoom More" at bounding box center [280, 435] width 501 height 34
click at [16, 174] on div at bounding box center [14, 170] width 14 height 14
drag, startPoint x: 16, startPoint y: 174, endPoint x: 11, endPoint y: 173, distance: 4.4
click at [13, 173] on div at bounding box center [14, 170] width 14 height 14
click
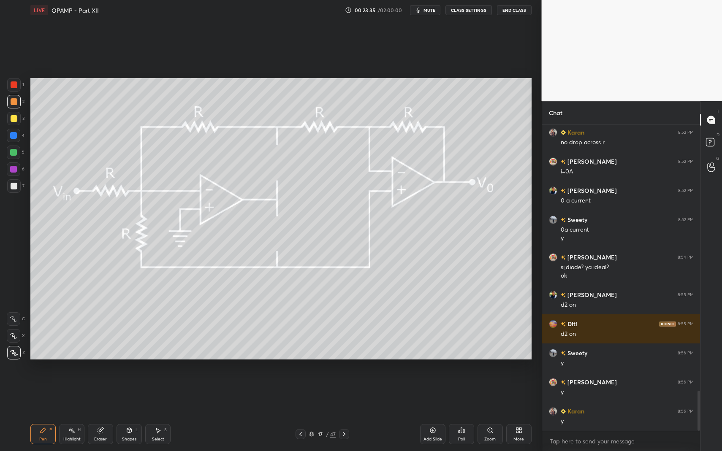
scroll to position [2028, 0]
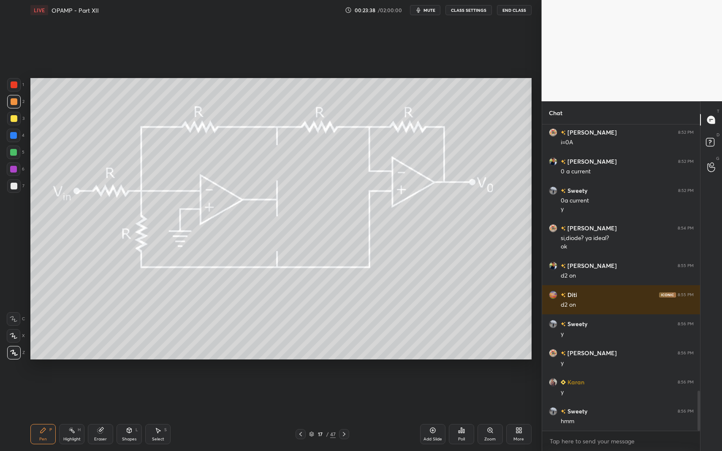
drag, startPoint x: 82, startPoint y: 429, endPoint x: 79, endPoint y: 431, distance: 4.3
drag, startPoint x: 73, startPoint y: 436, endPoint x: 96, endPoint y: 416, distance: 29.9
drag, startPoint x: 31, startPoint y: 431, endPoint x: 90, endPoint y: 401, distance: 66.3
drag, startPoint x: 45, startPoint y: 432, endPoint x: 37, endPoint y: 420, distance: 13.7
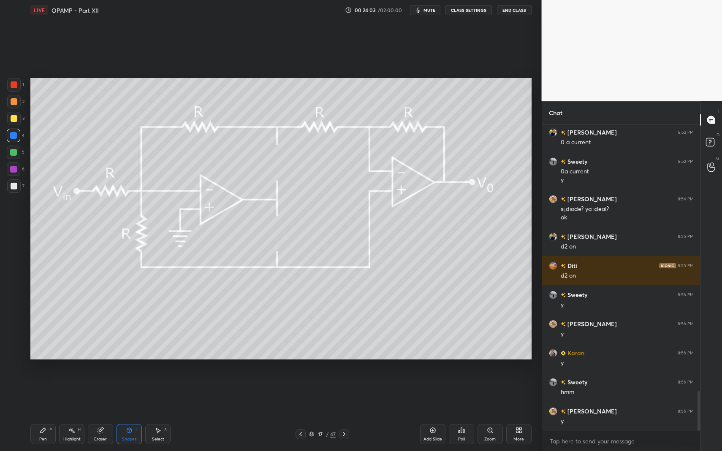
drag, startPoint x: 158, startPoint y: 430, endPoint x: 156, endPoint y: 416, distance: 14.0
drag, startPoint x: 90, startPoint y: 295, endPoint x: 98, endPoint y: 303, distance: 11.0
drag, startPoint x: 55, startPoint y: 429, endPoint x: 51, endPoint y: 426, distance: 5.4
drag, startPoint x: 15, startPoint y: 187, endPoint x: 13, endPoint y: 211, distance: 24.5
drag, startPoint x: 57, startPoint y: 426, endPoint x: 60, endPoint y: 414, distance: 12.4
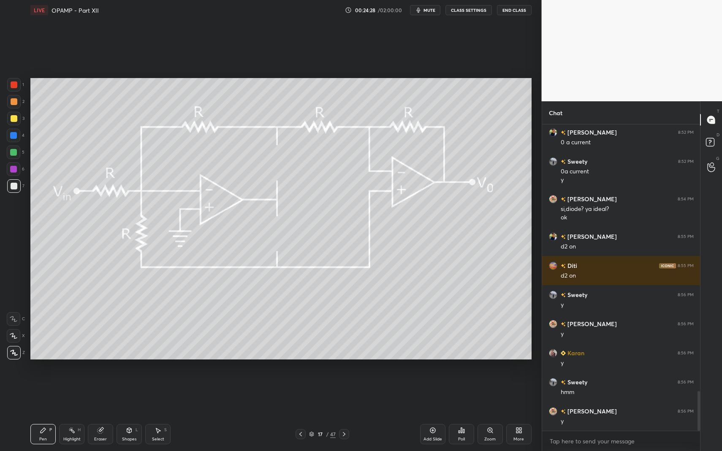
scroll to position [2086, 0]
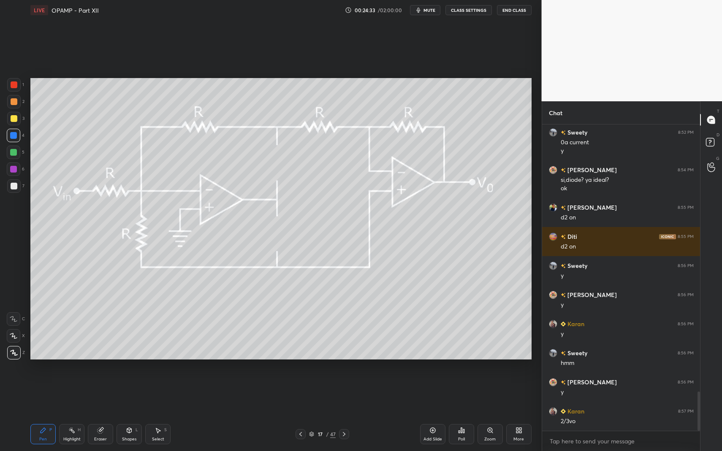
drag, startPoint x: 19, startPoint y: 137, endPoint x: 28, endPoint y: 143, distance: 11.2
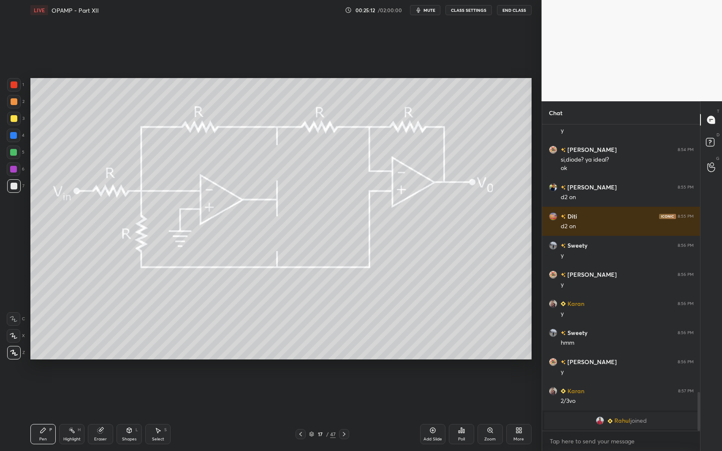
drag, startPoint x: 159, startPoint y: 434, endPoint x: 169, endPoint y: 420, distance: 17.6
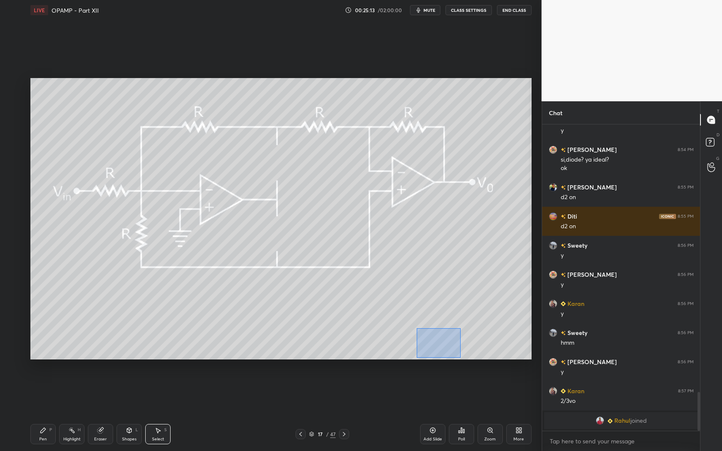
drag, startPoint x: 424, startPoint y: 340, endPoint x: 452, endPoint y: 350, distance: 29.4
drag, startPoint x: 444, startPoint y: 345, endPoint x: 408, endPoint y: 352, distance: 36.1
drag, startPoint x: 158, startPoint y: 426, endPoint x: 172, endPoint y: 416, distance: 17.2
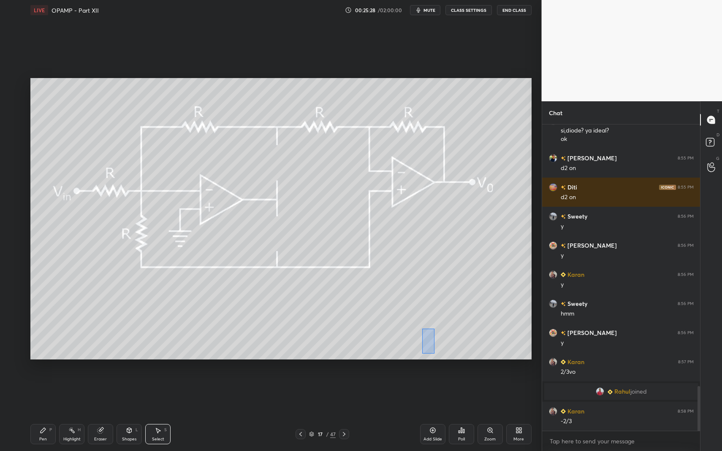
scroll to position [1786, 0]
drag, startPoint x: 422, startPoint y: 329, endPoint x: 438, endPoint y: 361, distance: 35.1
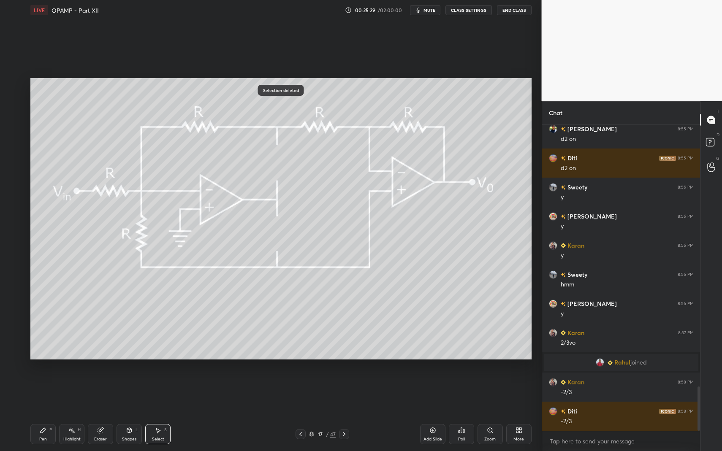
drag, startPoint x: 43, startPoint y: 430, endPoint x: 43, endPoint y: 419, distance: 11.0
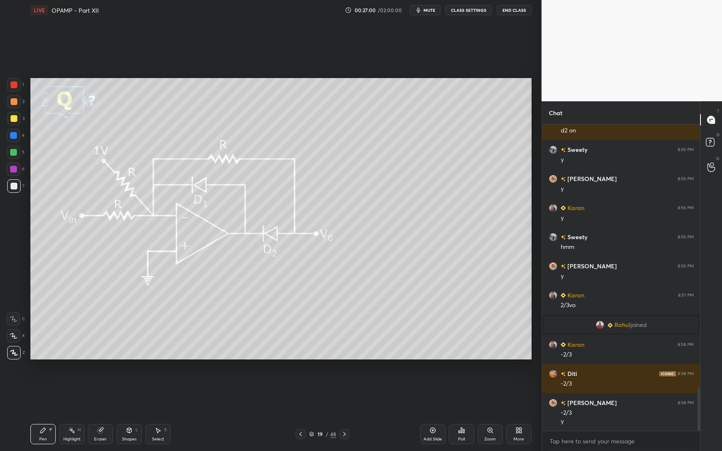
scroll to position [1882, 0]
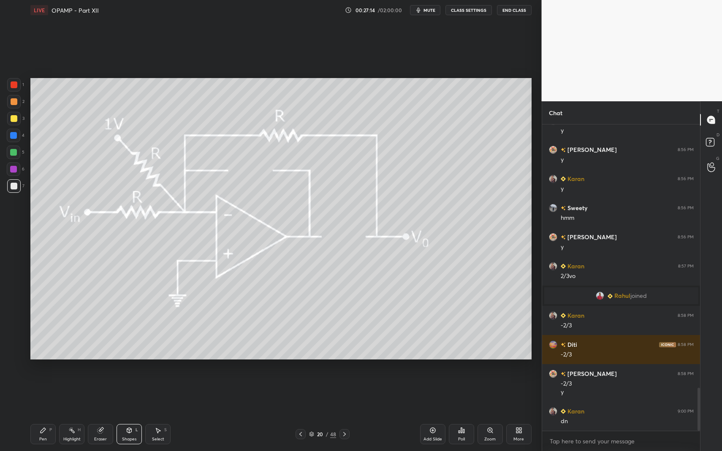
drag, startPoint x: 15, startPoint y: 192, endPoint x: 24, endPoint y: 247, distance: 56.1
drag, startPoint x: 42, startPoint y: 431, endPoint x: 77, endPoint y: 383, distance: 59.5
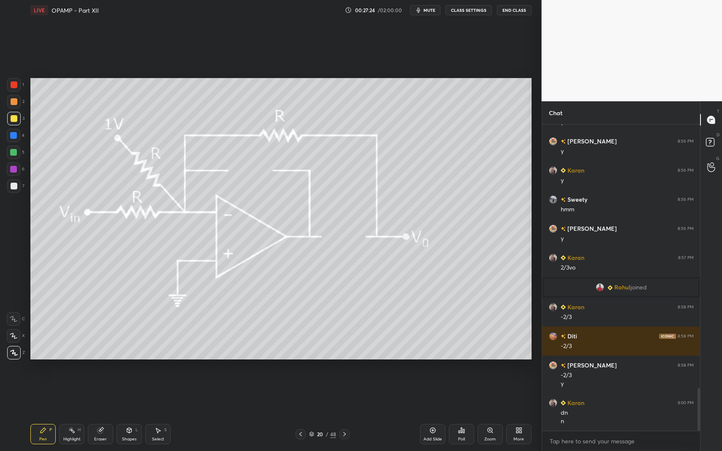
drag, startPoint x: 45, startPoint y: 437, endPoint x: 50, endPoint y: 411, distance: 26.6
drag, startPoint x: 13, startPoint y: 103, endPoint x: 16, endPoint y: 90, distance: 13.0
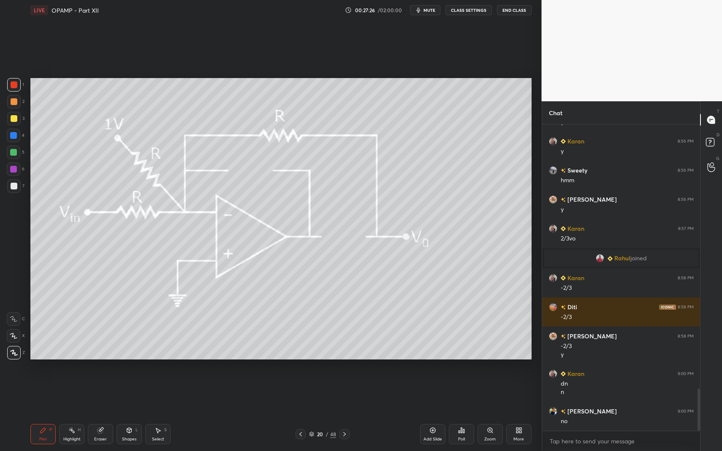
drag, startPoint x: 42, startPoint y: 426, endPoint x: 43, endPoint y: 416, distance: 10.2
drag, startPoint x: 75, startPoint y: 433, endPoint x: 88, endPoint y: 381, distance: 54.0
drag, startPoint x: 72, startPoint y: 432, endPoint x: 107, endPoint y: 365, distance: 75.9
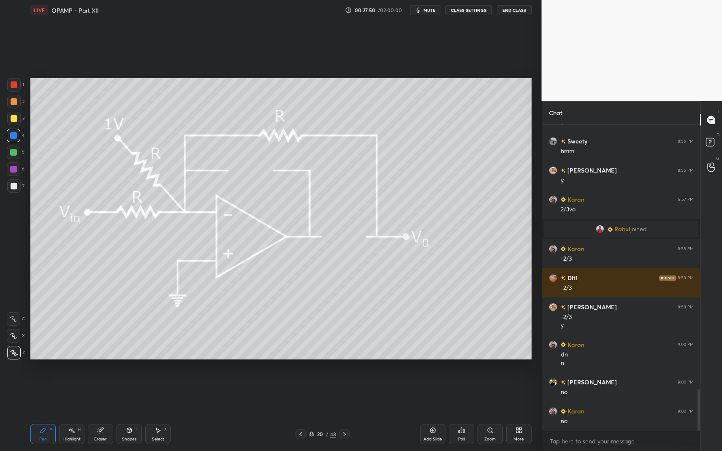
drag, startPoint x: 42, startPoint y: 424, endPoint x: 84, endPoint y: 375, distance: 64.3
drag, startPoint x: 44, startPoint y: 429, endPoint x: 113, endPoint y: 383, distance: 82.8
drag, startPoint x: 60, startPoint y: 431, endPoint x: 70, endPoint y: 432, distance: 9.7
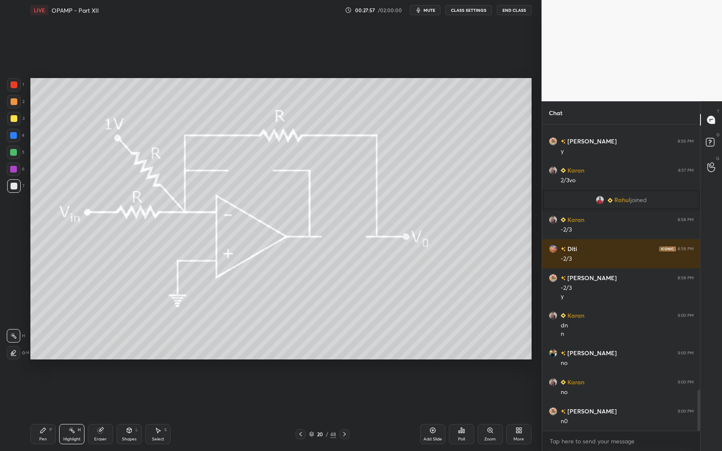
drag, startPoint x: 33, startPoint y: 429, endPoint x: 39, endPoint y: 429, distance: 5.9
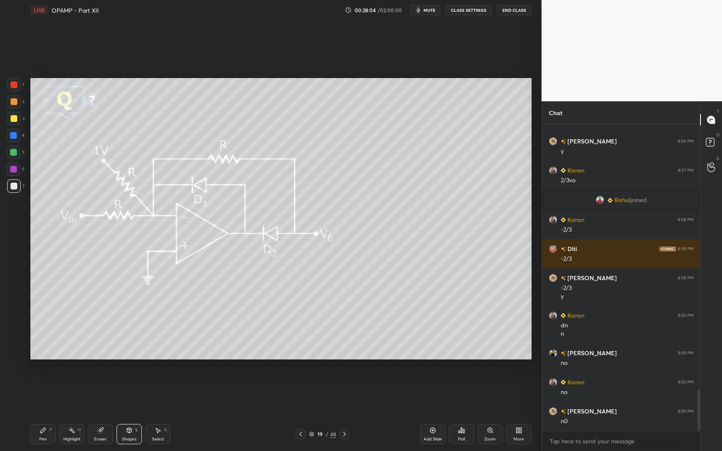
drag, startPoint x: 51, startPoint y: 431, endPoint x: 54, endPoint y: 428, distance: 4.5
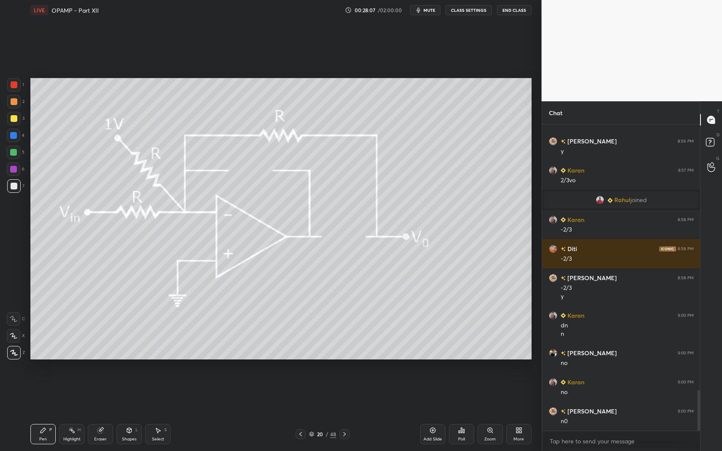
drag, startPoint x: 347, startPoint y: 432, endPoint x: 344, endPoint y: 429, distance: 4.8
drag, startPoint x: 33, startPoint y: 433, endPoint x: 50, endPoint y: 428, distance: 18.3
drag, startPoint x: 195, startPoint y: 185, endPoint x: 214, endPoint y: 205, distance: 27.5
drag, startPoint x: 54, startPoint y: 432, endPoint x: 73, endPoint y: 433, distance: 19.9
drag, startPoint x: 47, startPoint y: 431, endPoint x: 64, endPoint y: 430, distance: 16.5
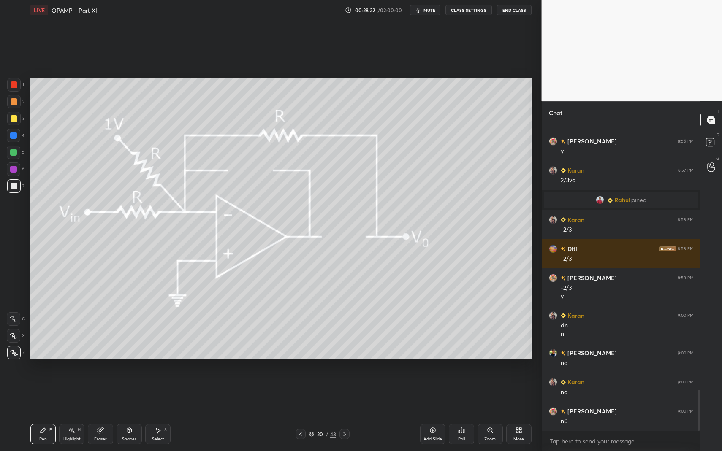
drag, startPoint x: 70, startPoint y: 430, endPoint x: 89, endPoint y: 424, distance: 19.9
drag, startPoint x: 29, startPoint y: 432, endPoint x: 55, endPoint y: 431, distance: 26.2
drag, startPoint x: 66, startPoint y: 431, endPoint x: 128, endPoint y: 389, distance: 74.8
drag, startPoint x: 14, startPoint y: 189, endPoint x: 12, endPoint y: 197, distance: 8.4
drag, startPoint x: 47, startPoint y: 431, endPoint x: 66, endPoint y: 397, distance: 38.7
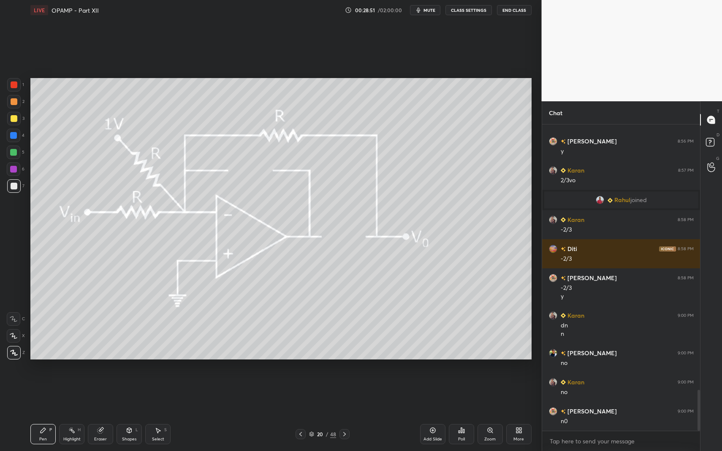
drag, startPoint x: 69, startPoint y: 432, endPoint x: 89, endPoint y: 403, distance: 35.0
drag, startPoint x: 43, startPoint y: 434, endPoint x: 47, endPoint y: 431, distance: 4.5
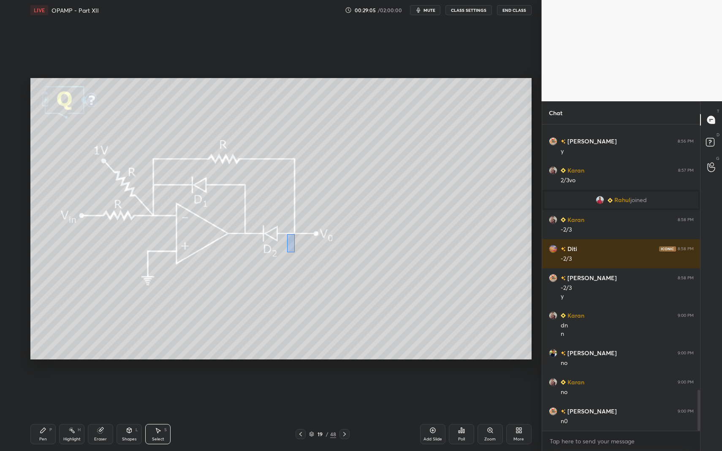
drag, startPoint x: 295, startPoint y: 252, endPoint x: 347, endPoint y: 325, distance: 89.5
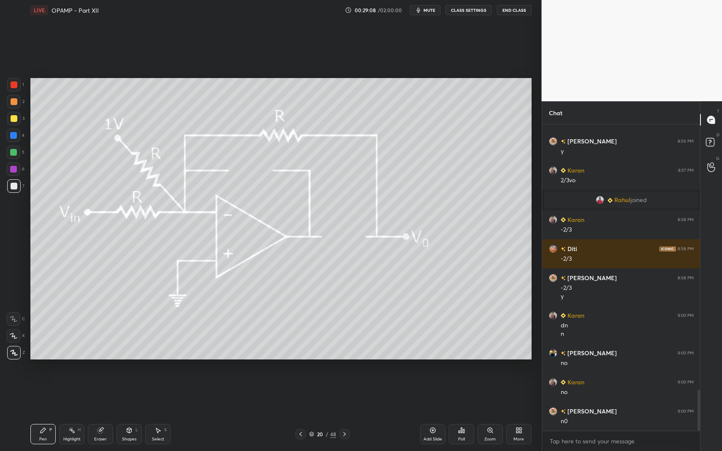
drag, startPoint x: 15, startPoint y: 133, endPoint x: 27, endPoint y: 144, distance: 17.0
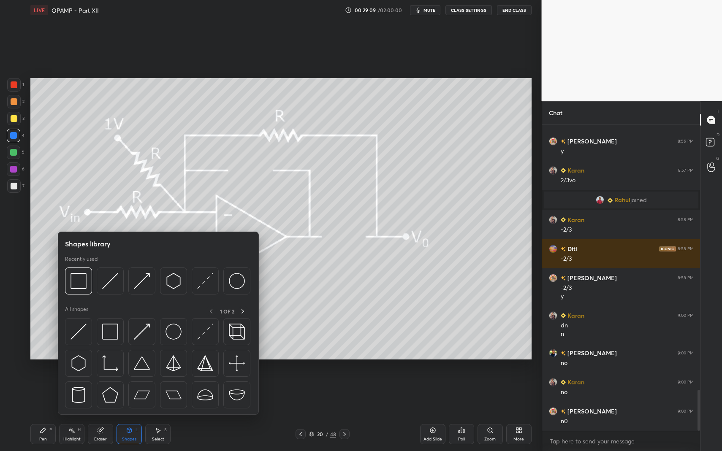
drag, startPoint x: 164, startPoint y: 434, endPoint x: 159, endPoint y: 431, distance: 6.3
drag, startPoint x: 159, startPoint y: 431, endPoint x: 176, endPoint y: 413, distance: 23.9
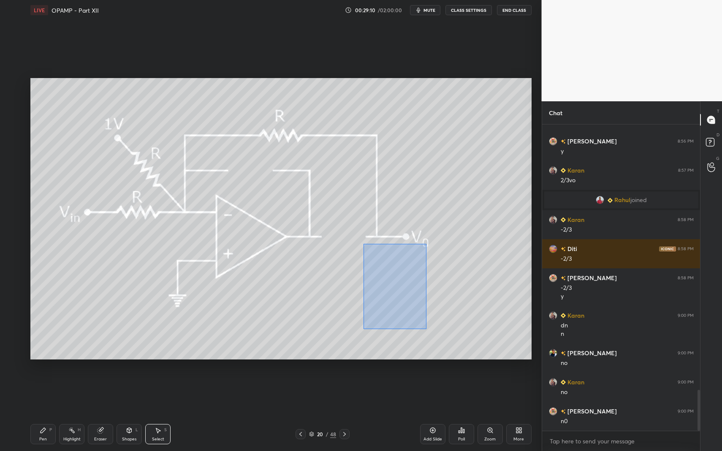
drag, startPoint x: 363, startPoint y: 244, endPoint x: 426, endPoint y: 329, distance: 106.2
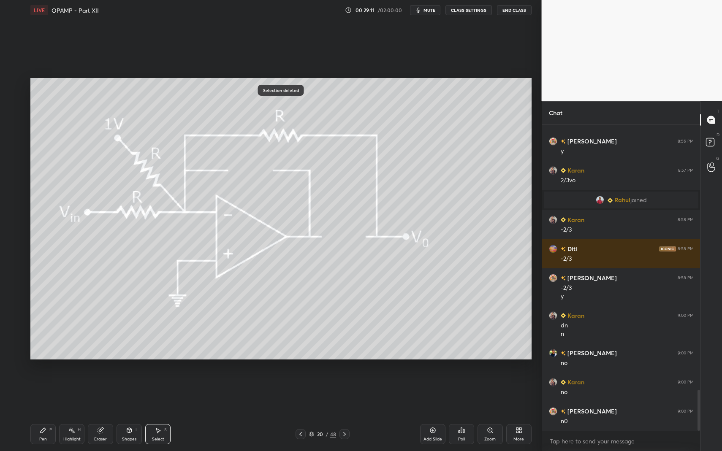
drag, startPoint x: 77, startPoint y: 433, endPoint x: 73, endPoint y: 437, distance: 5.4
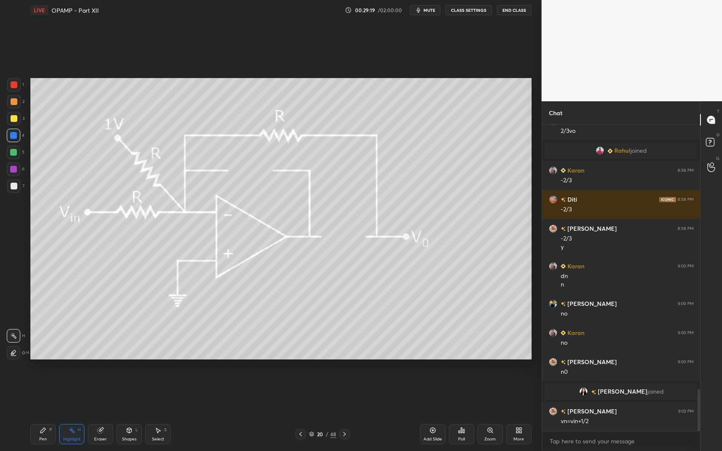
scroll to position [1971, 0]
drag, startPoint x: 58, startPoint y: 430, endPoint x: 48, endPoint y: 436, distance: 11.5
drag, startPoint x: 48, startPoint y: 436, endPoint x: 46, endPoint y: 431, distance: 5.1
drag, startPoint x: 16, startPoint y: 134, endPoint x: 20, endPoint y: 151, distance: 17.5
drag, startPoint x: 45, startPoint y: 428, endPoint x: 60, endPoint y: 403, distance: 29.8
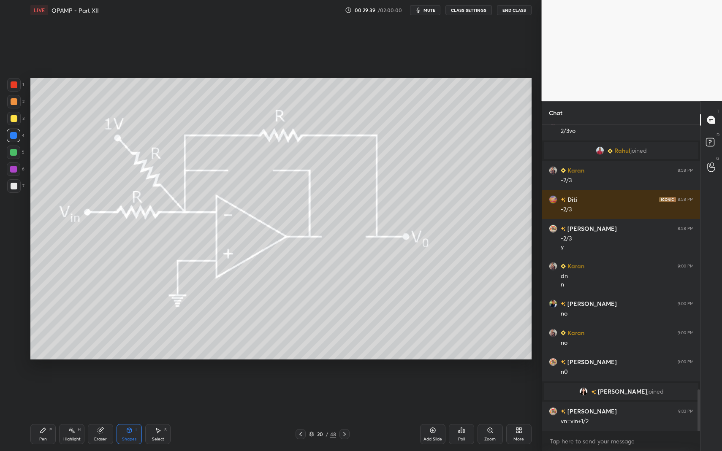
drag, startPoint x: 48, startPoint y: 428, endPoint x: 81, endPoint y: 391, distance: 50.2
drag, startPoint x: 139, startPoint y: 429, endPoint x: 137, endPoint y: 419, distance: 10.3
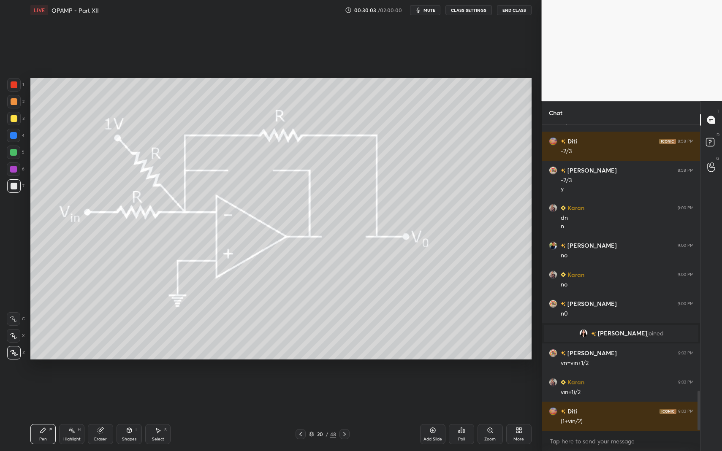
scroll to position [2058, 0]
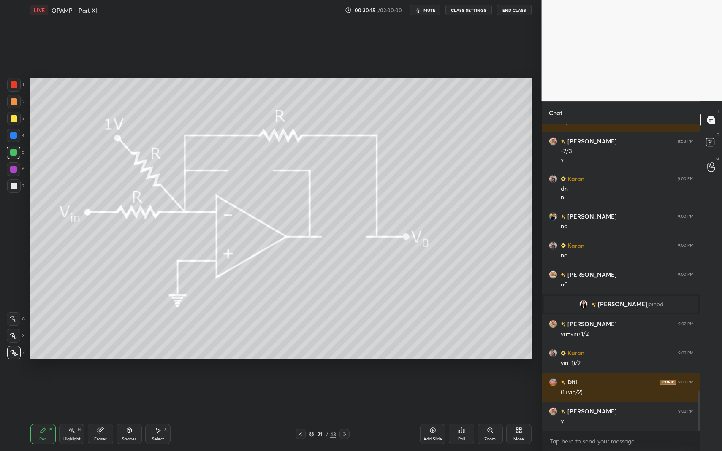
drag, startPoint x: 114, startPoint y: 439, endPoint x: 116, endPoint y: 421, distance: 17.9
drag, startPoint x: 8, startPoint y: 187, endPoint x: 13, endPoint y: 223, distance: 37.0
drag, startPoint x: 40, startPoint y: 431, endPoint x: 48, endPoint y: 418, distance: 15.1
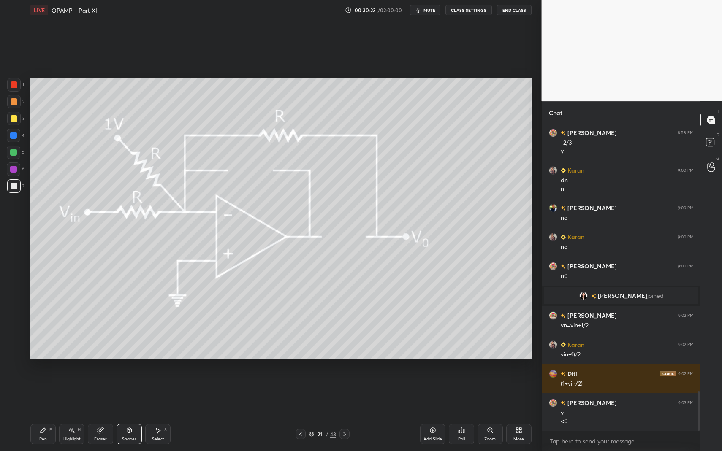
drag, startPoint x: 38, startPoint y: 429, endPoint x: 45, endPoint y: 426, distance: 7.7
drag, startPoint x: 16, startPoint y: 150, endPoint x: 30, endPoint y: 170, distance: 23.7
drag, startPoint x: 57, startPoint y: 430, endPoint x: 45, endPoint y: 431, distance: 11.5
drag, startPoint x: 16, startPoint y: 148, endPoint x: 24, endPoint y: 176, distance: 29.0
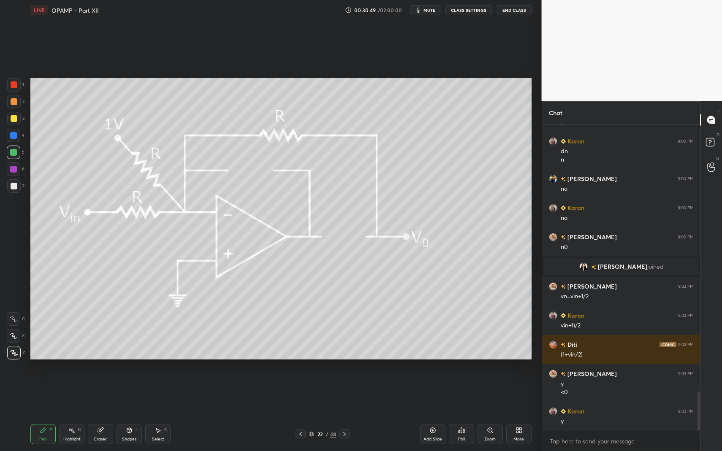
drag, startPoint x: 32, startPoint y: 438, endPoint x: 38, endPoint y: 417, distance: 21.8
drag, startPoint x: 17, startPoint y: 85, endPoint x: 24, endPoint y: 101, distance: 17.8
drag, startPoint x: 33, startPoint y: 429, endPoint x: 33, endPoint y: 422, distance: 7.2
drag, startPoint x: 16, startPoint y: 189, endPoint x: 17, endPoint y: 184, distance: 4.8
drag, startPoint x: 135, startPoint y: 429, endPoint x: 135, endPoint y: 420, distance: 8.5
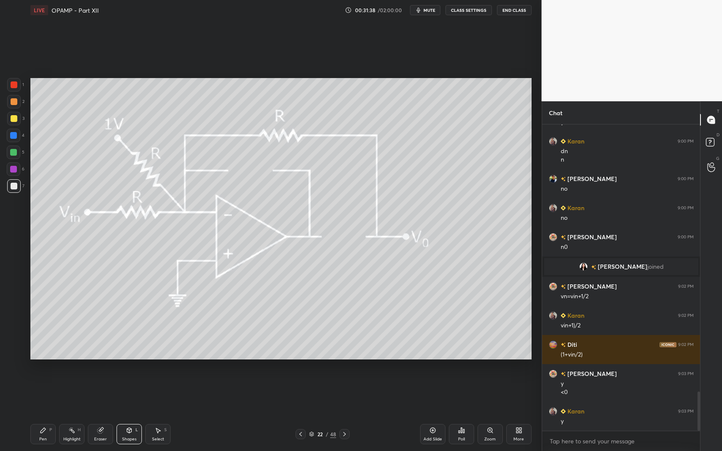
drag, startPoint x: 43, startPoint y: 429, endPoint x: 103, endPoint y: 406, distance: 64.3
drag, startPoint x: 7, startPoint y: 96, endPoint x: 11, endPoint y: 106, distance: 11.4
drag, startPoint x: 32, startPoint y: 429, endPoint x: 33, endPoint y: 418, distance: 10.6
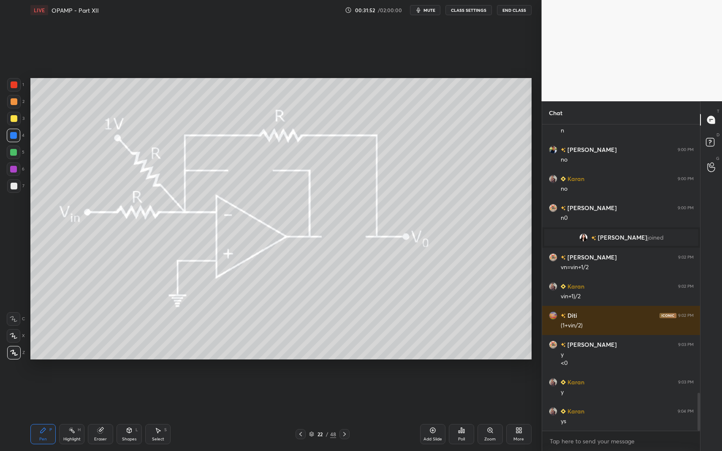
scroll to position [2154, 0]
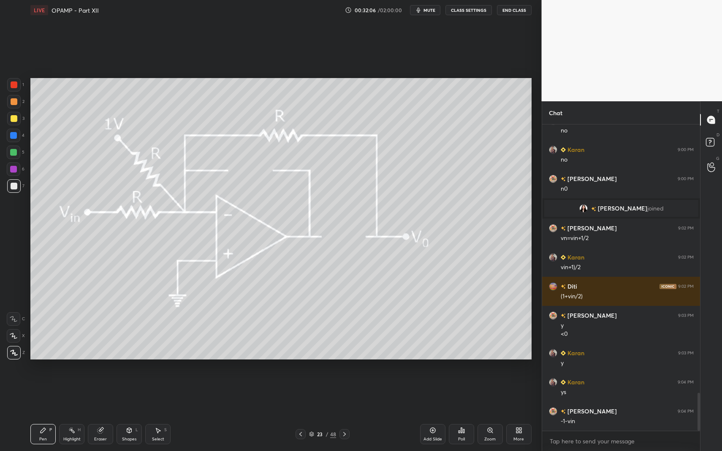
drag, startPoint x: 125, startPoint y: 429, endPoint x: 120, endPoint y: 418, distance: 12.7
drag, startPoint x: 38, startPoint y: 436, endPoint x: 35, endPoint y: 434, distance: 4.3
drag, startPoint x: 35, startPoint y: 434, endPoint x: 38, endPoint y: 426, distance: 8.9
drag, startPoint x: 13, startPoint y: 188, endPoint x: 26, endPoint y: 203, distance: 19.7
drag, startPoint x: 54, startPoint y: 429, endPoint x: 79, endPoint y: 415, distance: 28.4
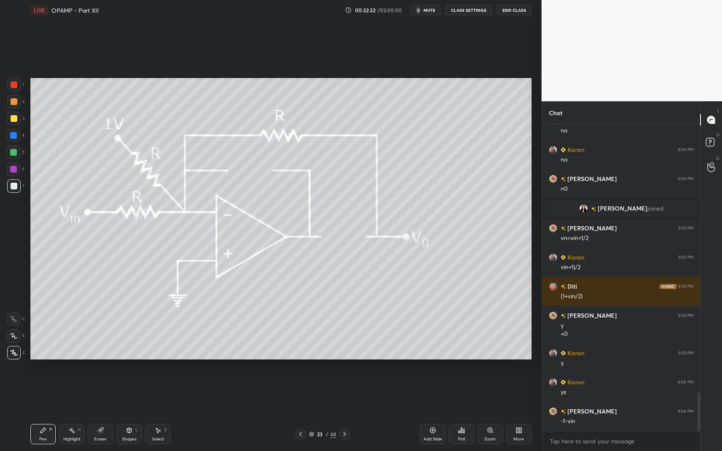
drag, startPoint x: 347, startPoint y: 432, endPoint x: 310, endPoint y: 432, distance: 37.2
drag, startPoint x: 27, startPoint y: 426, endPoint x: 78, endPoint y: 434, distance: 51.8
drag, startPoint x: 135, startPoint y: 438, endPoint x: 134, endPoint y: 433, distance: 5.5
drag, startPoint x: 43, startPoint y: 436, endPoint x: 43, endPoint y: 428, distance: 7.6
drag, startPoint x: 127, startPoint y: 437, endPoint x: 121, endPoint y: 416, distance: 21.1
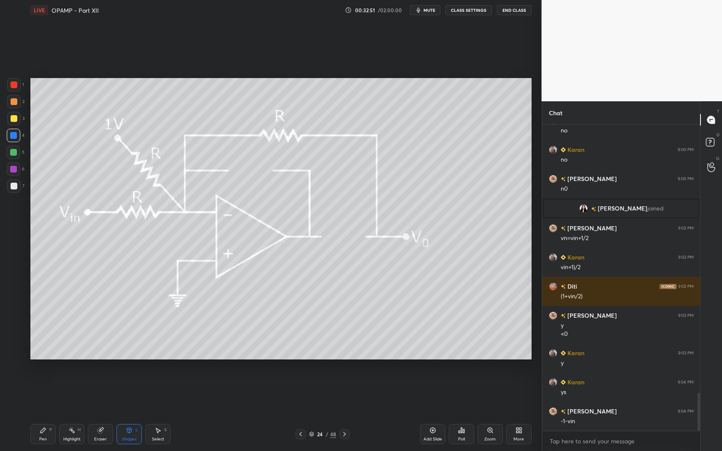
drag, startPoint x: 61, startPoint y: 428, endPoint x: 56, endPoint y: 433, distance: 7.8
drag, startPoint x: 56, startPoint y: 433, endPoint x: 46, endPoint y: 434, distance: 9.4
drag, startPoint x: 46, startPoint y: 434, endPoint x: 65, endPoint y: 401, distance: 38.0
drag, startPoint x: 35, startPoint y: 432, endPoint x: 43, endPoint y: 365, distance: 68.1
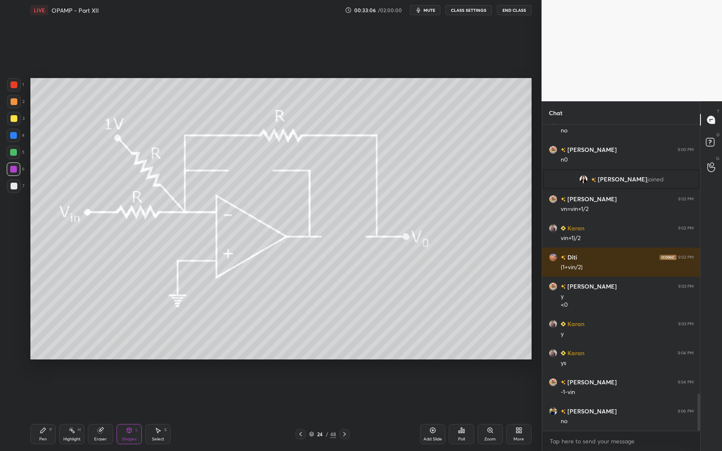
scroll to position [2212, 0]
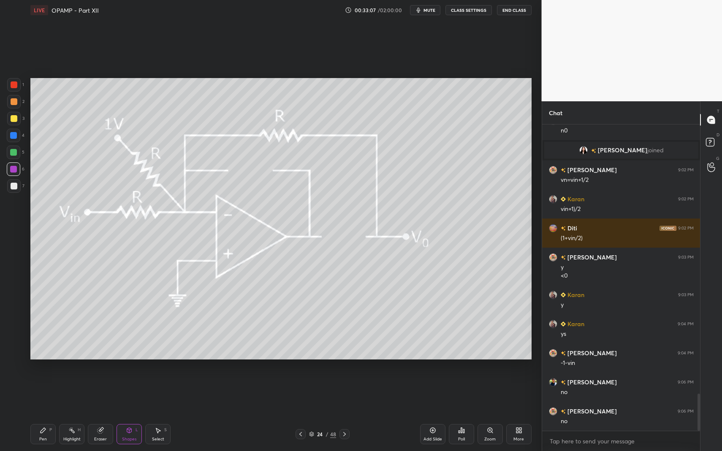
drag, startPoint x: 36, startPoint y: 430, endPoint x: 60, endPoint y: 400, distance: 38.4
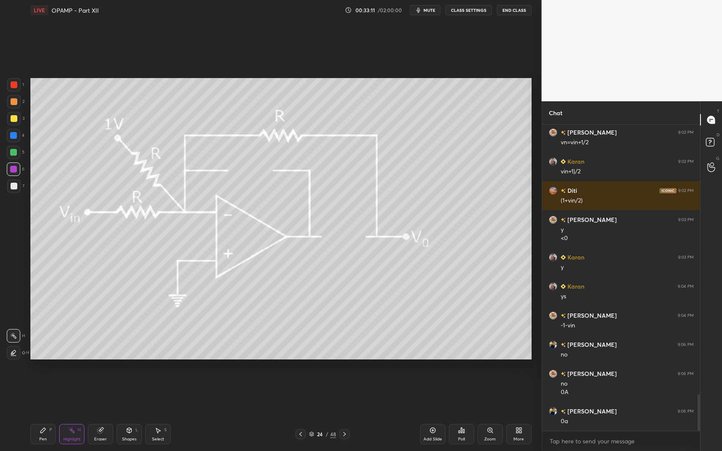
scroll to position [2279, 0]
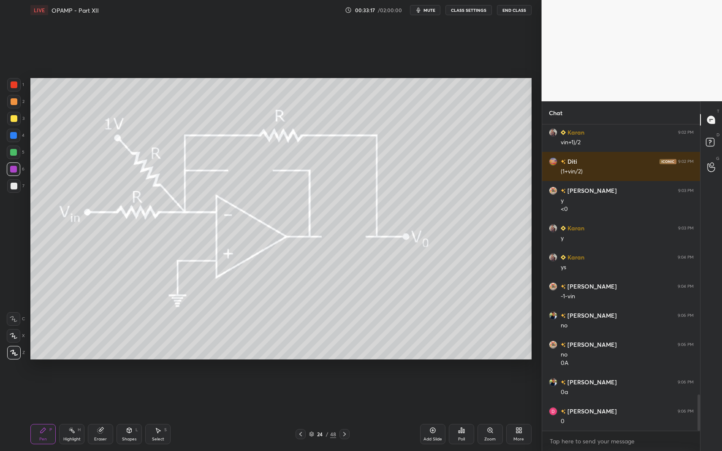
drag, startPoint x: 38, startPoint y: 434, endPoint x: 43, endPoint y: 428, distance: 7.3
drag, startPoint x: 32, startPoint y: 435, endPoint x: 36, endPoint y: 431, distance: 6.3
drag, startPoint x: 43, startPoint y: 428, endPoint x: 49, endPoint y: 425, distance: 6.4
drag, startPoint x: 70, startPoint y: 428, endPoint x: 71, endPoint y: 422, distance: 6.0
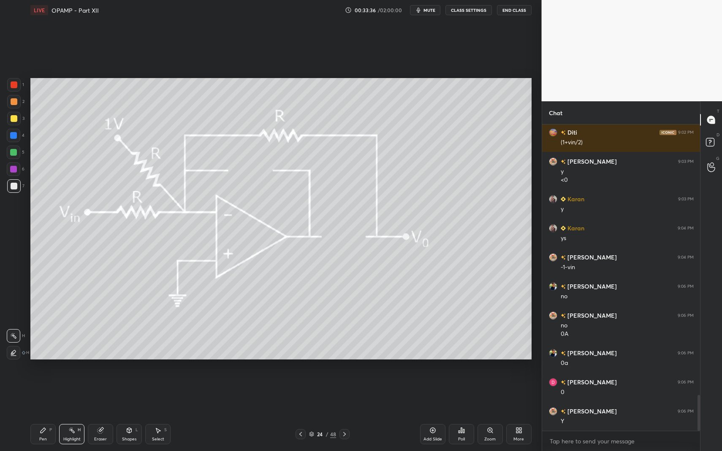
drag, startPoint x: 41, startPoint y: 433, endPoint x: 44, endPoint y: 426, distance: 7.8
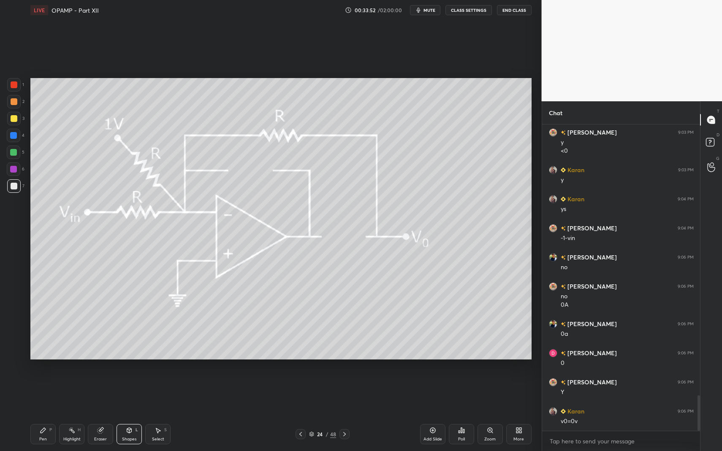
drag, startPoint x: 49, startPoint y: 426, endPoint x: 44, endPoint y: 433, distance: 8.4
drag, startPoint x: 71, startPoint y: 439, endPoint x: 75, endPoint y: 429, distance: 10.7
drag, startPoint x: 67, startPoint y: 435, endPoint x: 67, endPoint y: 428, distance: 6.3
drag, startPoint x: 15, startPoint y: 187, endPoint x: 9, endPoint y: 187, distance: 5.5
drag, startPoint x: 16, startPoint y: 156, endPoint x: 17, endPoint y: 149, distance: 7.3
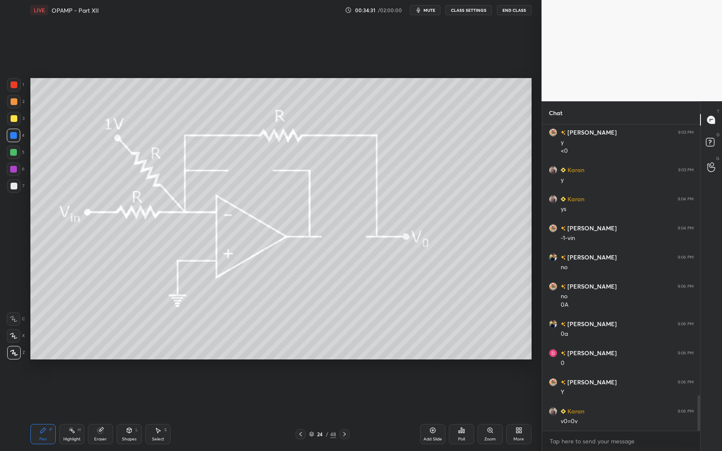
scroll to position [2366, 0]
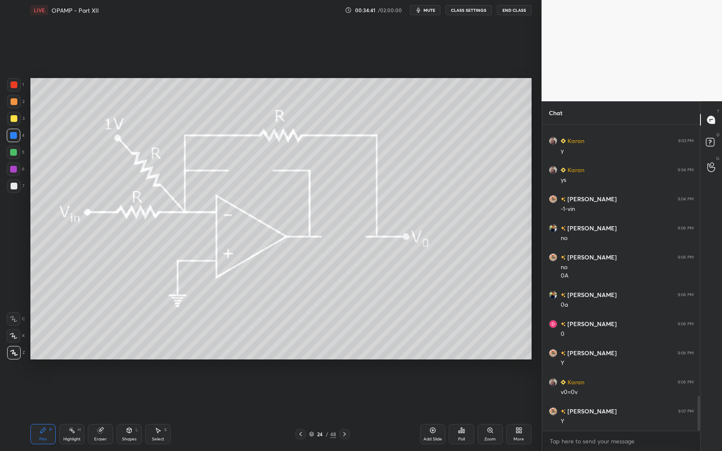
drag, startPoint x: 71, startPoint y: 426, endPoint x: 73, endPoint y: 422, distance: 4.5
drag, startPoint x: 37, startPoint y: 435, endPoint x: 39, endPoint y: 430, distance: 5.5
drag, startPoint x: 133, startPoint y: 431, endPoint x: 133, endPoint y: 420, distance: 11.8
drag, startPoint x: 42, startPoint y: 428, endPoint x: 57, endPoint y: 417, distance: 17.8
drag, startPoint x: 41, startPoint y: 425, endPoint x: 52, endPoint y: 417, distance: 13.0
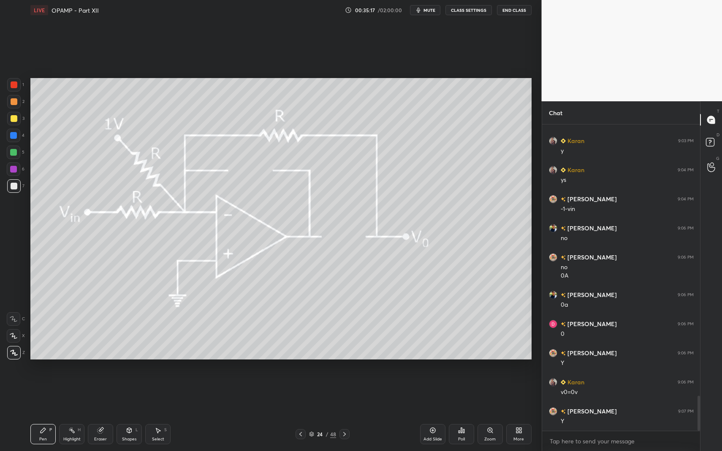
drag, startPoint x: 165, startPoint y: 437, endPoint x: 149, endPoint y: 434, distance: 16.2
drag, startPoint x: 149, startPoint y: 434, endPoint x: 184, endPoint y: 381, distance: 64.3
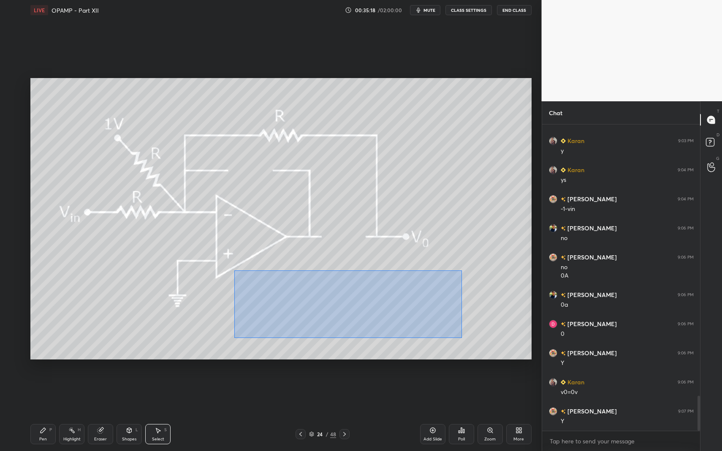
drag, startPoint x: 255, startPoint y: 285, endPoint x: 436, endPoint y: 333, distance: 187.5
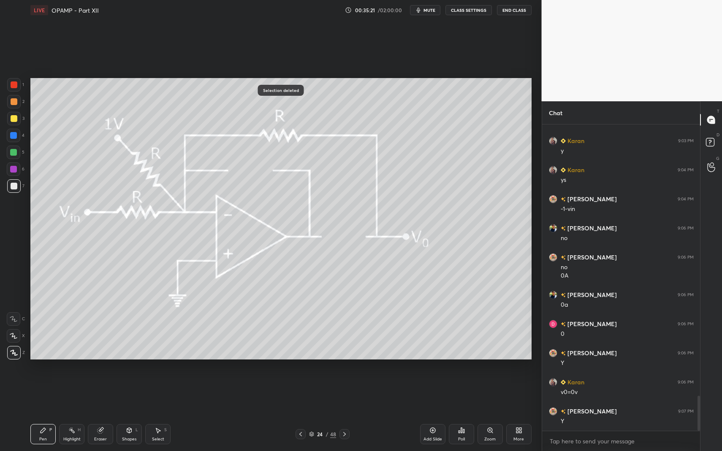
drag, startPoint x: 433, startPoint y: 429, endPoint x: 428, endPoint y: 427, distance: 5.9
drag, startPoint x: 46, startPoint y: 425, endPoint x: 62, endPoint y: 371, distance: 55.7
drag, startPoint x: 18, startPoint y: 116, endPoint x: 23, endPoint y: 153, distance: 37.5
drag, startPoint x: 122, startPoint y: 422, endPoint x: 118, endPoint y: 409, distance: 13.5
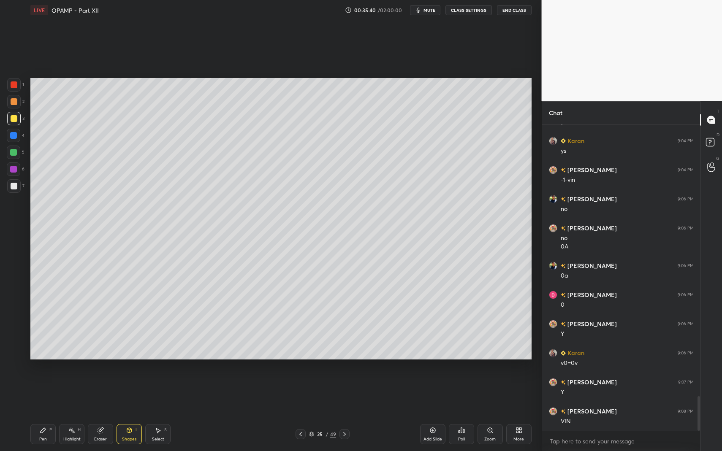
drag, startPoint x: 8, startPoint y: 186, endPoint x: 14, endPoint y: 219, distance: 33.0
drag, startPoint x: 130, startPoint y: 430, endPoint x: 128, endPoint y: 420, distance: 10.8
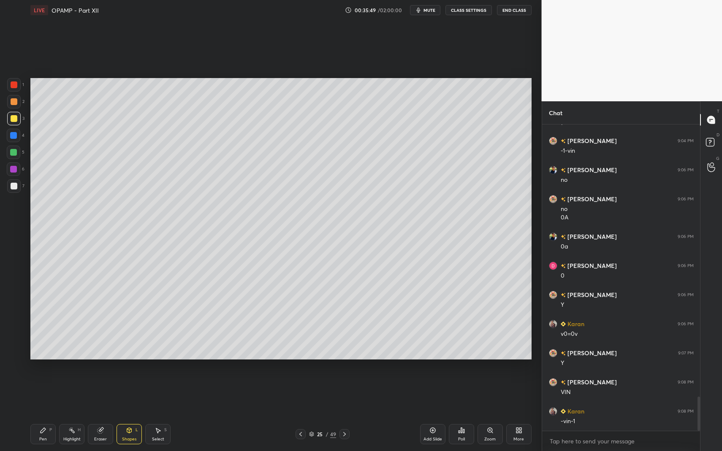
drag, startPoint x: 42, startPoint y: 428, endPoint x: 73, endPoint y: 432, distance: 30.7
drag, startPoint x: 163, startPoint y: 431, endPoint x: 151, endPoint y: 387, distance: 45.7
drag, startPoint x: 126, startPoint y: 152, endPoint x: 158, endPoint y: 176, distance: 40.1
drag, startPoint x: 122, startPoint y: 149, endPoint x: 160, endPoint y: 182, distance: 50.3
drag, startPoint x: 11, startPoint y: 190, endPoint x: 17, endPoint y: 187, distance: 6.4
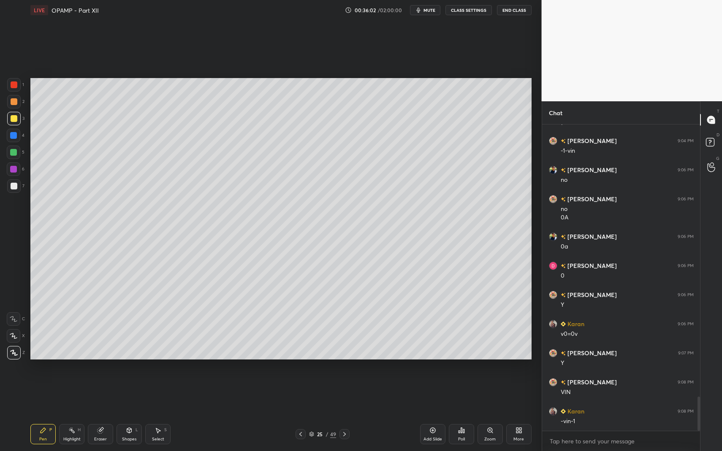
drag, startPoint x: 14, startPoint y: 139, endPoint x: 27, endPoint y: 161, distance: 25.6
drag, startPoint x: 157, startPoint y: 433, endPoint x: 157, endPoint y: 426, distance: 6.8
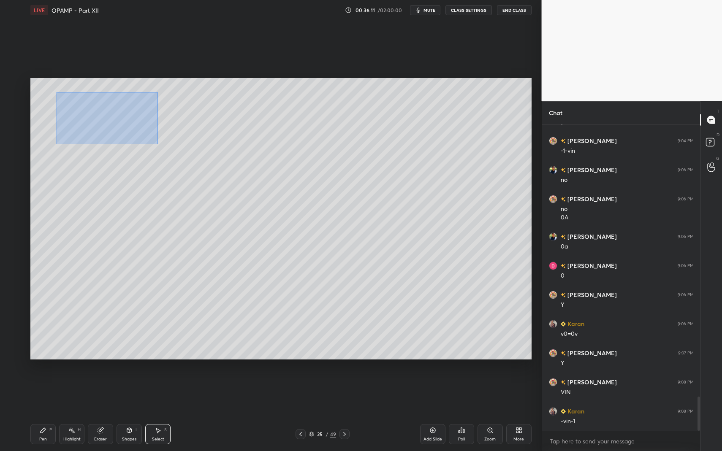
drag, startPoint x: 119, startPoint y: 130, endPoint x: 206, endPoint y: 176, distance: 98.9
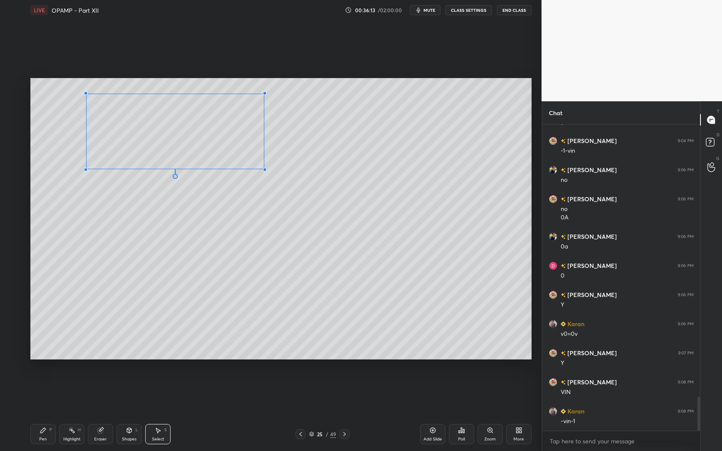
drag, startPoint x: 57, startPoint y: 182, endPoint x: 90, endPoint y: 167, distance: 35.9
drag, startPoint x: 98, startPoint y: 158, endPoint x: 60, endPoint y: 152, distance: 38.5
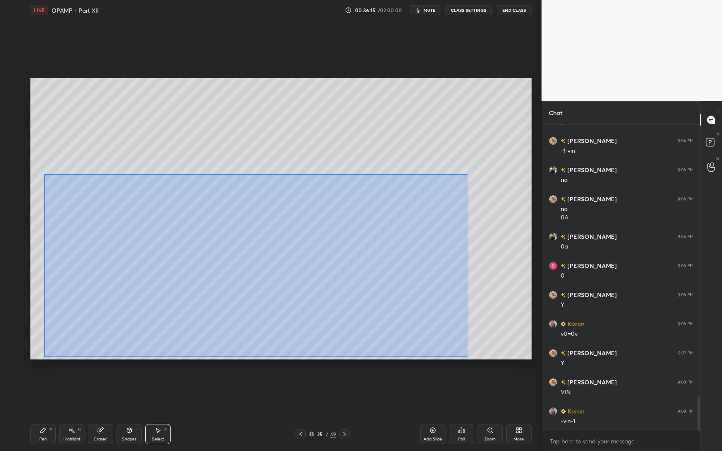
drag, startPoint x: 45, startPoint y: 175, endPoint x: 366, endPoint y: 351, distance: 366.2
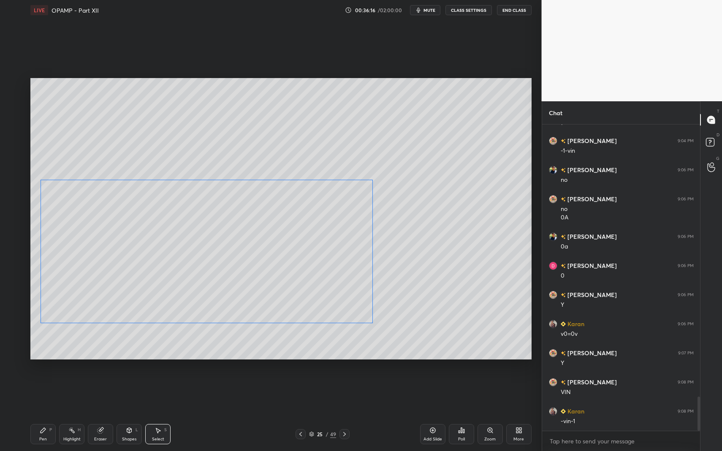
drag, startPoint x: 165, startPoint y: 301, endPoint x: 136, endPoint y: 279, distance: 36.2
drag, startPoint x: 46, startPoint y: 432, endPoint x: 57, endPoint y: 380, distance: 53.4
drag, startPoint x: 49, startPoint y: 428, endPoint x: 162, endPoint y: 377, distance: 123.6
drag, startPoint x: 122, startPoint y: 434, endPoint x: 125, endPoint y: 428, distance: 6.6
drag, startPoint x: 40, startPoint y: 431, endPoint x: 34, endPoint y: 365, distance: 66.5
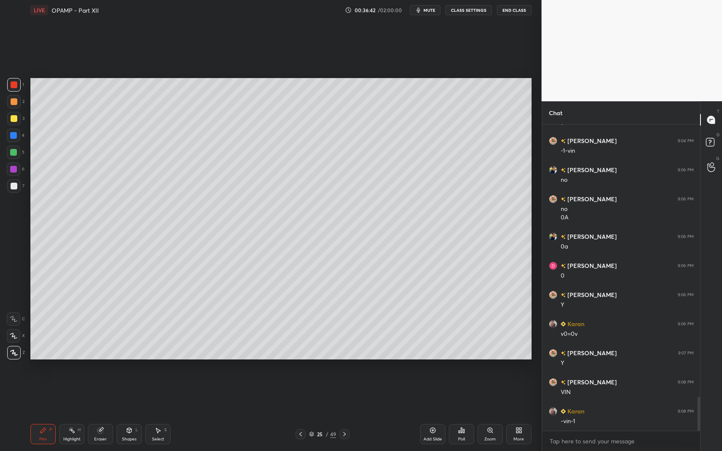
drag, startPoint x: 16, startPoint y: 171, endPoint x: 28, endPoint y: 185, distance: 18.9
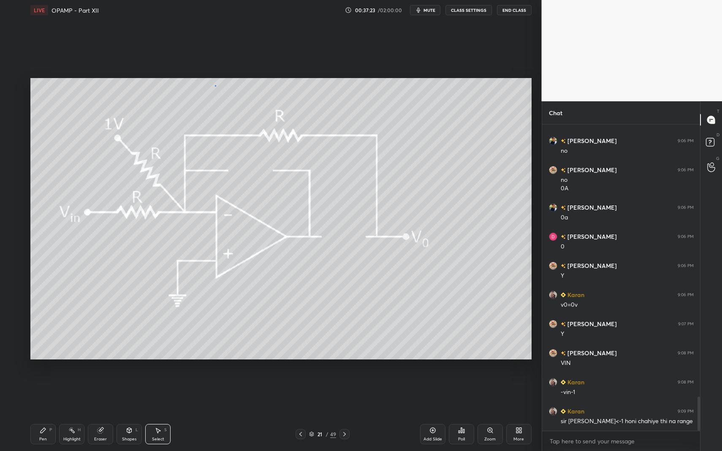
drag, startPoint x: 215, startPoint y: 85, endPoint x: 225, endPoint y: 112, distance: 28.3
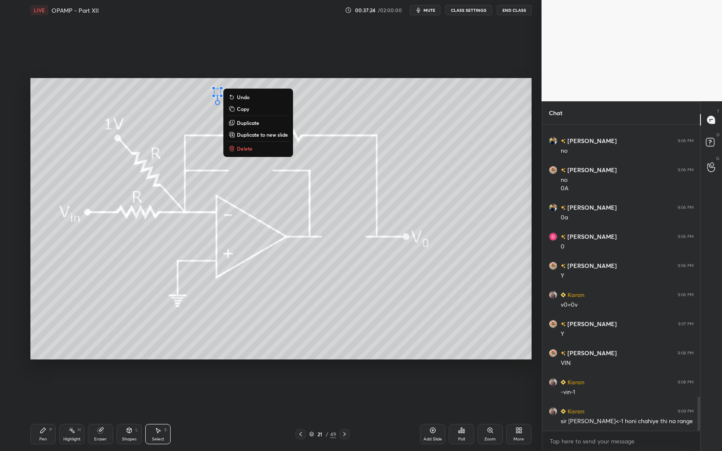
drag, startPoint x: 241, startPoint y: 146, endPoint x: 225, endPoint y: 174, distance: 32.6
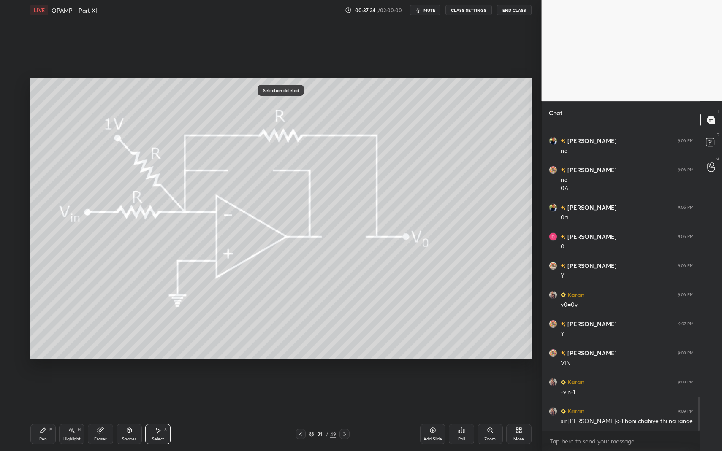
drag, startPoint x: 49, startPoint y: 433, endPoint x: 44, endPoint y: 433, distance: 5.1
drag, startPoint x: 233, startPoint y: 97, endPoint x: 239, endPoint y: 105, distance: 10.8
drag, startPoint x: 44, startPoint y: 437, endPoint x: 54, endPoint y: 405, distance: 33.6
drag, startPoint x: 150, startPoint y: 437, endPoint x: 155, endPoint y: 426, distance: 11.1
drag, startPoint x: 198, startPoint y: 93, endPoint x: 213, endPoint y: 148, distance: 56.5
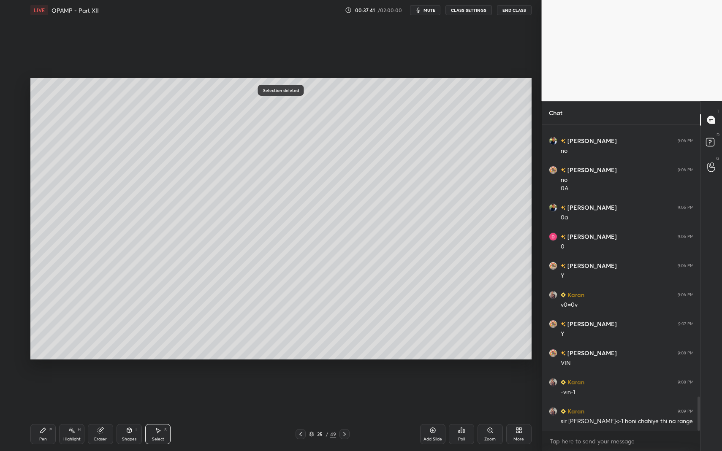
drag, startPoint x: 44, startPoint y: 430, endPoint x: 54, endPoint y: 402, distance: 30.0
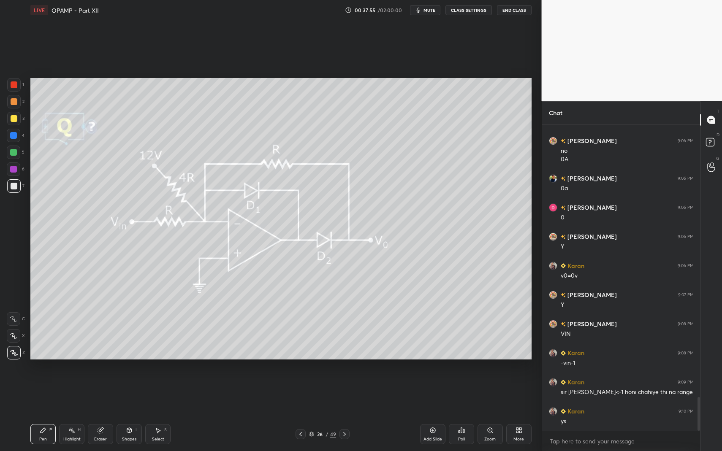
scroll to position [2512, 0]
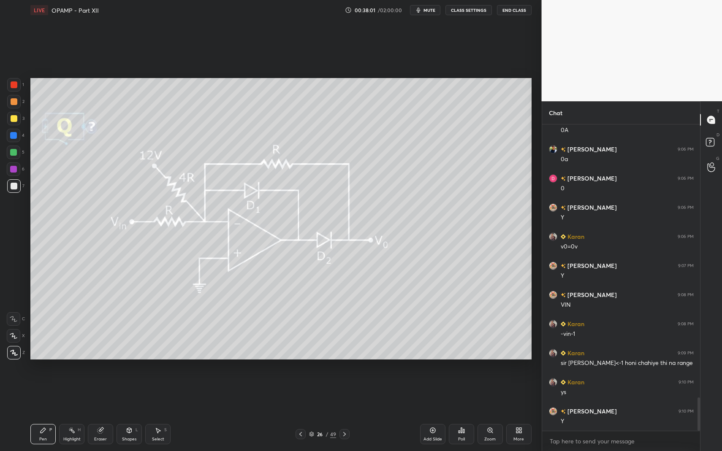
drag, startPoint x: 44, startPoint y: 429, endPoint x: 52, endPoint y: 399, distance: 31.0
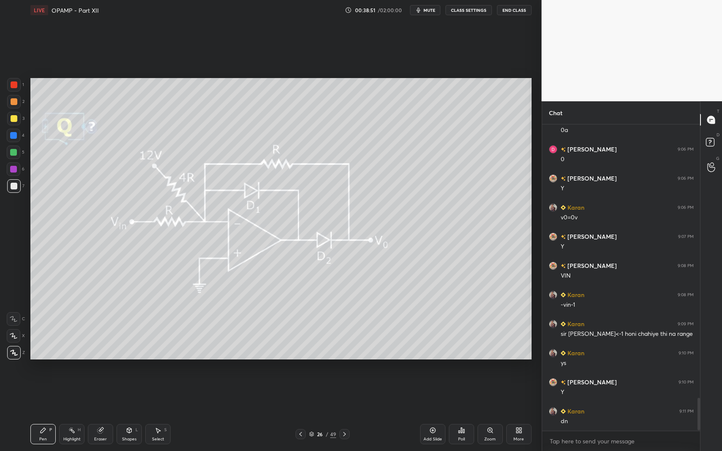
scroll to position [2570, 0]
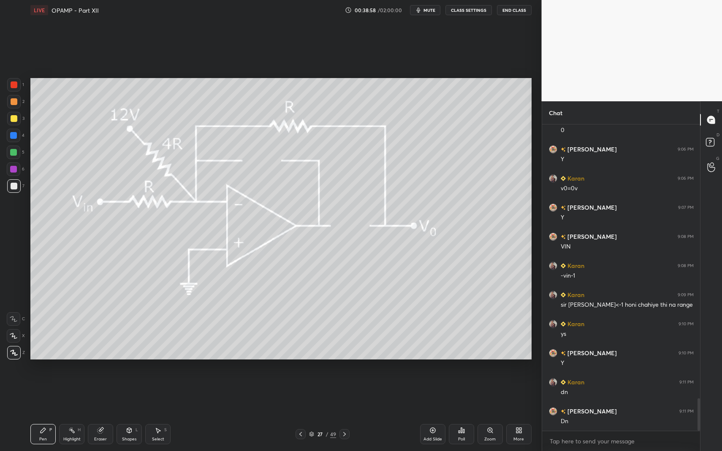
drag, startPoint x: 41, startPoint y: 427, endPoint x: 41, endPoint y: 373, distance: 53.6
drag, startPoint x: 298, startPoint y: 433, endPoint x: 345, endPoint y: 441, distance: 48.3
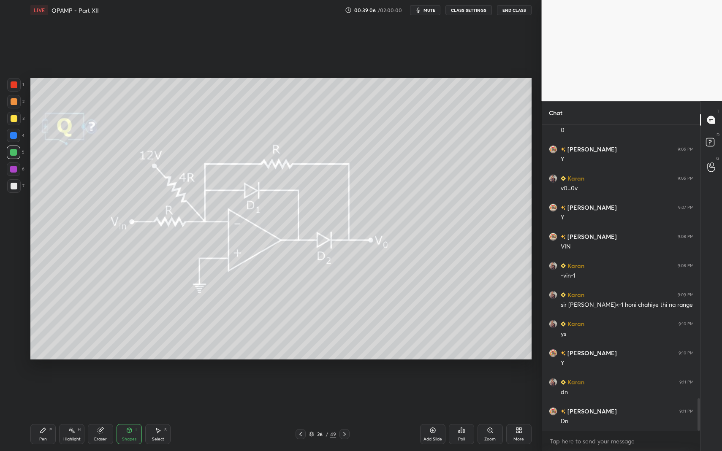
drag, startPoint x: 346, startPoint y: 433, endPoint x: 244, endPoint y: 426, distance: 102.8
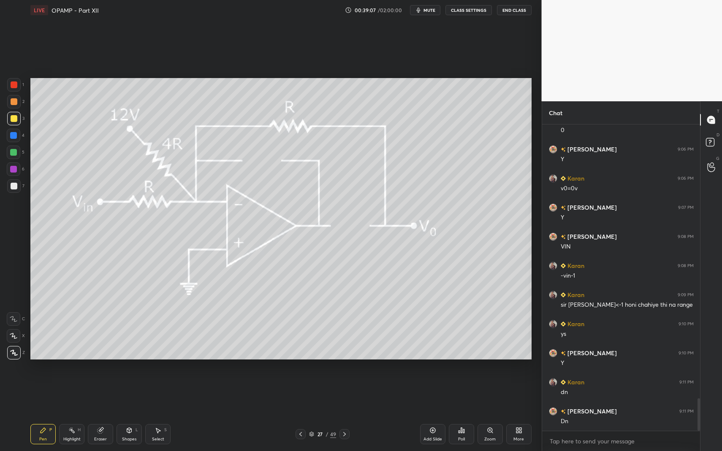
drag, startPoint x: 14, startPoint y: 111, endPoint x: 18, endPoint y: 100, distance: 10.7
drag, startPoint x: 35, startPoint y: 433, endPoint x: 59, endPoint y: 366, distance: 71.0
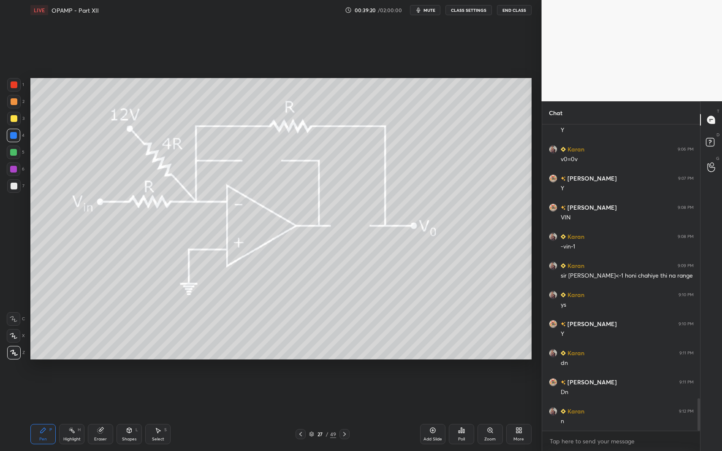
drag, startPoint x: 15, startPoint y: 133, endPoint x: 29, endPoint y: 148, distance: 20.3
drag, startPoint x: 46, startPoint y: 436, endPoint x: 73, endPoint y: 370, distance: 71.3
drag, startPoint x: 46, startPoint y: 441, endPoint x: 45, endPoint y: 432, distance: 9.0
drag, startPoint x: 45, startPoint y: 432, endPoint x: 74, endPoint y: 399, distance: 43.9
drag, startPoint x: 10, startPoint y: 185, endPoint x: 20, endPoint y: 250, distance: 65.8
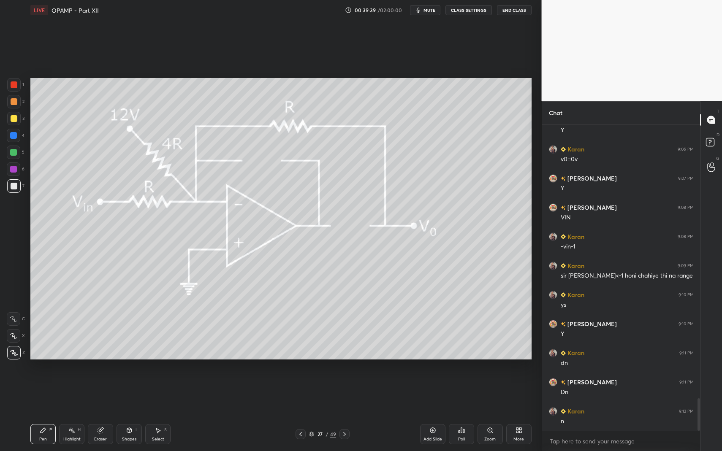
drag, startPoint x: 35, startPoint y: 429, endPoint x: 102, endPoint y: 377, distance: 85.1
drag, startPoint x: 15, startPoint y: 119, endPoint x: 14, endPoint y: 113, distance: 6.9
drag, startPoint x: 126, startPoint y: 433, endPoint x: 130, endPoint y: 420, distance: 13.1
drag, startPoint x: 11, startPoint y: 187, endPoint x: 23, endPoint y: 248, distance: 62.8
drag, startPoint x: 36, startPoint y: 429, endPoint x: 65, endPoint y: 404, distance: 37.7
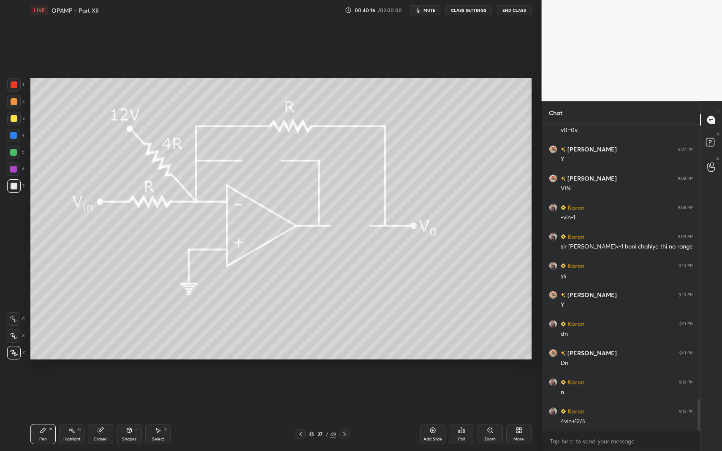
scroll to position [2637, 0]
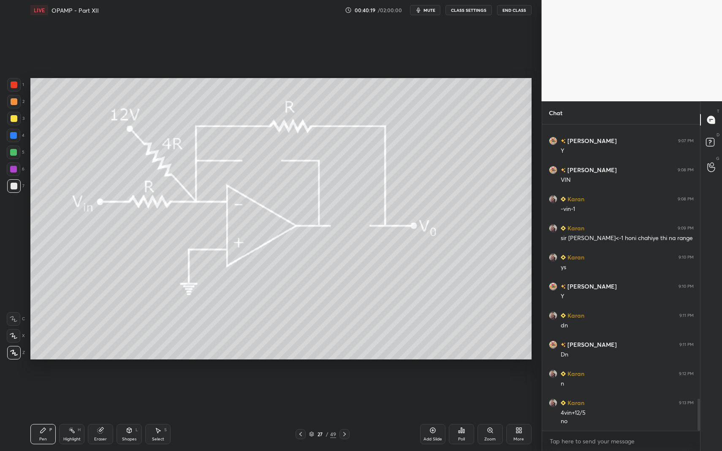
drag, startPoint x: 158, startPoint y: 436, endPoint x: 160, endPoint y: 432, distance: 4.3
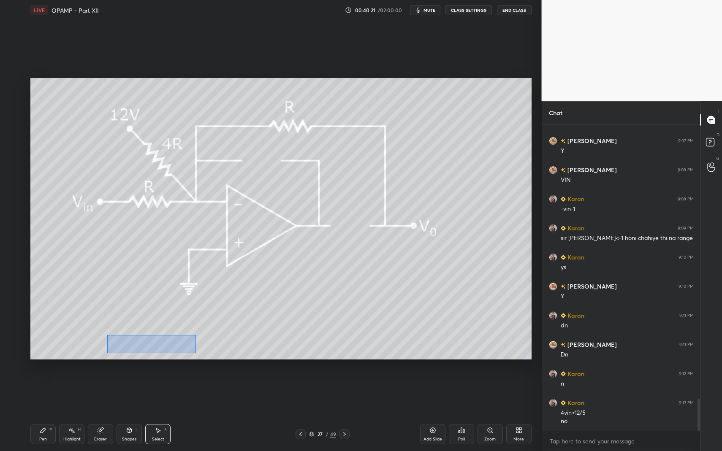
drag, startPoint x: 115, startPoint y: 341, endPoint x: 197, endPoint y: 355, distance: 83.1
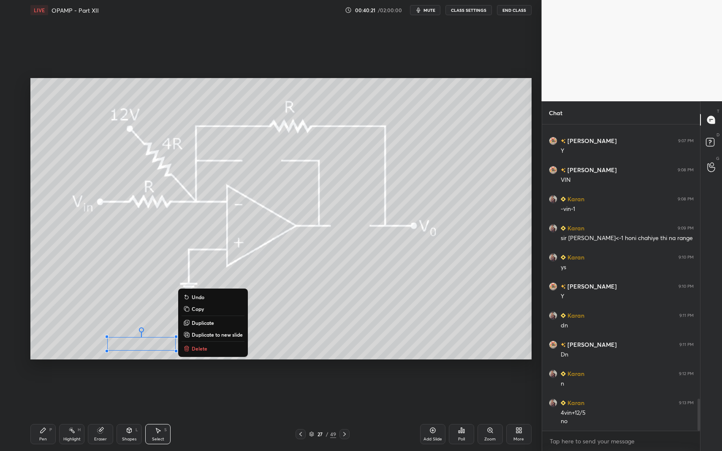
drag, startPoint x: 202, startPoint y: 347, endPoint x: 198, endPoint y: 350, distance: 5.1
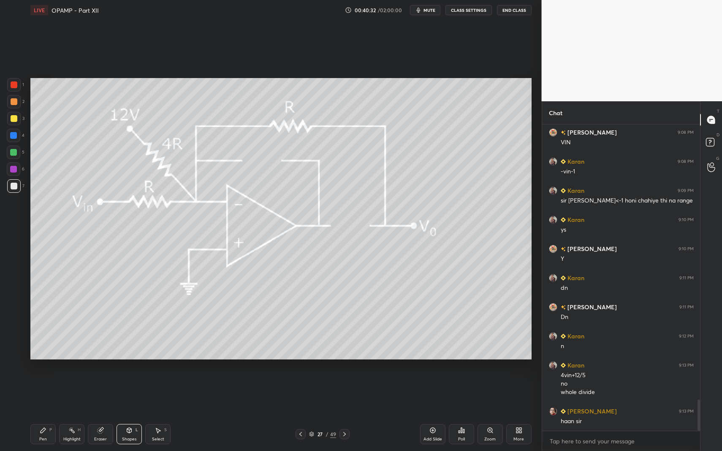
scroll to position [2703, 0]
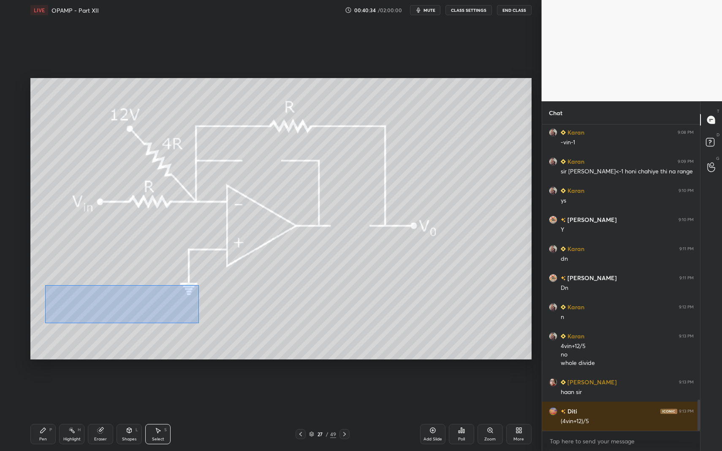
drag, startPoint x: 56, startPoint y: 295, endPoint x: 184, endPoint y: 320, distance: 129.9
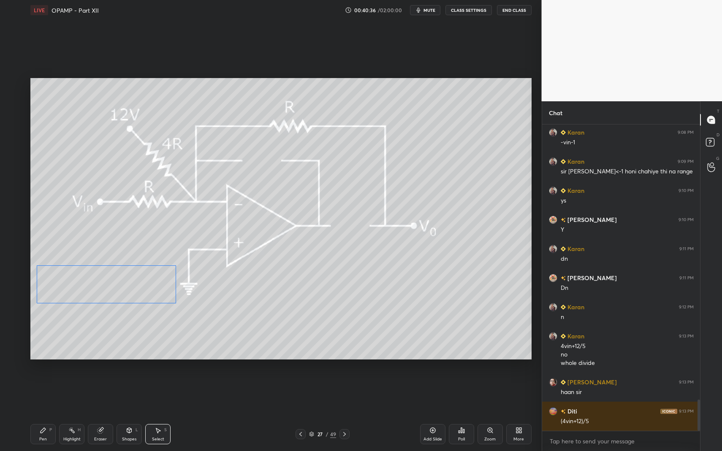
drag, startPoint x: 146, startPoint y: 314, endPoint x: 116, endPoint y: 319, distance: 30.4
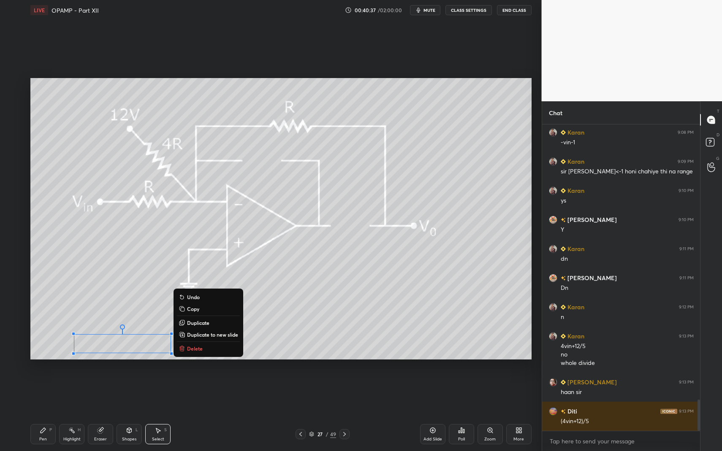
drag, startPoint x: 91, startPoint y: 342, endPoint x: 180, endPoint y: 355, distance: 90.4
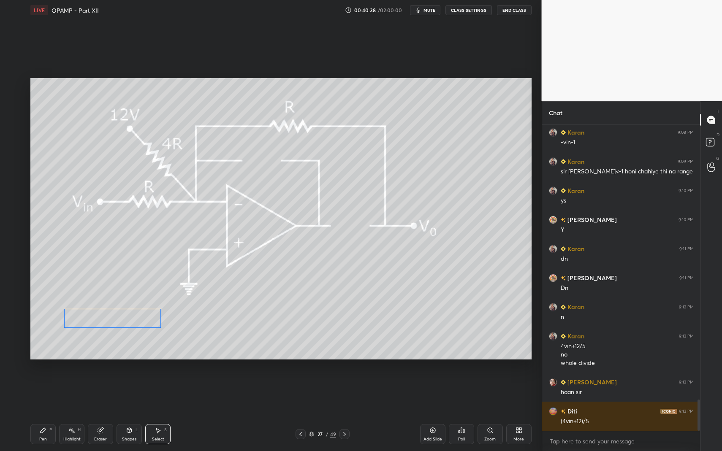
drag, startPoint x: 122, startPoint y: 344, endPoint x: 103, endPoint y: 328, distance: 25.2
drag, startPoint x: 156, startPoint y: 430, endPoint x: 155, endPoint y: 410, distance: 19.4
drag, startPoint x: 48, startPoint y: 428, endPoint x: 57, endPoint y: 421, distance: 11.4
drag, startPoint x: 17, startPoint y: 106, endPoint x: 27, endPoint y: 152, distance: 47.0
drag, startPoint x: 12, startPoint y: 182, endPoint x: 18, endPoint y: 182, distance: 5.5
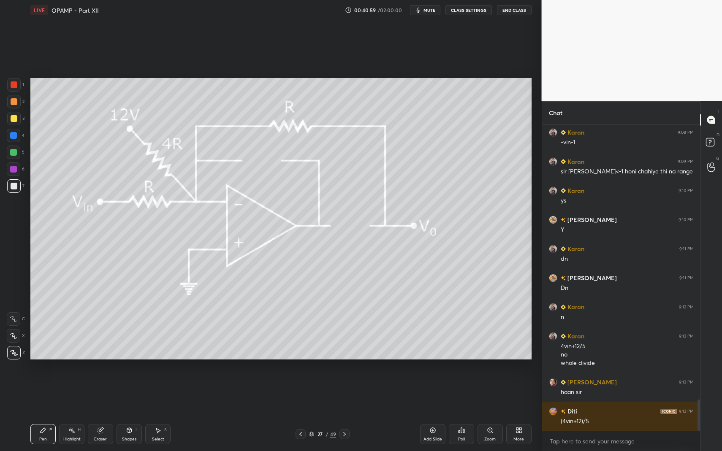
drag, startPoint x: 342, startPoint y: 431, endPoint x: 300, endPoint y: 428, distance: 41.4
drag, startPoint x: 18, startPoint y: 155, endPoint x: 28, endPoint y: 143, distance: 15.0
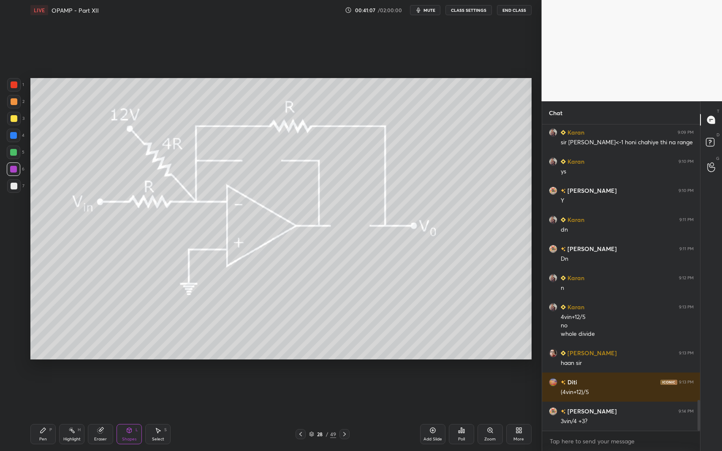
drag, startPoint x: 43, startPoint y: 431, endPoint x: 43, endPoint y: 422, distance: 8.5
drag, startPoint x: 298, startPoint y: 431, endPoint x: 290, endPoint y: 427, distance: 10.0
drag, startPoint x: 340, startPoint y: 434, endPoint x: 333, endPoint y: 428, distance: 9.0
drag, startPoint x: 35, startPoint y: 427, endPoint x: 48, endPoint y: 374, distance: 54.8
drag, startPoint x: 10, startPoint y: 191, endPoint x: 12, endPoint y: 177, distance: 13.7
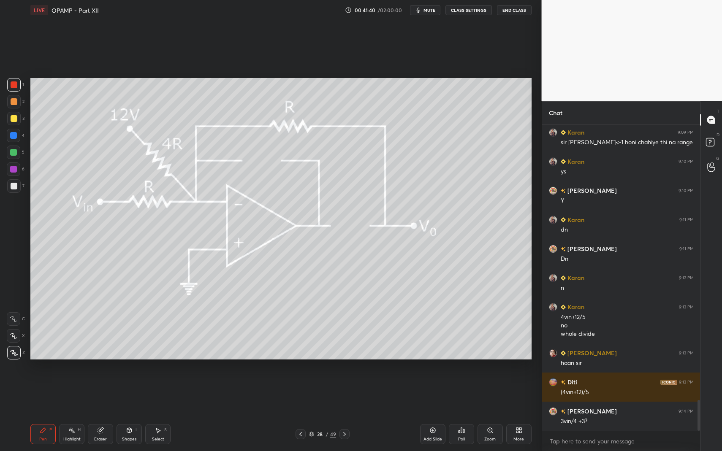
drag, startPoint x: 126, startPoint y: 429, endPoint x: 126, endPoint y: 420, distance: 9.7
drag, startPoint x: 38, startPoint y: 429, endPoint x: 89, endPoint y: 401, distance: 57.6
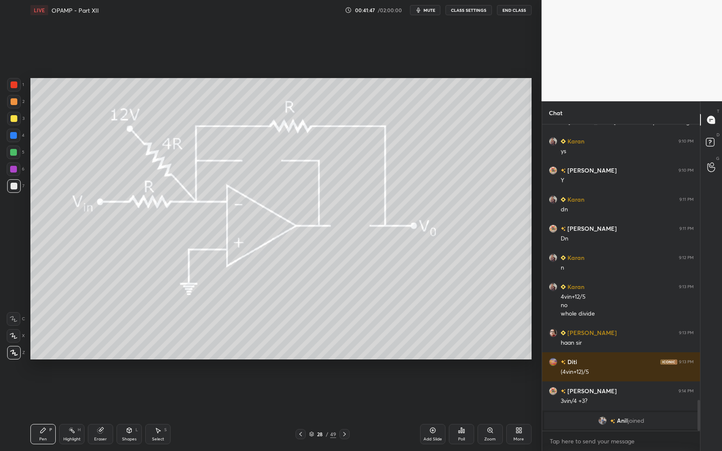
drag, startPoint x: 151, startPoint y: 434, endPoint x: 192, endPoint y: 390, distance: 60.0
drag, startPoint x: 277, startPoint y: 282, endPoint x: 288, endPoint y: 311, distance: 30.6
drag, startPoint x: 41, startPoint y: 428, endPoint x: 37, endPoint y: 382, distance: 46.2
drag, startPoint x: 41, startPoint y: 428, endPoint x: 78, endPoint y: 407, distance: 42.9
drag, startPoint x: 37, startPoint y: 430, endPoint x: 33, endPoint y: 427, distance: 5.5
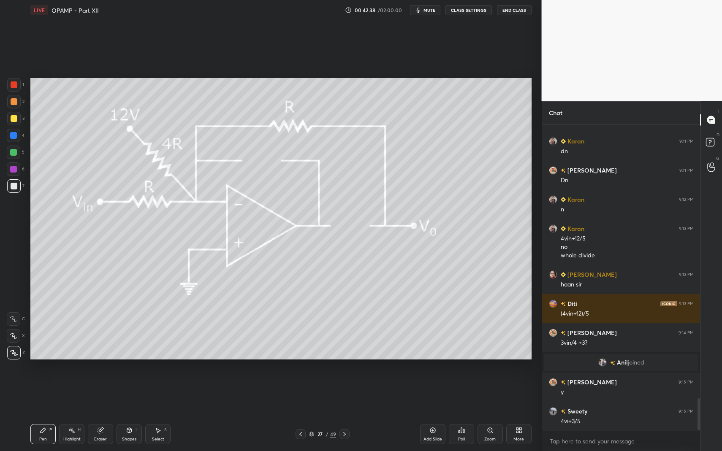
scroll to position [2599, 0]
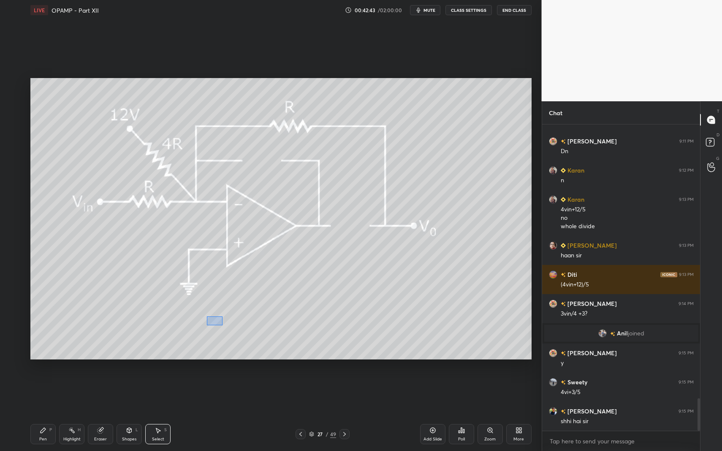
drag, startPoint x: 215, startPoint y: 321, endPoint x: 346, endPoint y: 351, distance: 134.2
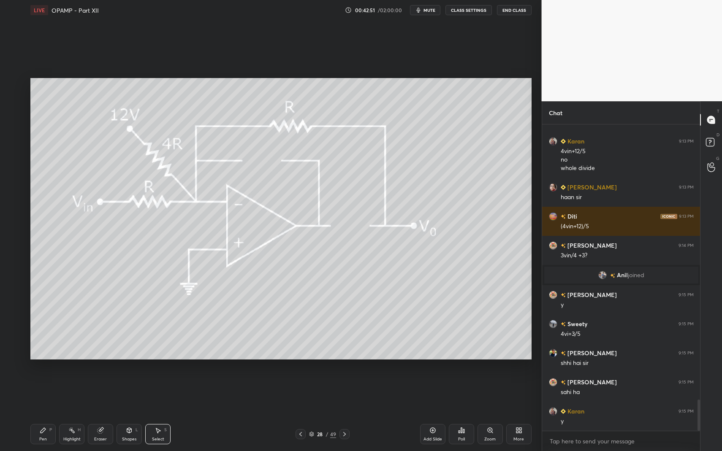
scroll to position [2687, 0]
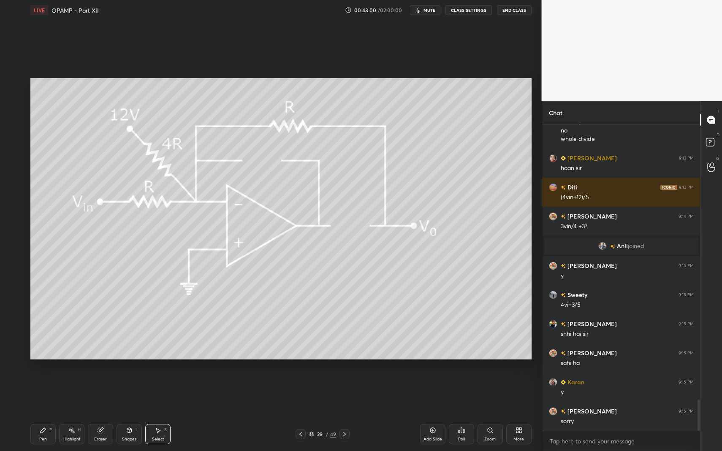
drag, startPoint x: 128, startPoint y: 431, endPoint x: 118, endPoint y: 415, distance: 18.0
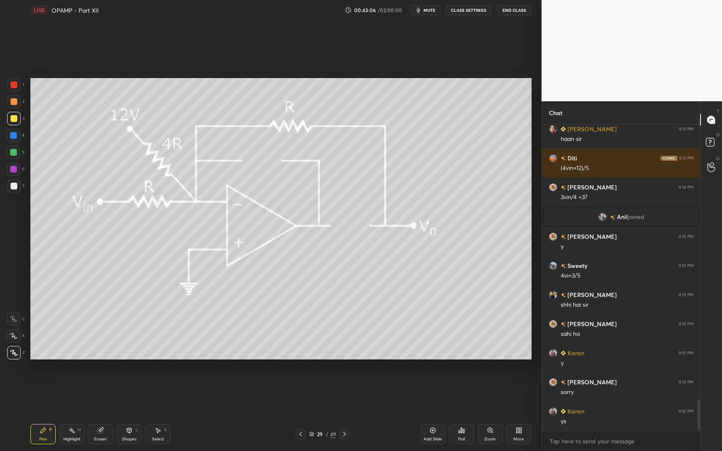
drag, startPoint x: 36, startPoint y: 428, endPoint x: 134, endPoint y: 361, distance: 119.2
drag, startPoint x: 37, startPoint y: 438, endPoint x: 48, endPoint y: 424, distance: 17.1
drag, startPoint x: 43, startPoint y: 434, endPoint x: 35, endPoint y: 434, distance: 8.5
drag, startPoint x: 14, startPoint y: 168, endPoint x: 11, endPoint y: 181, distance: 13.1
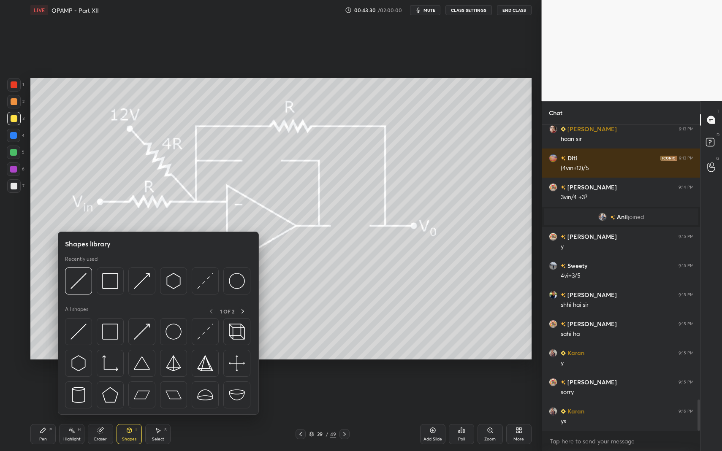
drag, startPoint x: 47, startPoint y: 434, endPoint x: 50, endPoint y: 431, distance: 4.8
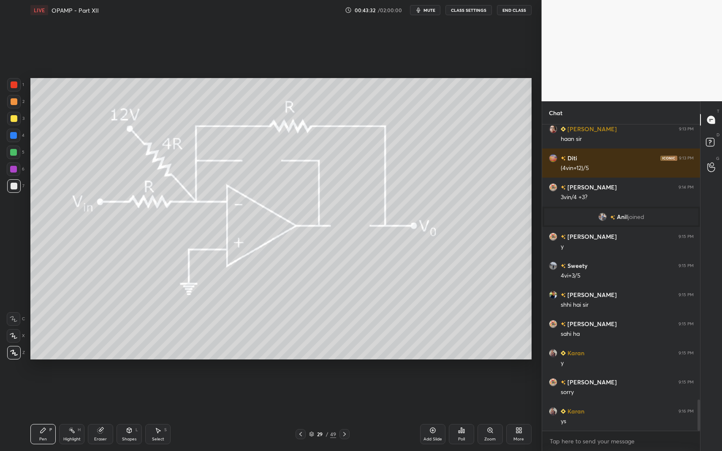
drag, startPoint x: 12, startPoint y: 192, endPoint x: 20, endPoint y: 152, distance: 40.0
drag, startPoint x: 43, startPoint y: 435, endPoint x: 41, endPoint y: 426, distance: 9.2
drag, startPoint x: 13, startPoint y: 187, endPoint x: 17, endPoint y: 184, distance: 5.2
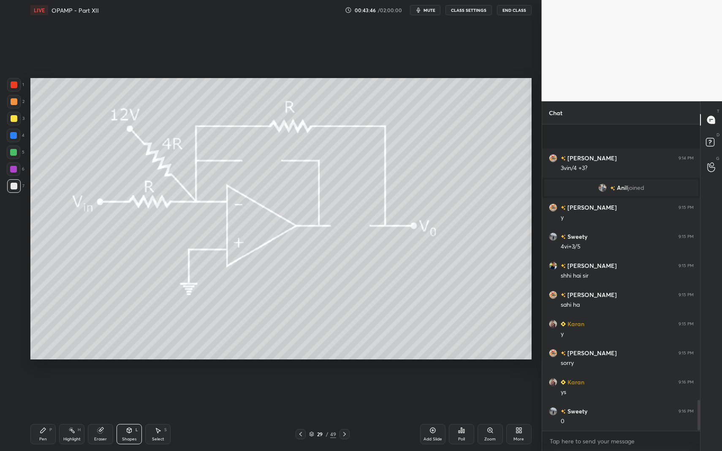
scroll to position [2803, 0]
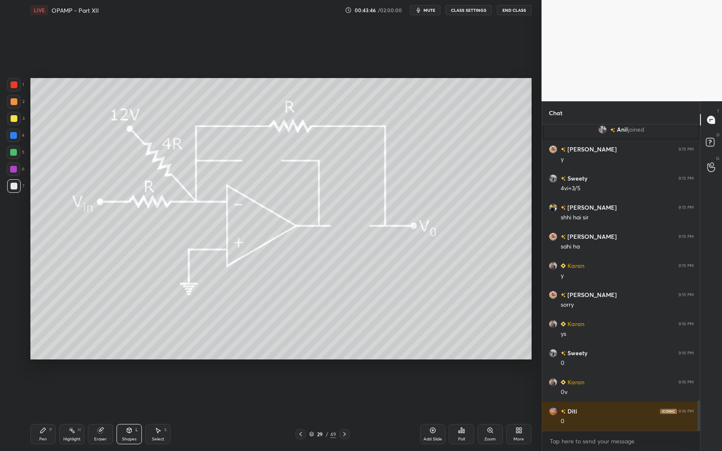
drag, startPoint x: 50, startPoint y: 434, endPoint x: 49, endPoint y: 427, distance: 7.3
drag, startPoint x: 347, startPoint y: 434, endPoint x: 342, endPoint y: 431, distance: 5.1
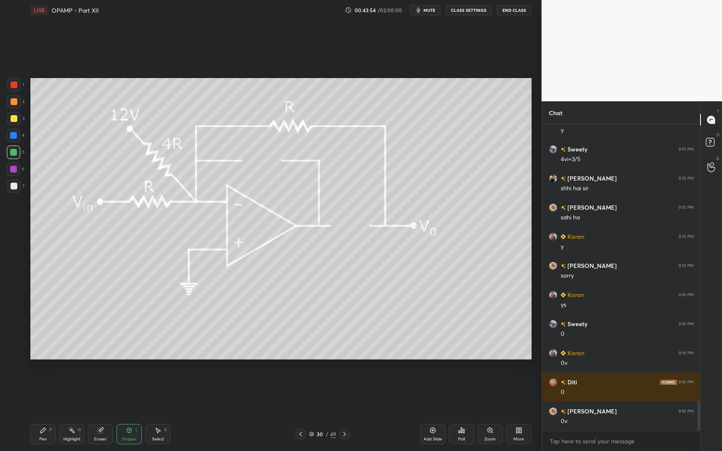
drag, startPoint x: 15, startPoint y: 181, endPoint x: 24, endPoint y: 248, distance: 67.7
drag, startPoint x: 43, startPoint y: 429, endPoint x: 135, endPoint y: 378, distance: 105.0
drag, startPoint x: 347, startPoint y: 433, endPoint x: 280, endPoint y: 426, distance: 67.1
drag, startPoint x: 116, startPoint y: 436, endPoint x: 109, endPoint y: 403, distance: 33.6
drag, startPoint x: 16, startPoint y: 118, endPoint x: 21, endPoint y: 139, distance: 22.0
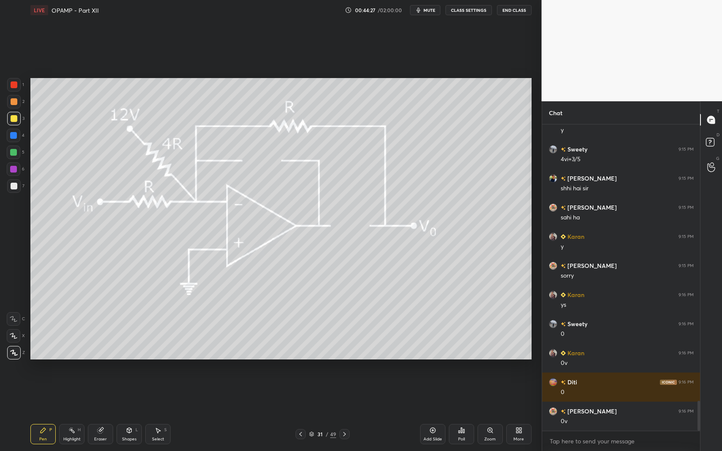
drag, startPoint x: 44, startPoint y: 433, endPoint x: 46, endPoint y: 396, distance: 36.4
drag, startPoint x: 16, startPoint y: 168, endPoint x: 18, endPoint y: 125, distance: 43.1
drag, startPoint x: 45, startPoint y: 430, endPoint x: 48, endPoint y: 423, distance: 8.0
drag, startPoint x: 48, startPoint y: 423, endPoint x: 50, endPoint y: 418, distance: 5.5
drag, startPoint x: 72, startPoint y: 425, endPoint x: 81, endPoint y: 393, distance: 32.7
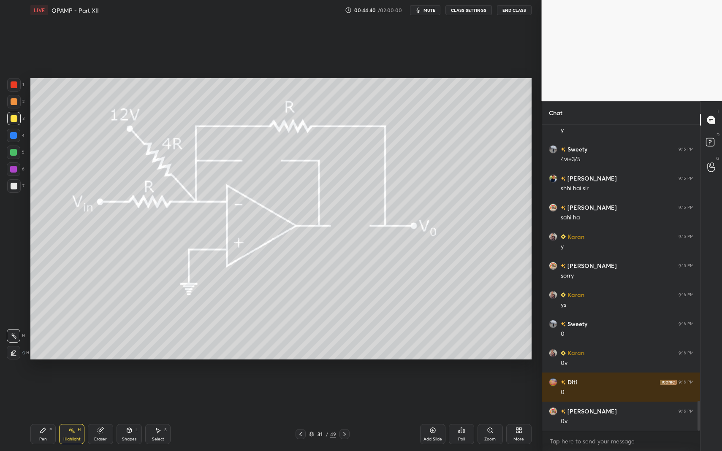
drag, startPoint x: 128, startPoint y: 426, endPoint x: 126, endPoint y: 420, distance: 6.3
drag, startPoint x: 11, startPoint y: 171, endPoint x: 27, endPoint y: 173, distance: 16.2
drag, startPoint x: 72, startPoint y: 433, endPoint x: 102, endPoint y: 381, distance: 60.2
drag, startPoint x: 12, startPoint y: 187, endPoint x: 7, endPoint y: 187, distance: 4.7
drag, startPoint x: 7, startPoint y: 187, endPoint x: 15, endPoint y: 163, distance: 24.6
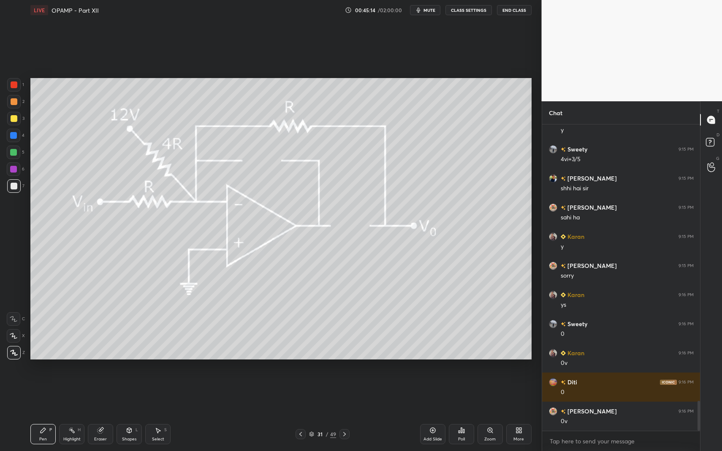
drag, startPoint x: 44, startPoint y: 430, endPoint x: 93, endPoint y: 395, distance: 60.2
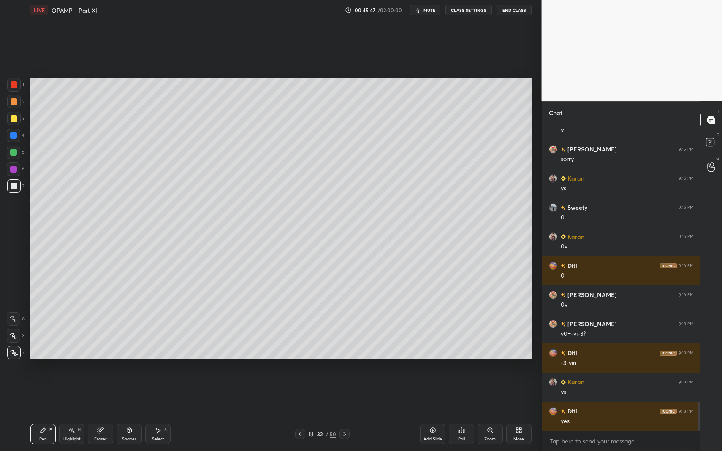
scroll to position [2978, 0]
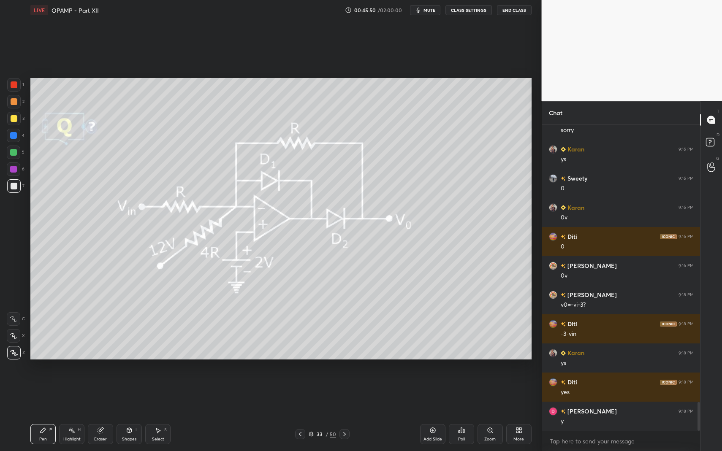
drag, startPoint x: 42, startPoint y: 445, endPoint x: 36, endPoint y: 361, distance: 85.1
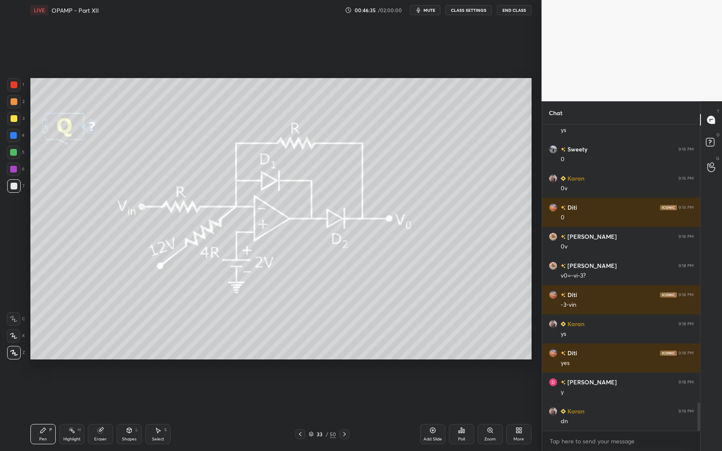
scroll to position [3036, 0]
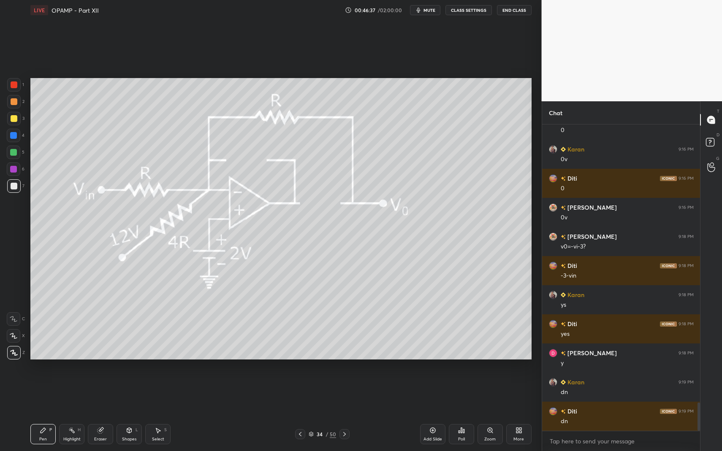
drag, startPoint x: 14, startPoint y: 152, endPoint x: 17, endPoint y: 148, distance: 5.7
drag, startPoint x: 166, startPoint y: 444, endPoint x: 161, endPoint y: 430, distance: 15.1
drag, startPoint x: 37, startPoint y: 82, endPoint x: 62, endPoint y: 125, distance: 50.3
drag, startPoint x: 35, startPoint y: 439, endPoint x: 41, endPoint y: 426, distance: 14.7
drag, startPoint x: 44, startPoint y: 437, endPoint x: 49, endPoint y: 431, distance: 7.2
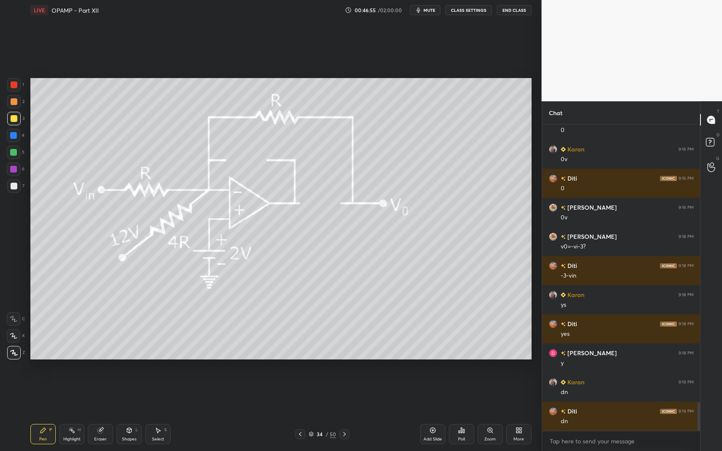
drag, startPoint x: 47, startPoint y: 430, endPoint x: 51, endPoint y: 413, distance: 16.9
drag, startPoint x: 35, startPoint y: 438, endPoint x: 78, endPoint y: 371, distance: 79.3
drag, startPoint x: 15, startPoint y: 190, endPoint x: 17, endPoint y: 170, distance: 19.5
drag, startPoint x: 44, startPoint y: 430, endPoint x: 49, endPoint y: 409, distance: 22.1
drag, startPoint x: 16, startPoint y: 146, endPoint x: 20, endPoint y: 132, distance: 14.4
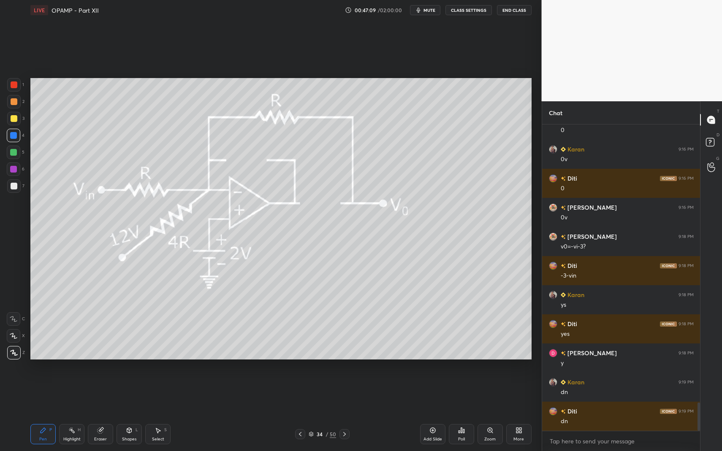
drag, startPoint x: 12, startPoint y: 185, endPoint x: 12, endPoint y: 222, distance: 36.7
drag, startPoint x: 38, startPoint y: 429, endPoint x: 87, endPoint y: 429, distance: 48.5
drag, startPoint x: 157, startPoint y: 434, endPoint x: 136, endPoint y: 392, distance: 47.0
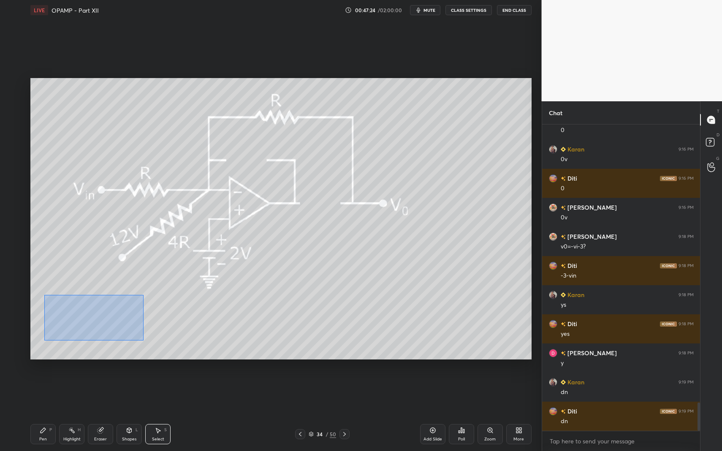
drag, startPoint x: 59, startPoint y: 304, endPoint x: 230, endPoint y: 364, distance: 180.9
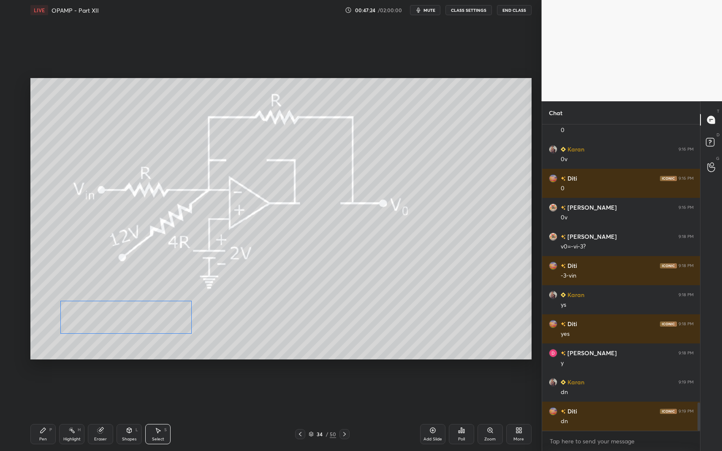
drag, startPoint x: 121, startPoint y: 317, endPoint x: 113, endPoint y: 315, distance: 8.2
drag, startPoint x: 37, startPoint y: 424, endPoint x: 59, endPoint y: 413, distance: 24.5
drag, startPoint x: 14, startPoint y: 136, endPoint x: 14, endPoint y: 155, distance: 18.2
drag, startPoint x: 32, startPoint y: 431, endPoint x: 41, endPoint y: 423, distance: 12.2
drag, startPoint x: 13, startPoint y: 184, endPoint x: 14, endPoint y: 215, distance: 30.4
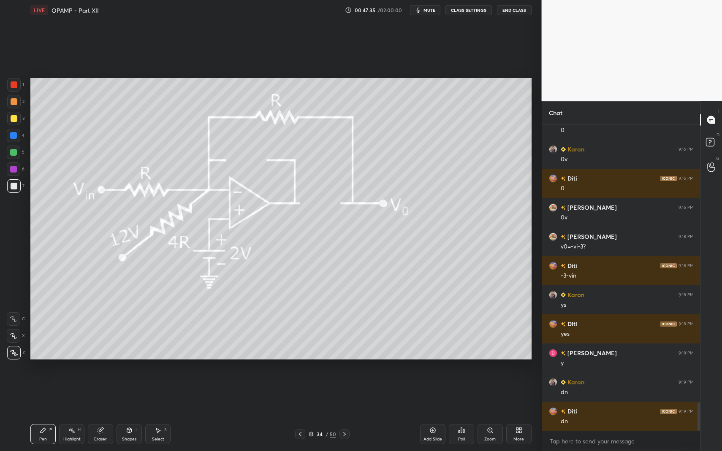
drag, startPoint x: 41, startPoint y: 426, endPoint x: 65, endPoint y: 418, distance: 25.1
drag, startPoint x: 159, startPoint y: 429, endPoint x: 151, endPoint y: 405, distance: 25.8
drag, startPoint x: 57, startPoint y: 293, endPoint x: 211, endPoint y: 354, distance: 165.6
drag, startPoint x: 117, startPoint y: 320, endPoint x: 108, endPoint y: 304, distance: 18.3
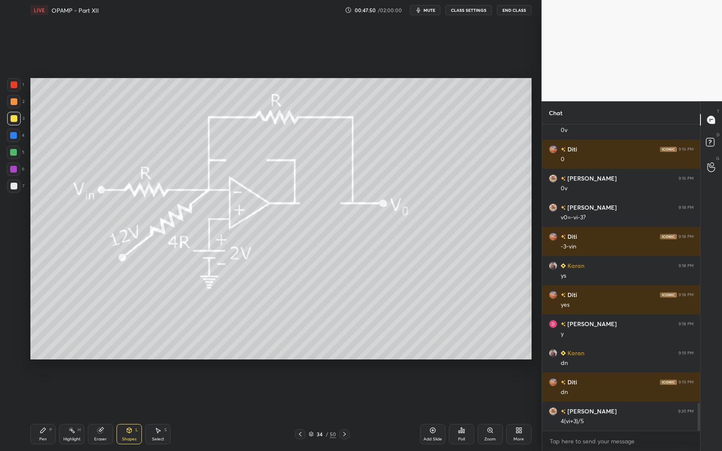
drag, startPoint x: 45, startPoint y: 421, endPoint x: 33, endPoint y: 381, distance: 41.8
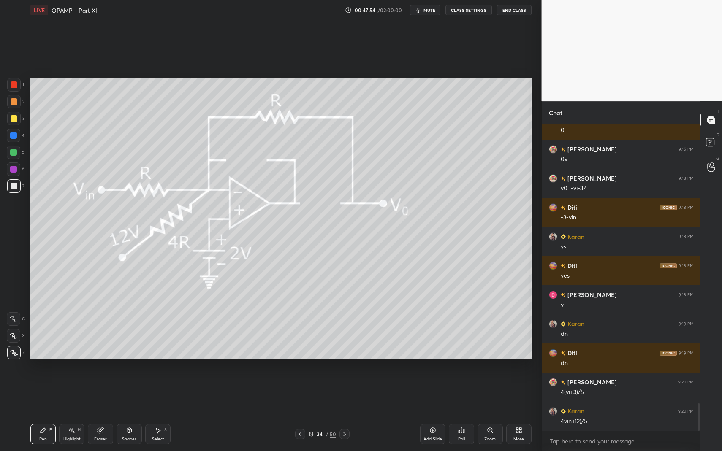
scroll to position [3123, 0]
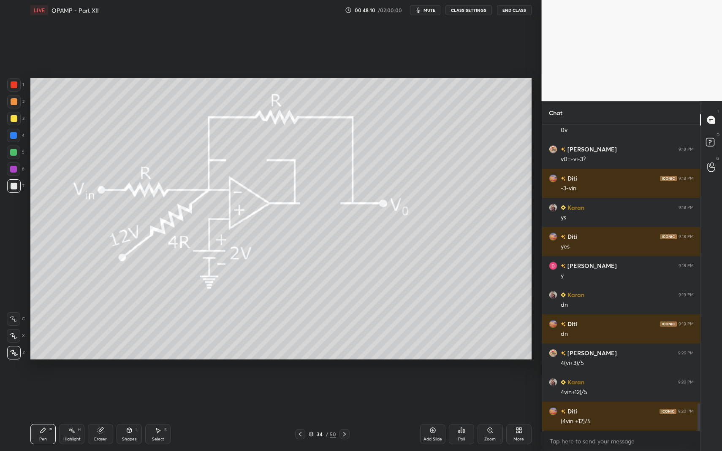
drag, startPoint x: 47, startPoint y: 427, endPoint x: 94, endPoint y: 392, distance: 58.3
drag, startPoint x: 72, startPoint y: 338, endPoint x: 78, endPoint y: 347, distance: 11.2
drag, startPoint x: 40, startPoint y: 437, endPoint x: 43, endPoint y: 422, distance: 15.5
drag, startPoint x: 130, startPoint y: 435, endPoint x: 132, endPoint y: 429, distance: 5.6
drag, startPoint x: 13, startPoint y: 100, endPoint x: 19, endPoint y: 103, distance: 7.2
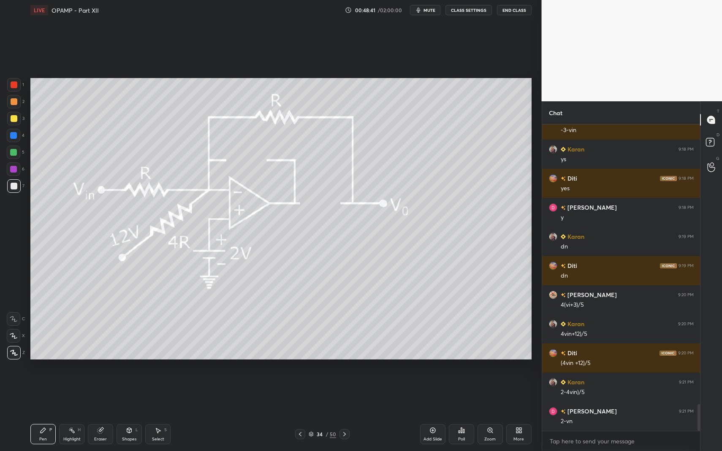
scroll to position [3211, 0]
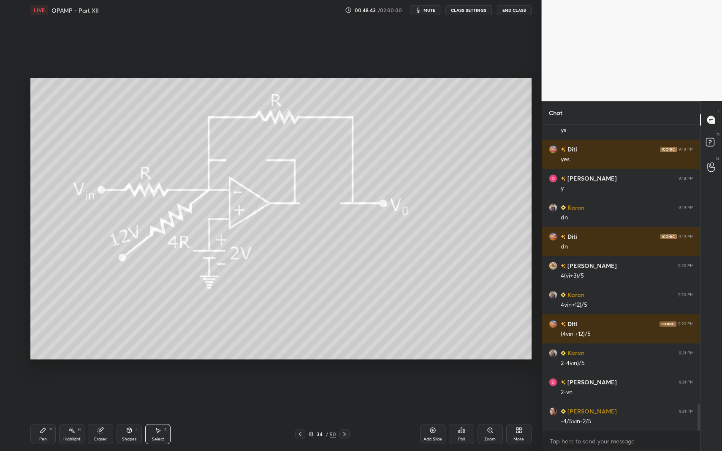
drag, startPoint x: 160, startPoint y: 434, endPoint x: 187, endPoint y: 395, distance: 47.3
drag, startPoint x: 249, startPoint y: 294, endPoint x: 275, endPoint y: 315, distance: 33.6
drag, startPoint x: 253, startPoint y: 309, endPoint x: 245, endPoint y: 314, distance: 9.3
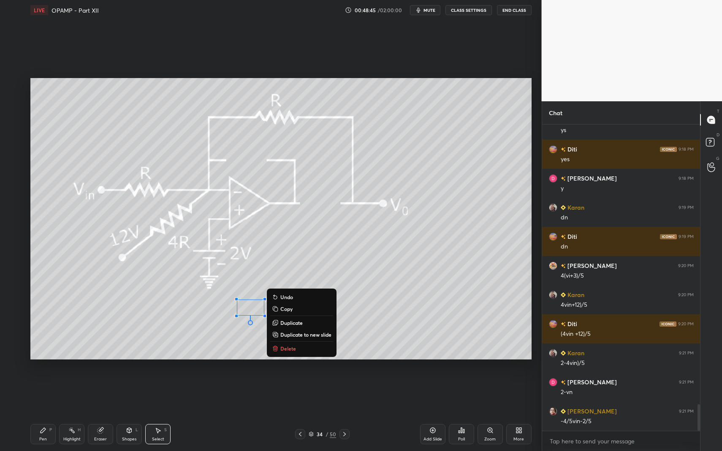
drag, startPoint x: 33, startPoint y: 437, endPoint x: 37, endPoint y: 431, distance: 6.1
drag, startPoint x: 37, startPoint y: 431, endPoint x: 57, endPoint y: 411, distance: 29.0
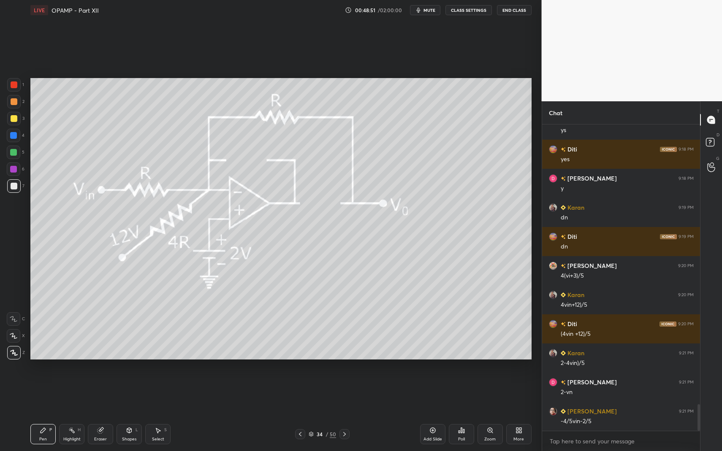
drag, startPoint x: 345, startPoint y: 434, endPoint x: 300, endPoint y: 421, distance: 46.9
drag, startPoint x: 14, startPoint y: 144, endPoint x: 19, endPoint y: 146, distance: 5.1
drag, startPoint x: 15, startPoint y: 153, endPoint x: 29, endPoint y: 141, distance: 18.0
drag, startPoint x: 22, startPoint y: 185, endPoint x: 22, endPoint y: 264, distance: 78.9
drag, startPoint x: 40, startPoint y: 429, endPoint x: 44, endPoint y: 369, distance: 60.9
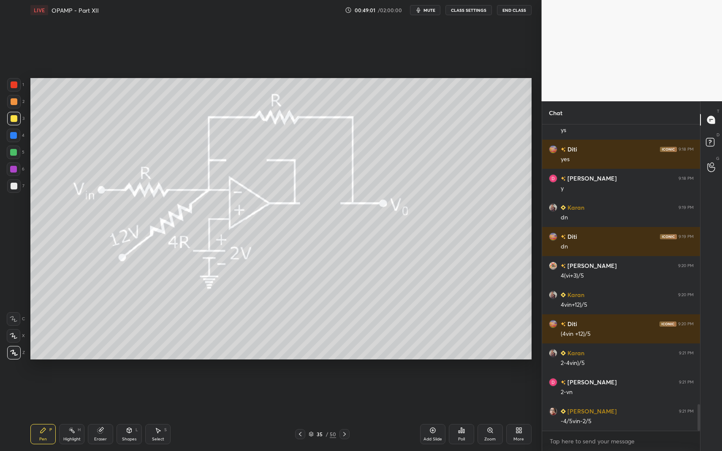
drag, startPoint x: 125, startPoint y: 429, endPoint x: 122, endPoint y: 418, distance: 11.5
drag, startPoint x: 300, startPoint y: 434, endPoint x: 311, endPoint y: 432, distance: 11.1
drag, startPoint x: 16, startPoint y: 167, endPoint x: 11, endPoint y: 176, distance: 10.2
drag, startPoint x: 12, startPoint y: 151, endPoint x: 18, endPoint y: 151, distance: 6.3
drag, startPoint x: 24, startPoint y: 168, endPoint x: 17, endPoint y: 176, distance: 10.2
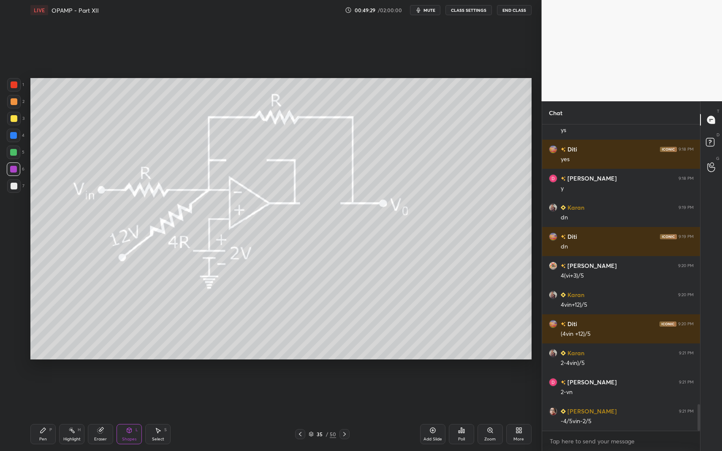
drag, startPoint x: 14, startPoint y: 188, endPoint x: 17, endPoint y: 249, distance: 60.9
drag, startPoint x: 42, startPoint y: 438, endPoint x: 45, endPoint y: 433, distance: 5.9
drag, startPoint x: 40, startPoint y: 431, endPoint x: 65, endPoint y: 401, distance: 39.4
drag, startPoint x: 15, startPoint y: 182, endPoint x: 29, endPoint y: 187, distance: 14.3
drag, startPoint x: 52, startPoint y: 428, endPoint x: 41, endPoint y: 432, distance: 11.2
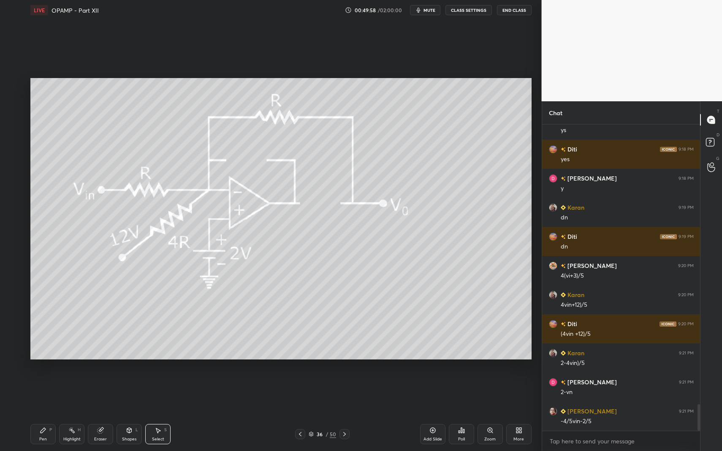
drag, startPoint x: 243, startPoint y: 334, endPoint x: 292, endPoint y: 352, distance: 51.7
drag, startPoint x: 38, startPoint y: 427, endPoint x: 43, endPoint y: 414, distance: 13.5
drag, startPoint x: 16, startPoint y: 101, endPoint x: 26, endPoint y: 105, distance: 10.2
drag, startPoint x: 133, startPoint y: 435, endPoint x: 127, endPoint y: 417, distance: 19.6
drag, startPoint x: 43, startPoint y: 428, endPoint x: 67, endPoint y: 372, distance: 60.5
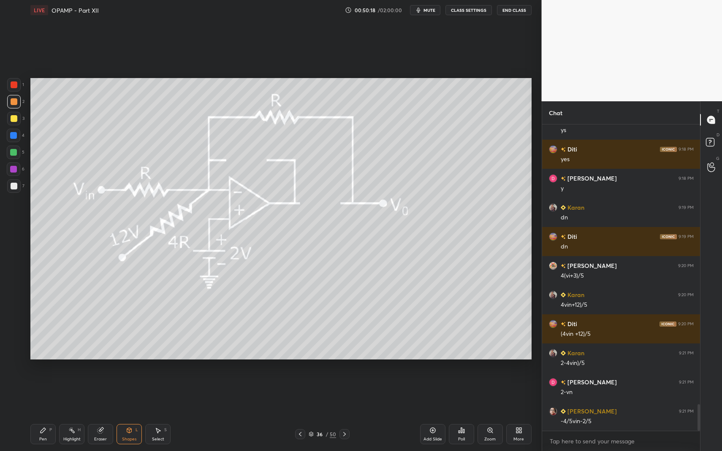
drag, startPoint x: 44, startPoint y: 437, endPoint x: 49, endPoint y: 426, distance: 12.5
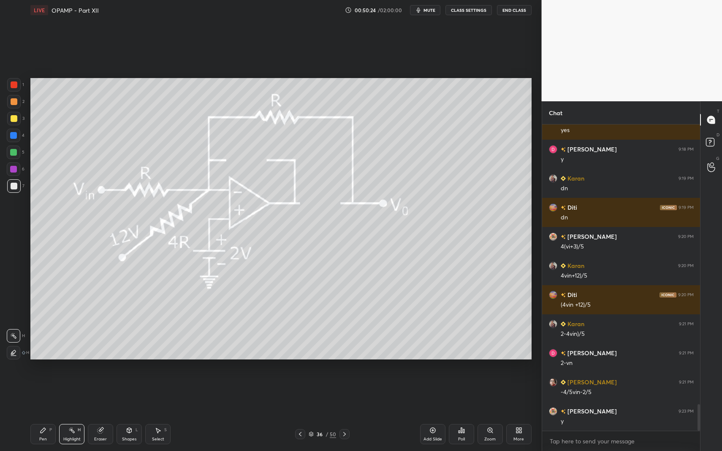
drag, startPoint x: 73, startPoint y: 433, endPoint x: 115, endPoint y: 387, distance: 62.2
drag, startPoint x: 49, startPoint y: 432, endPoint x: 43, endPoint y: 434, distance: 5.3
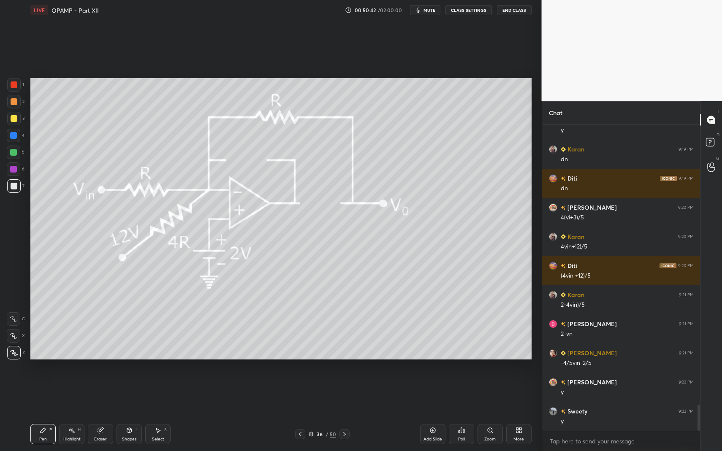
scroll to position [3298, 0]
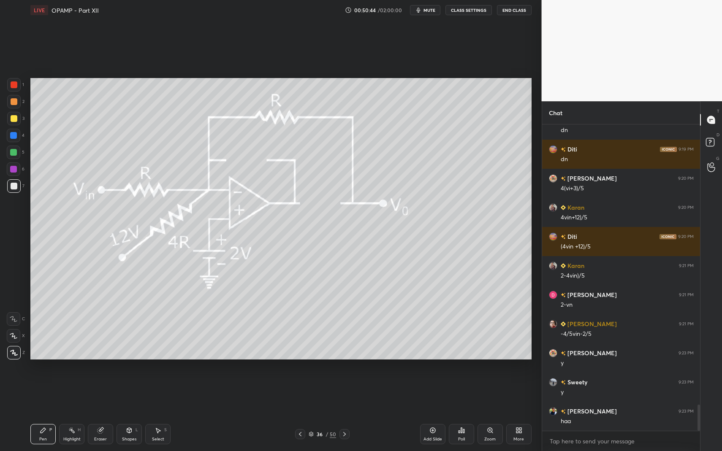
drag, startPoint x: 345, startPoint y: 434, endPoint x: 323, endPoint y: 428, distance: 22.8
drag, startPoint x: 44, startPoint y: 424, endPoint x: 61, endPoint y: 365, distance: 61.4
drag, startPoint x: 38, startPoint y: 433, endPoint x: 35, endPoint y: 369, distance: 63.8
drag, startPoint x: 19, startPoint y: 187, endPoint x: 21, endPoint y: 193, distance: 6.0
drag, startPoint x: 344, startPoint y: 433, endPoint x: 277, endPoint y: 416, distance: 68.9
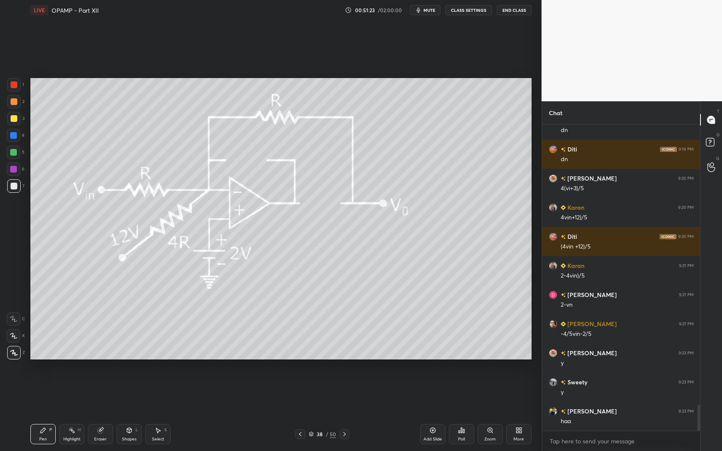
drag, startPoint x: 112, startPoint y: 439, endPoint x: 123, endPoint y: 418, distance: 23.0
drag, startPoint x: 15, startPoint y: 83, endPoint x: 12, endPoint y: 89, distance: 7.0
drag, startPoint x: 38, startPoint y: 434, endPoint x: 109, endPoint y: 401, distance: 78.2
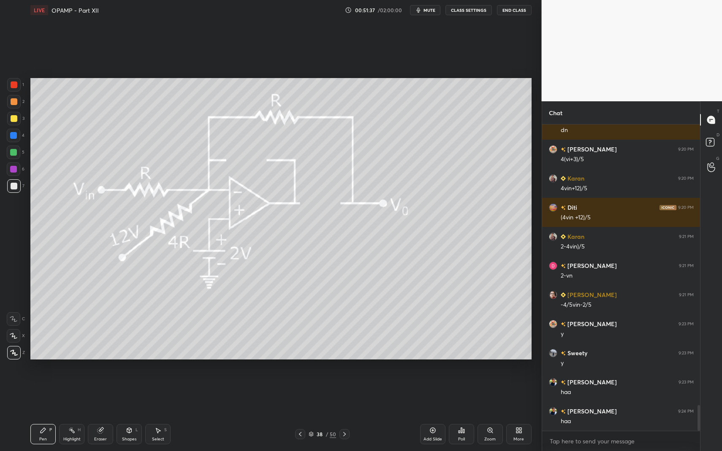
drag, startPoint x: 11, startPoint y: 184, endPoint x: 18, endPoint y: 179, distance: 9.1
drag, startPoint x: 128, startPoint y: 431, endPoint x: 129, endPoint y: 418, distance: 13.1
drag, startPoint x: 41, startPoint y: 426, endPoint x: 113, endPoint y: 390, distance: 80.2
drag, startPoint x: 130, startPoint y: 426, endPoint x: 130, endPoint y: 415, distance: 10.2
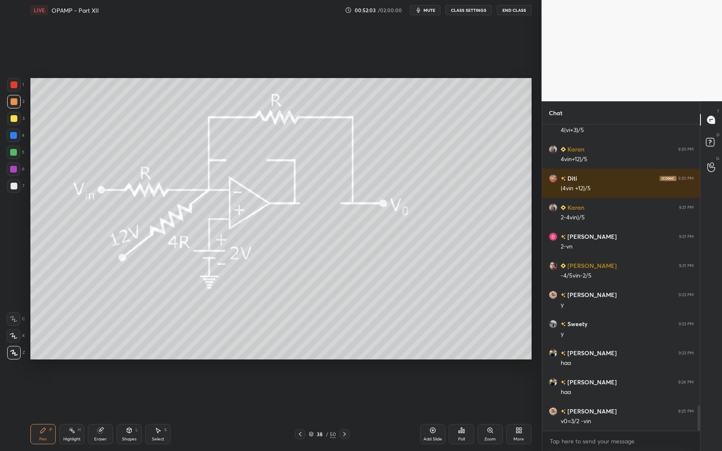
drag, startPoint x: 52, startPoint y: 432, endPoint x: 38, endPoint y: 364, distance: 69.4
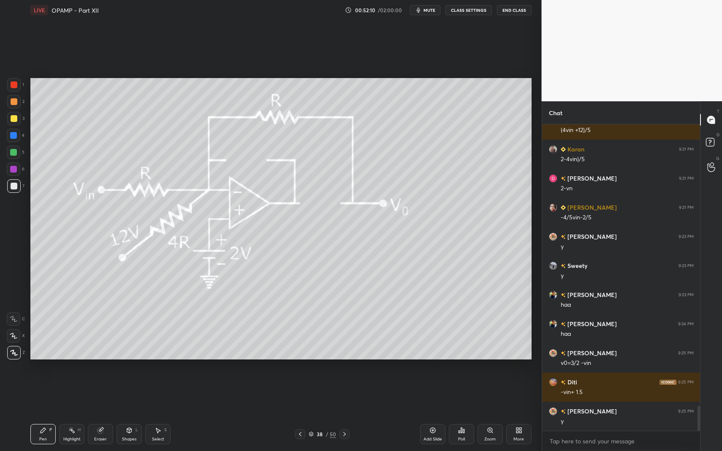
scroll to position [3444, 0]
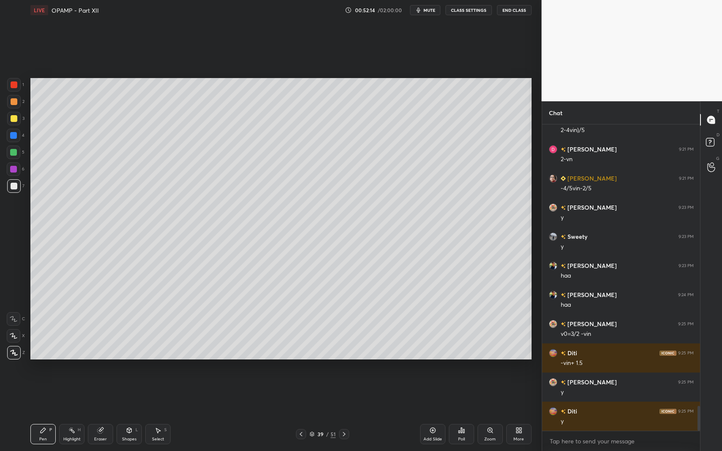
drag, startPoint x: 10, startPoint y: 187, endPoint x: 15, endPoint y: 192, distance: 6.9
drag, startPoint x: 52, startPoint y: 434, endPoint x: 69, endPoint y: 390, distance: 46.5
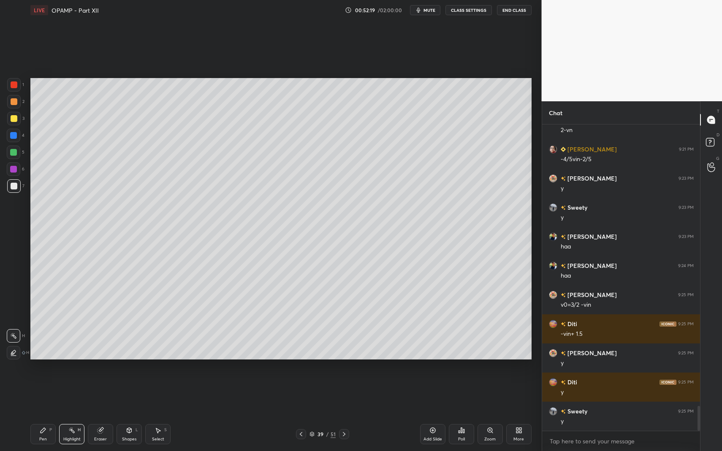
drag, startPoint x: 58, startPoint y: 428, endPoint x: 88, endPoint y: 369, distance: 65.9
drag, startPoint x: 52, startPoint y: 438, endPoint x: 56, endPoint y: 426, distance: 12.9
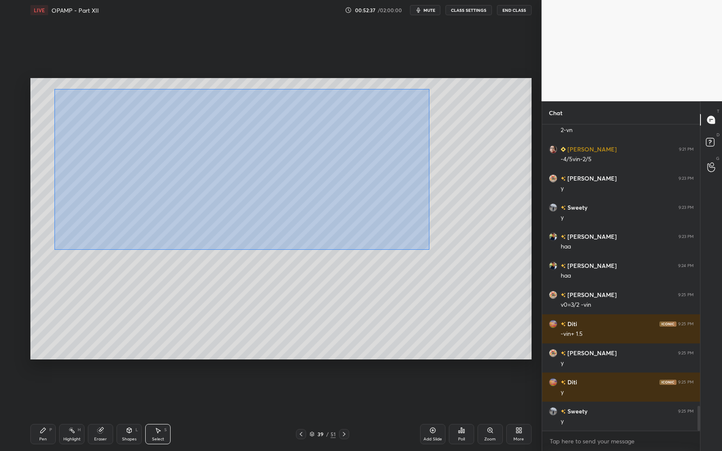
drag, startPoint x: 81, startPoint y: 105, endPoint x: 380, endPoint y: 233, distance: 324.9
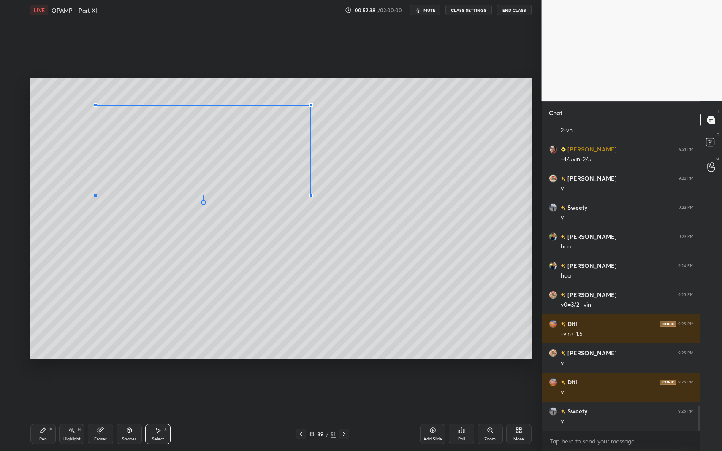
drag, startPoint x: 72, startPoint y: 210, endPoint x: 98, endPoint y: 193, distance: 31.1
drag, startPoint x: 111, startPoint y: 186, endPoint x: 71, endPoint y: 215, distance: 49.2
drag, startPoint x: 112, startPoint y: 155, endPoint x: 104, endPoint y: 182, distance: 28.2
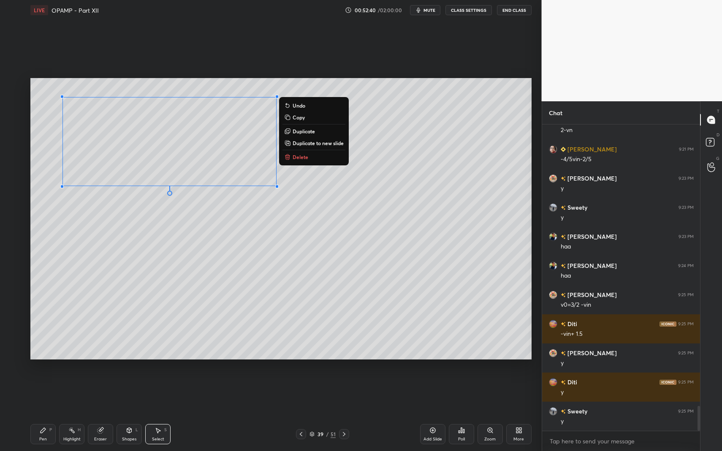
drag, startPoint x: 54, startPoint y: 431, endPoint x: 47, endPoint y: 433, distance: 6.8
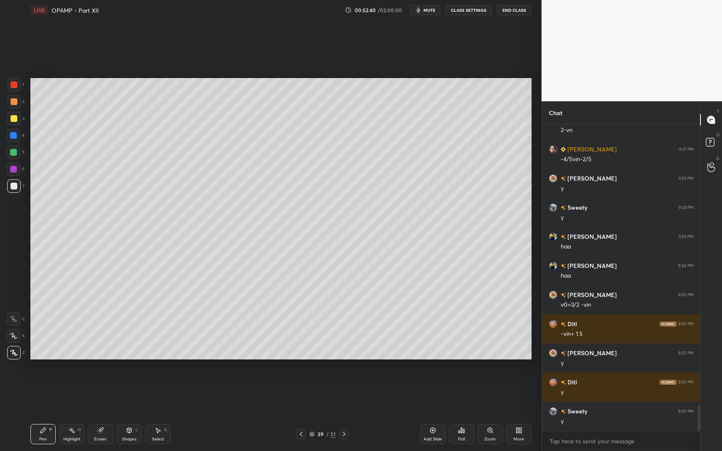
drag, startPoint x: 47, startPoint y: 433, endPoint x: 51, endPoint y: 420, distance: 13.6
drag, startPoint x: 121, startPoint y: 431, endPoint x: 125, endPoint y: 415, distance: 16.3
drag, startPoint x: 12, startPoint y: 357, endPoint x: 14, endPoint y: 302, distance: 54.9
drag, startPoint x: 139, startPoint y: 430, endPoint x: 133, endPoint y: 419, distance: 12.3
drag, startPoint x: 41, startPoint y: 433, endPoint x: 59, endPoint y: 427, distance: 18.3
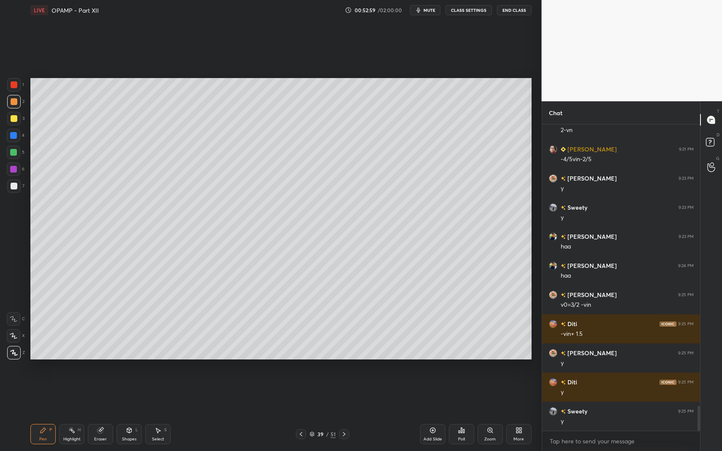
drag, startPoint x: 44, startPoint y: 437, endPoint x: 38, endPoint y: 372, distance: 65.8
drag, startPoint x: 19, startPoint y: 191, endPoint x: 18, endPoint y: 162, distance: 29.2
drag, startPoint x: 14, startPoint y: 84, endPoint x: 20, endPoint y: 120, distance: 36.5
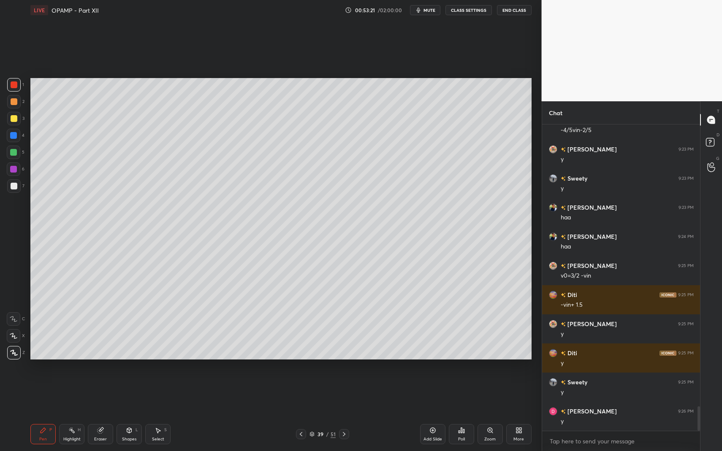
scroll to position [3531, 0]
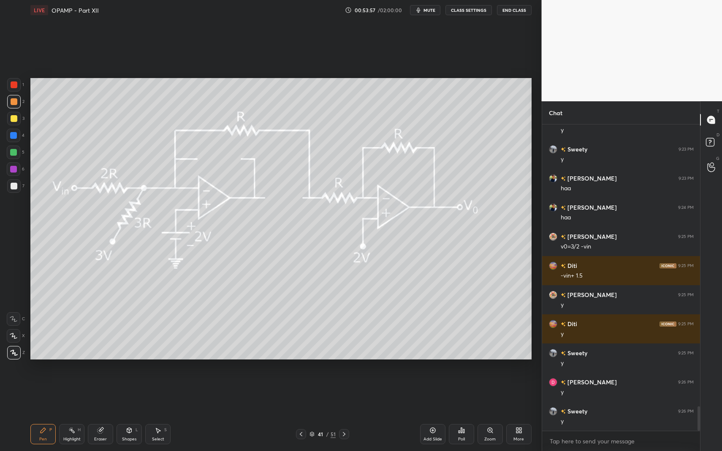
drag, startPoint x: 133, startPoint y: 436, endPoint x: 130, endPoint y: 421, distance: 15.0
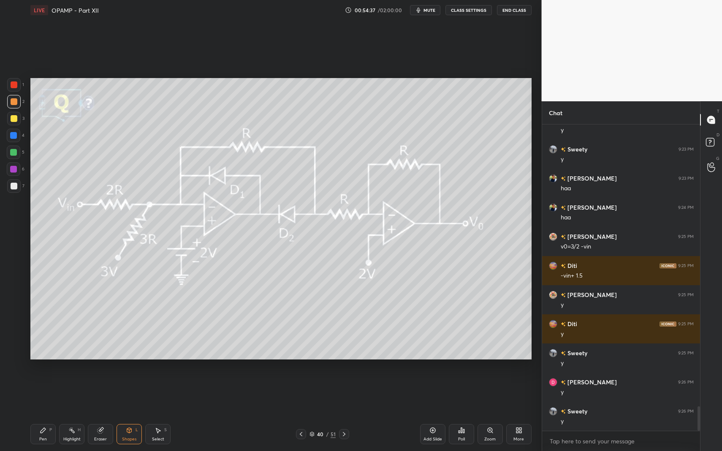
drag, startPoint x: 346, startPoint y: 432, endPoint x: 344, endPoint y: 437, distance: 5.3
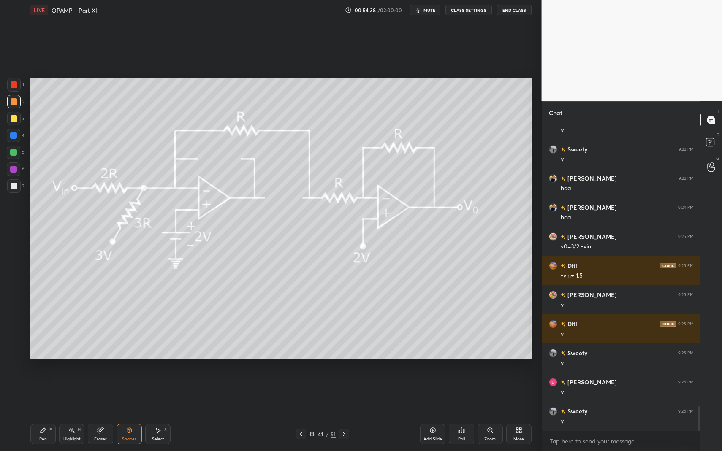
drag, startPoint x: 69, startPoint y: 437, endPoint x: 54, endPoint y: 431, distance: 15.5
drag, startPoint x: 14, startPoint y: 121, endPoint x: 21, endPoint y: 152, distance: 31.9
drag, startPoint x: 43, startPoint y: 427, endPoint x: 58, endPoint y: 400, distance: 30.6
drag, startPoint x: 43, startPoint y: 432, endPoint x: 51, endPoint y: 407, distance: 25.9
drag, startPoint x: 35, startPoint y: 432, endPoint x: 71, endPoint y: 389, distance: 55.7
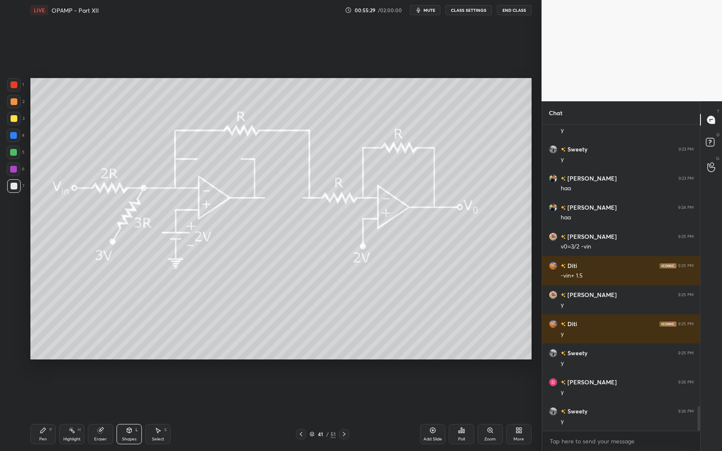
drag, startPoint x: 50, startPoint y: 426, endPoint x: 54, endPoint y: 423, distance: 5.2
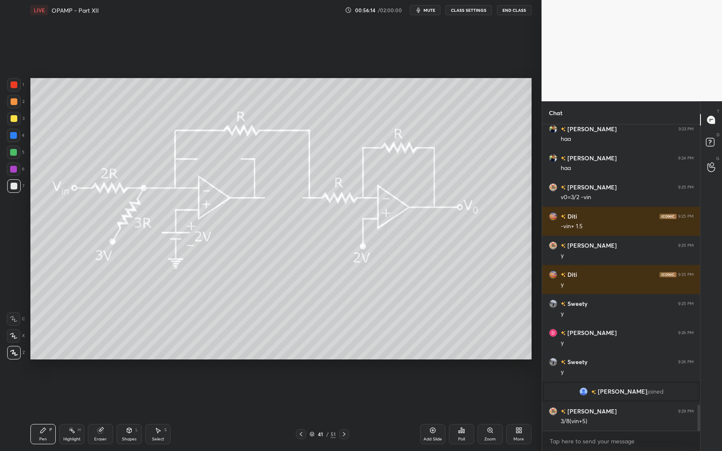
scroll to position [3305, 0]
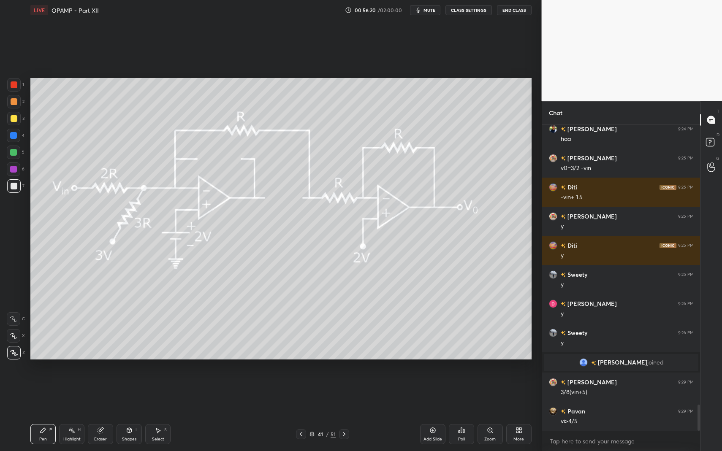
drag, startPoint x: 135, startPoint y: 433, endPoint x: 133, endPoint y: 428, distance: 5.5
drag, startPoint x: 14, startPoint y: 153, endPoint x: 27, endPoint y: 158, distance: 13.8
drag, startPoint x: 136, startPoint y: 435, endPoint x: 131, endPoint y: 421, distance: 14.3
drag, startPoint x: 43, startPoint y: 434, endPoint x: 29, endPoint y: 405, distance: 32.7
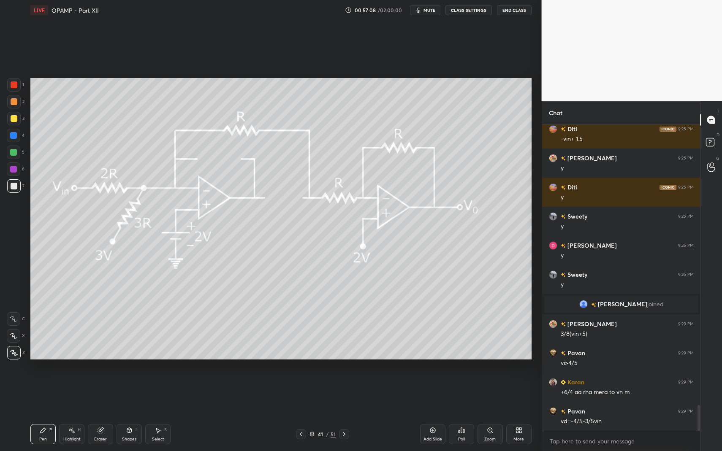
scroll to position [3392, 0]
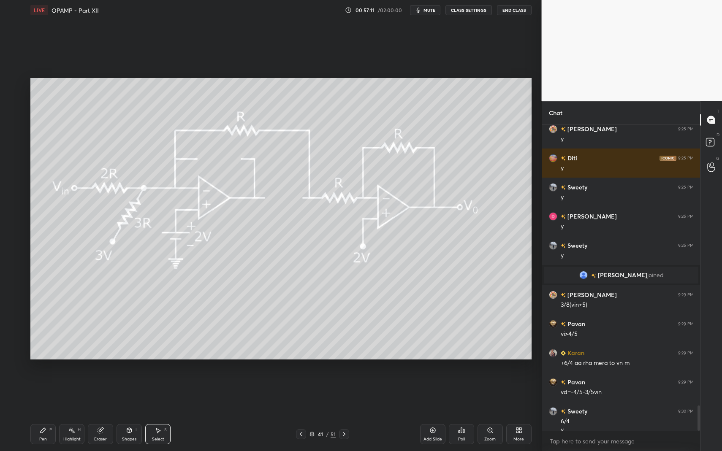
drag, startPoint x: 156, startPoint y: 434, endPoint x: 162, endPoint y: 428, distance: 8.4
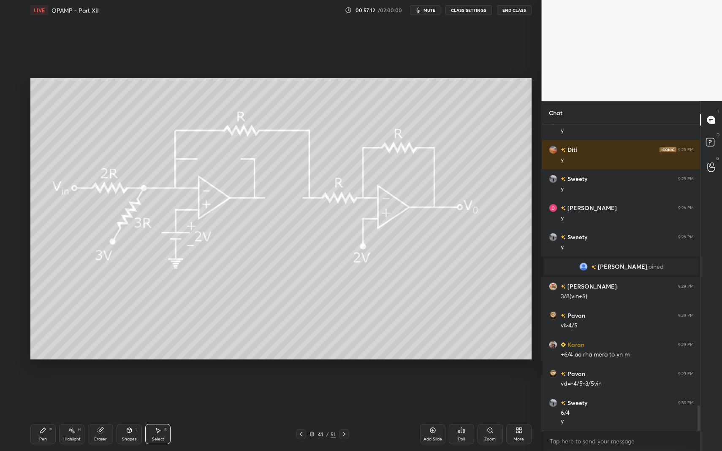
scroll to position [3430, 0]
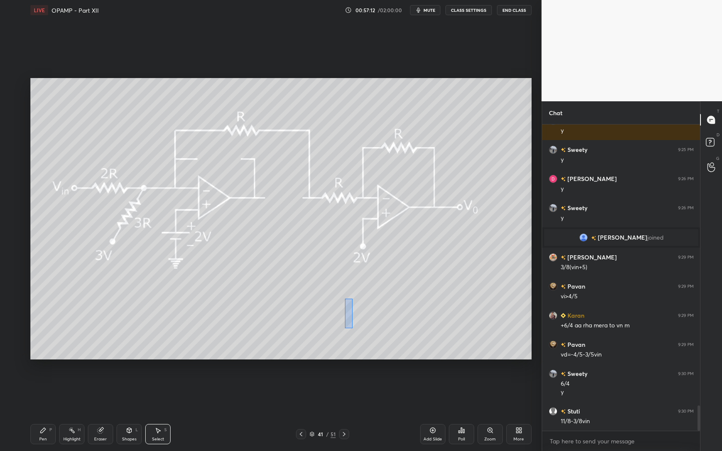
drag, startPoint x: 346, startPoint y: 307, endPoint x: 353, endPoint y: 330, distance: 24.0
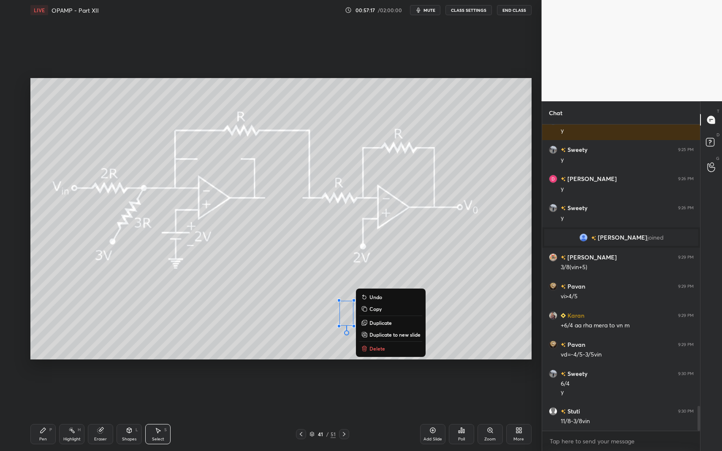
scroll to position [3459, 0]
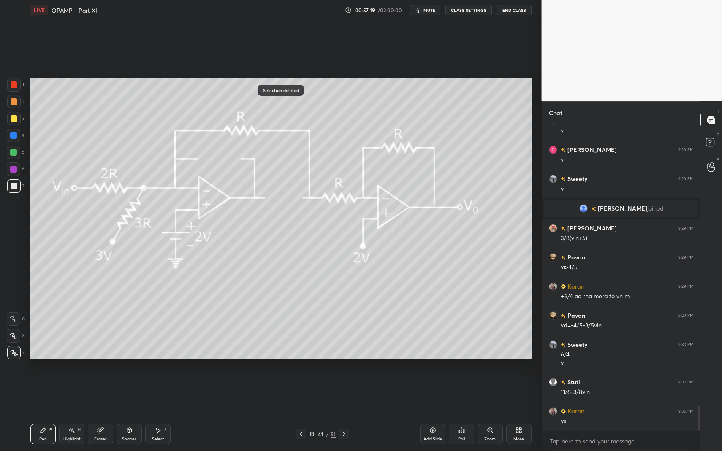
drag, startPoint x: 49, startPoint y: 431, endPoint x: 155, endPoint y: 374, distance: 119.6
drag, startPoint x: 165, startPoint y: 432, endPoint x: 186, endPoint y: 415, distance: 26.9
drag, startPoint x: 346, startPoint y: 323, endPoint x: 354, endPoint y: 332, distance: 12.9
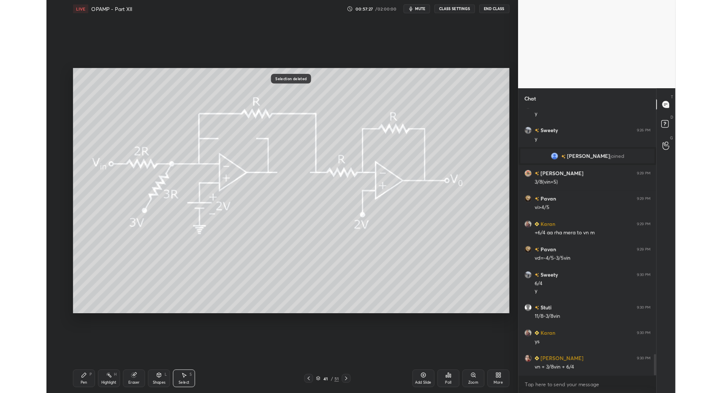
scroll to position [3517, 0]
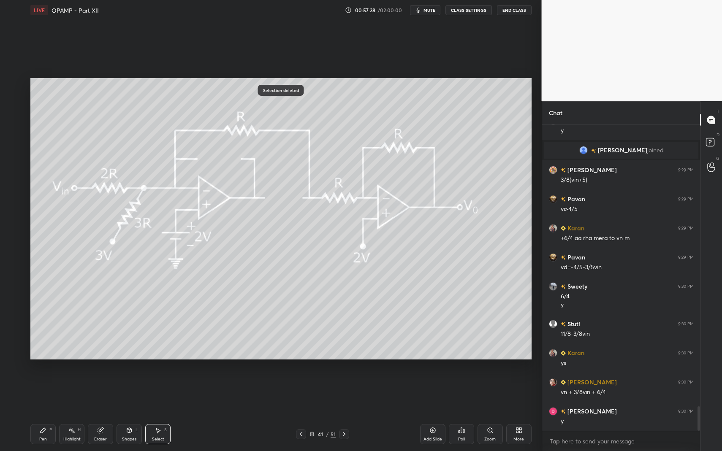
drag, startPoint x: 38, startPoint y: 426, endPoint x: 46, endPoint y: 424, distance: 8.0
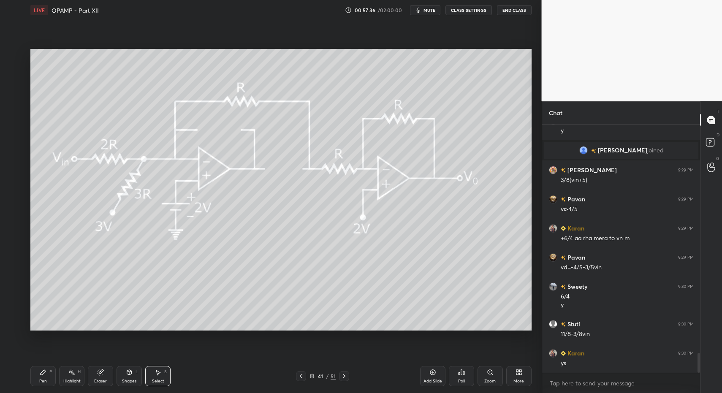
scroll to position [41876, 41707]
type textarea "x"
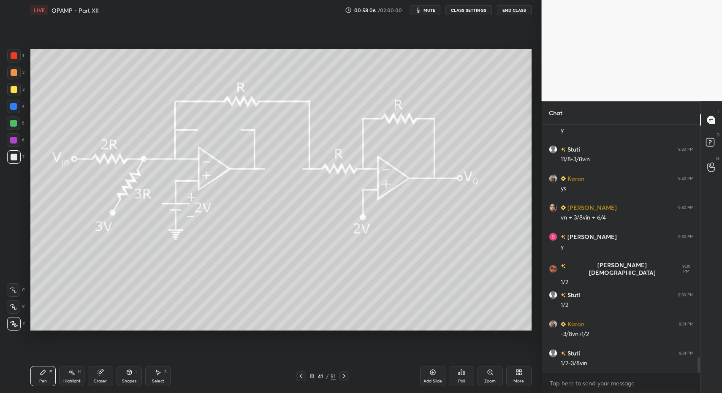
scroll to position [3721, 0]
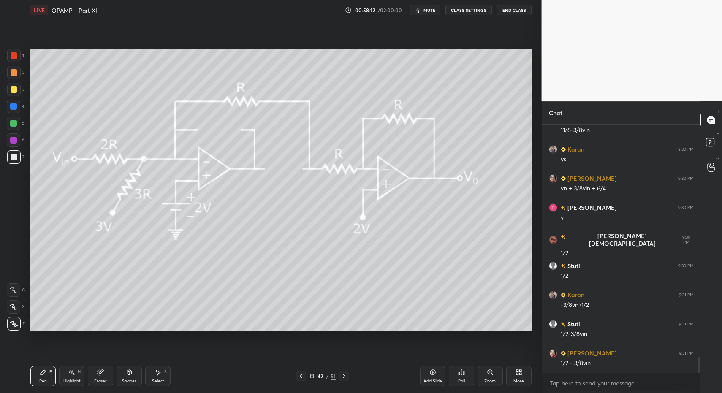
drag, startPoint x: 16, startPoint y: 73, endPoint x: 20, endPoint y: 66, distance: 8.3
drag, startPoint x: 46, startPoint y: 381, endPoint x: 47, endPoint y: 375, distance: 6.0
drag, startPoint x: 46, startPoint y: 377, endPoint x: 73, endPoint y: 337, distance: 48.0
drag, startPoint x: 341, startPoint y: 378, endPoint x: 336, endPoint y: 378, distance: 4.7
drag, startPoint x: 47, startPoint y: 379, endPoint x: 89, endPoint y: 336, distance: 60.0
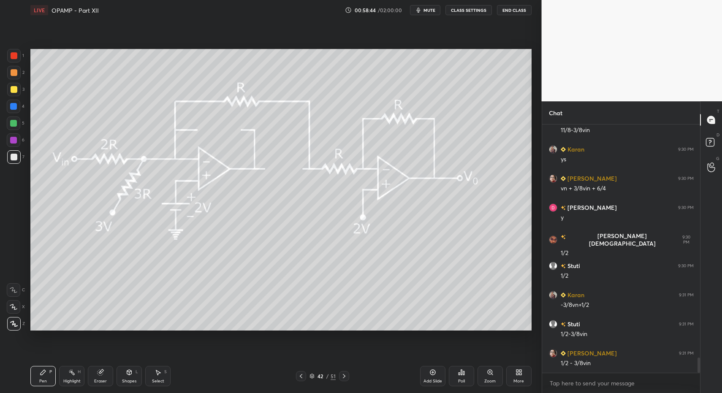
scroll to position [3750, 0]
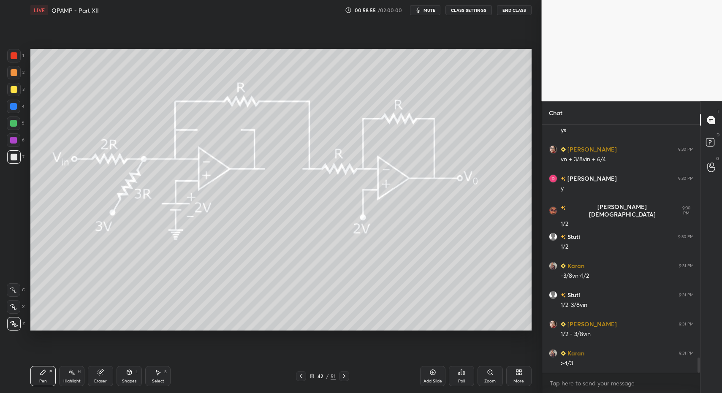
drag, startPoint x: 135, startPoint y: 375, endPoint x: 129, endPoint y: 362, distance: 14.2
drag, startPoint x: 345, startPoint y: 378, endPoint x: 333, endPoint y: 371, distance: 14.0
drag, startPoint x: 129, startPoint y: 379, endPoint x: 128, endPoint y: 367, distance: 11.4
drag, startPoint x: 50, startPoint y: 389, endPoint x: 49, endPoint y: 380, distance: 8.6
drag, startPoint x: 14, startPoint y: 54, endPoint x: 17, endPoint y: 59, distance: 5.7
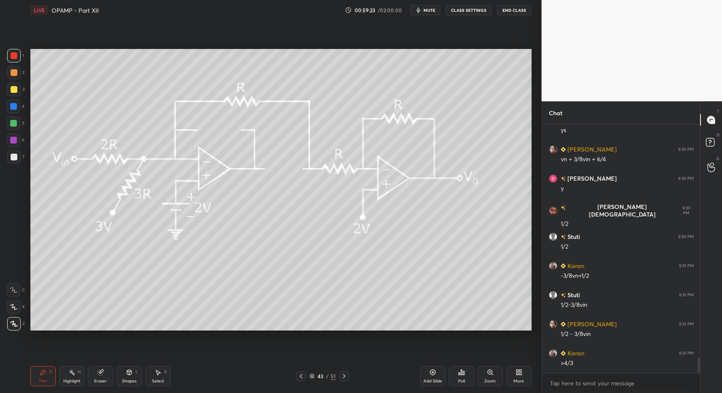
drag, startPoint x: 18, startPoint y: 107, endPoint x: 29, endPoint y: 119, distance: 16.1
drag, startPoint x: 131, startPoint y: 379, endPoint x: 130, endPoint y: 374, distance: 4.7
drag, startPoint x: 73, startPoint y: 377, endPoint x: 81, endPoint y: 362, distance: 16.8
drag, startPoint x: 46, startPoint y: 377, endPoint x: 49, endPoint y: 371, distance: 5.7
drag, startPoint x: 46, startPoint y: 372, endPoint x: 57, endPoint y: 339, distance: 35.5
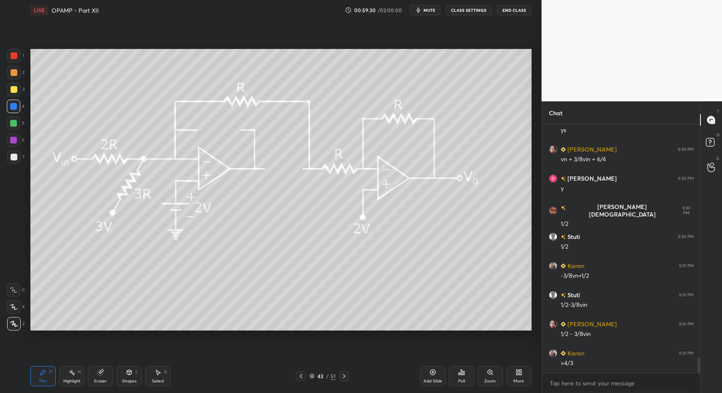
drag, startPoint x: 12, startPoint y: 155, endPoint x: 17, endPoint y: 146, distance: 10.0
drag, startPoint x: 13, startPoint y: 130, endPoint x: 15, endPoint y: 124, distance: 6.1
drag, startPoint x: 15, startPoint y: 124, endPoint x: 21, endPoint y: 151, distance: 27.7
drag, startPoint x: 38, startPoint y: 379, endPoint x: 164, endPoint y: 347, distance: 130.2
drag, startPoint x: 46, startPoint y: 380, endPoint x: 52, endPoint y: 345, distance: 36.1
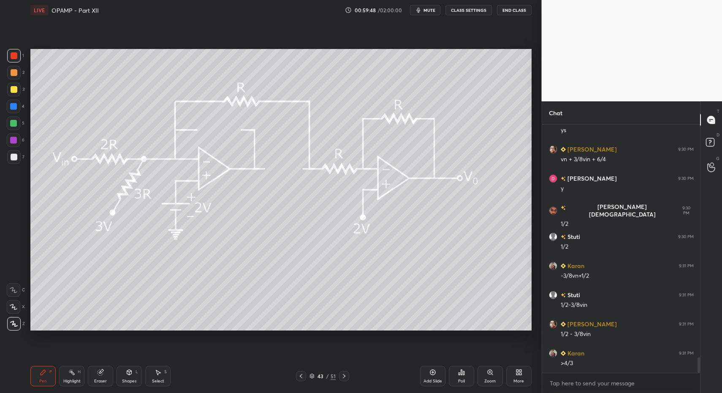
scroll to position [3779, 0]
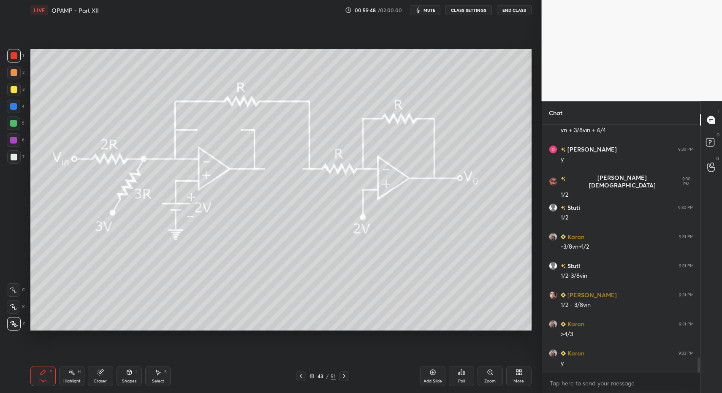
drag, startPoint x: 14, startPoint y: 127, endPoint x: 19, endPoint y: 124, distance: 5.5
drag, startPoint x: 125, startPoint y: 385, endPoint x: 127, endPoint y: 366, distance: 18.7
drag, startPoint x: 38, startPoint y: 382, endPoint x: 43, endPoint y: 378, distance: 6.3
drag, startPoint x: 40, startPoint y: 377, endPoint x: 69, endPoint y: 339, distance: 47.5
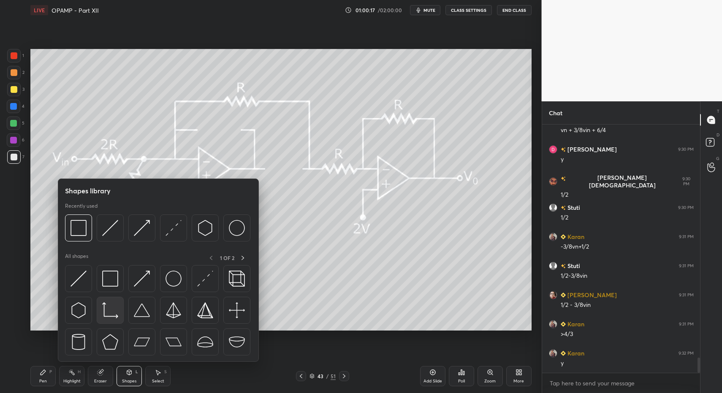
scroll to position [3808, 0]
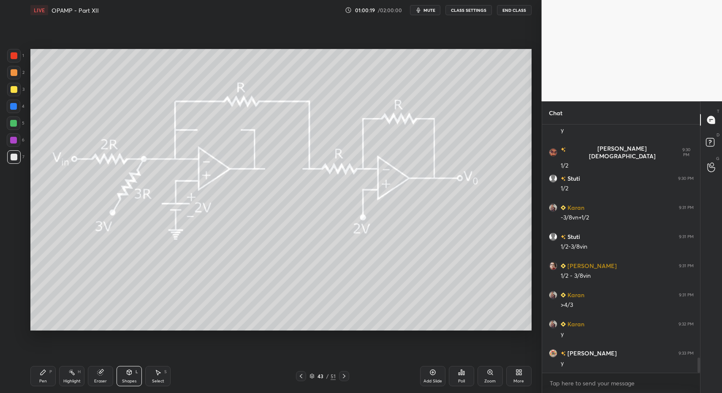
drag, startPoint x: 44, startPoint y: 389, endPoint x: 52, endPoint y: 374, distance: 17.4
drag, startPoint x: 52, startPoint y: 374, endPoint x: 61, endPoint y: 375, distance: 9.4
drag, startPoint x: 43, startPoint y: 374, endPoint x: 56, endPoint y: 373, distance: 12.7
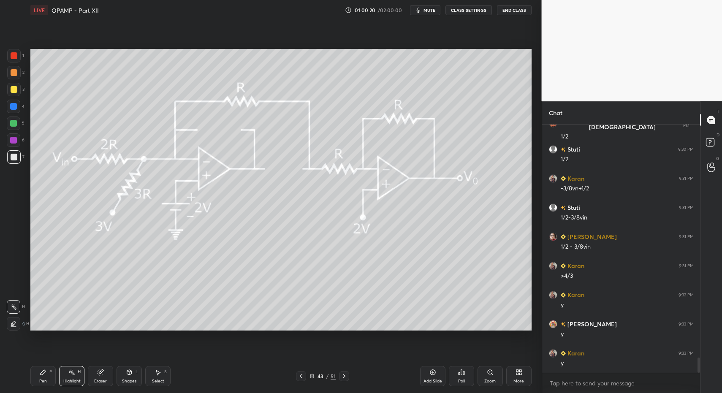
drag, startPoint x: 63, startPoint y: 375, endPoint x: 127, endPoint y: 337, distance: 74.9
drag, startPoint x: 10, startPoint y: 106, endPoint x: 10, endPoint y: 136, distance: 30.0
drag, startPoint x: 38, startPoint y: 380, endPoint x: 46, endPoint y: 369, distance: 13.3
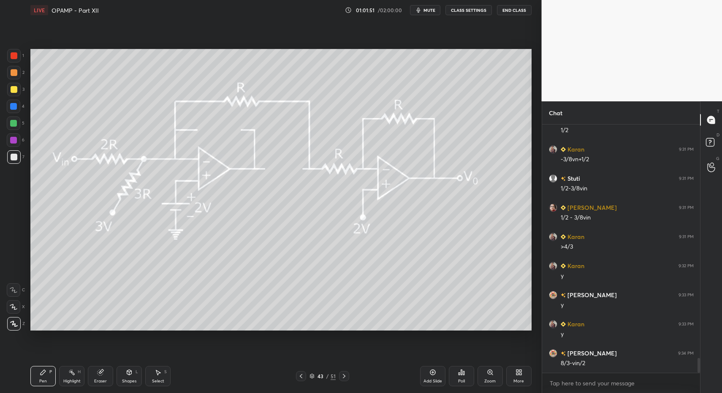
drag, startPoint x: 438, startPoint y: 377, endPoint x: 374, endPoint y: 338, distance: 75.4
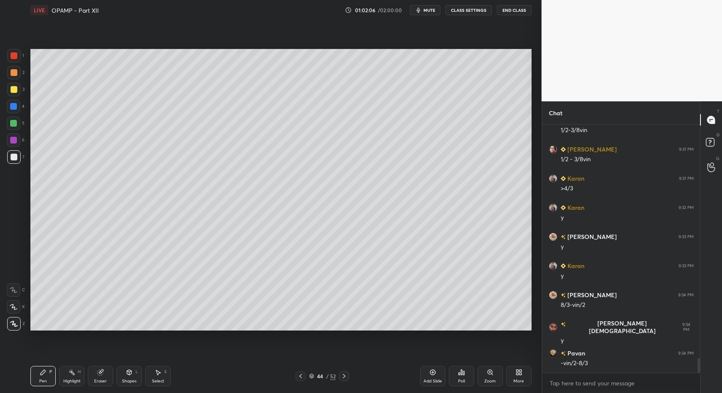
scroll to position [3954, 0]
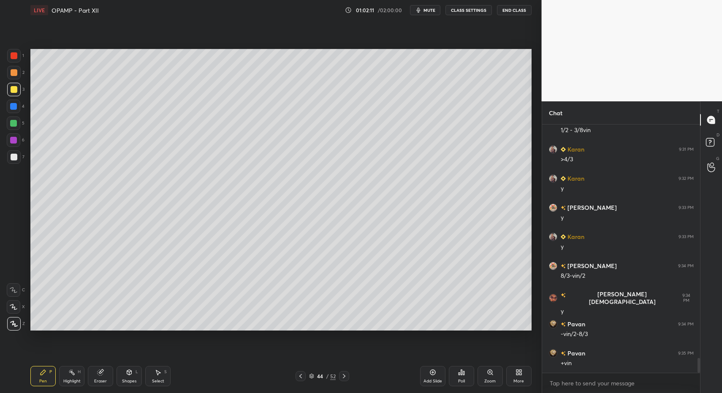
drag, startPoint x: 124, startPoint y: 367, endPoint x: 124, endPoint y: 362, distance: 5.1
drag, startPoint x: 40, startPoint y: 375, endPoint x: 35, endPoint y: 361, distance: 14.3
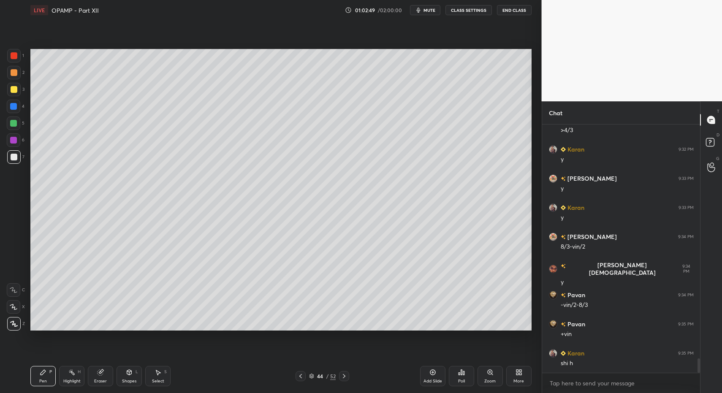
drag, startPoint x: 342, startPoint y: 377, endPoint x: 330, endPoint y: 371, distance: 13.0
drag, startPoint x: 54, startPoint y: 389, endPoint x: 33, endPoint y: 369, distance: 28.4
drag, startPoint x: 16, startPoint y: 119, endPoint x: 29, endPoint y: 103, distance: 21.1
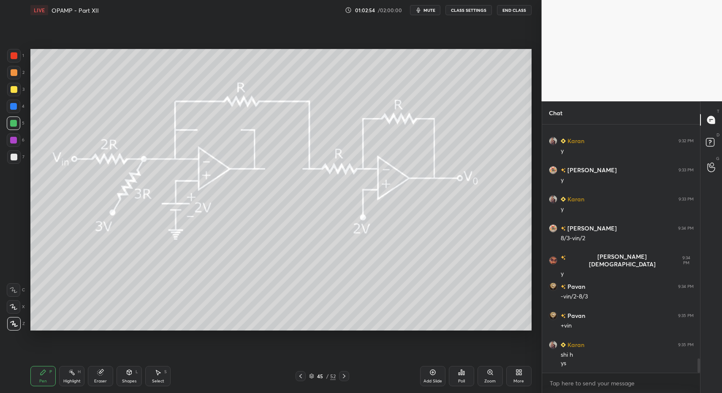
drag, startPoint x: 128, startPoint y: 375, endPoint x: 128, endPoint y: 365, distance: 9.7
drag, startPoint x: 16, startPoint y: 153, endPoint x: 11, endPoint y: 162, distance: 9.4
drag, startPoint x: 11, startPoint y: 162, endPoint x: 25, endPoint y: 146, distance: 20.7
drag, startPoint x: 130, startPoint y: 377, endPoint x: 127, endPoint y: 366, distance: 11.8
drag, startPoint x: 344, startPoint y: 375, endPoint x: 342, endPoint y: 370, distance: 4.8
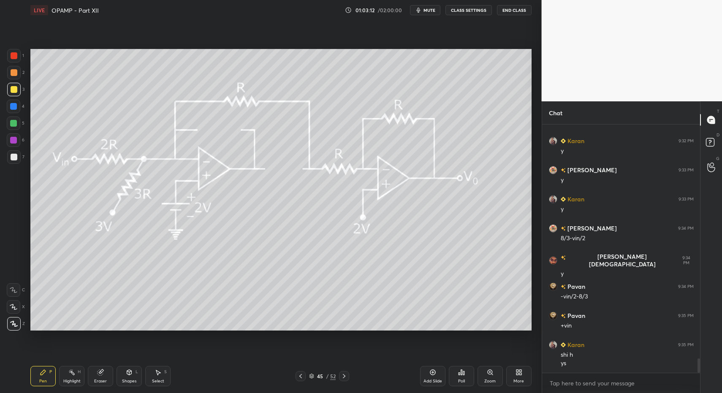
drag, startPoint x: 33, startPoint y: 381, endPoint x: 85, endPoint y: 337, distance: 68.0
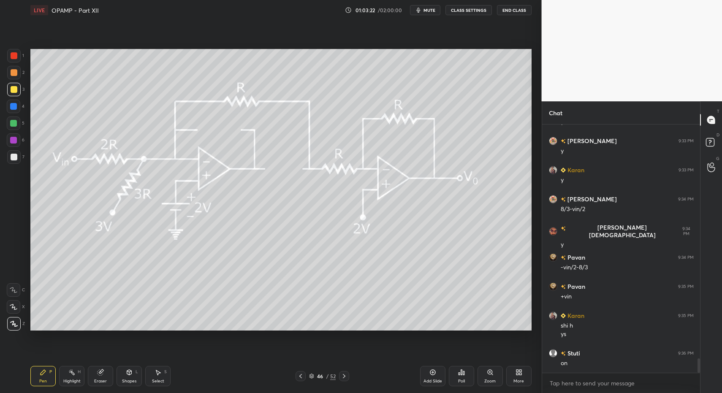
drag, startPoint x: 131, startPoint y: 381, endPoint x: 131, endPoint y: 373, distance: 8.0
drag, startPoint x: 43, startPoint y: 373, endPoint x: 70, endPoint y: 343, distance: 40.1
drag, startPoint x: 42, startPoint y: 381, endPoint x: 44, endPoint y: 377, distance: 4.7
drag, startPoint x: 16, startPoint y: 157, endPoint x: 14, endPoint y: 135, distance: 22.0
drag, startPoint x: 7, startPoint y: 105, endPoint x: 17, endPoint y: 111, distance: 12.1
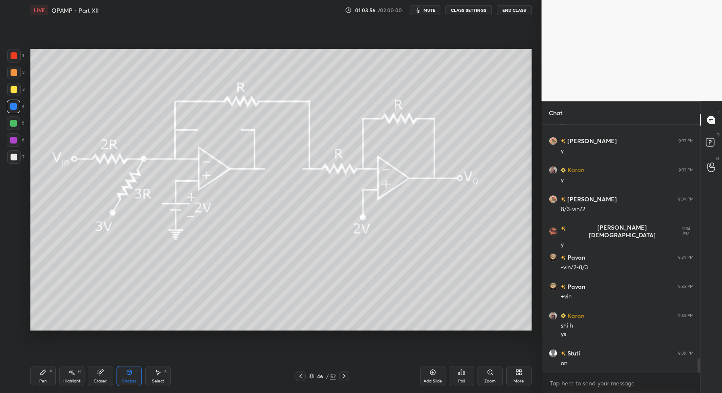
drag, startPoint x: 45, startPoint y: 379, endPoint x: 48, endPoint y: 374, distance: 6.1
drag, startPoint x: 129, startPoint y: 376, endPoint x: 126, endPoint y: 363, distance: 13.8
drag, startPoint x: 46, startPoint y: 377, endPoint x: 49, endPoint y: 373, distance: 4.9
drag, startPoint x: 161, startPoint y: 379, endPoint x: 157, endPoint y: 375, distance: 5.4
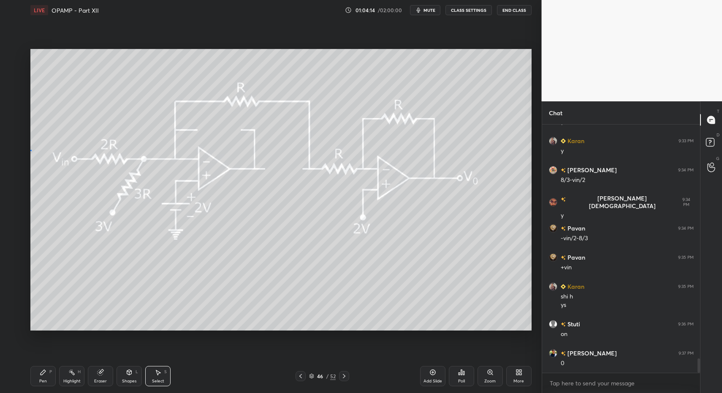
drag, startPoint x: 30, startPoint y: 150, endPoint x: 41, endPoint y: 168, distance: 20.9
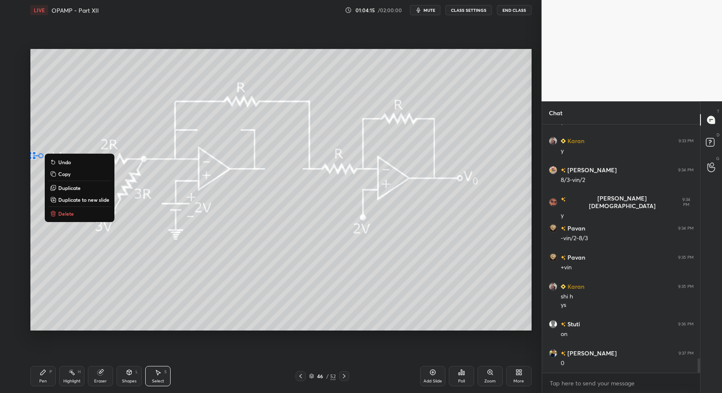
scroll to position [4079, 0]
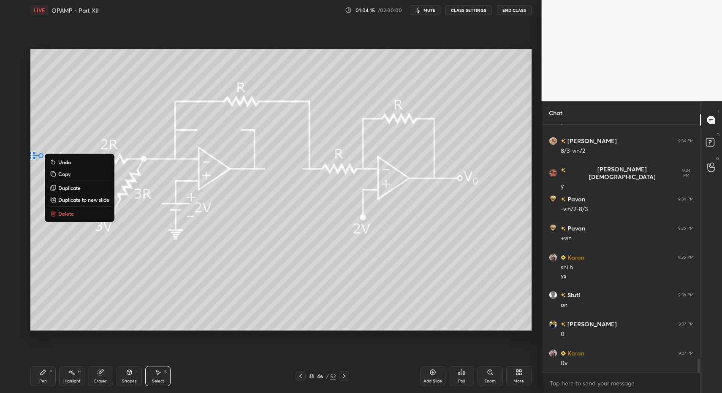
drag, startPoint x: 75, startPoint y: 214, endPoint x: 57, endPoint y: 274, distance: 62.5
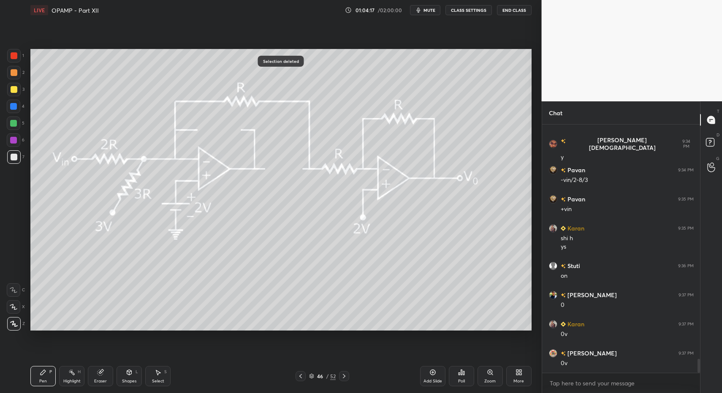
scroll to position [4137, 0]
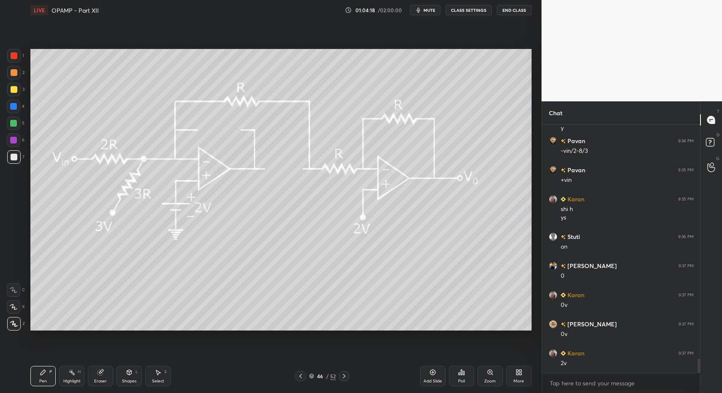
drag, startPoint x: 68, startPoint y: 374, endPoint x: 74, endPoint y: 376, distance: 6.6
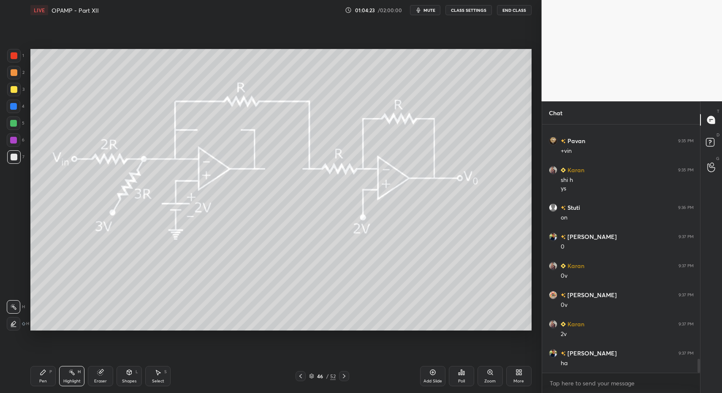
scroll to position [4195, 0]
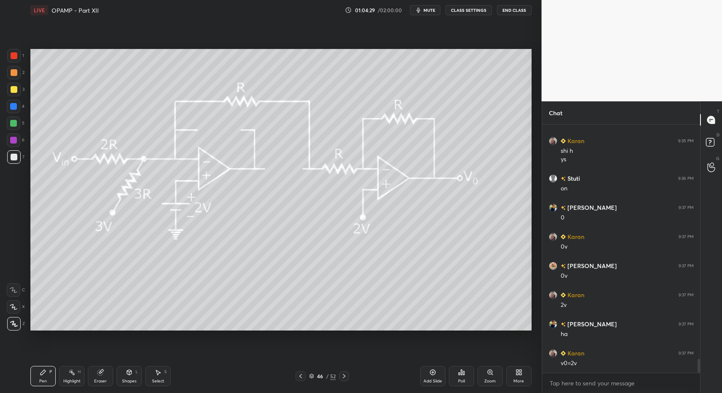
drag, startPoint x: 169, startPoint y: 377, endPoint x: 169, endPoint y: 371, distance: 6.3
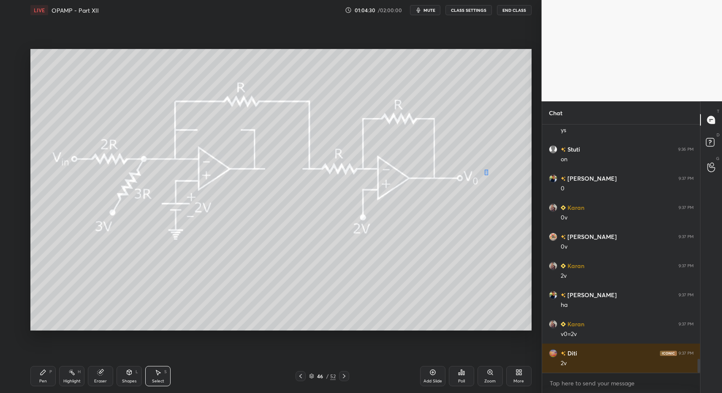
drag, startPoint x: 485, startPoint y: 173, endPoint x: 513, endPoint y: 199, distance: 37.6
drag, startPoint x: 64, startPoint y: 385, endPoint x: 75, endPoint y: 361, distance: 25.9
drag, startPoint x: 431, startPoint y: 373, endPoint x: 234, endPoint y: 365, distance: 197.3
drag, startPoint x: 46, startPoint y: 374, endPoint x: 49, endPoint y: 361, distance: 13.4
drag, startPoint x: 156, startPoint y: 376, endPoint x: 168, endPoint y: 316, distance: 60.7
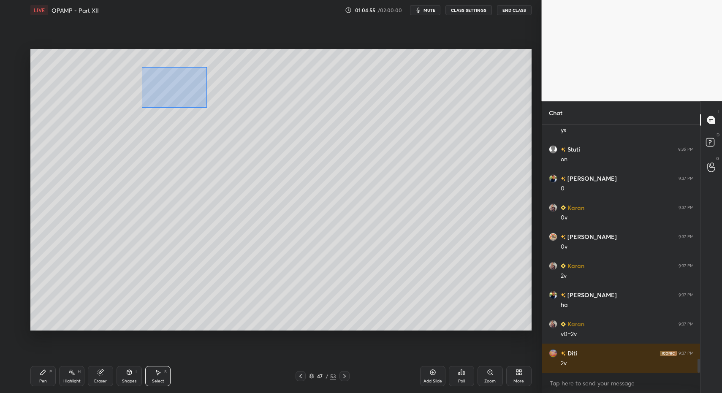
drag, startPoint x: 198, startPoint y: 102, endPoint x: 205, endPoint y: 101, distance: 6.3
drag, startPoint x: 177, startPoint y: 90, endPoint x: 141, endPoint y: 204, distance: 119.4
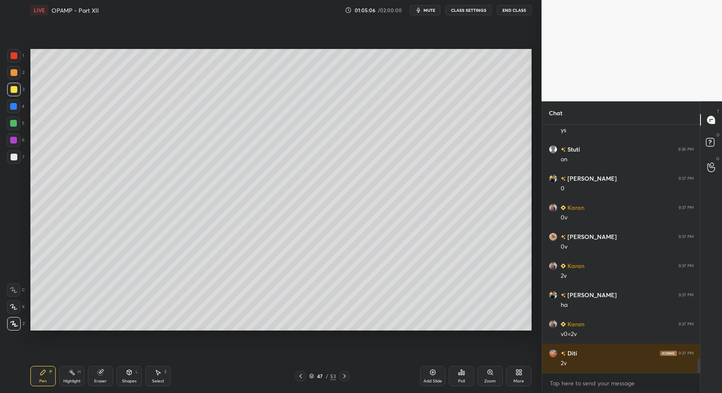
drag, startPoint x: 22, startPoint y: 86, endPoint x: 27, endPoint y: 126, distance: 40.8
drag, startPoint x: 127, startPoint y: 379, endPoint x: 124, endPoint y: 364, distance: 15.5
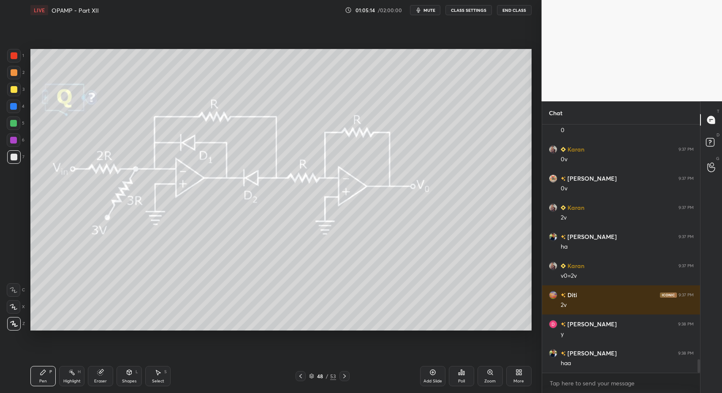
scroll to position [4312, 0]
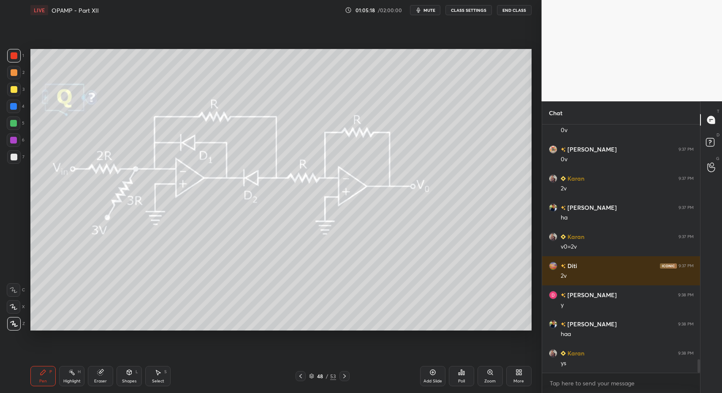
drag, startPoint x: 129, startPoint y: 383, endPoint x: 126, endPoint y: 367, distance: 16.3
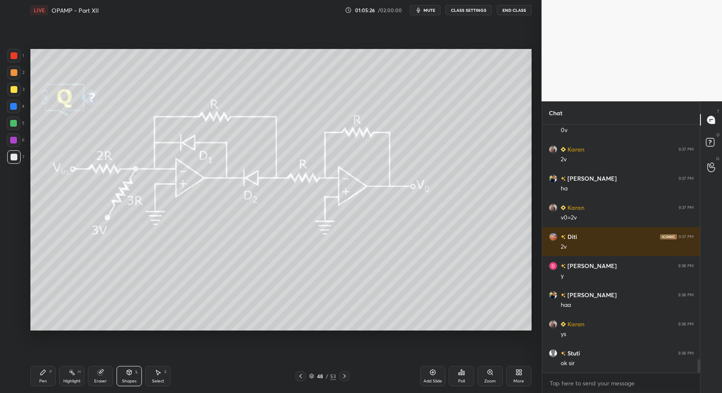
scroll to position [4370, 0]
